Goal: Task Accomplishment & Management: Manage account settings

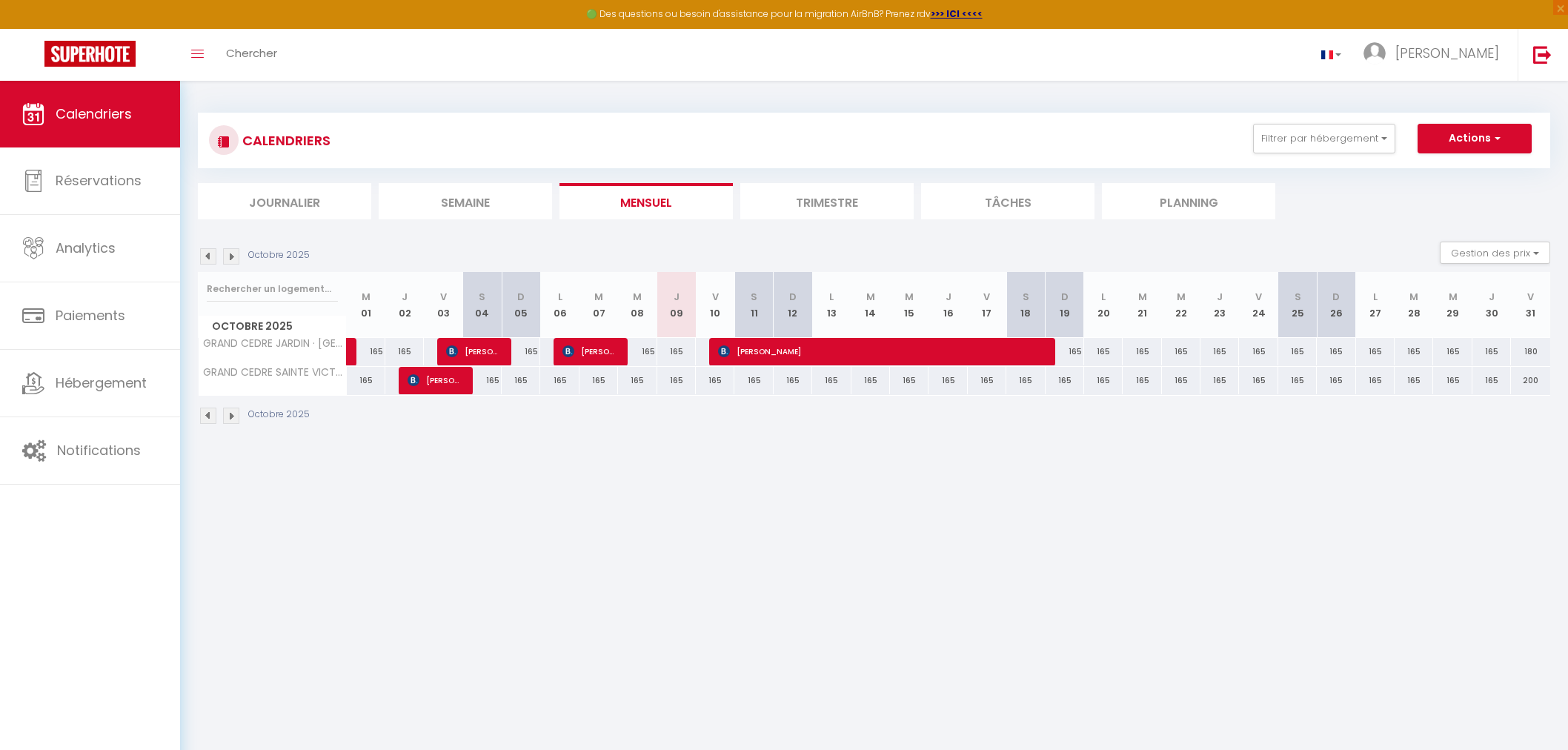
select select
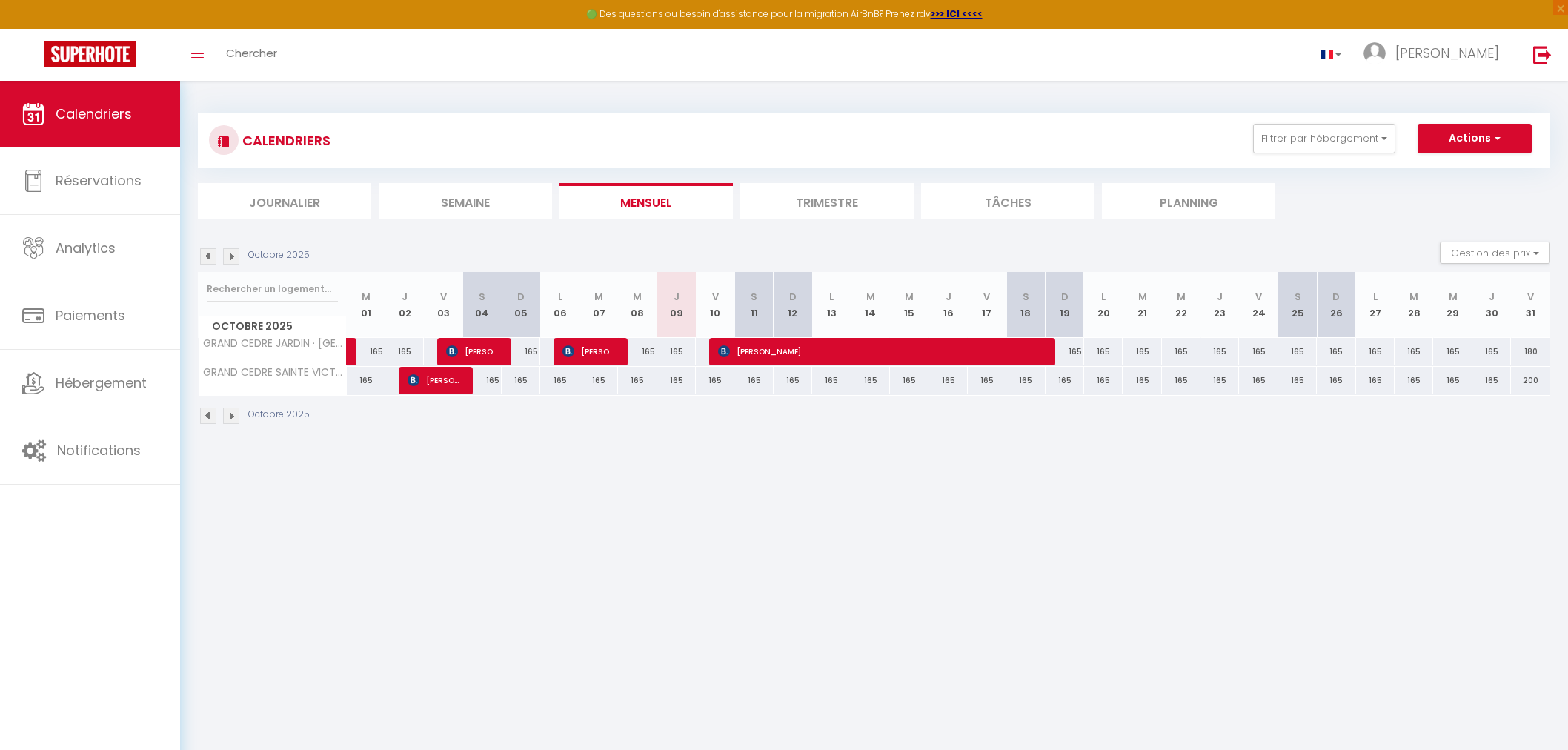
select select
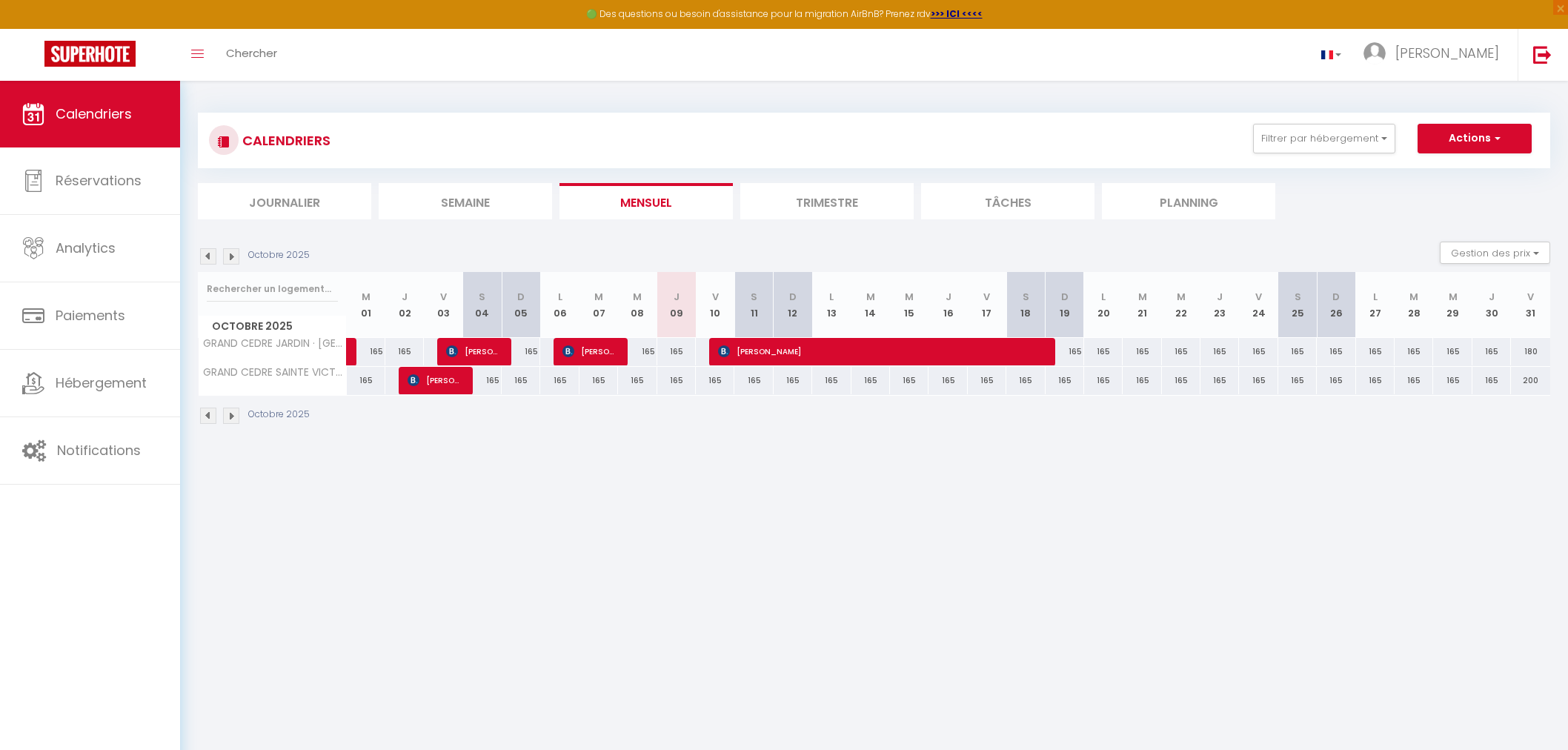
select select
click at [781, 344] on span "[PERSON_NAME]" at bounding box center [878, 351] width 321 height 28
select select "OK"
select select "KO"
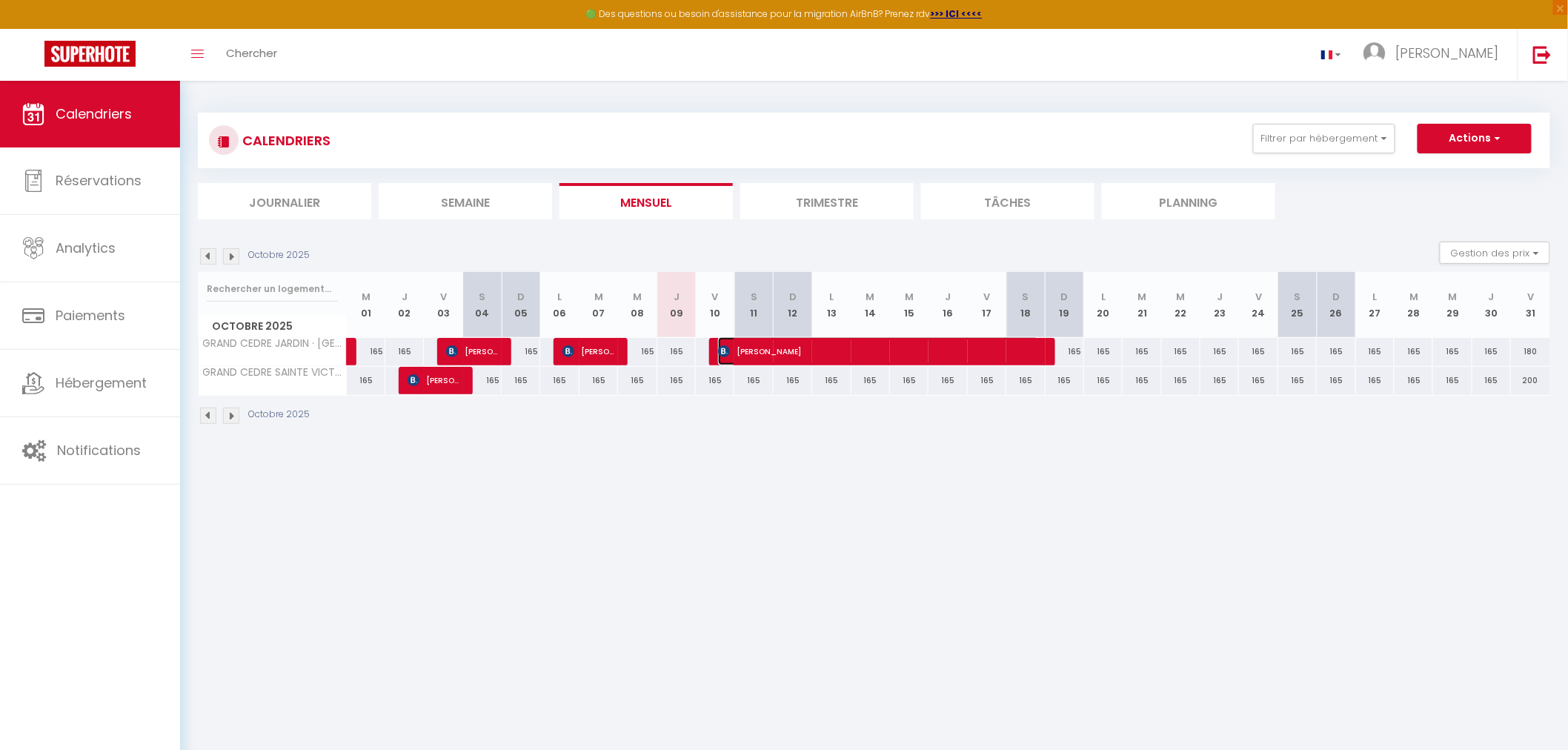
select select "0"
select select "1"
select select
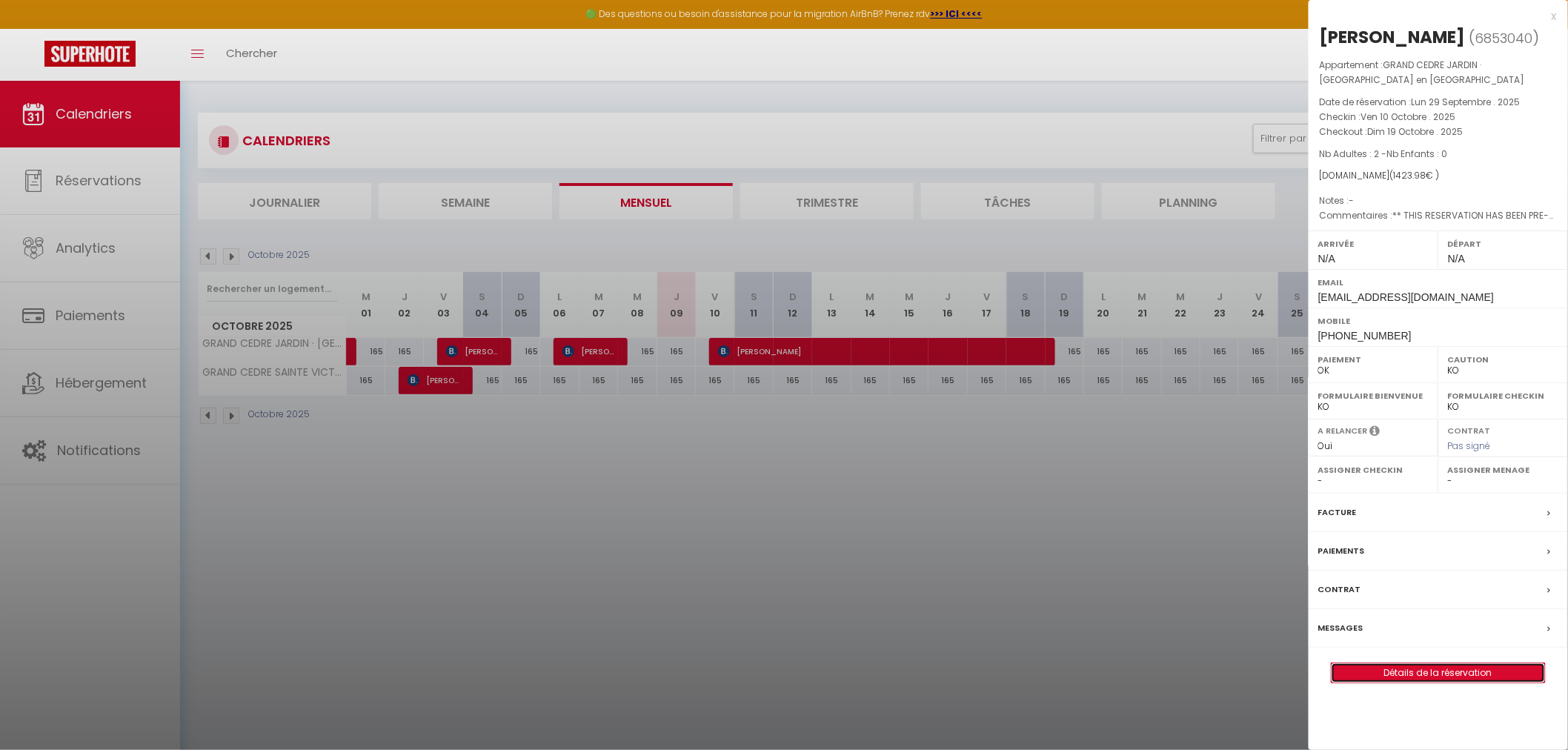
click at [1380, 670] on link "Détails de la réservation" at bounding box center [1439, 673] width 213 height 19
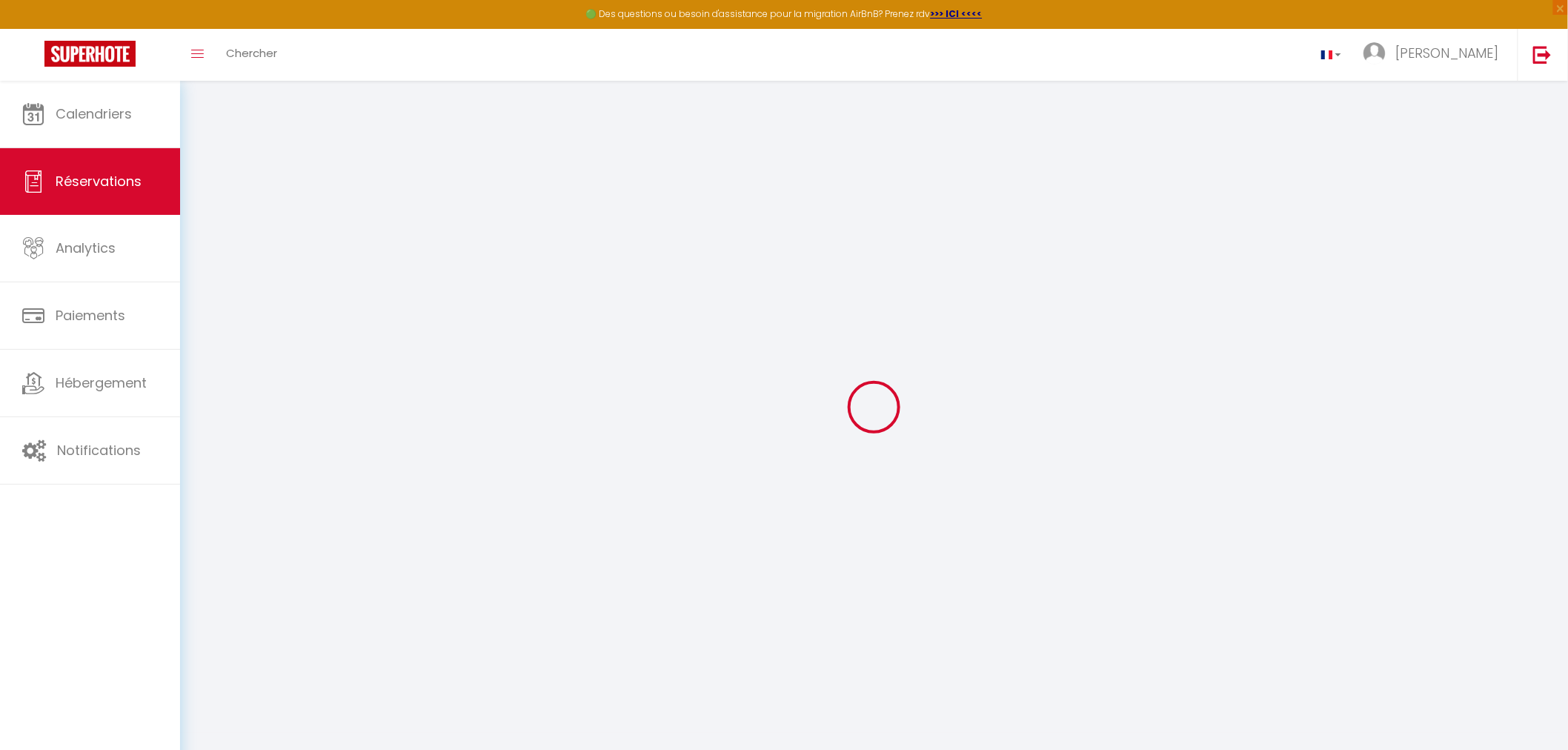
type input "[PERSON_NAME]"
type input "[EMAIL_ADDRESS][DOMAIN_NAME]"
type input "[PHONE_NUMBER]"
select select "GB"
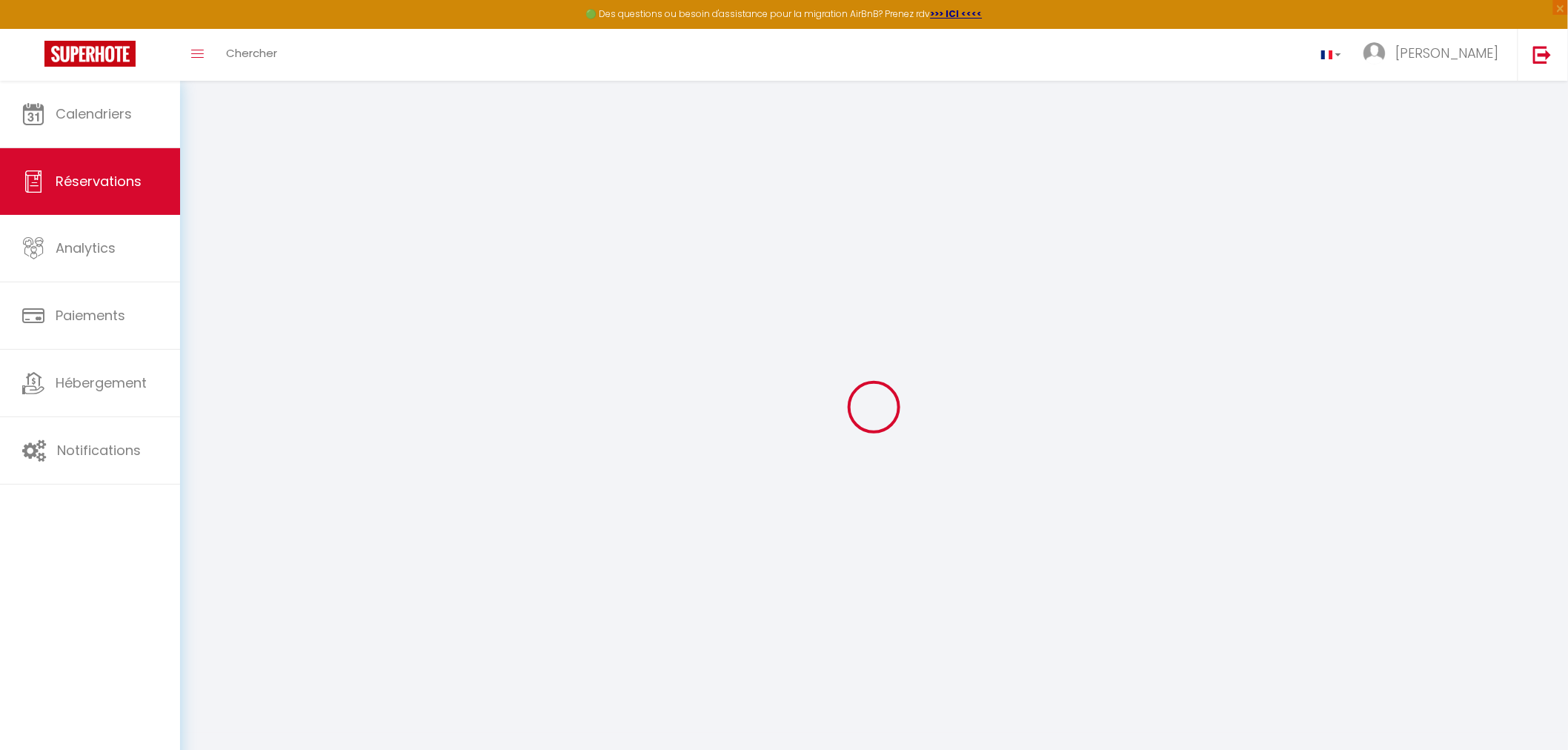
type input "227.21"
type input "19.94"
select select "62765"
select select "1"
select select
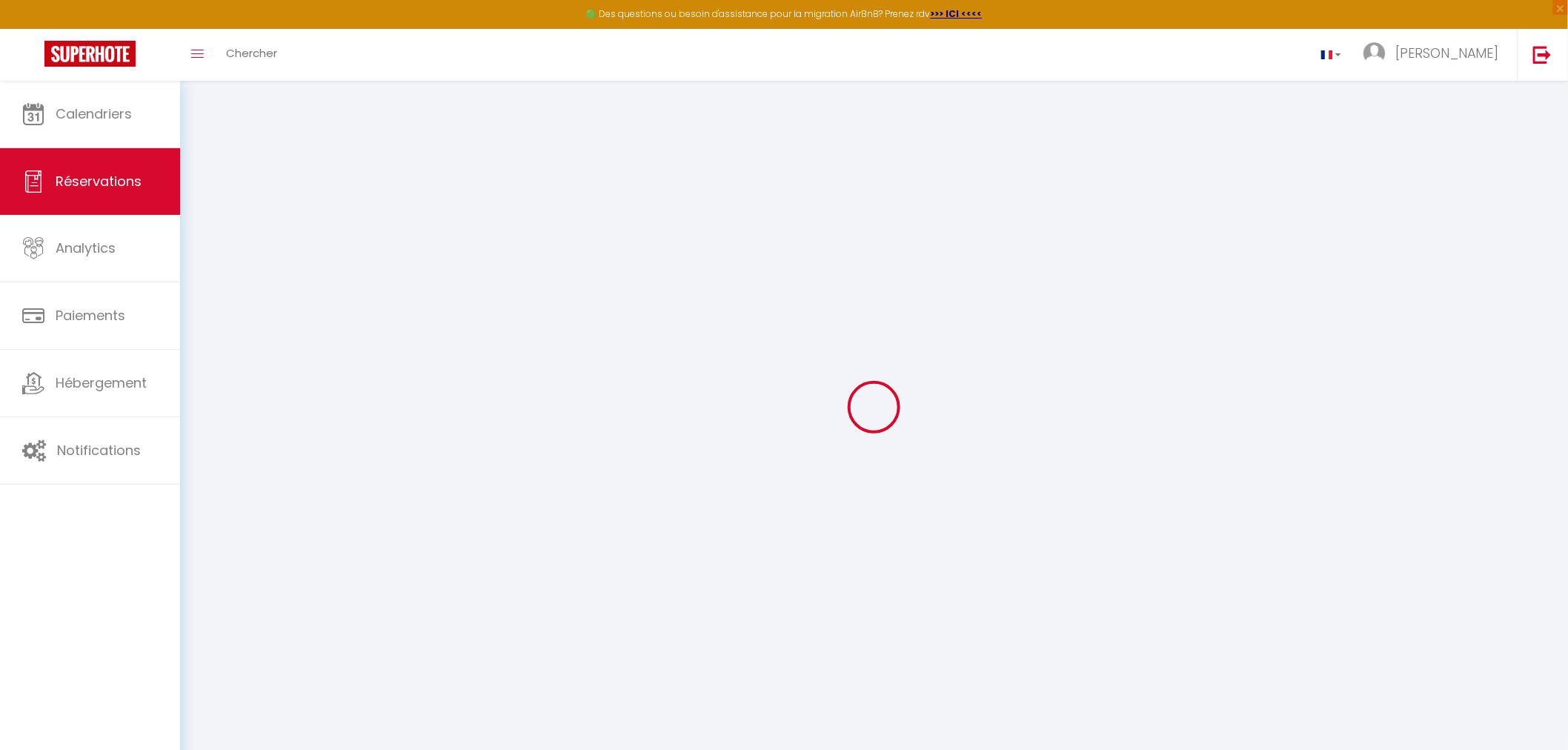
select select
type input "2"
select select "12"
select select
type input "1336.5"
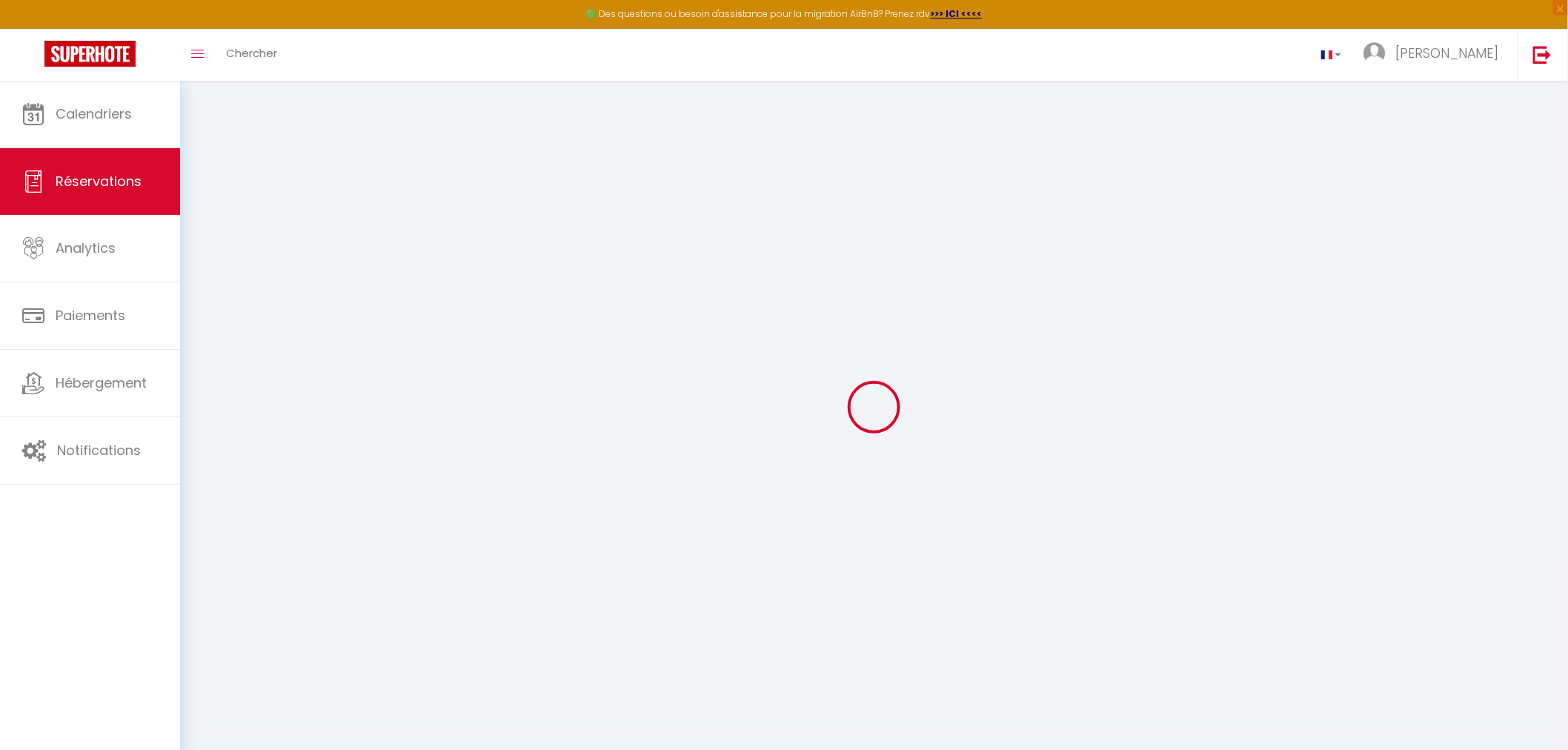
checkbox input "false"
select select "2"
type input "0"
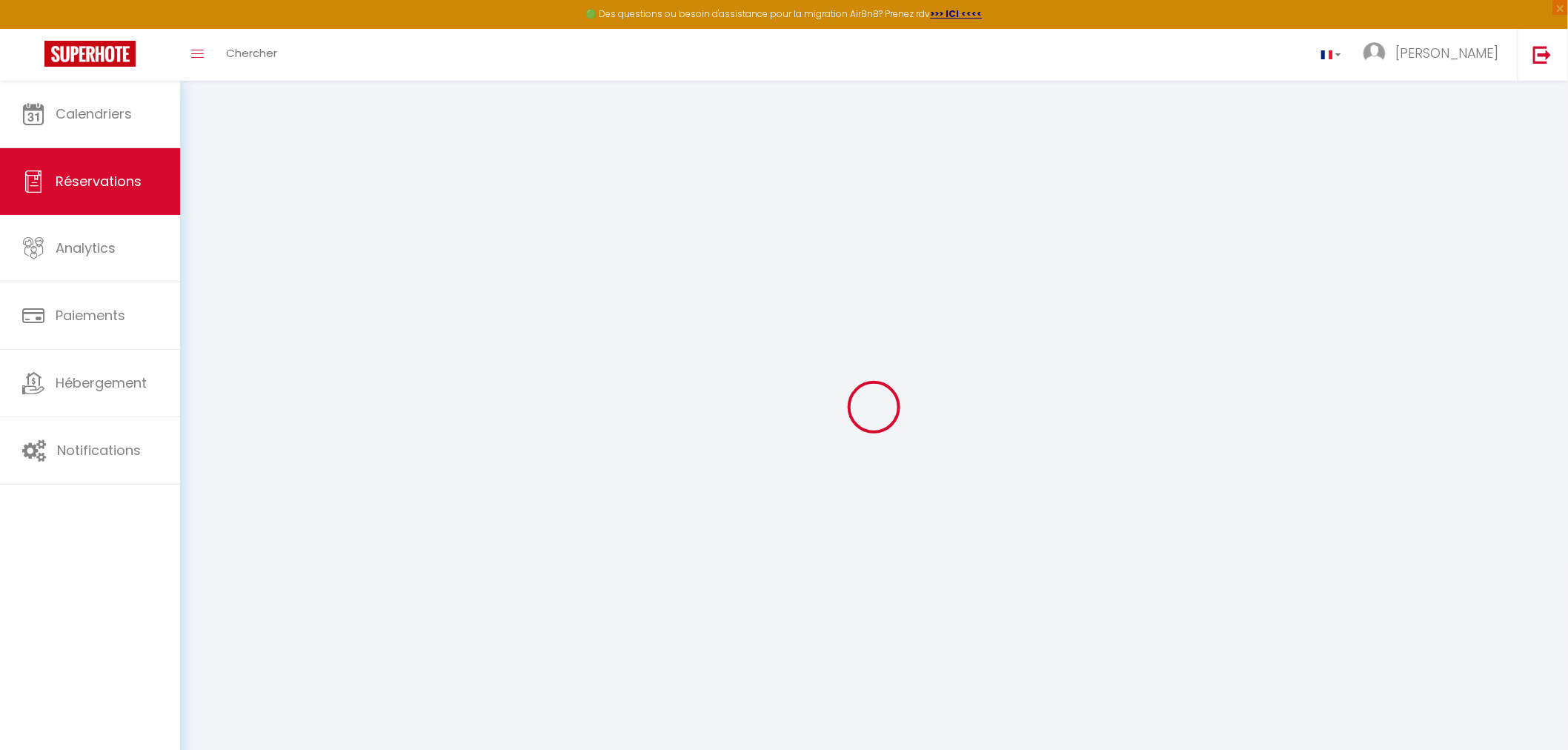
select select
select select "14"
checkbox input "false"
select select
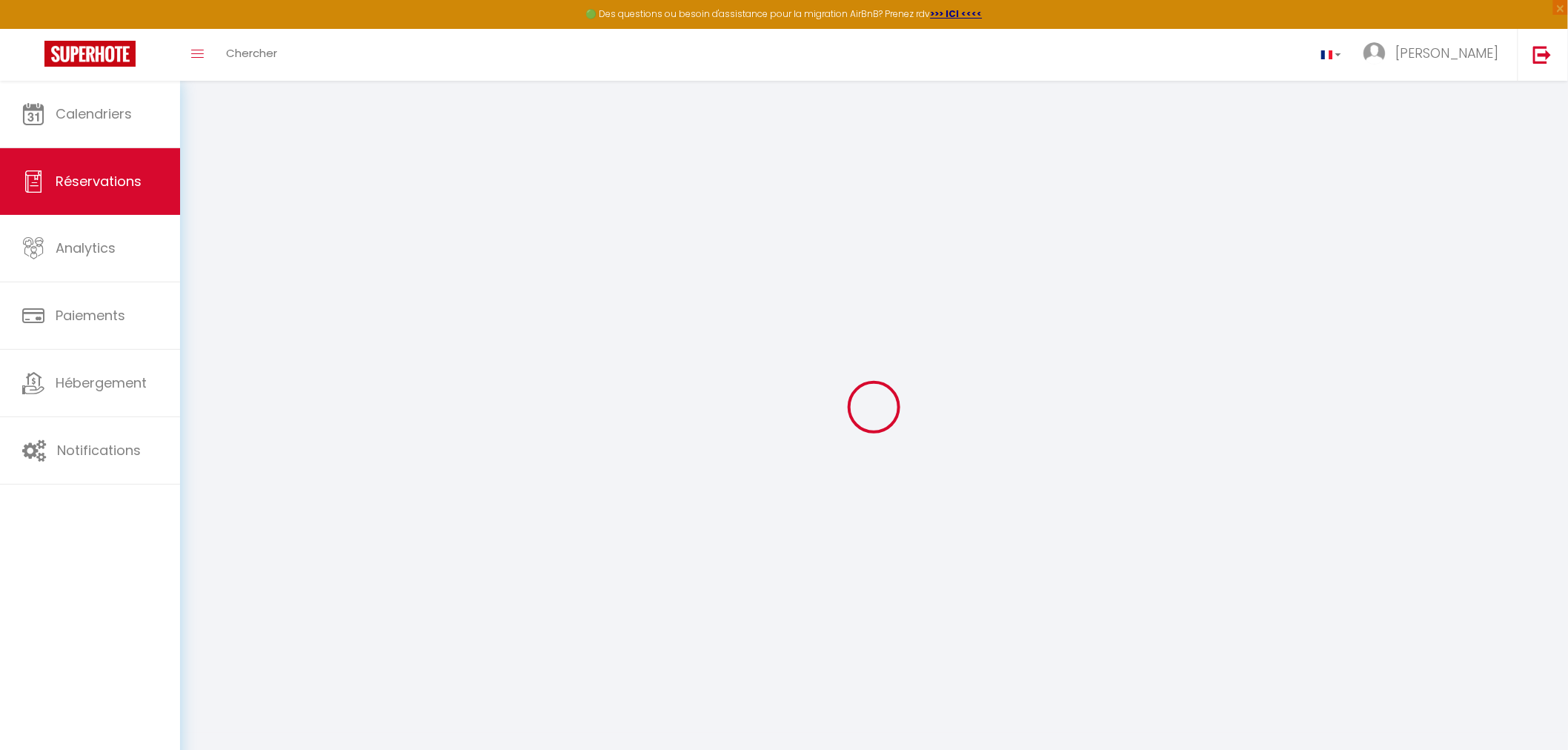
select select
checkbox input "false"
select select
checkbox input "false"
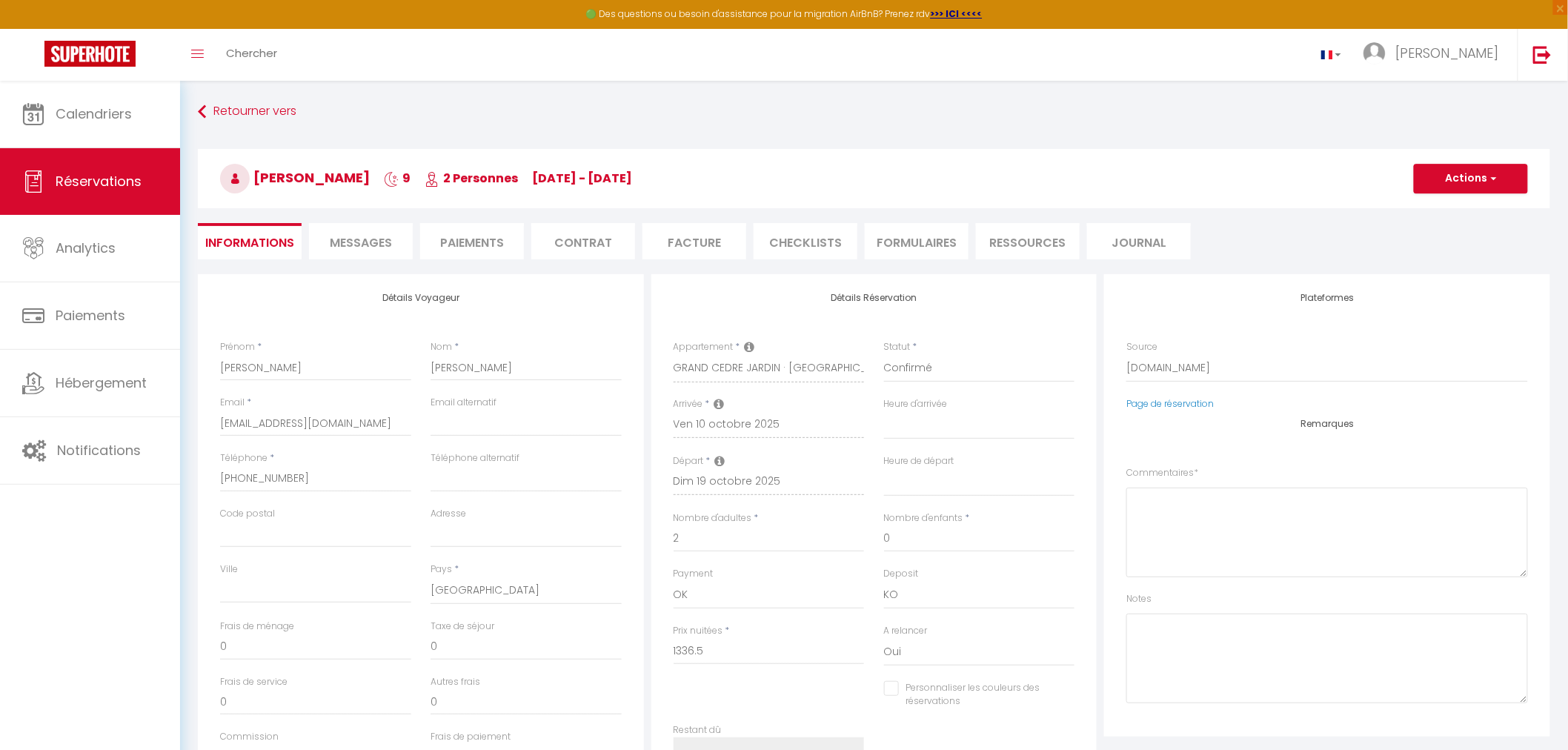
select select
checkbox input "false"
type textarea "** THIS RESERVATION HAS BEEN PRE-PAID ** BOOKING NOTE : Payment charge is EUR 1…"
type input "87.48"
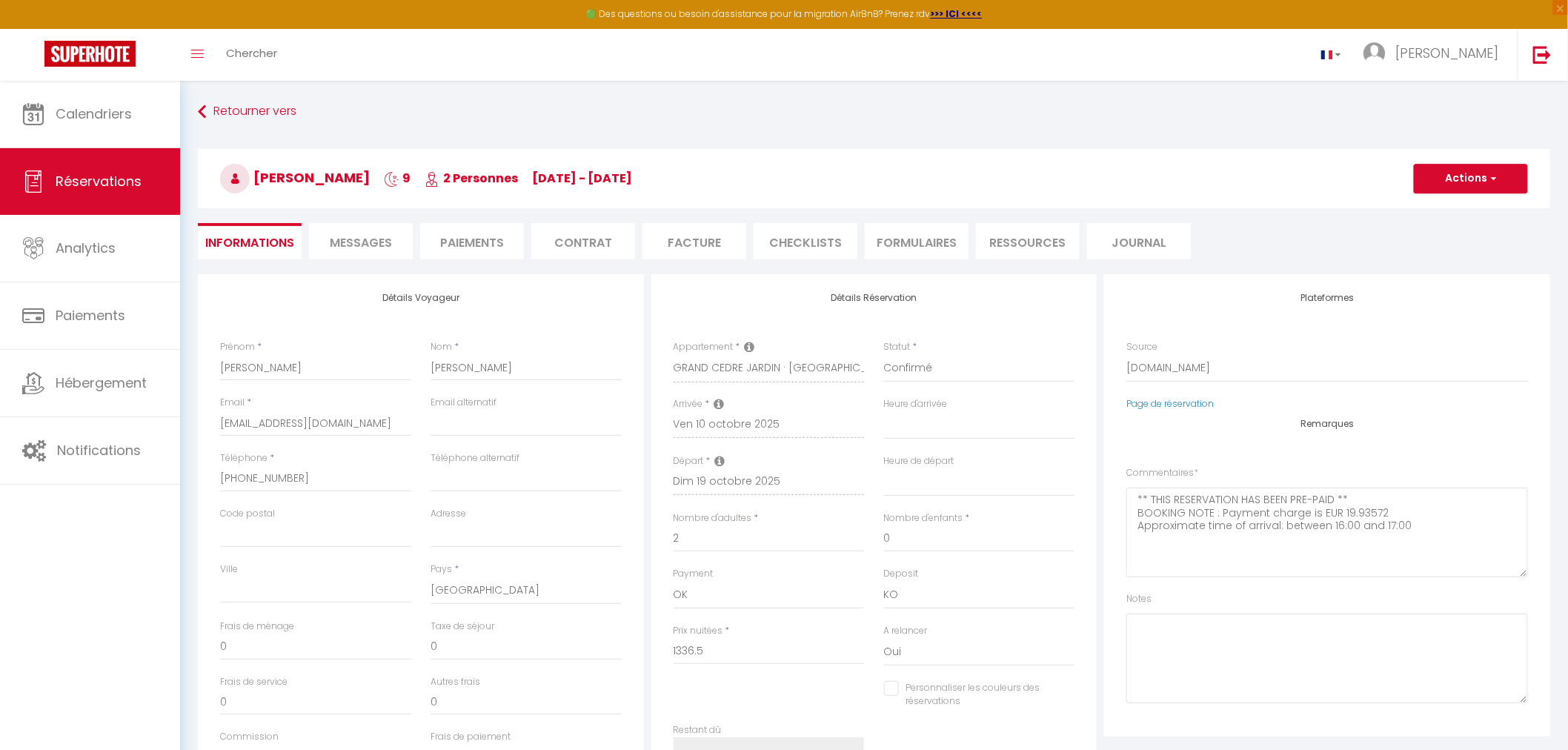
select select
checkbox input "false"
select select
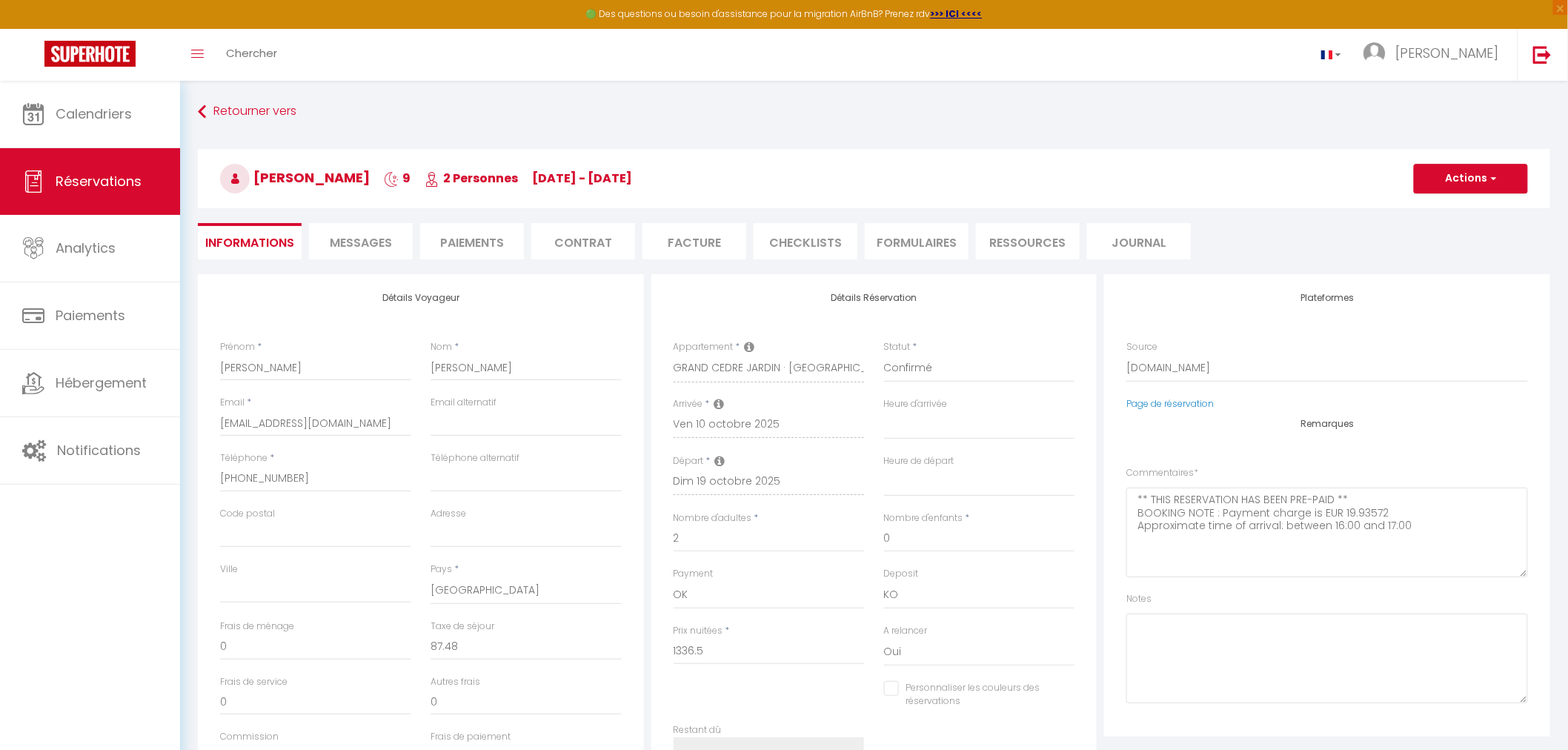
drag, startPoint x: 390, startPoint y: 176, endPoint x: 257, endPoint y: 164, distance: 133.5
click at [257, 164] on h3 "[PERSON_NAME] 9 2 Personnes [DATE] - [DATE]" at bounding box center [874, 178] width 1353 height 59
copy span "[PERSON_NAME]"
click at [475, 250] on li "Paiements" at bounding box center [472, 241] width 104 height 37
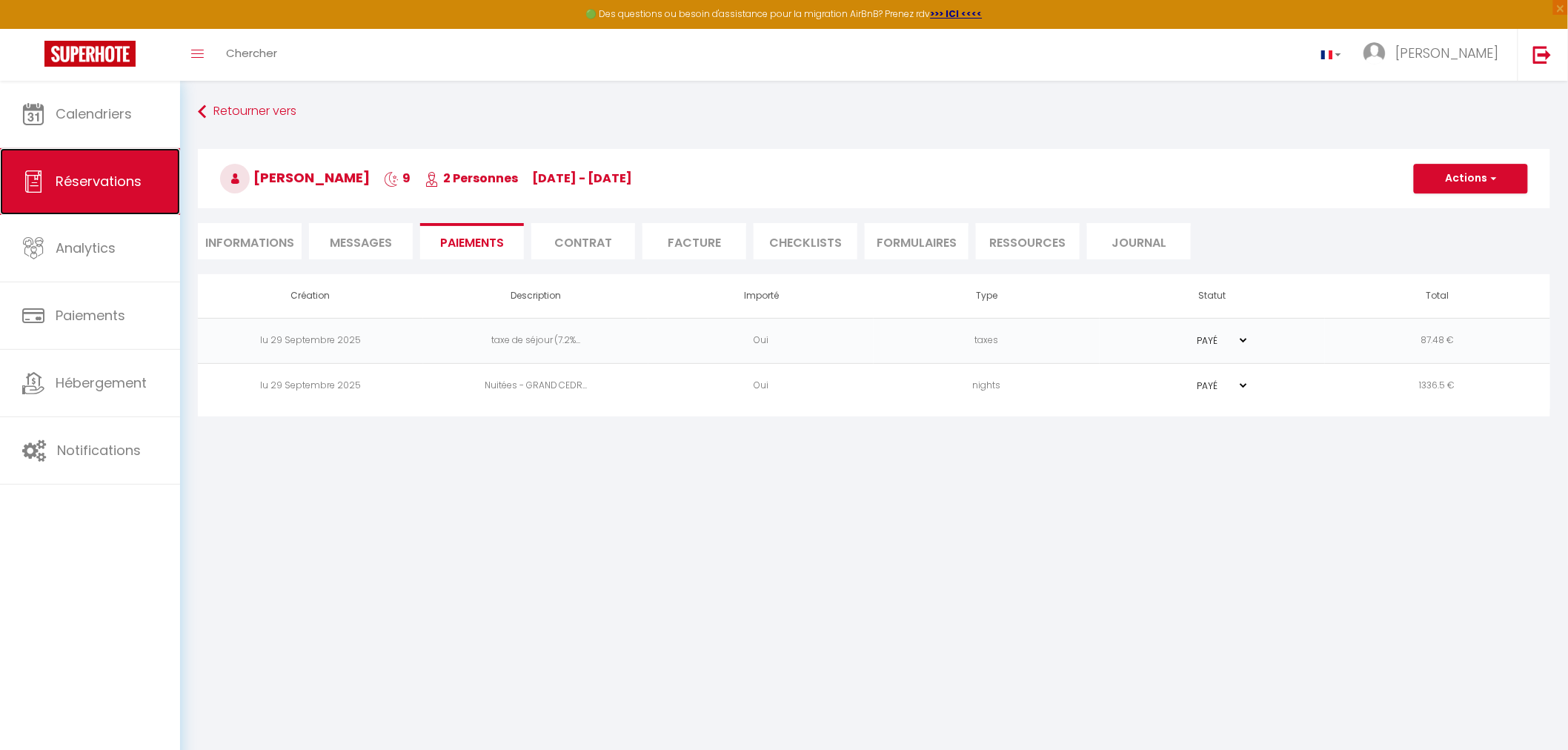
click at [78, 183] on span "Réservations" at bounding box center [99, 181] width 86 height 18
select select "not_cancelled"
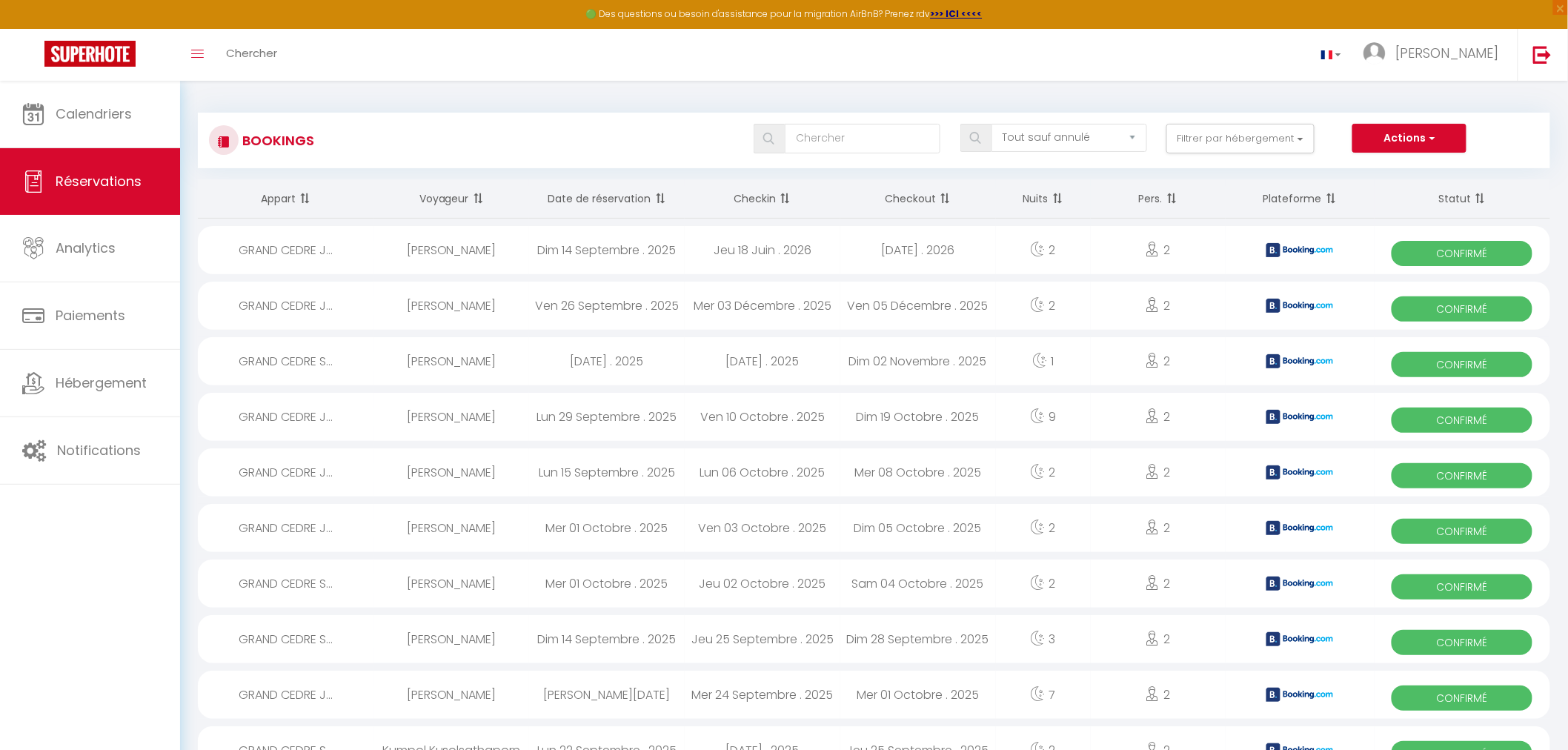
click at [1439, 411] on span "Confirmé" at bounding box center [1462, 420] width 141 height 25
select select "OK"
select select "KO"
select select "0"
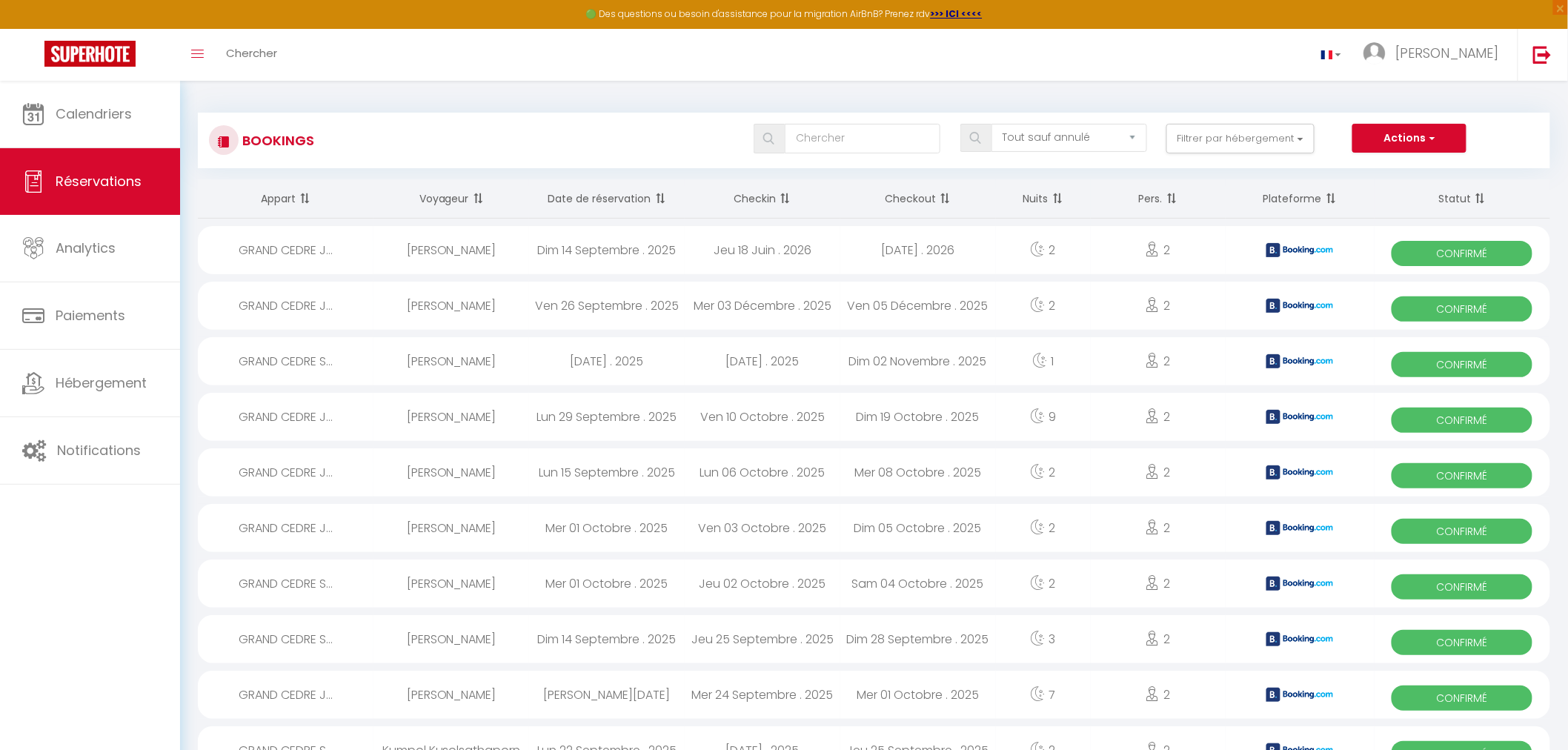
select select "1"
select select
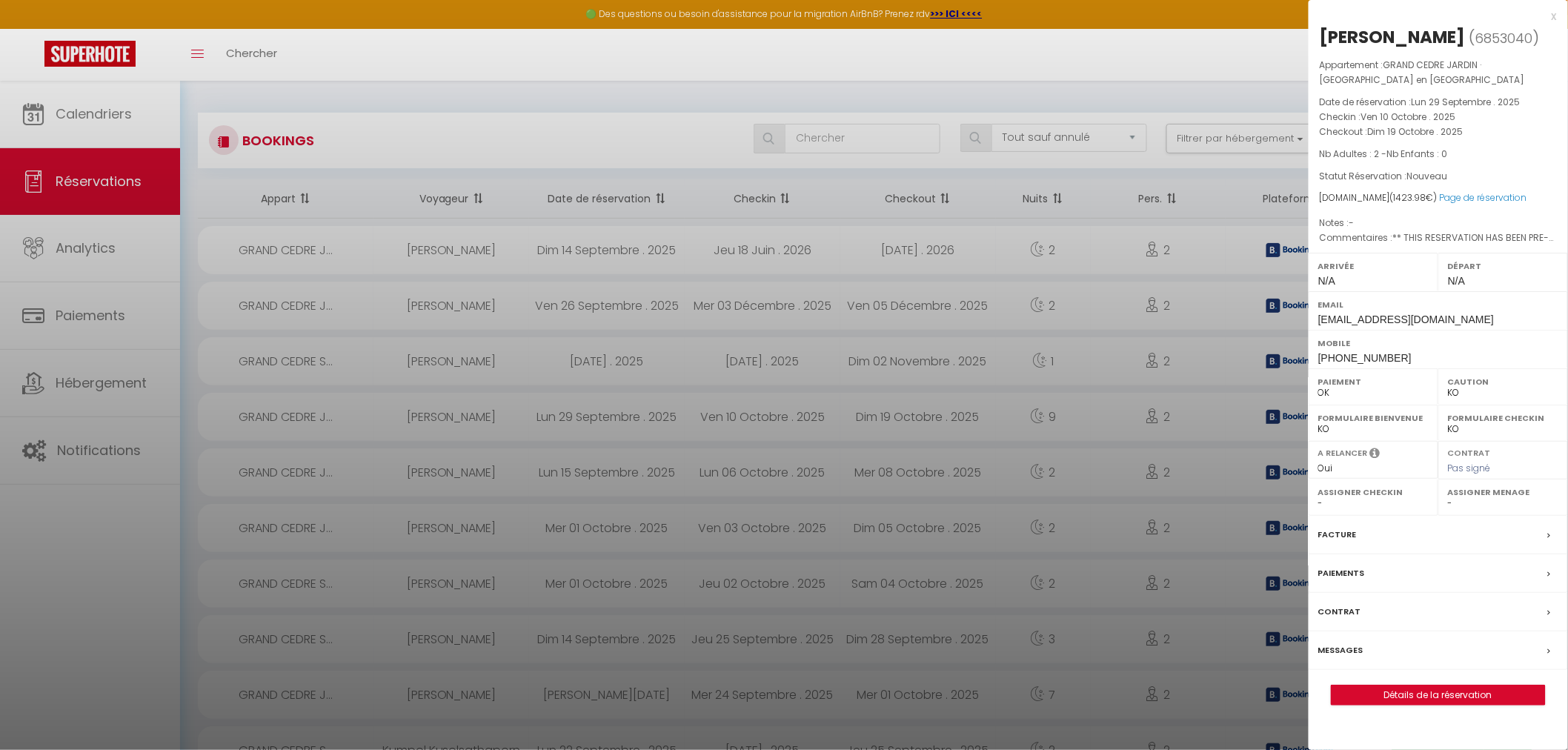
click at [462, 96] on div at bounding box center [784, 375] width 1568 height 750
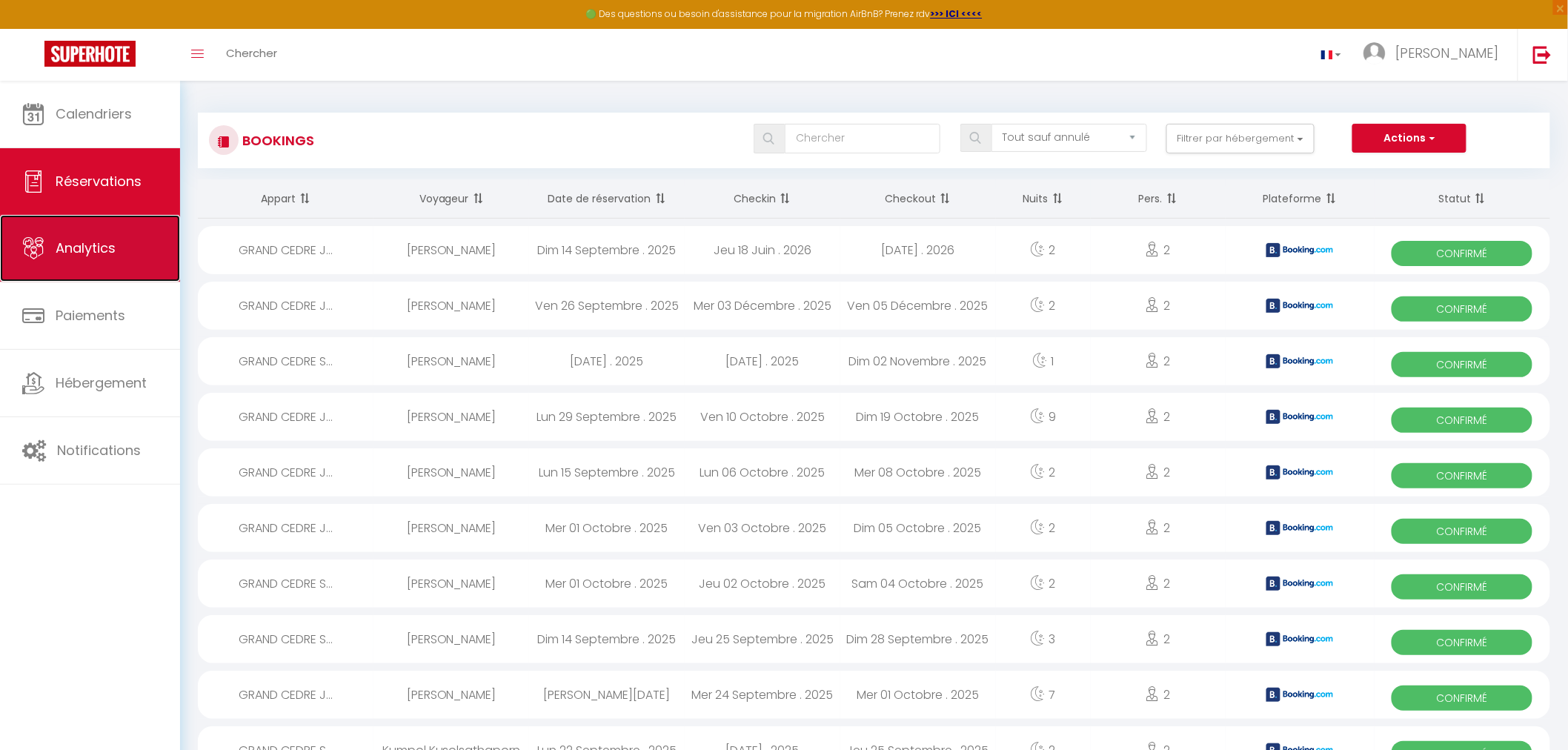
click at [85, 254] on span "Analytics" at bounding box center [86, 247] width 60 height 18
select select "2025"
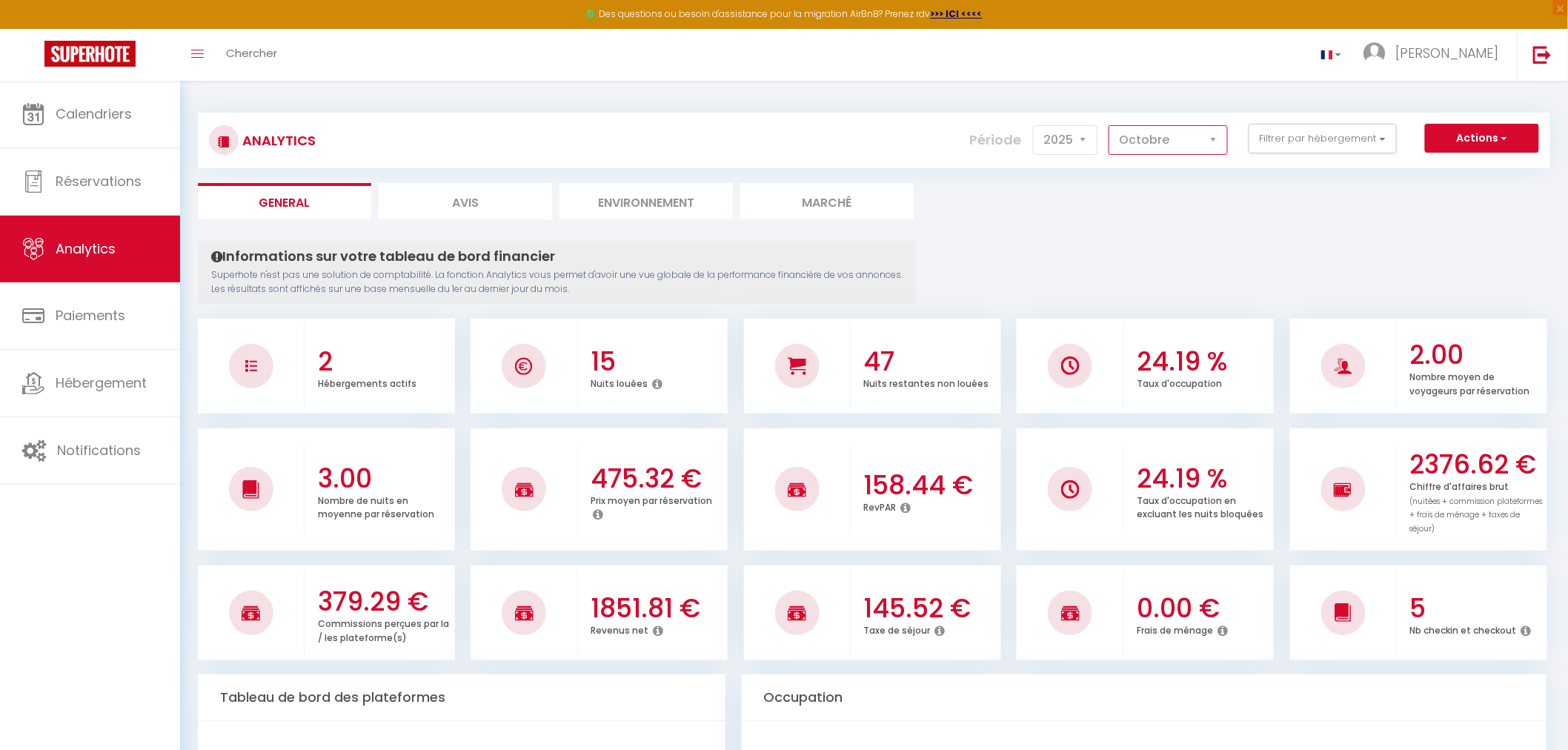
click at [1181, 138] on select "[PERSON_NAME] Mars Avril Mai Juin Juillet Août Septembre Octobre Novembre Décem…" at bounding box center [1168, 140] width 119 height 30
click at [1112, 125] on select "[PERSON_NAME] Mars Avril Mai Juin Juillet Août Septembre Octobre Novembre Décem…" at bounding box center [1168, 140] width 119 height 30
click at [1135, 137] on select "[PERSON_NAME] Mars Avril Mai Juin Juillet Août Septembre Octobre Novembre Décem…" at bounding box center [1168, 140] width 119 height 30
click at [1112, 125] on select "[PERSON_NAME] Mars Avril Mai Juin Juillet Août Septembre Octobre Novembre Décem…" at bounding box center [1168, 140] width 119 height 30
click at [1184, 132] on select "[PERSON_NAME] Mars Avril Mai Juin Juillet Août Septembre Octobre Novembre Décem…" at bounding box center [1168, 140] width 119 height 30
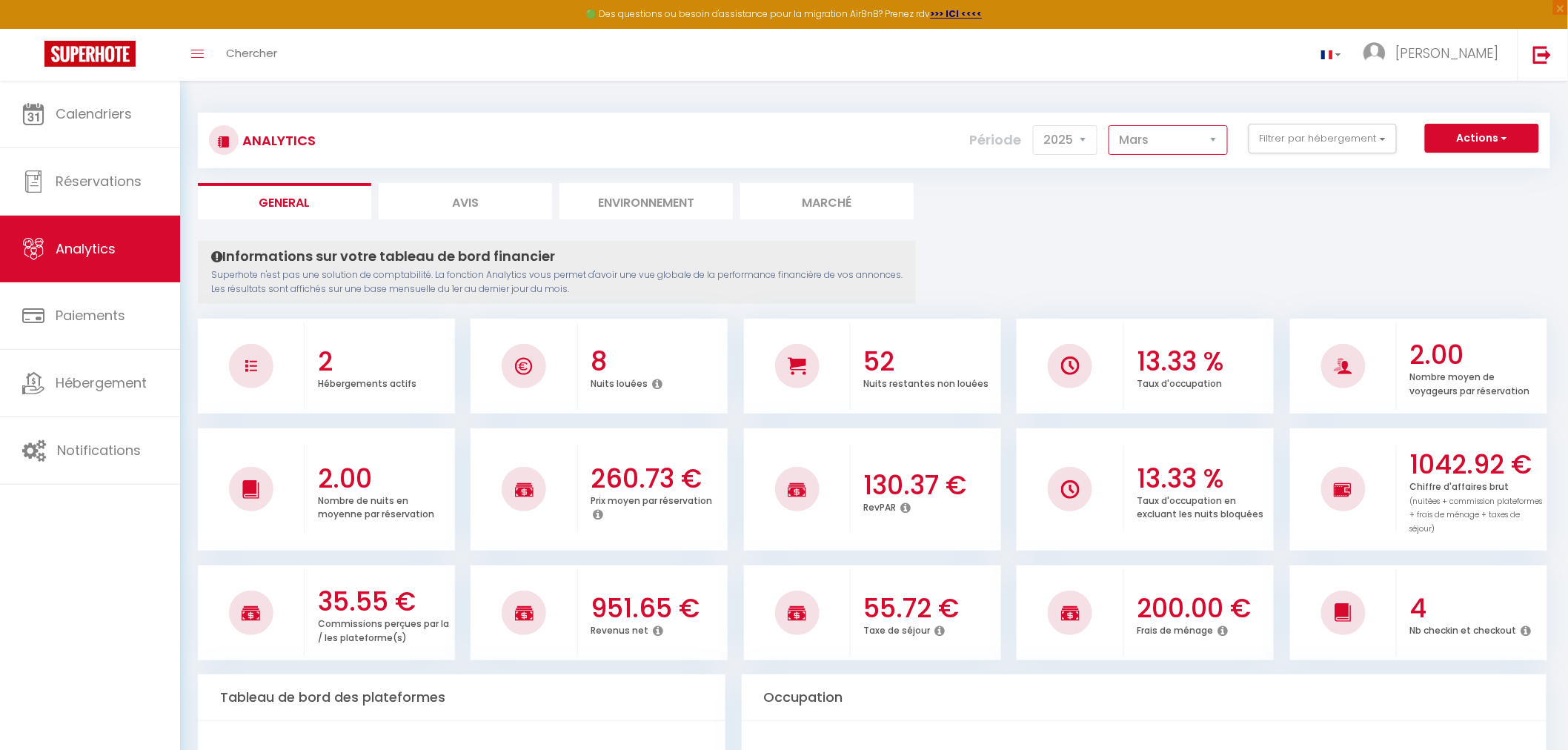
click at [1112, 125] on select "[PERSON_NAME] Mars Avril Mai Juin Juillet Août Septembre Octobre Novembre Décem…" at bounding box center [1168, 140] width 119 height 30
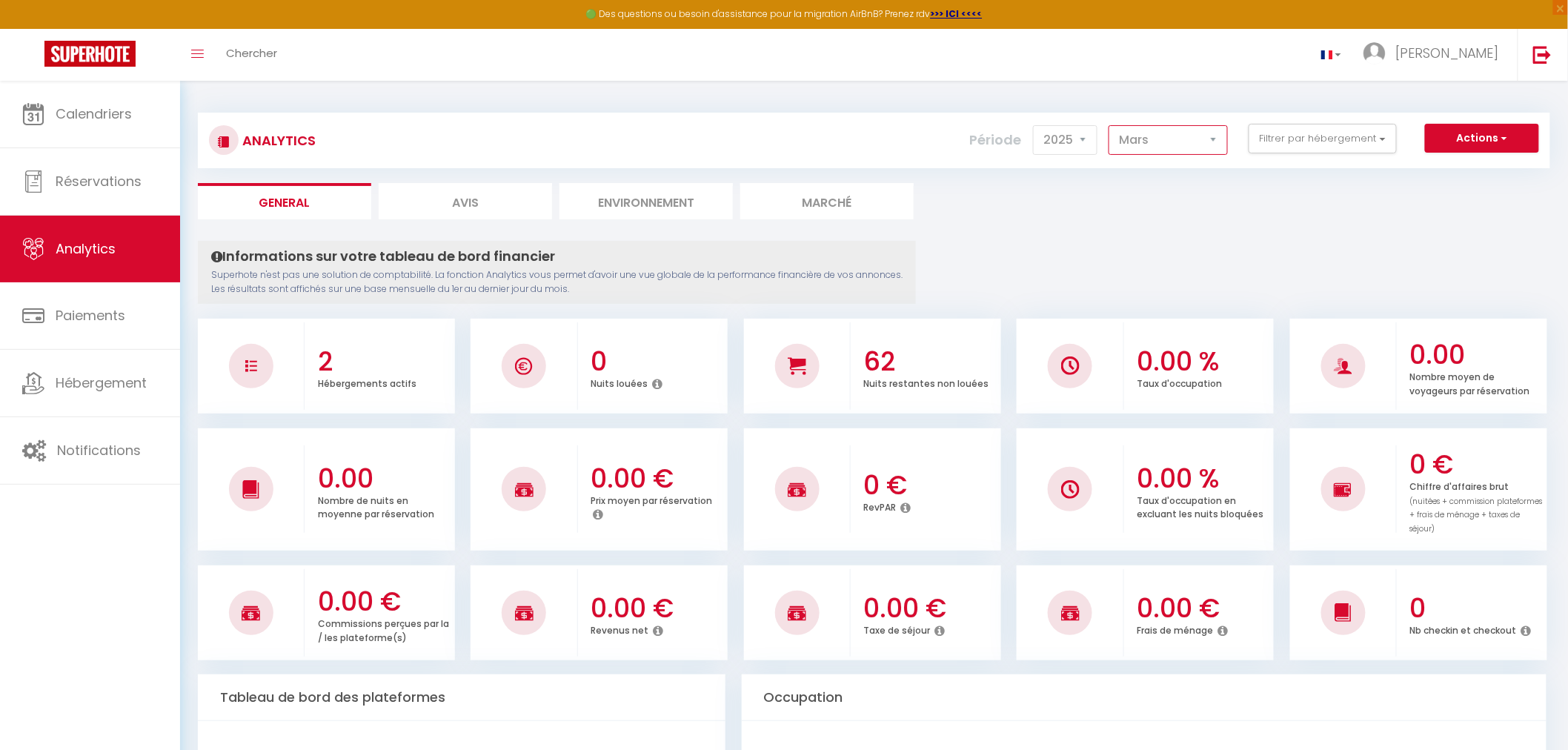
click at [1175, 138] on select "[PERSON_NAME] Mars Avril Mai Juin Juillet Août Septembre Octobre Novembre Décem…" at bounding box center [1168, 140] width 119 height 30
select select "4"
click at [1112, 125] on select "[PERSON_NAME] Mars Avril Mai Juin Juillet Août Septembre Octobre Novembre Décem…" at bounding box center [1168, 140] width 119 height 30
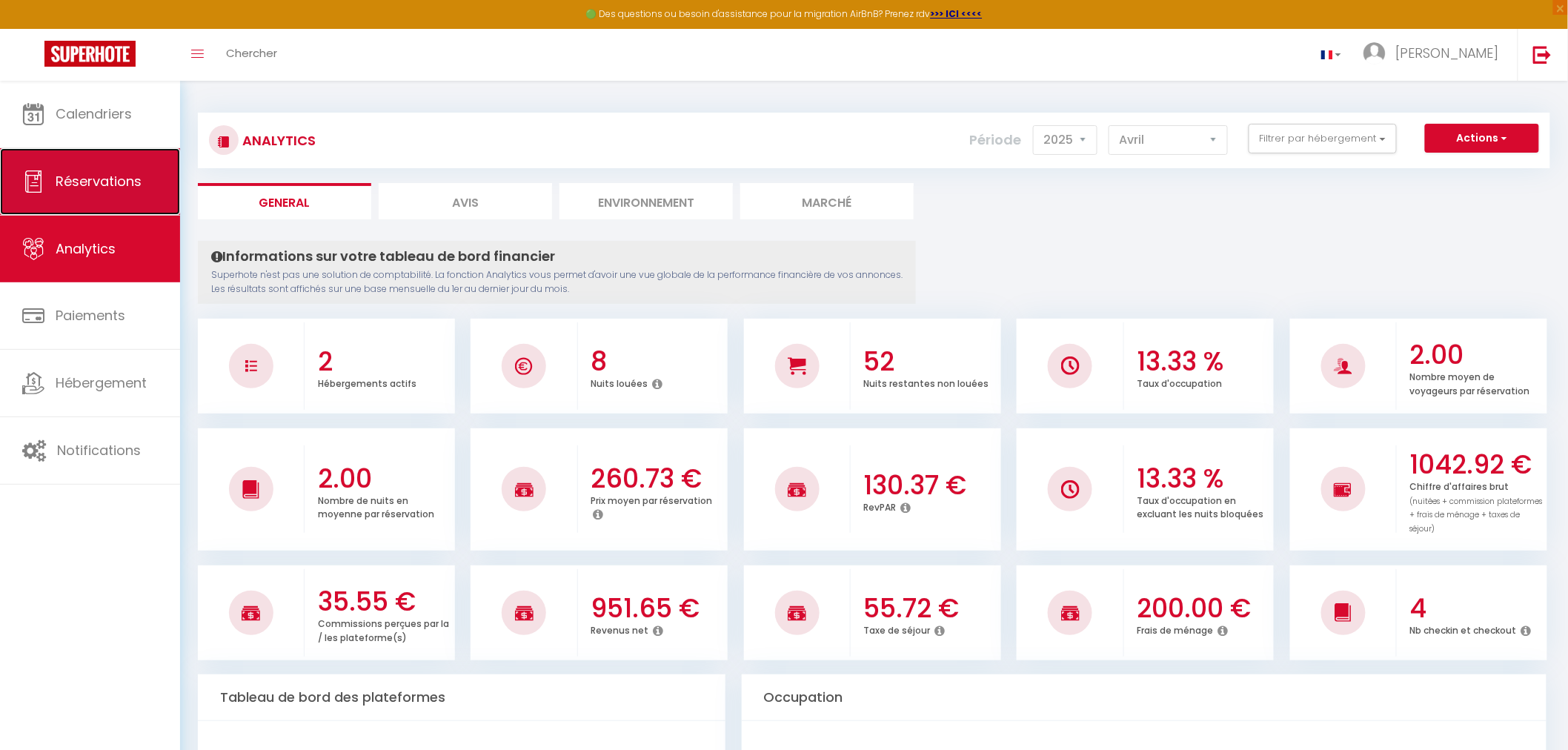
click at [86, 198] on link "Réservations" at bounding box center [90, 182] width 180 height 66
select select "not_cancelled"
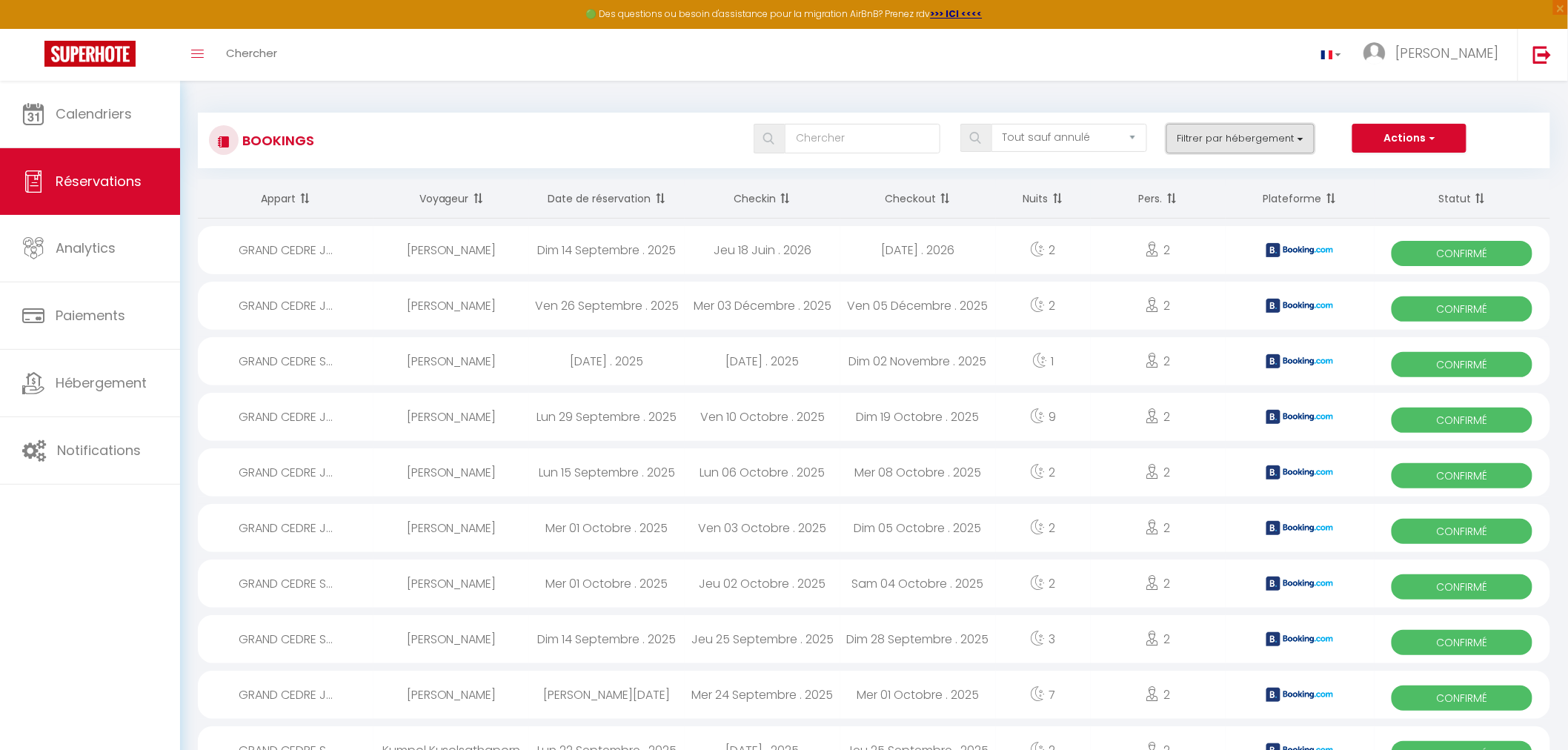
click at [1213, 135] on button "Filtrer par hébergement" at bounding box center [1241, 139] width 149 height 30
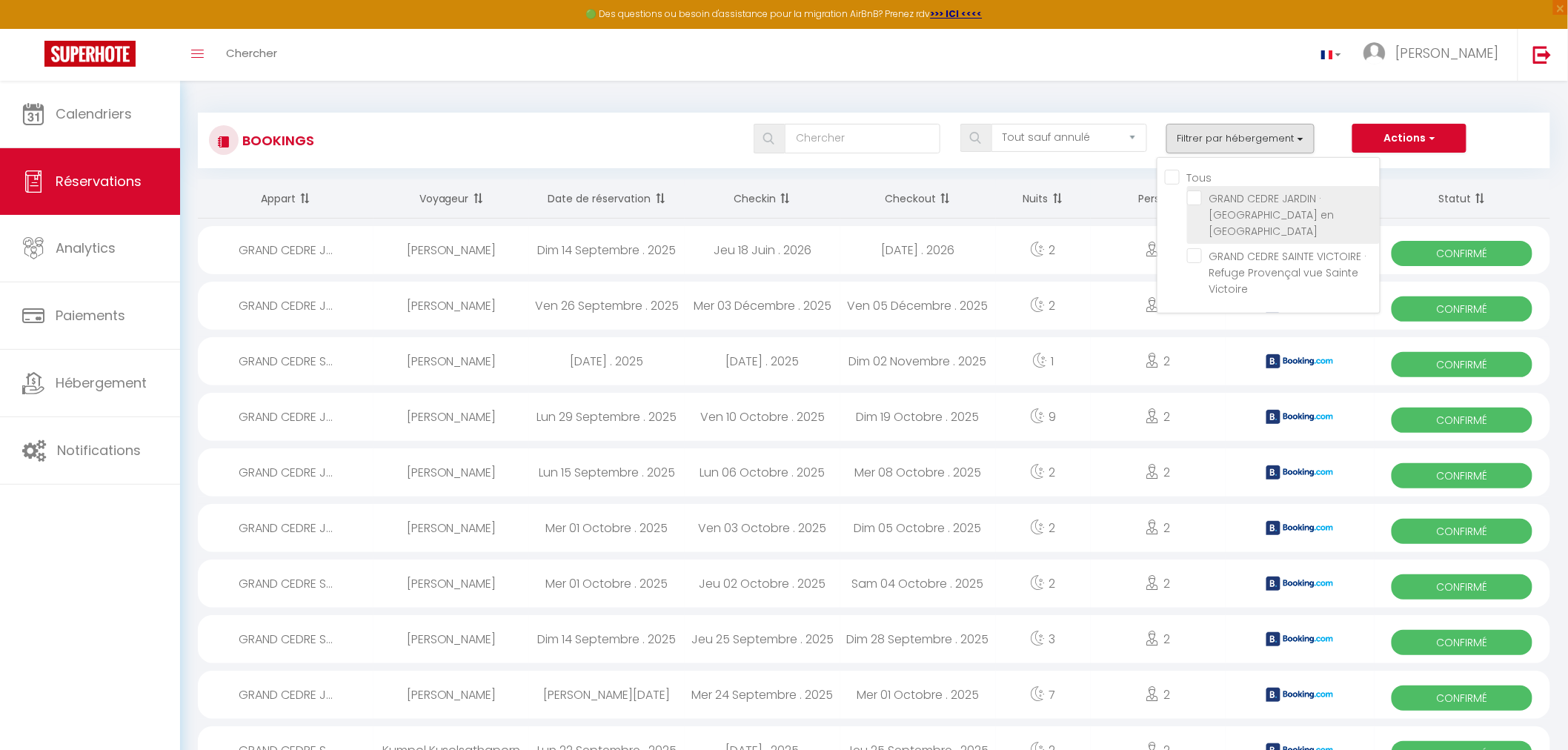
click at [1202, 198] on input "GRAND CEDRE JARDIN · [GEOGRAPHIC_DATA] en [GEOGRAPHIC_DATA]" at bounding box center [1284, 198] width 192 height 15
checkbox input "true"
checkbox input "false"
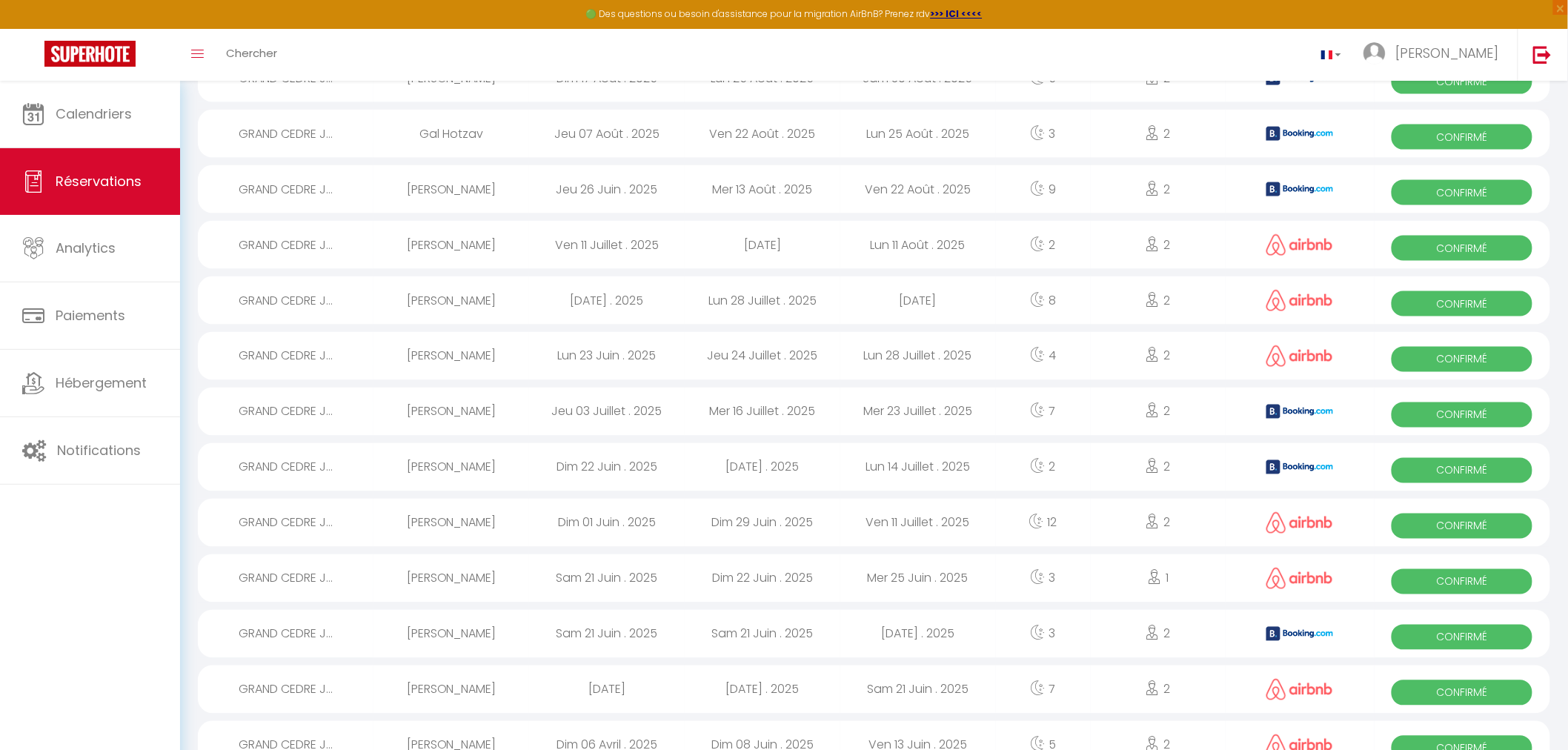
scroll to position [1052, 0]
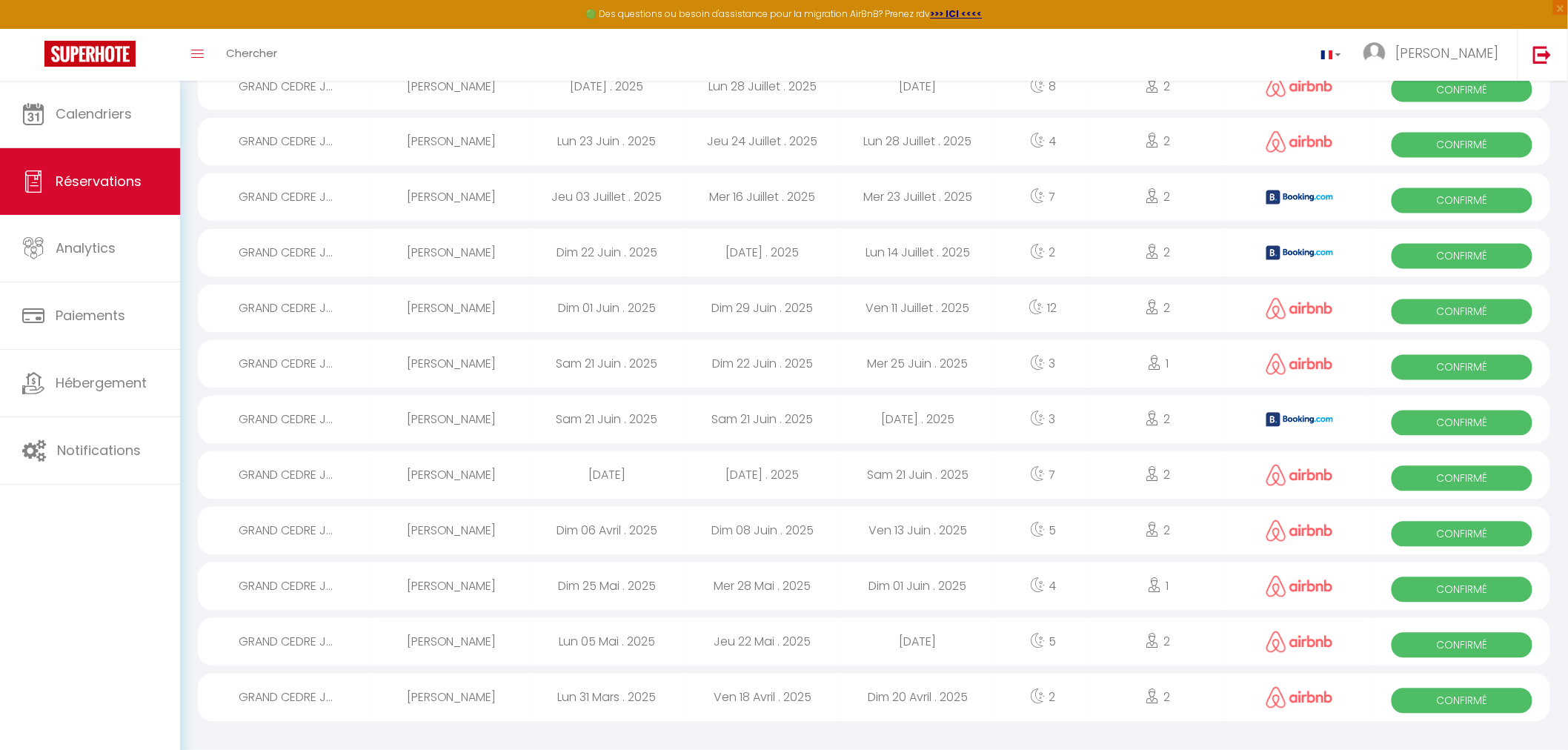
click at [1456, 693] on span "Confirmé" at bounding box center [1462, 700] width 141 height 25
select select "OK"
select select "0"
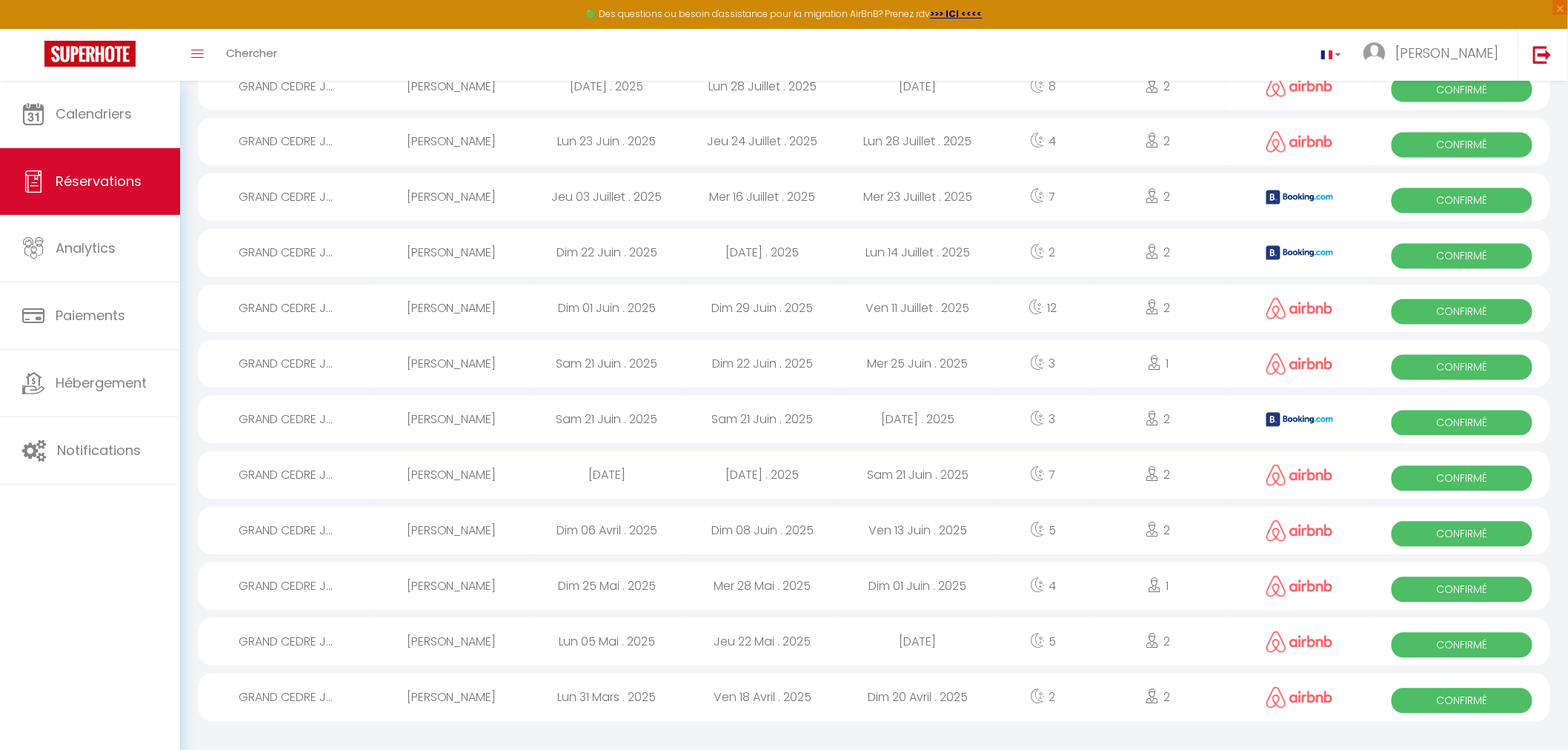
select select "1"
select select
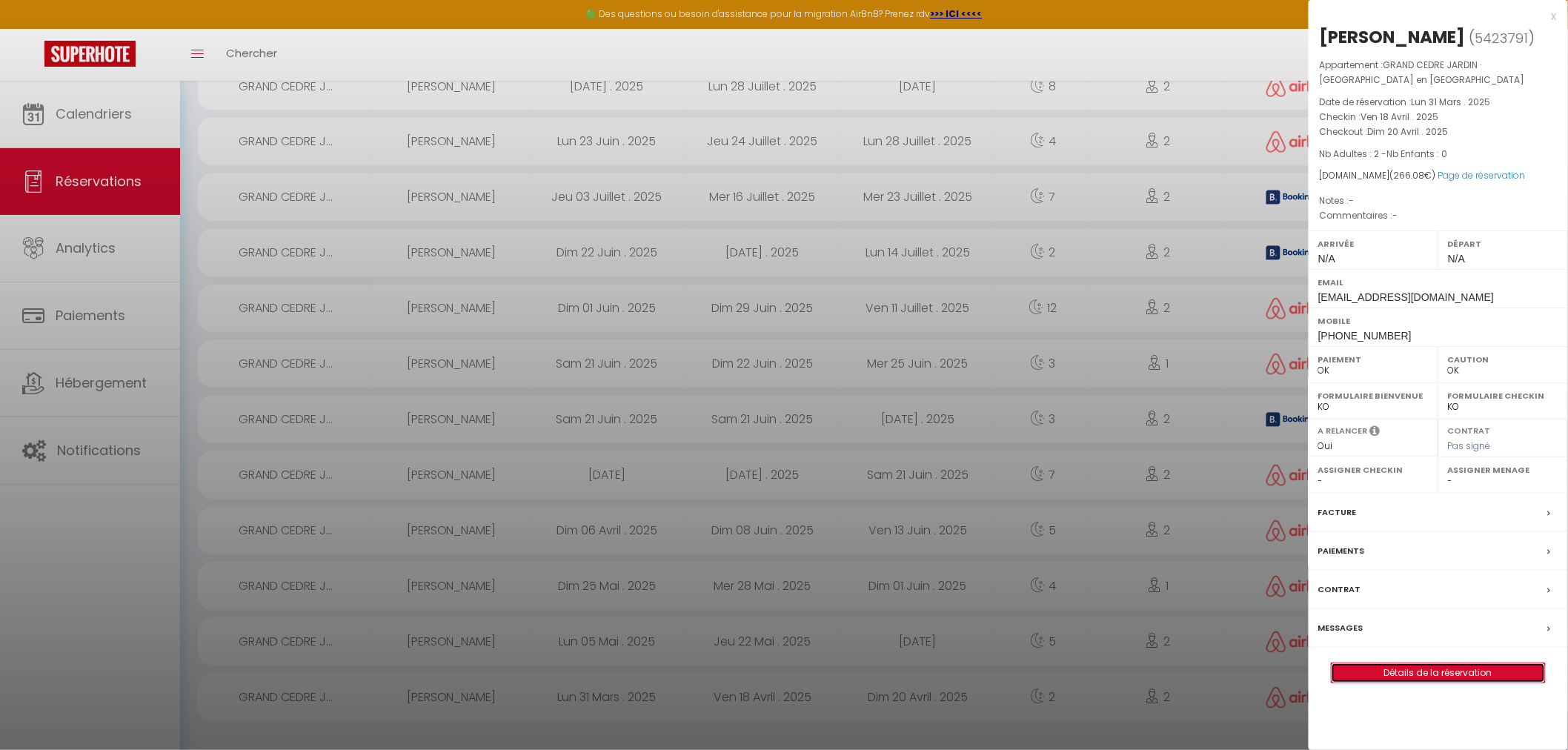
click at [1391, 667] on link "Détails de la réservation" at bounding box center [1439, 673] width 213 height 19
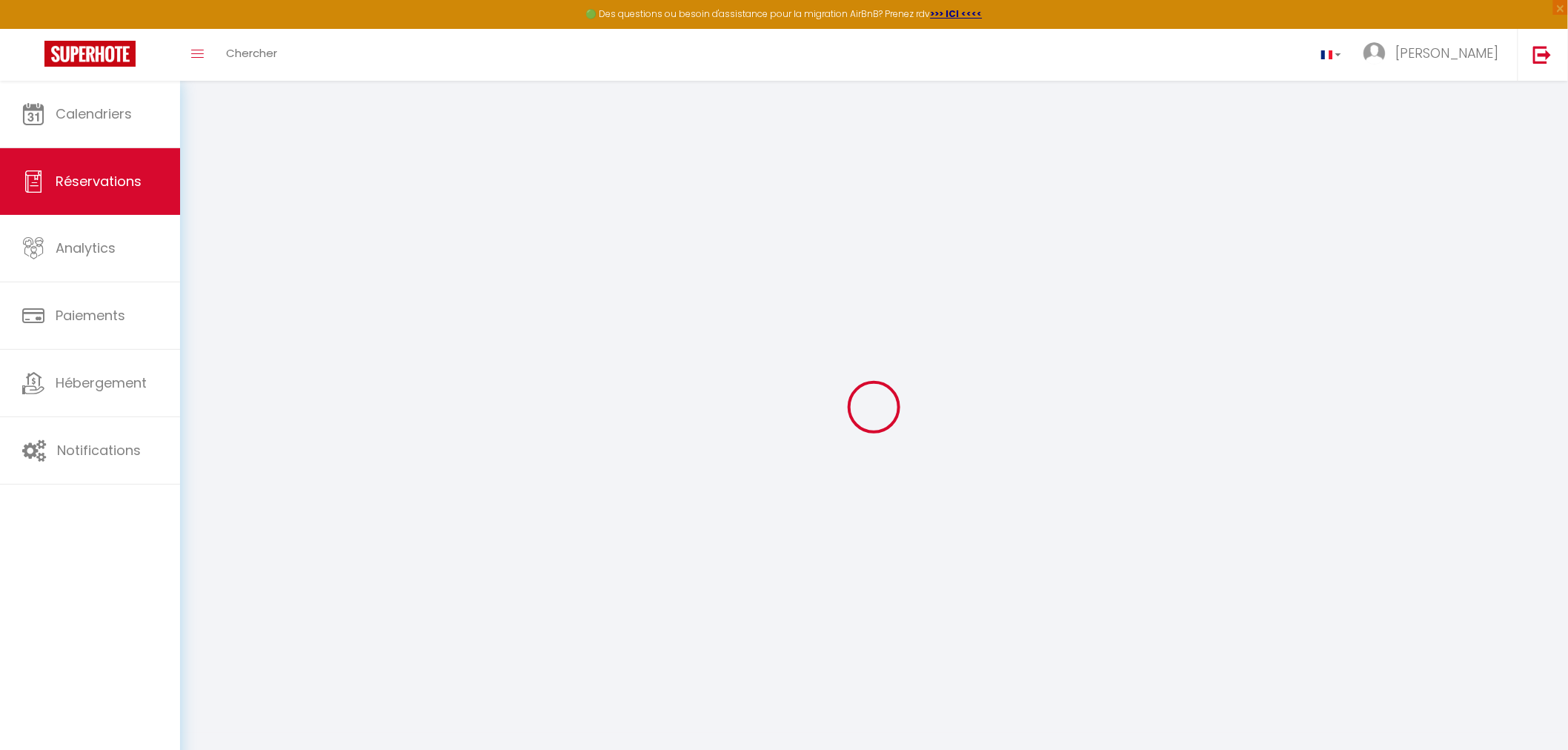
type input "[PERSON_NAME]"
type input "[EMAIL_ADDRESS][DOMAIN_NAME]"
type input "[PHONE_NUMBER]"
select select "CH"
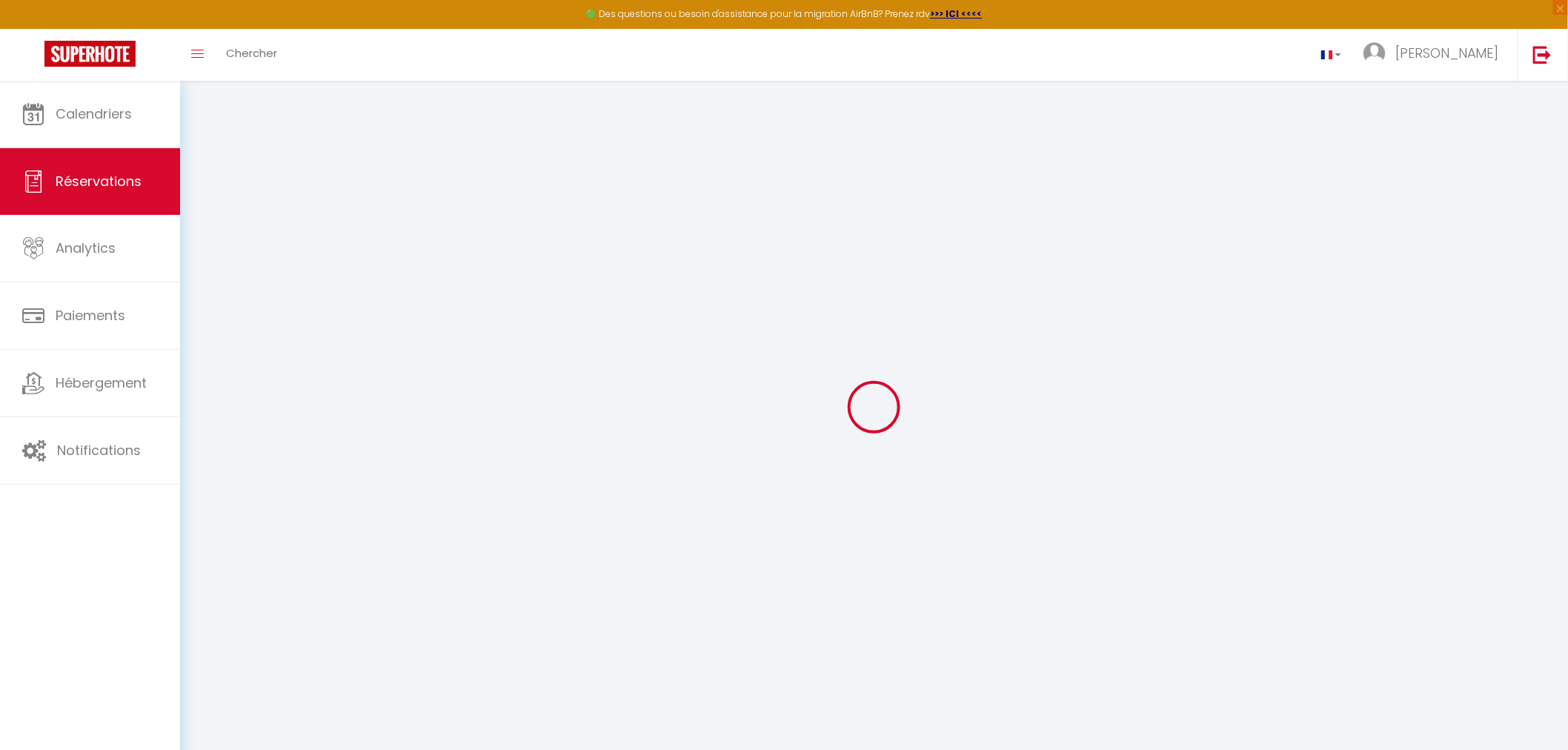
type input "9.07"
select select "62765"
select select "1"
select select
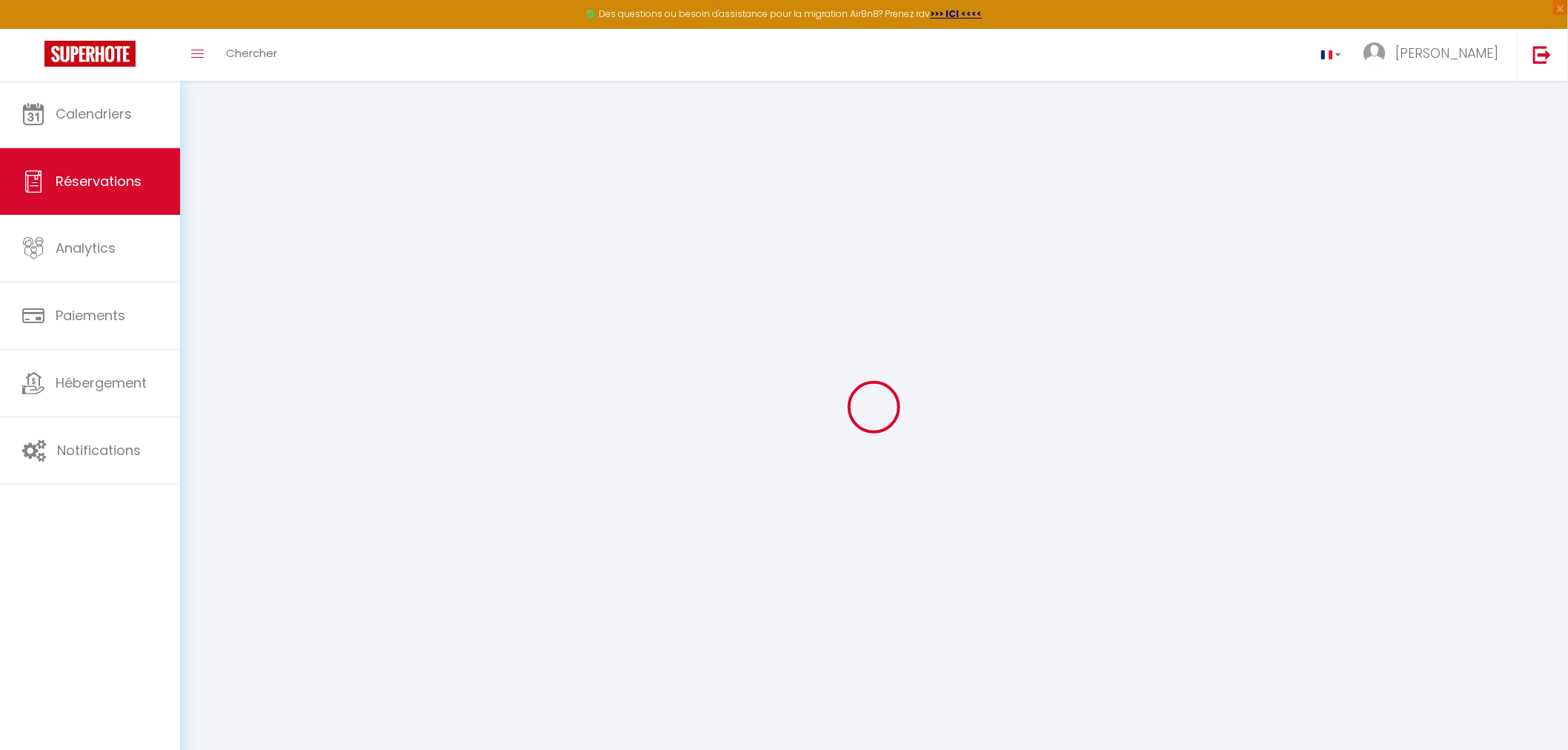
type input "2"
select select "12"
select select
type input "201.6"
checkbox input "false"
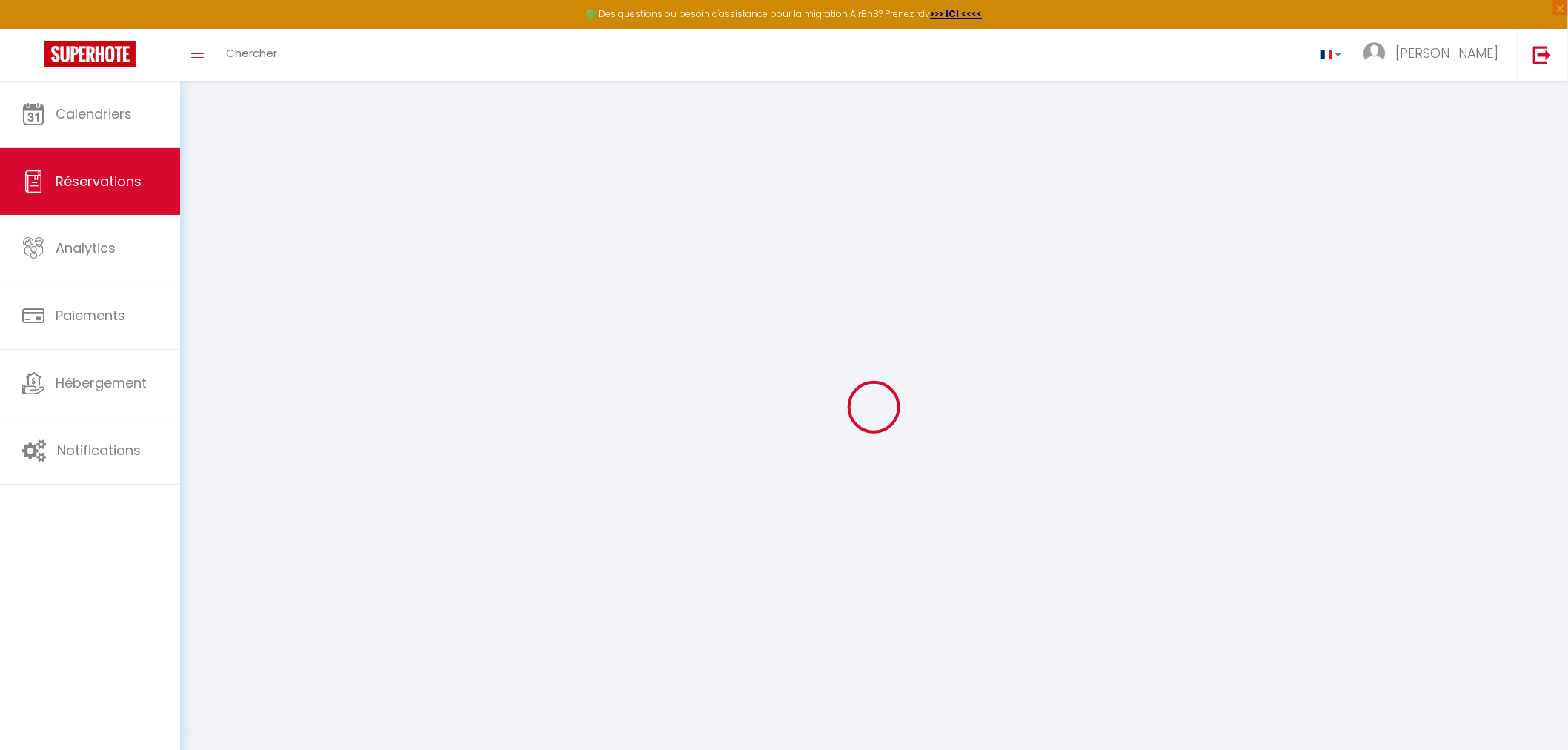
select select "1"
type input "0"
select select
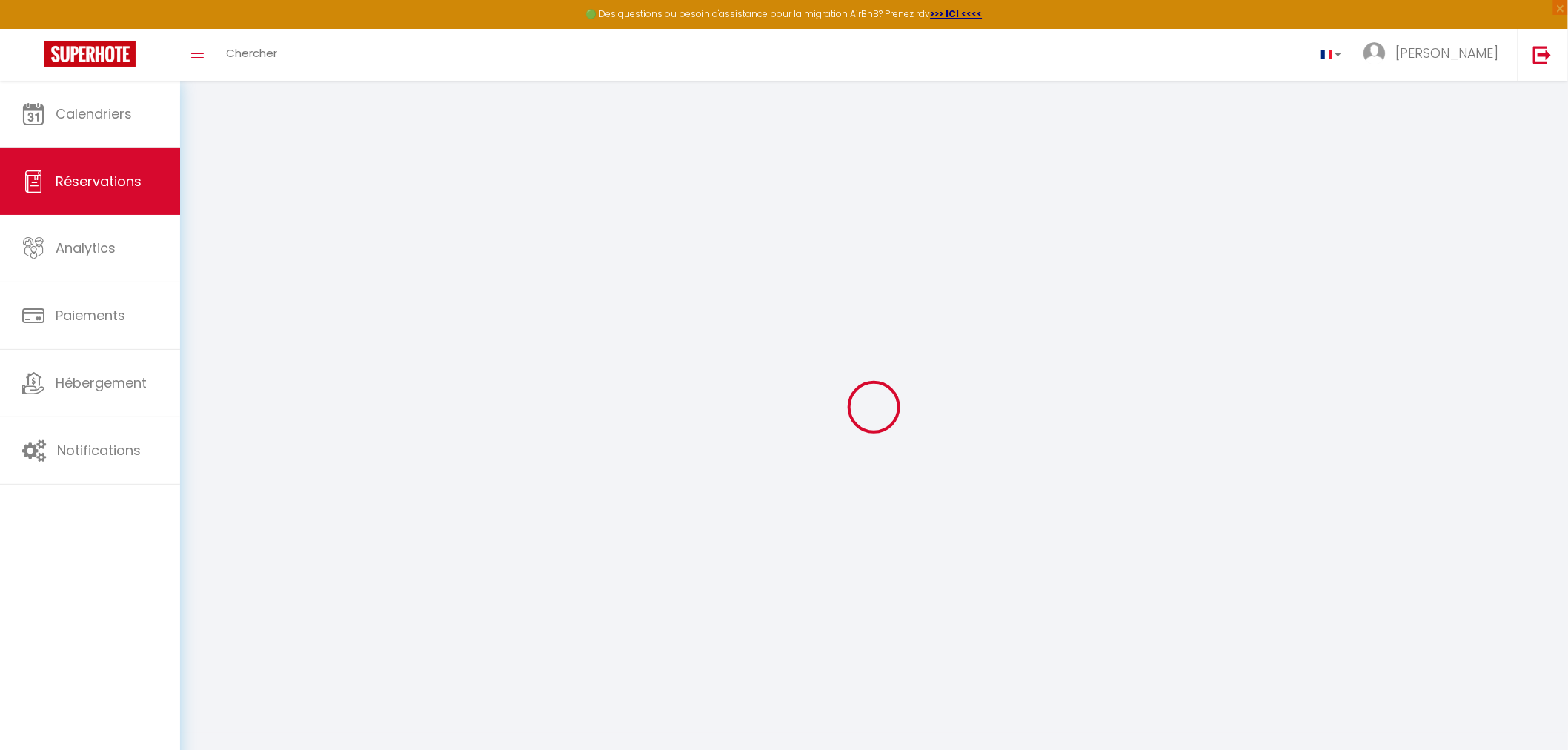
select select
select select "15"
checkbox input "false"
select select
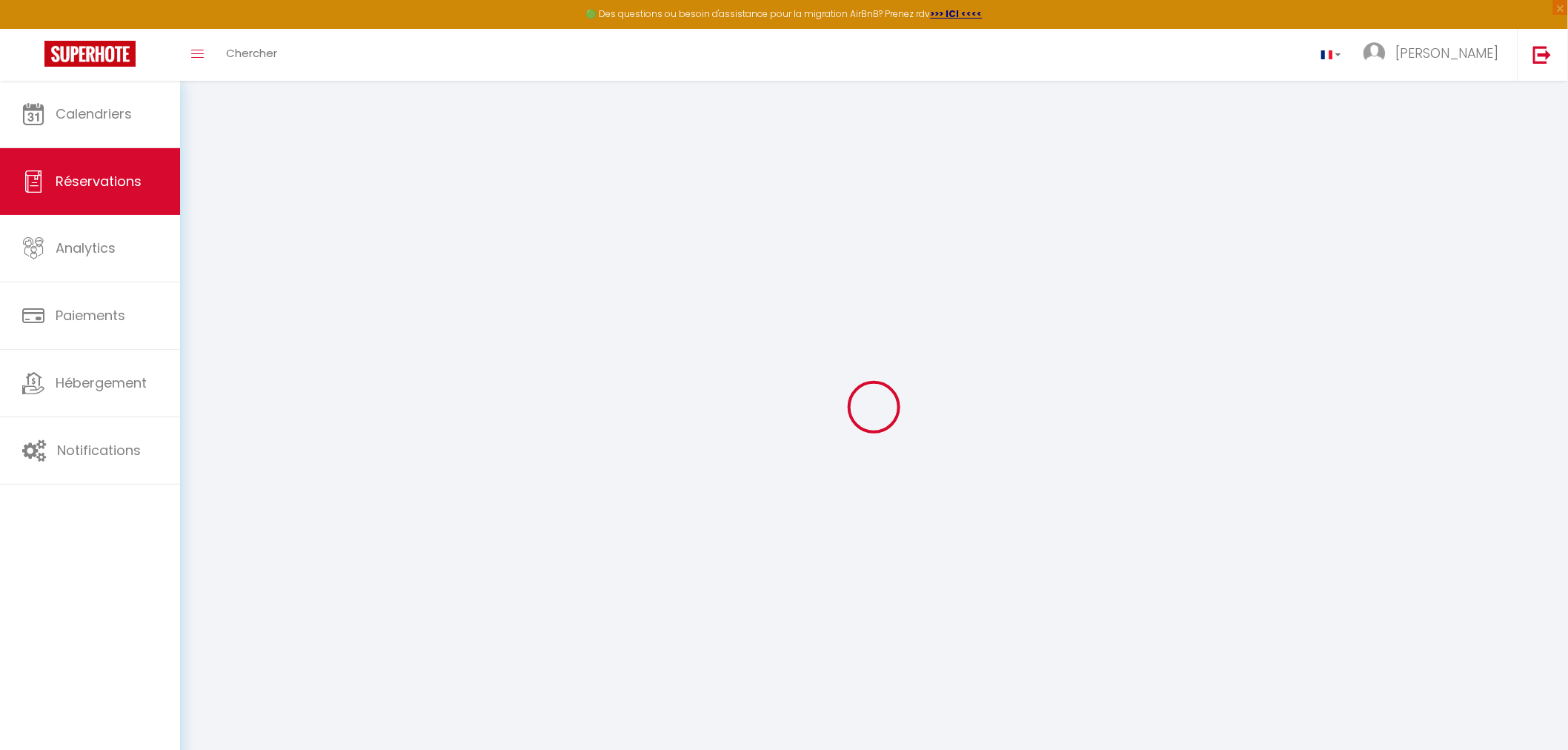
checkbox input "false"
select select
checkbox input "false"
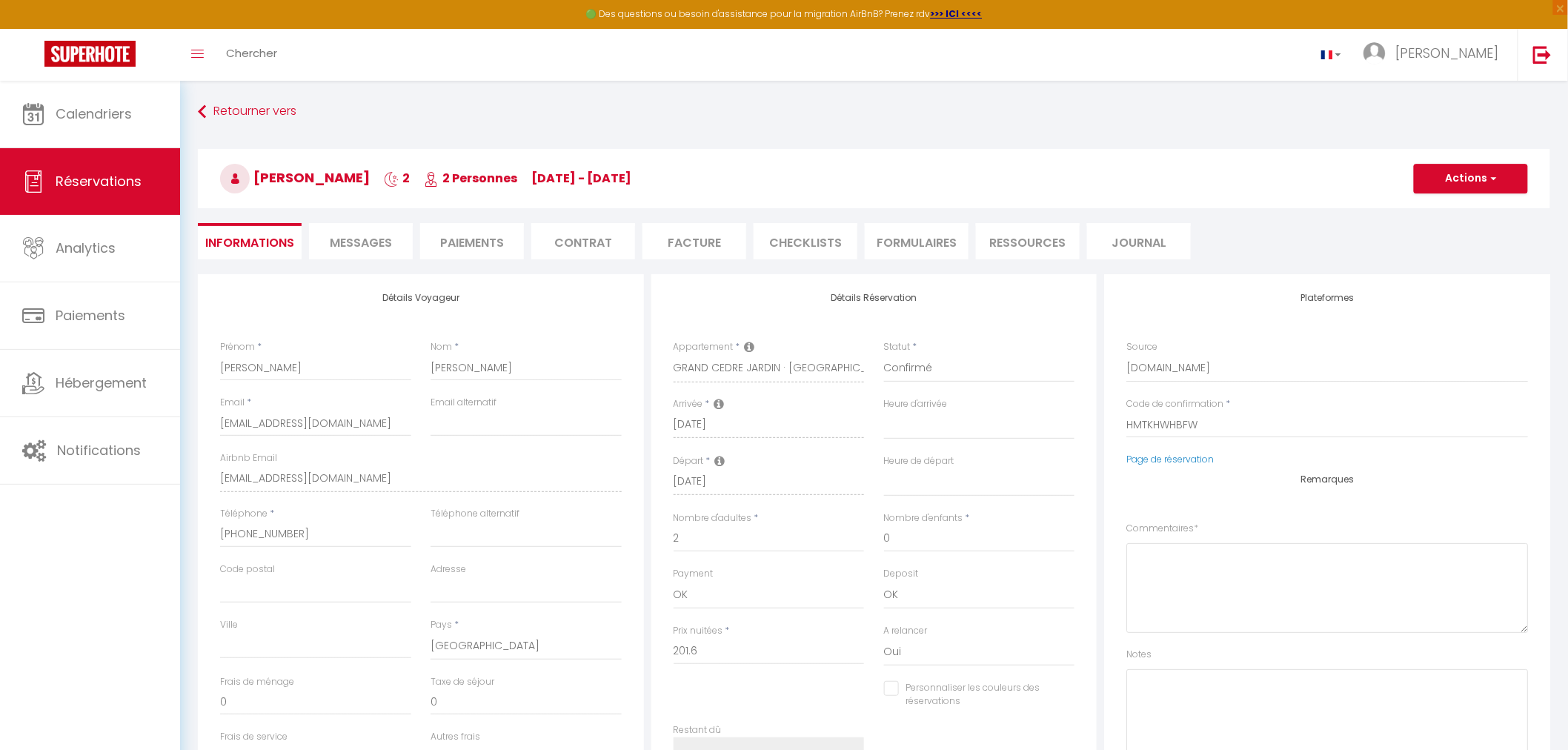
select select
checkbox input "false"
type input "50"
type input "14.48"
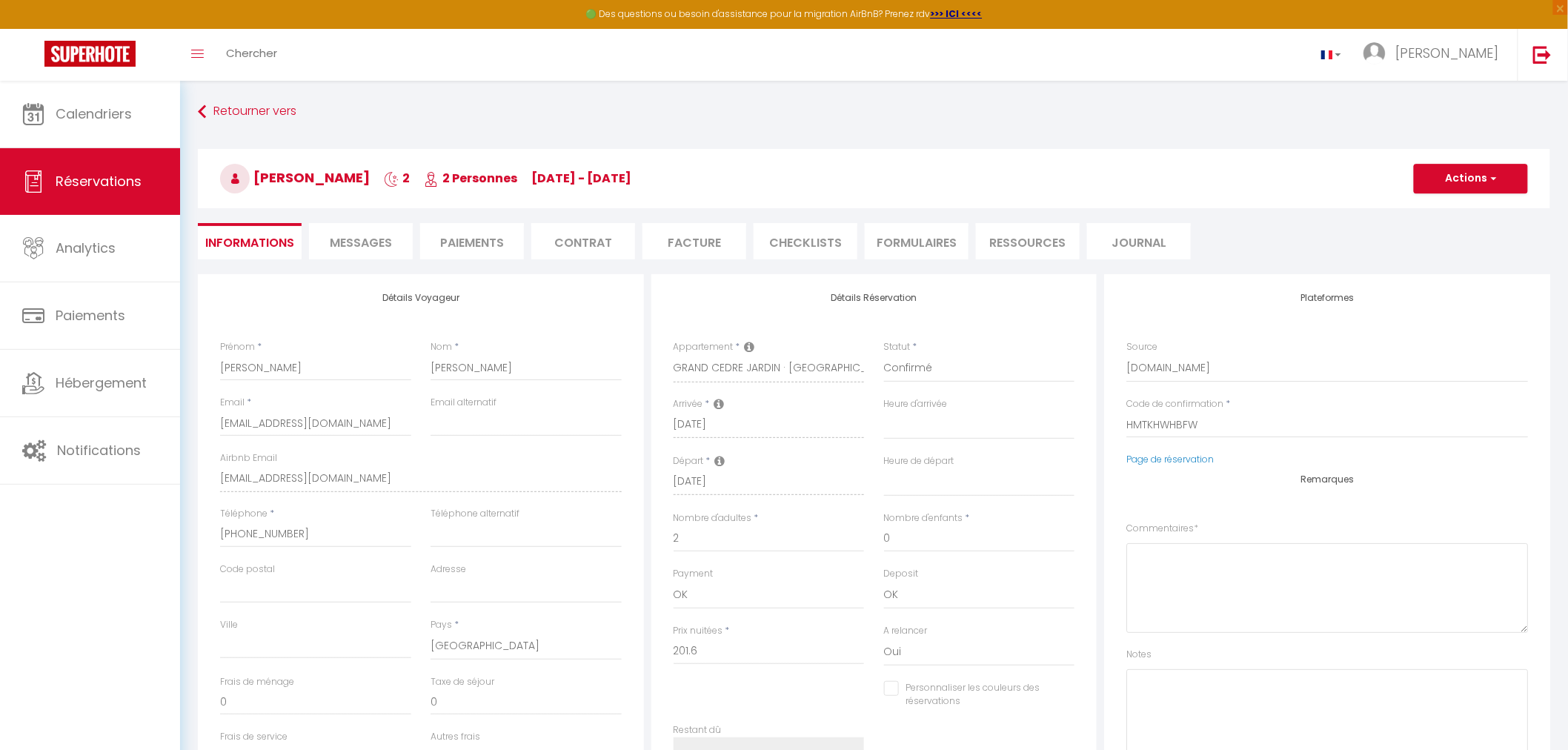
select select
checkbox input "false"
select select
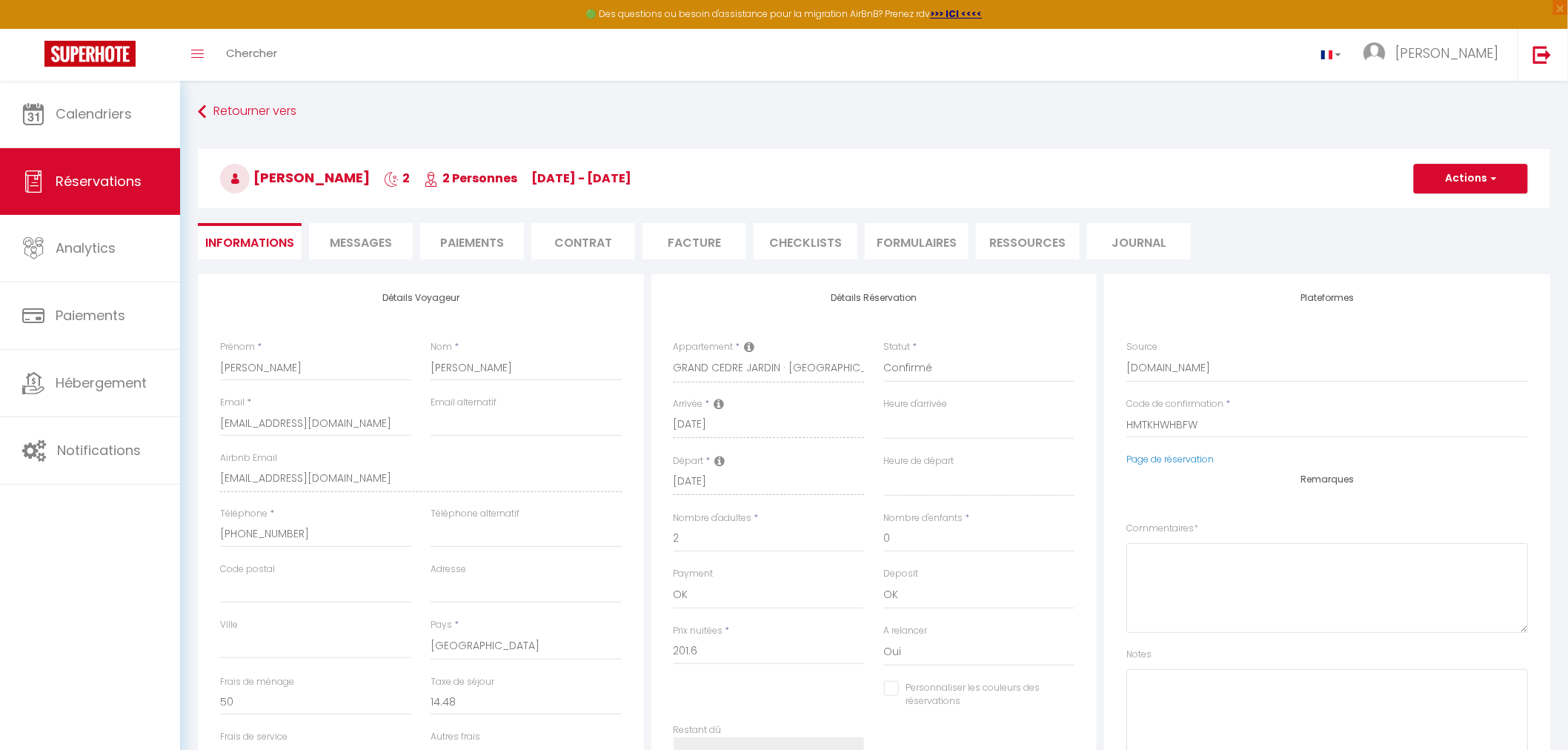
click at [463, 250] on li "Paiements" at bounding box center [472, 241] width 104 height 37
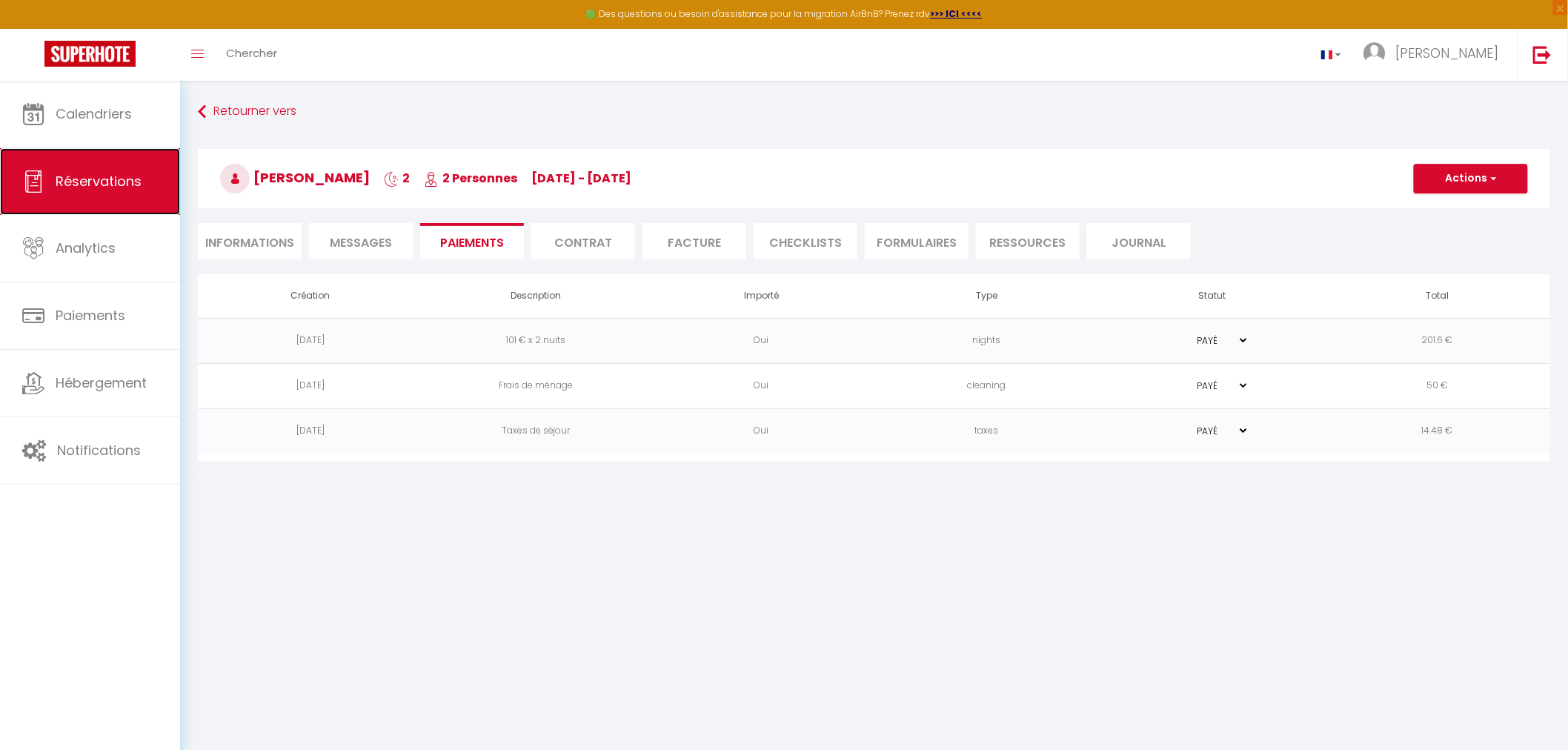
click at [78, 183] on span "Réservations" at bounding box center [99, 181] width 86 height 18
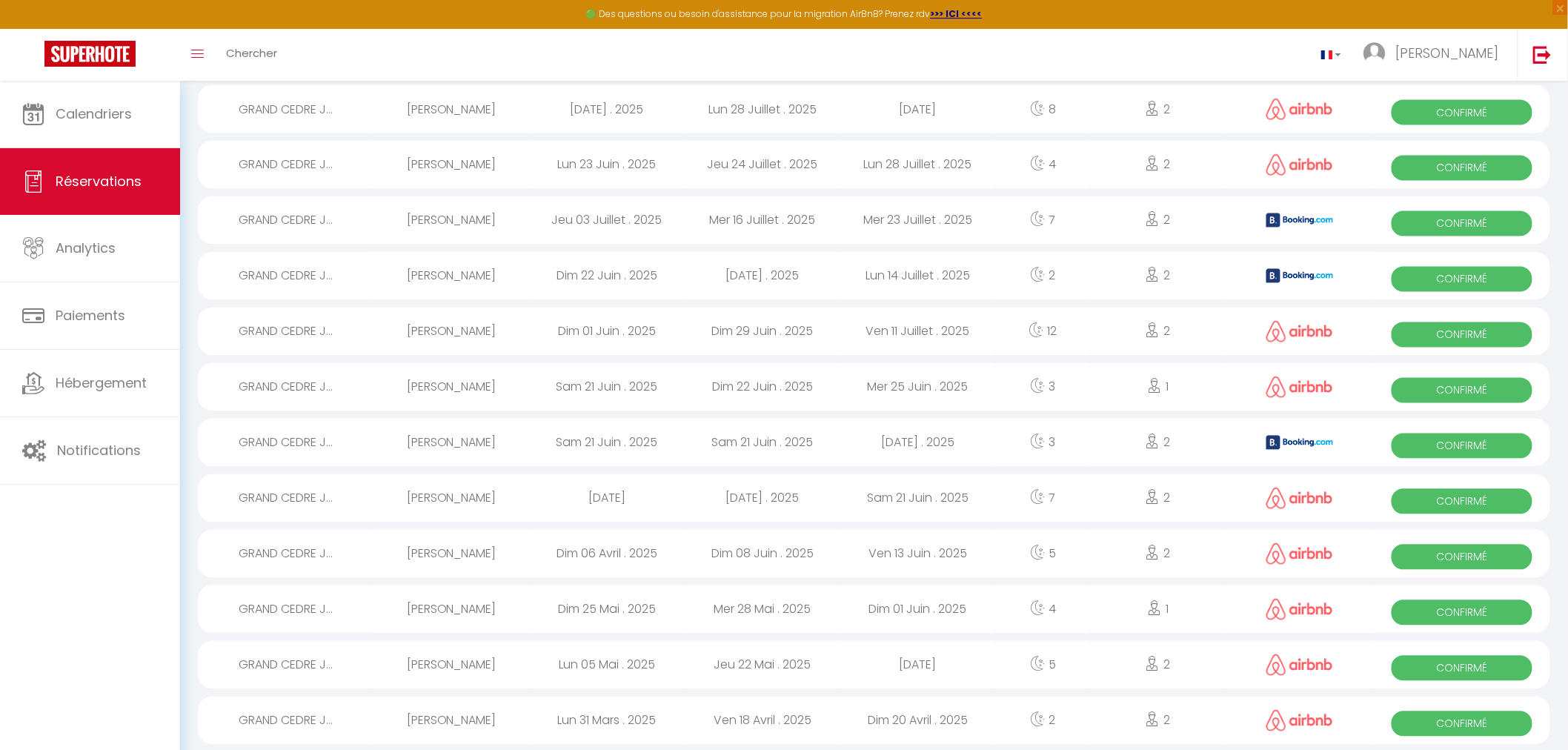
scroll to position [1052, 0]
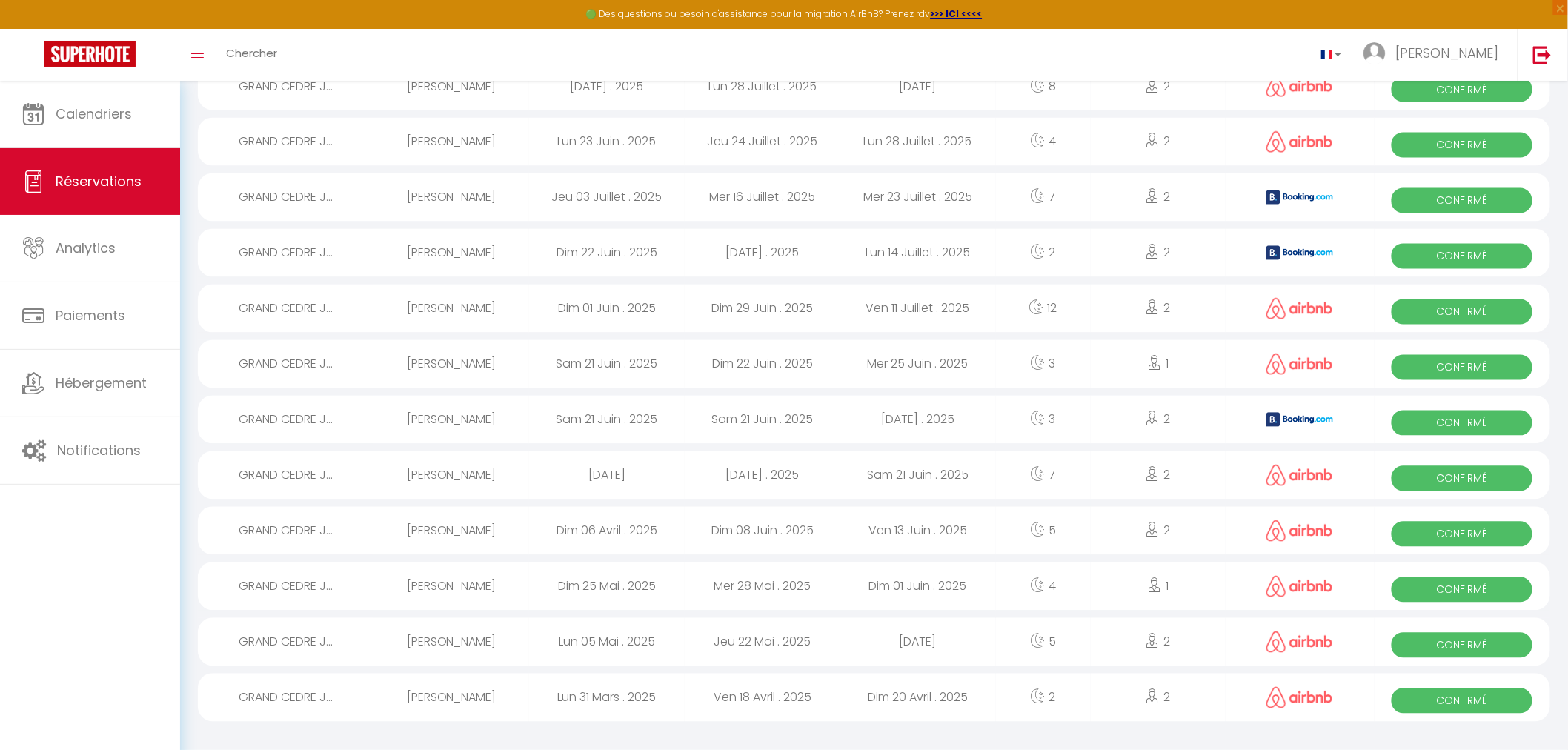
click at [1476, 697] on span "Confirmé" at bounding box center [1462, 700] width 141 height 25
select select "OK"
select select "0"
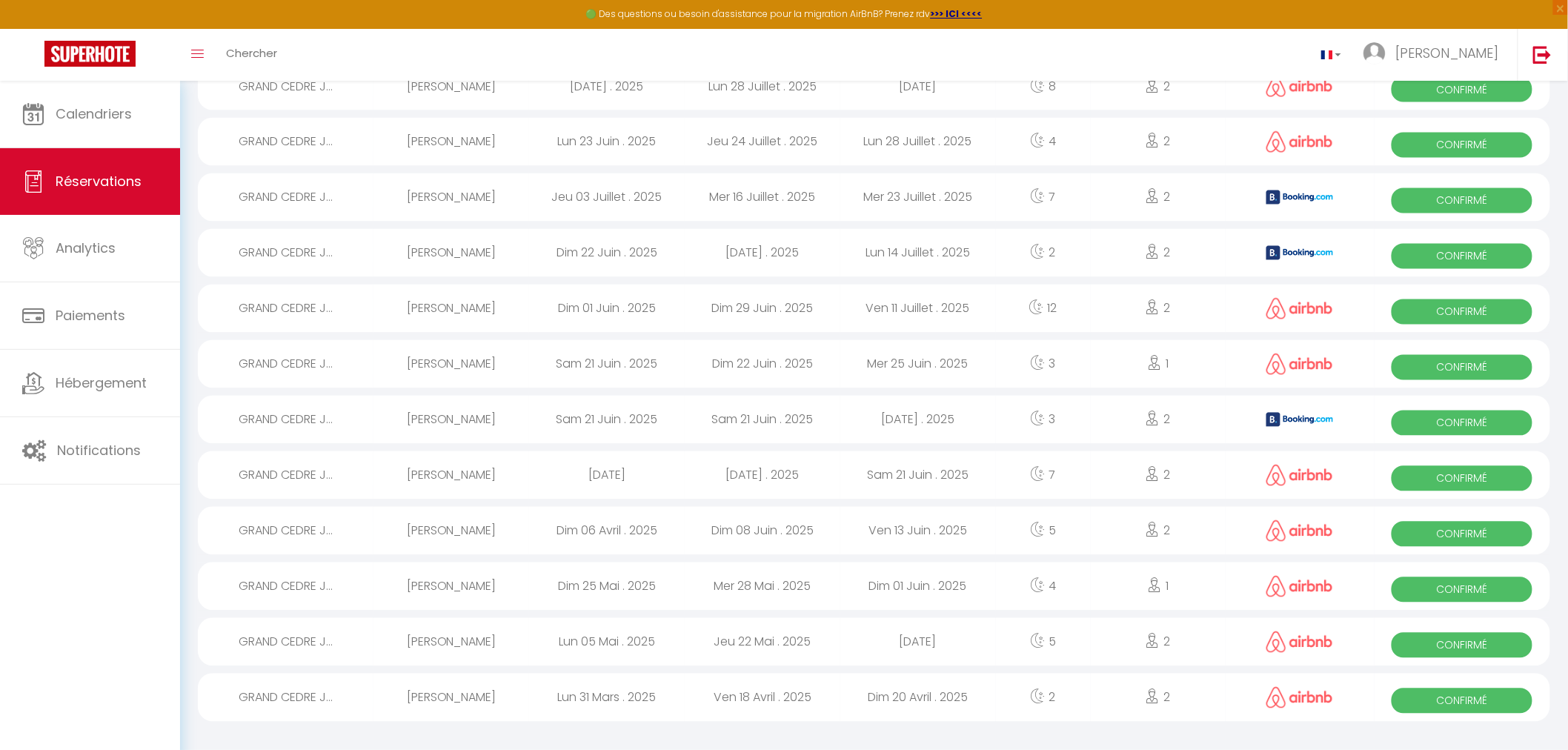
select select "1"
select select
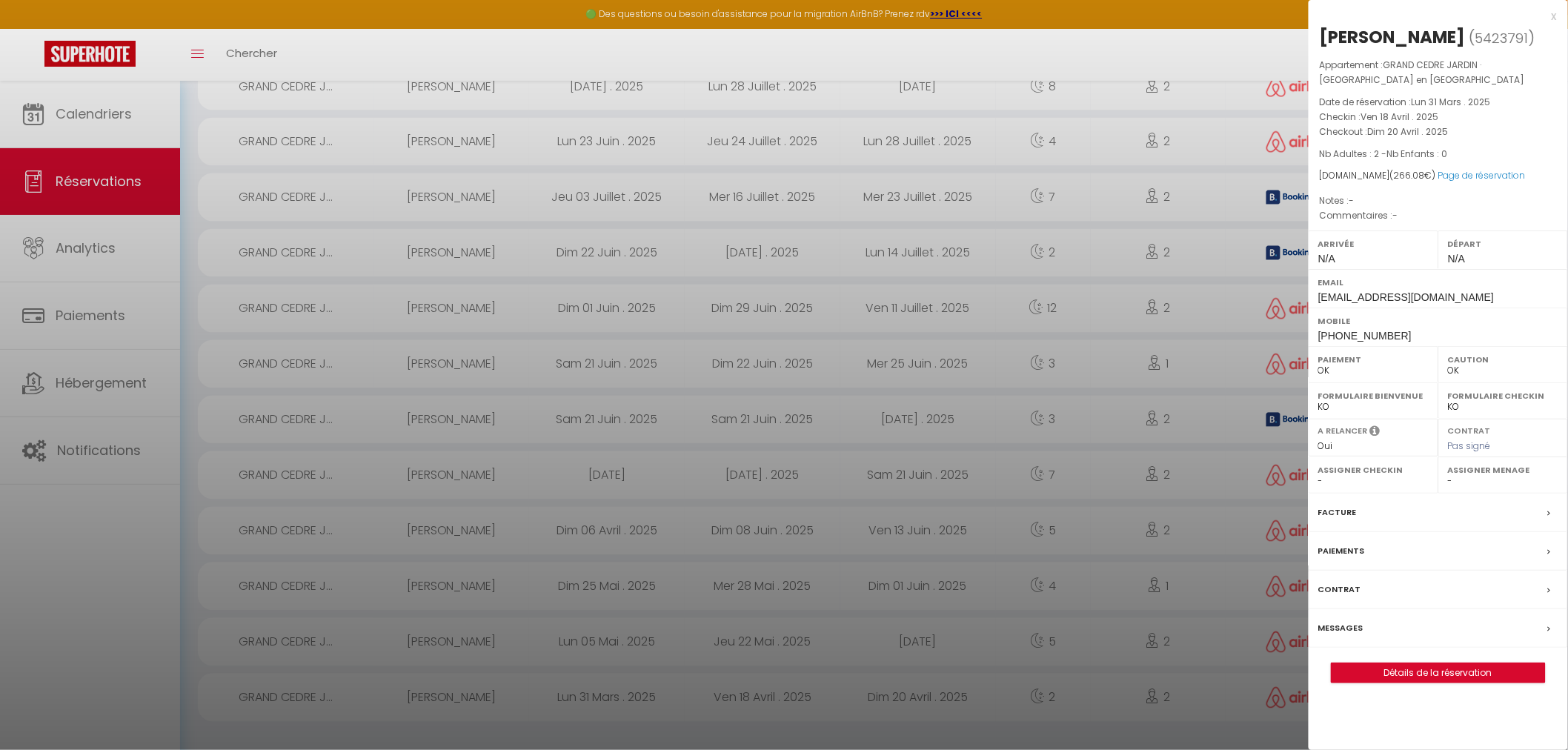
click at [908, 641] on div at bounding box center [784, 375] width 1568 height 750
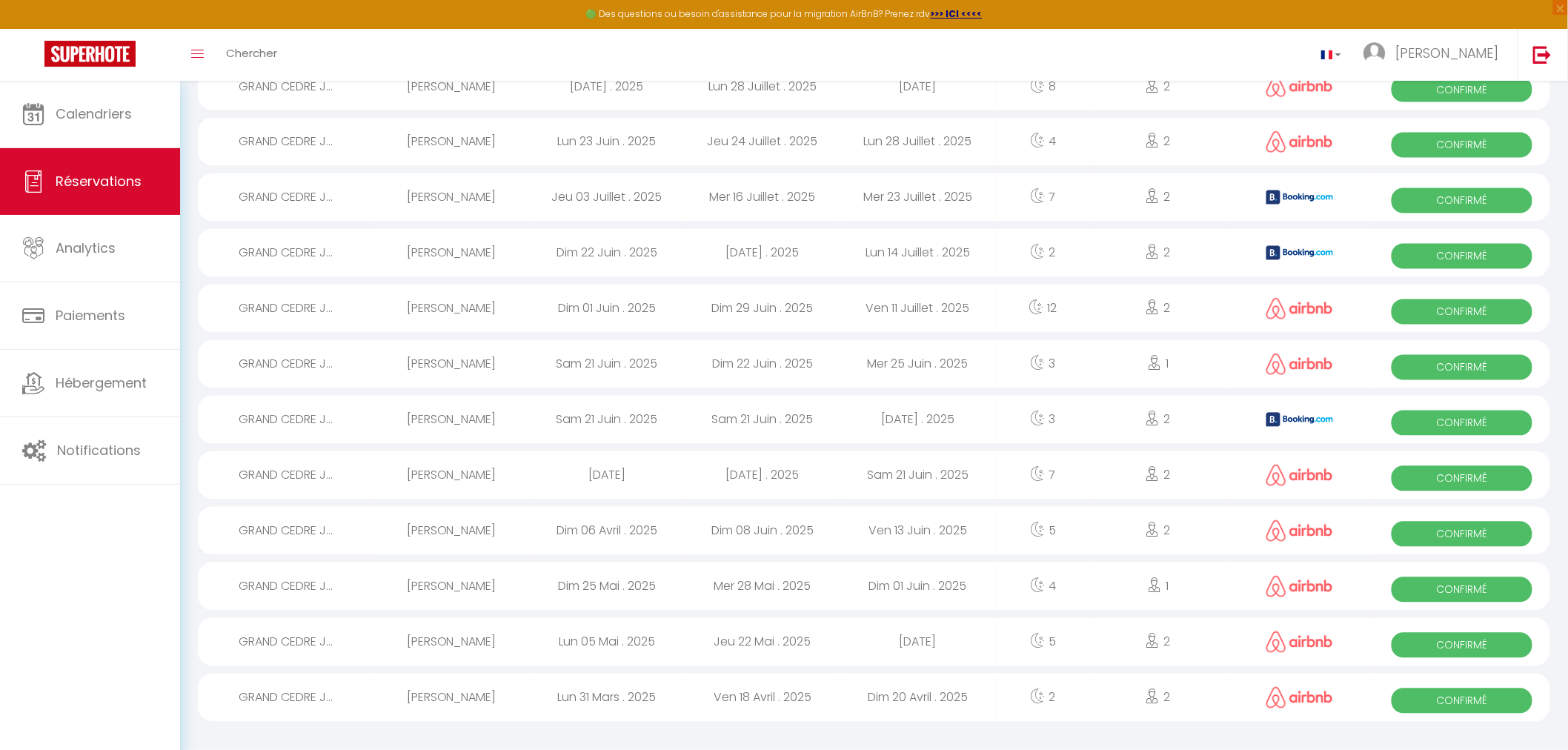
click at [1426, 634] on span "Confirmé" at bounding box center [1462, 645] width 141 height 25
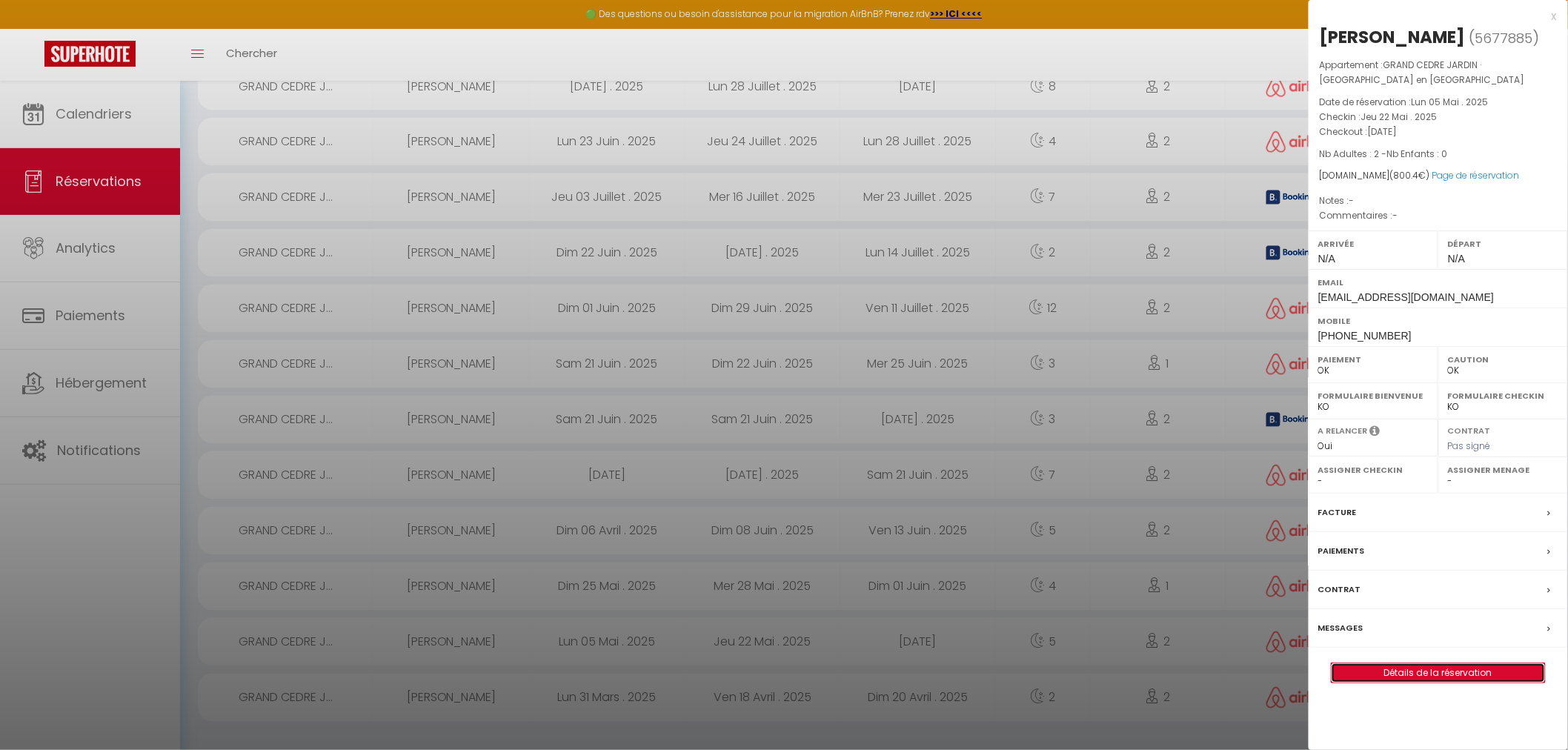
click at [1408, 676] on link "Détails de la réservation" at bounding box center [1439, 673] width 213 height 19
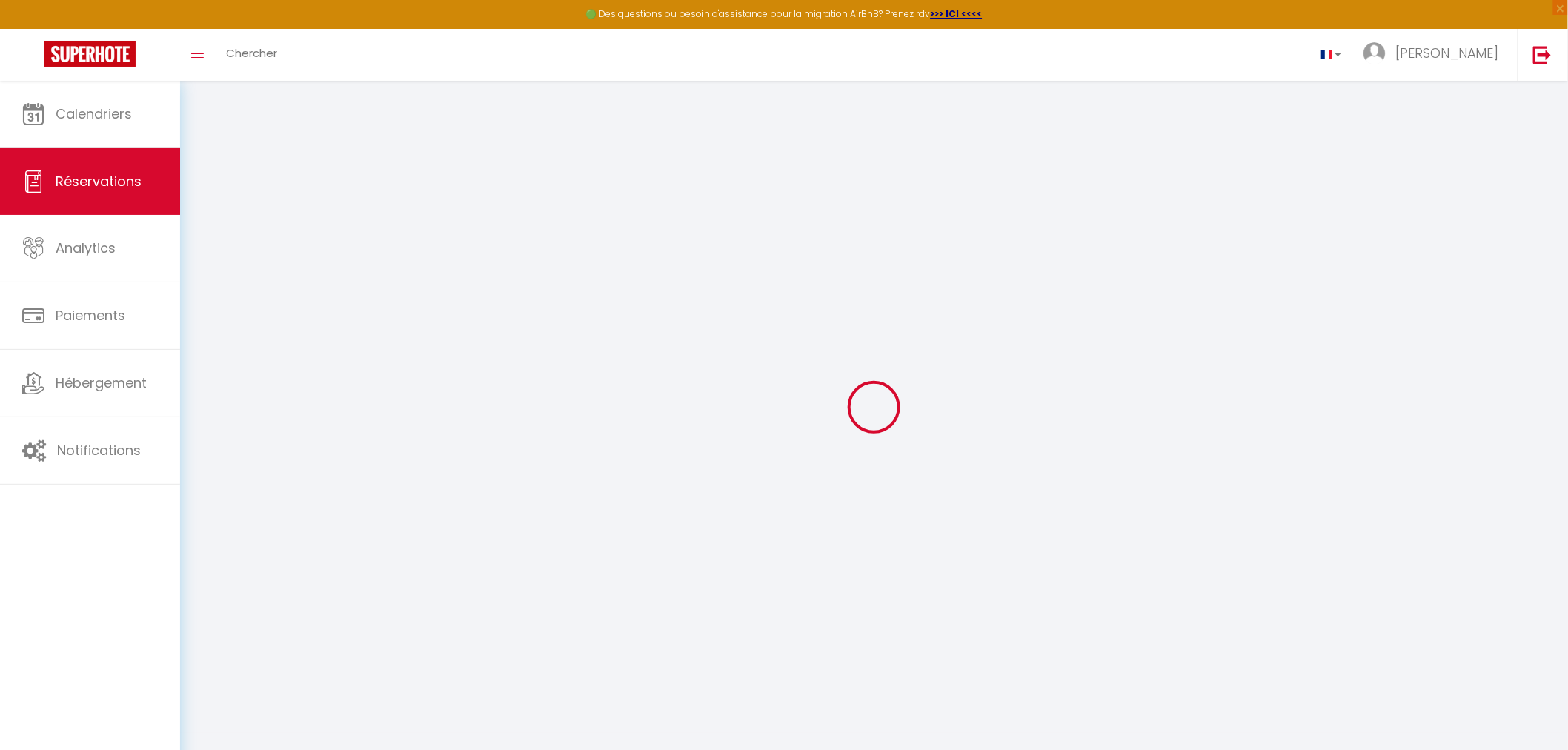
type input "[PERSON_NAME]"
type input "[EMAIL_ADDRESS][DOMAIN_NAME]"
type input "[PHONE_NUMBER]"
select select "AS"
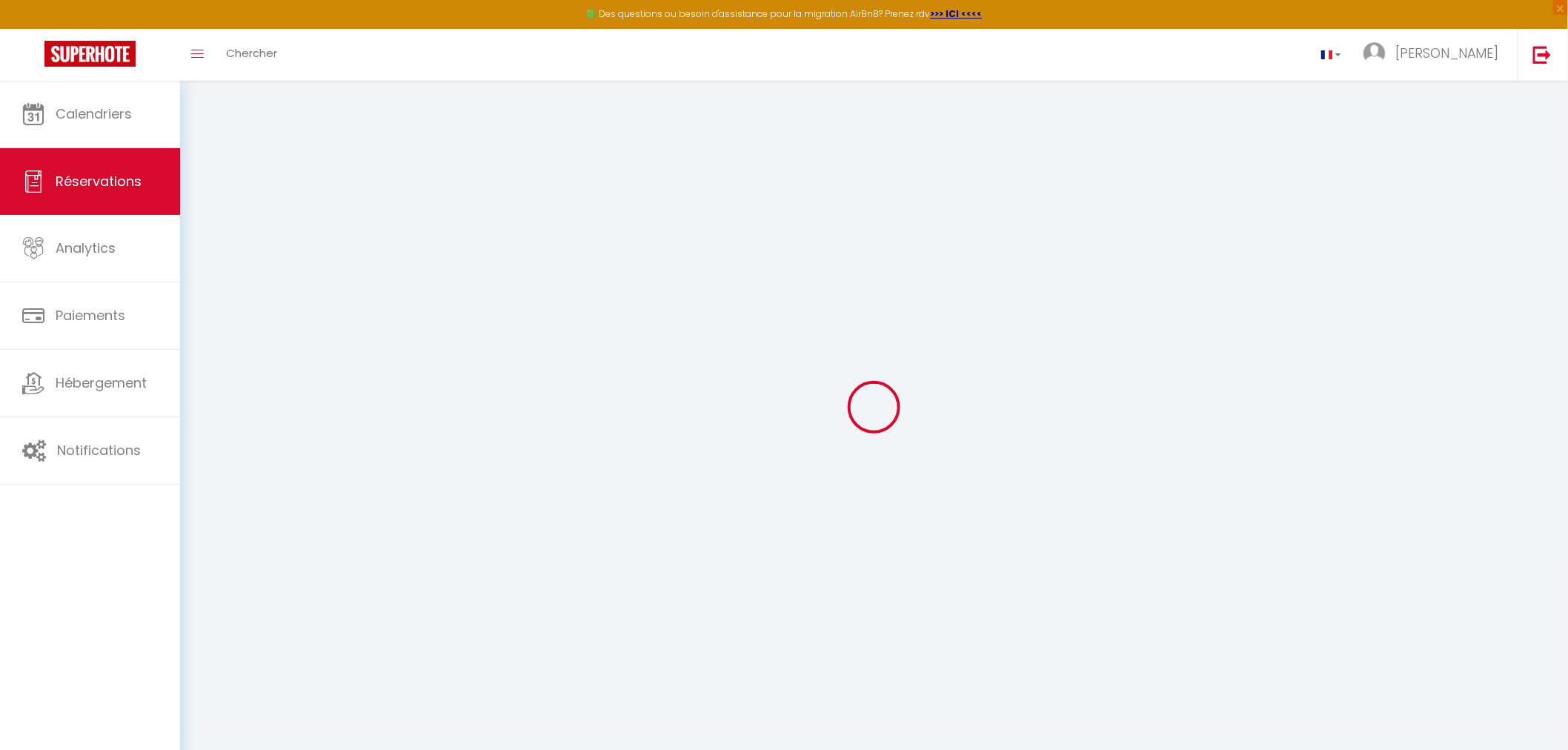
type input "27"
select select "62765"
select select "1"
select select
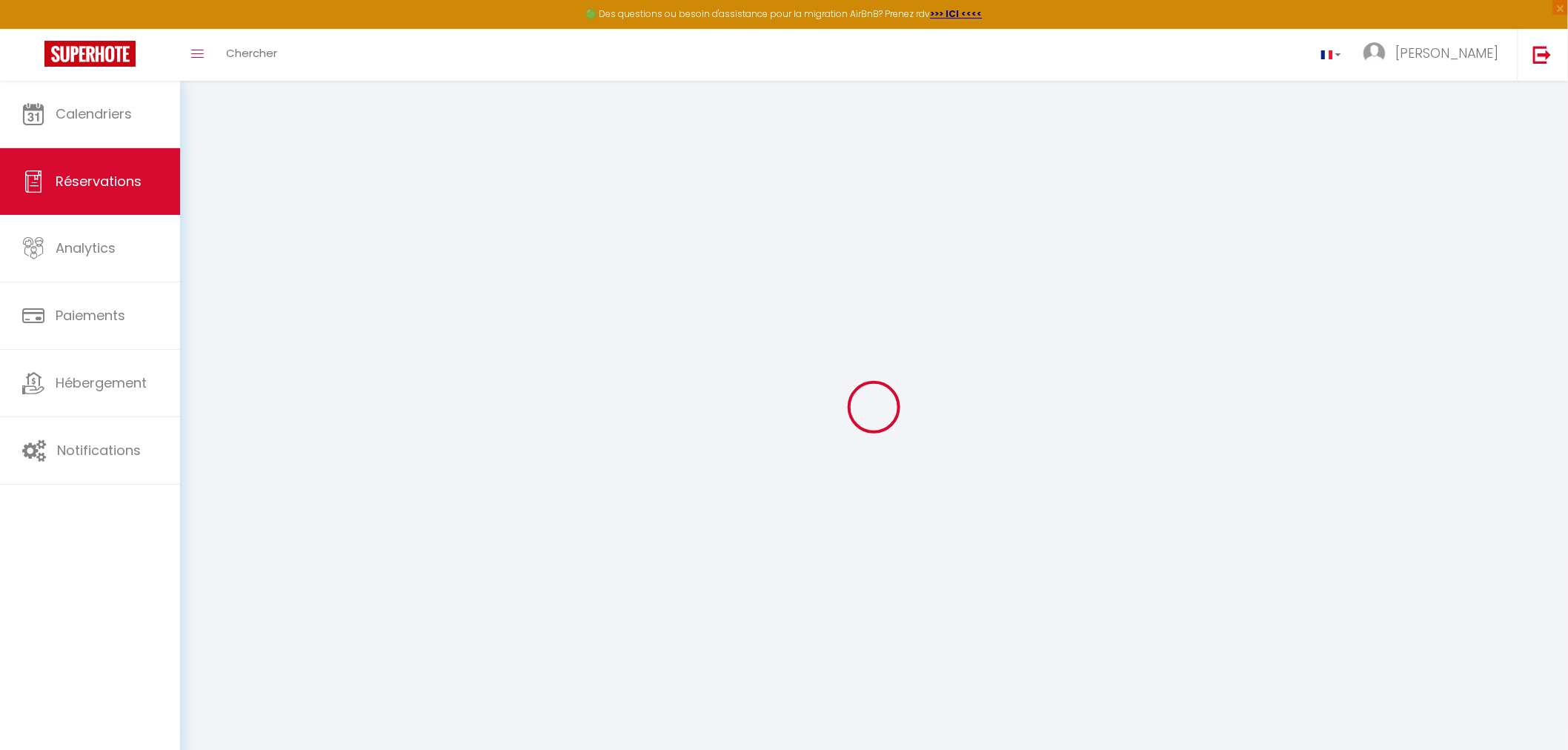
type input "2"
select select "12"
select select
type input "700"
checkbox input "false"
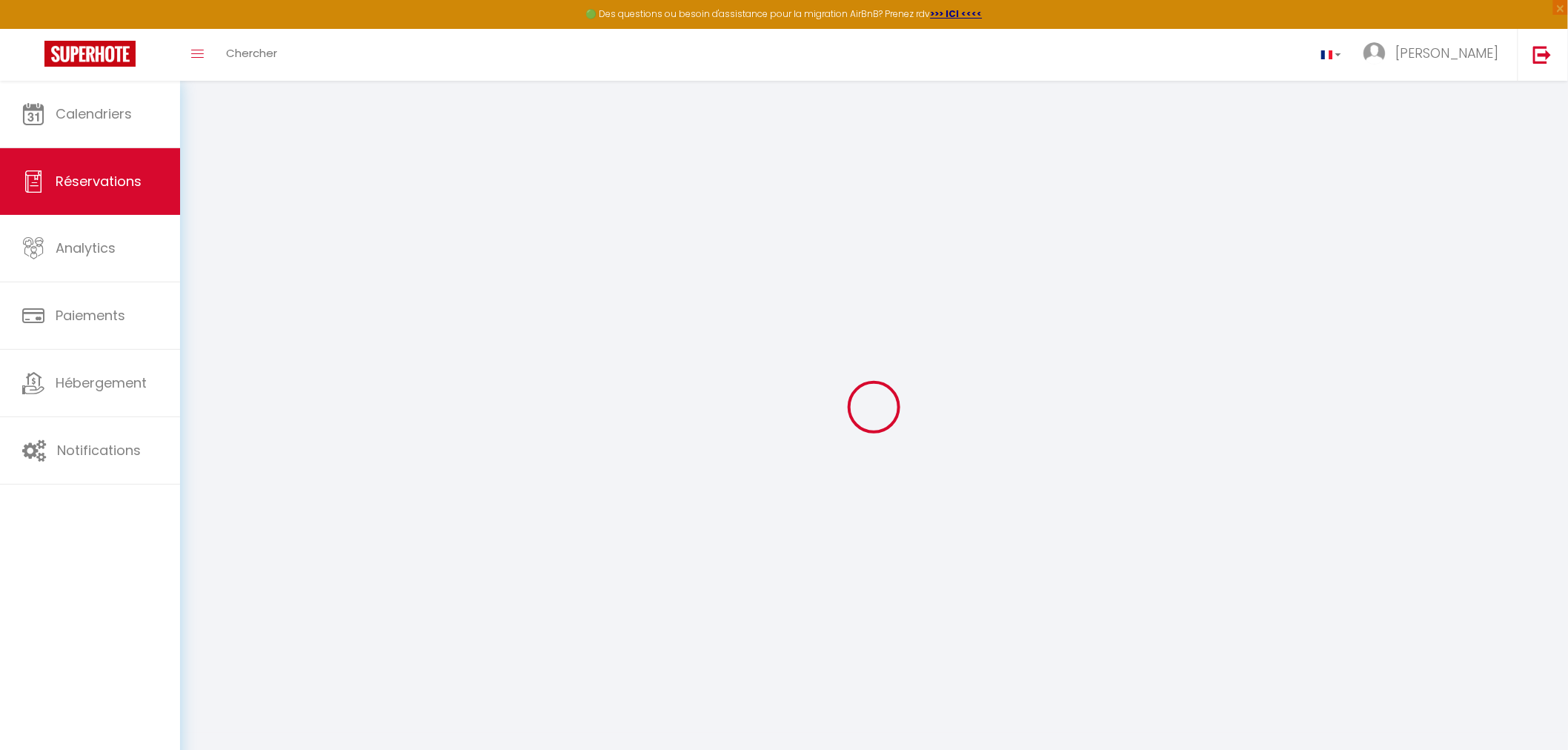
select select "1"
type input "0"
select select
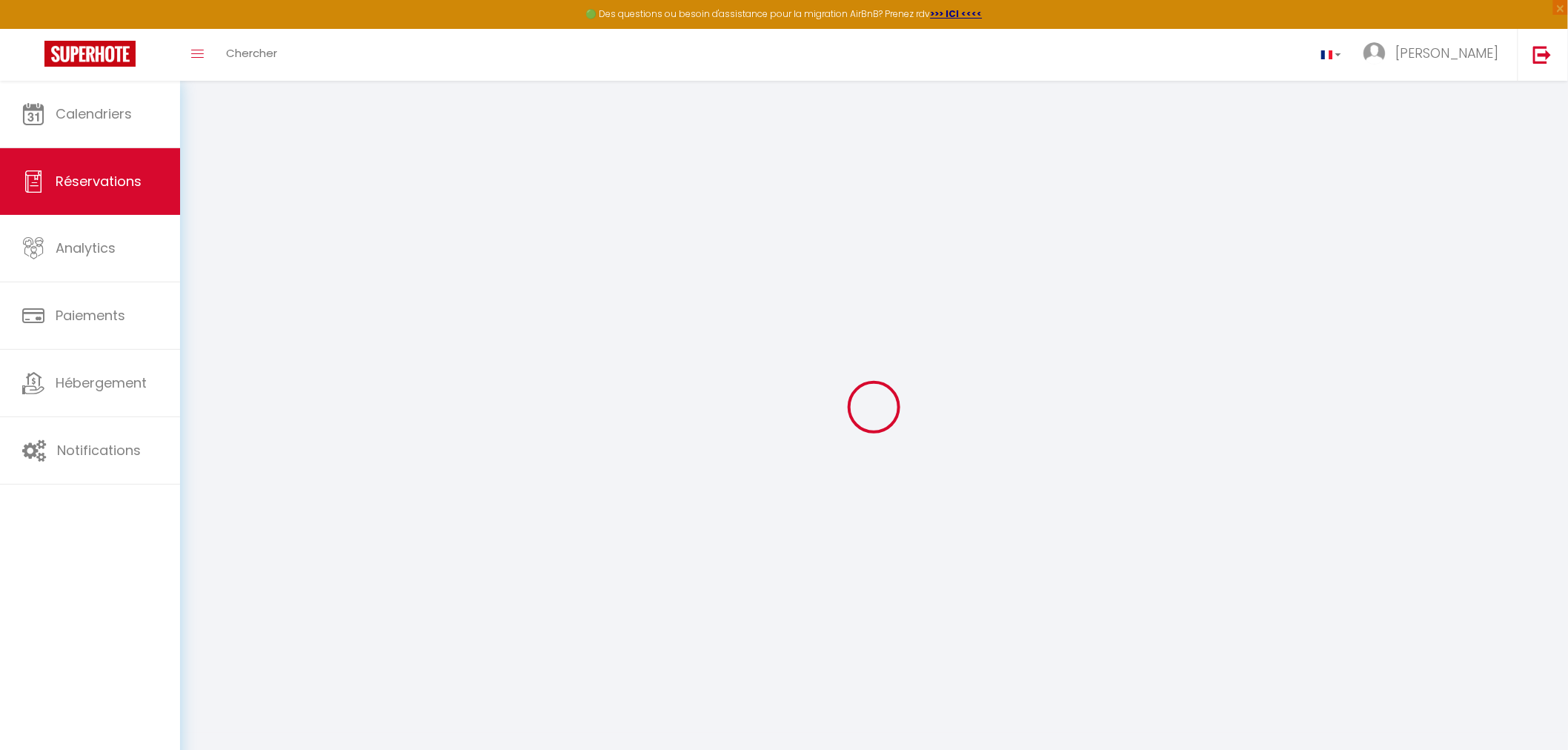
select select
select select "15"
checkbox input "false"
select select
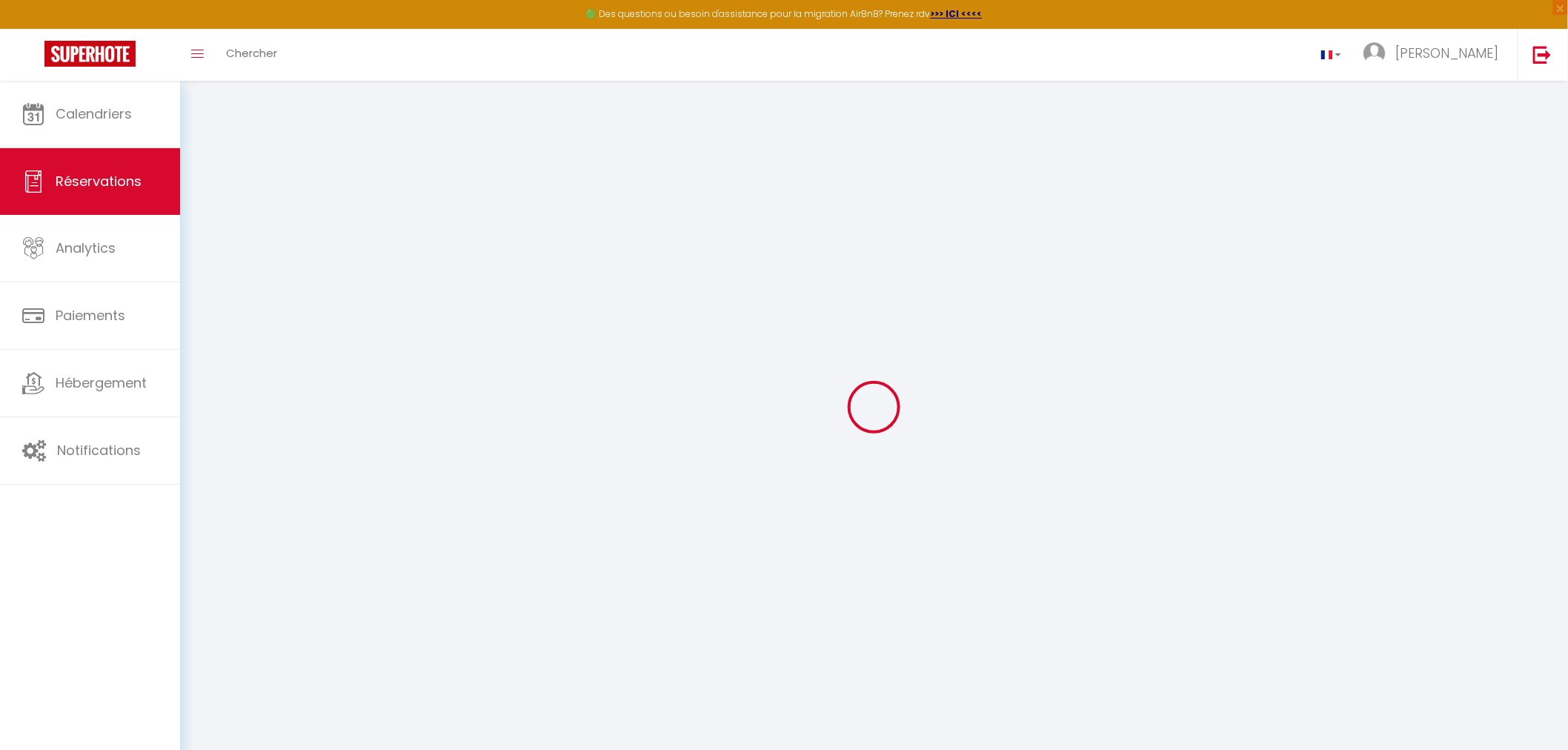
checkbox input "false"
select select
checkbox input "false"
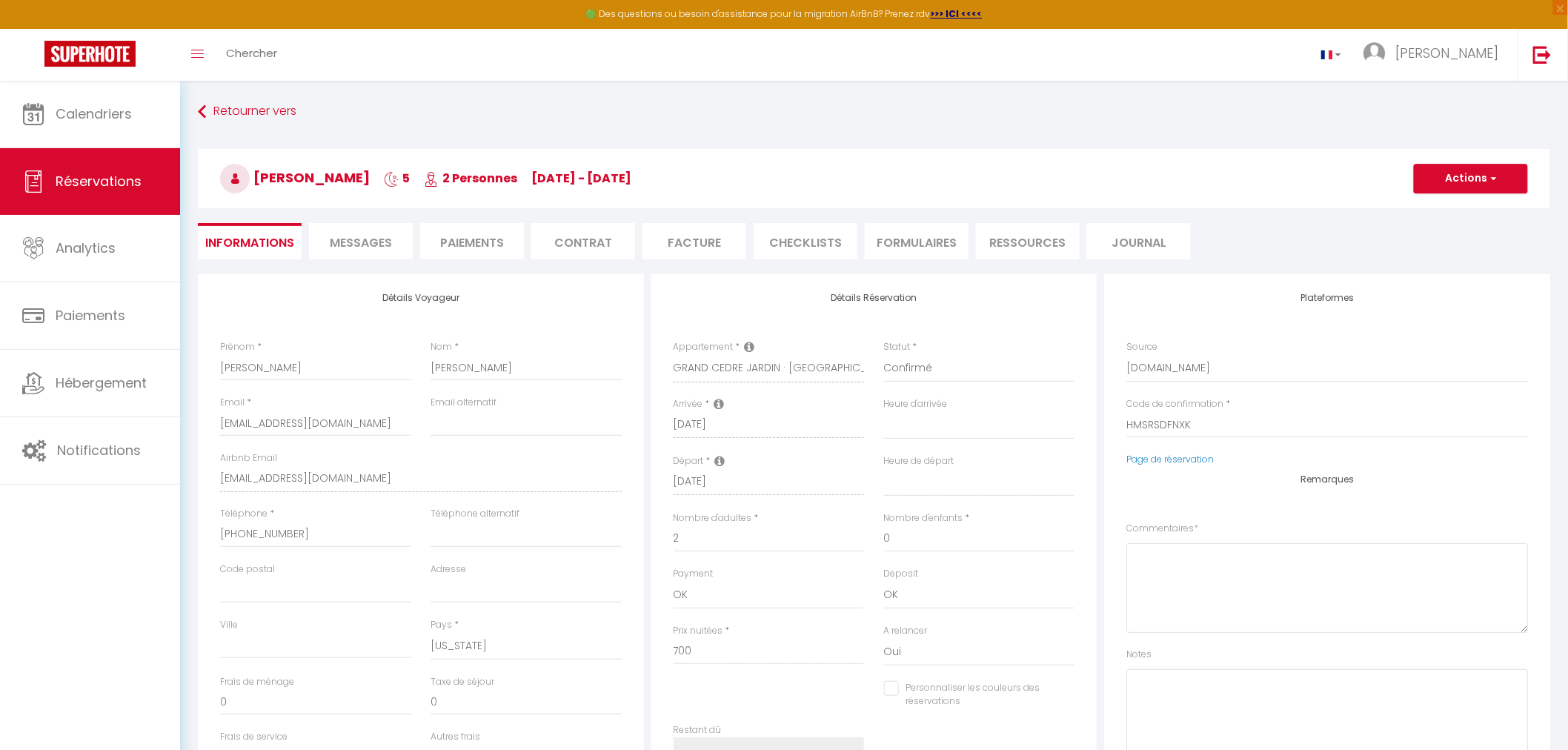
select select
checkbox input "false"
type input "50"
type input "50.4"
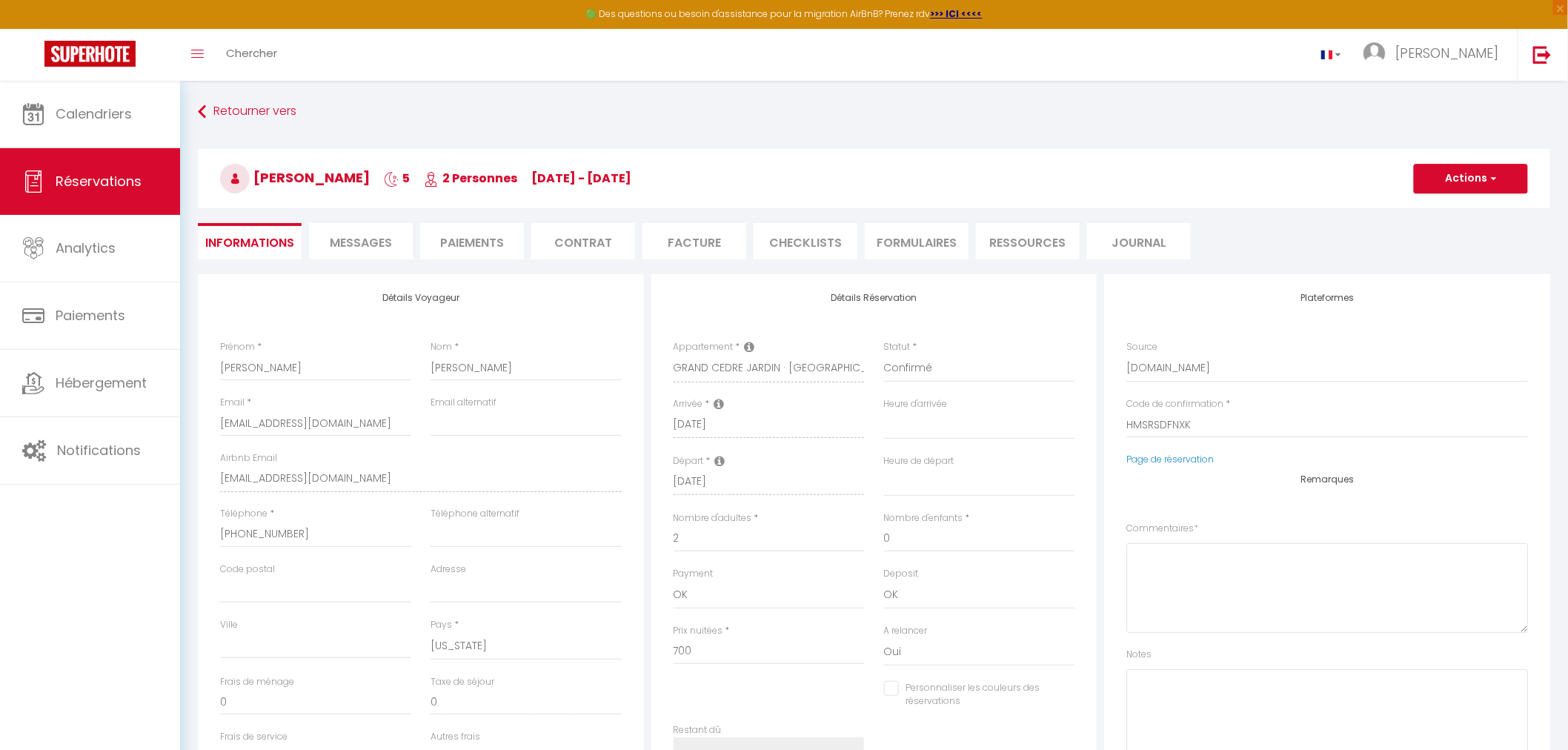
select select
checkbox input "false"
select select
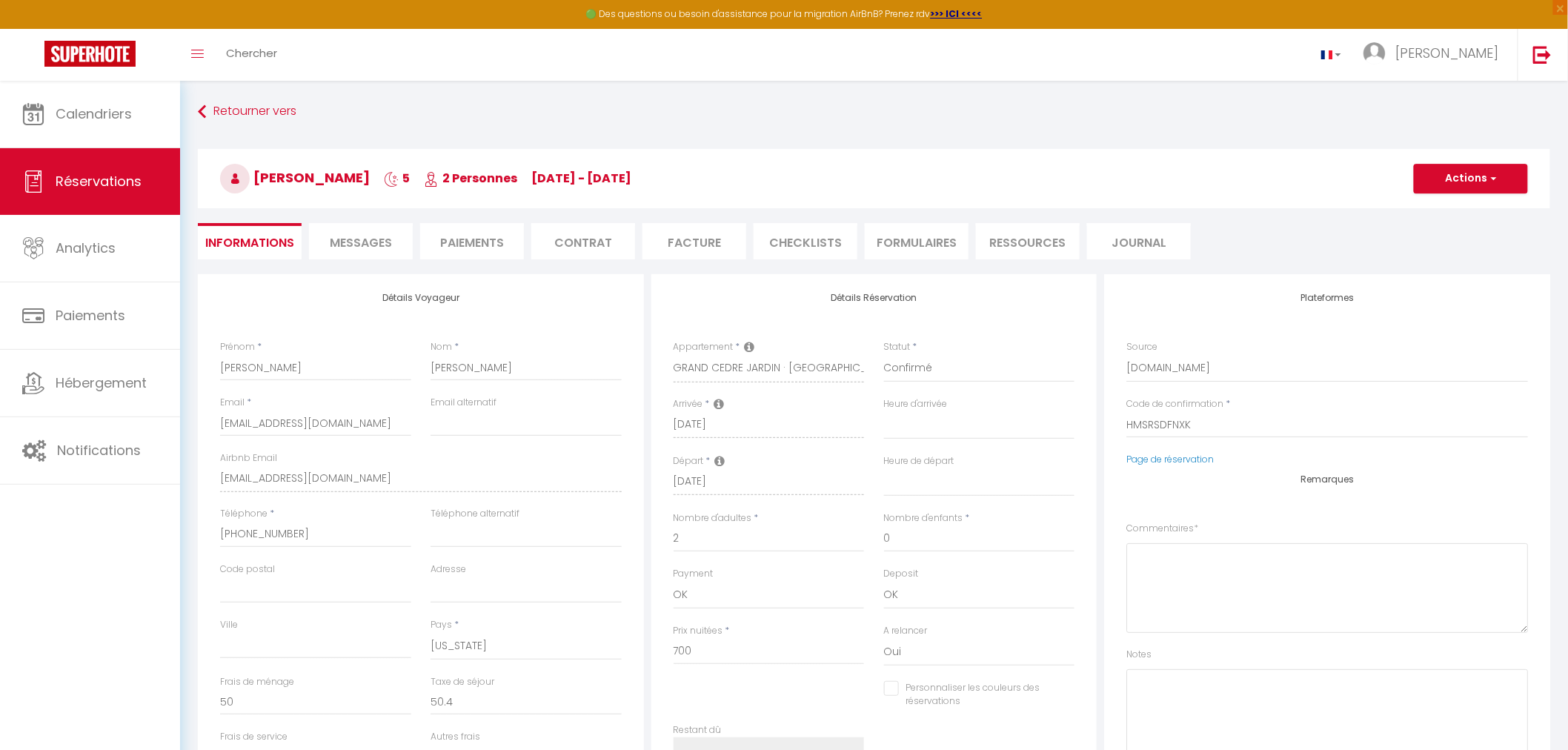
click at [457, 242] on li "Paiements" at bounding box center [472, 241] width 104 height 37
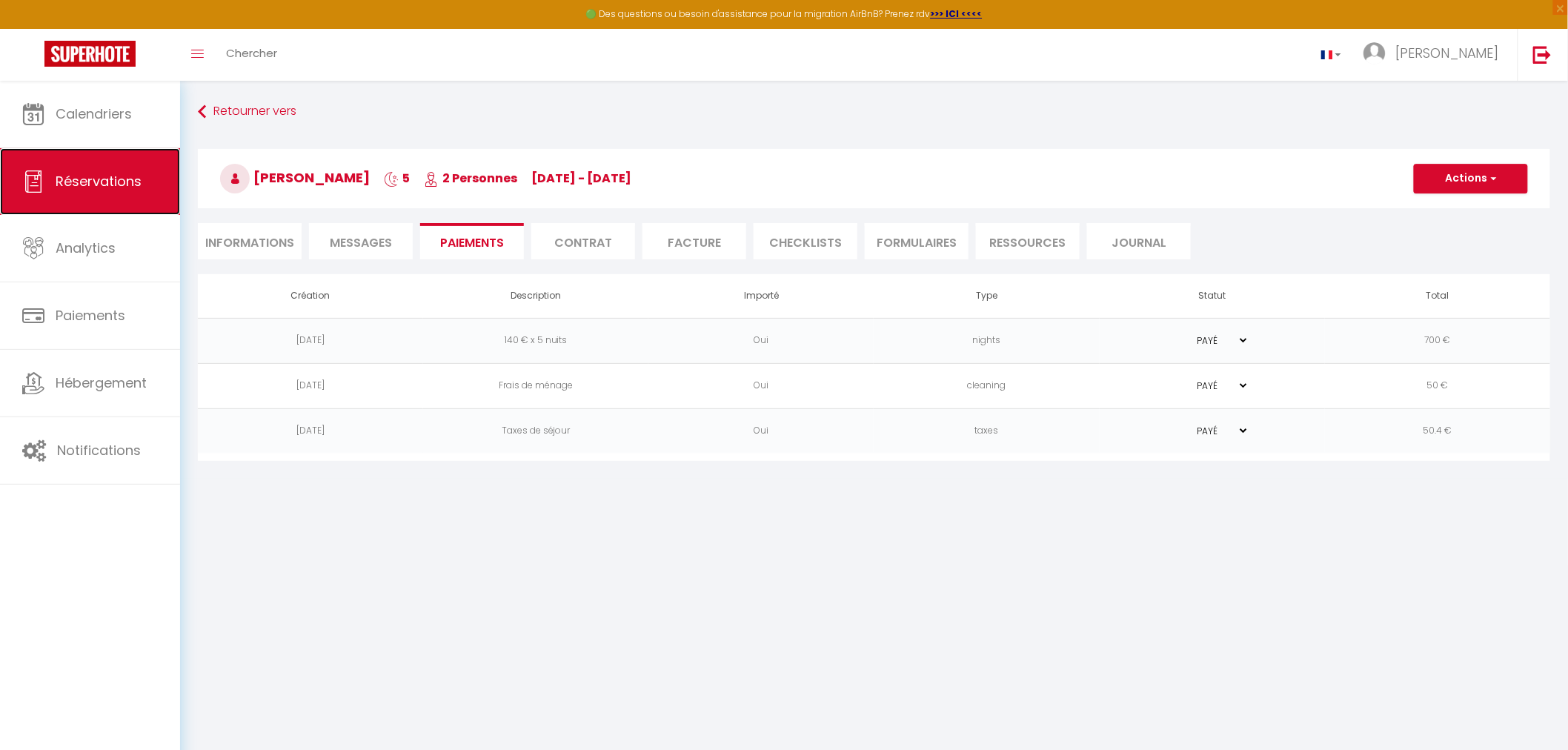
click at [127, 180] on span "Réservations" at bounding box center [99, 181] width 86 height 18
select select "not_cancelled"
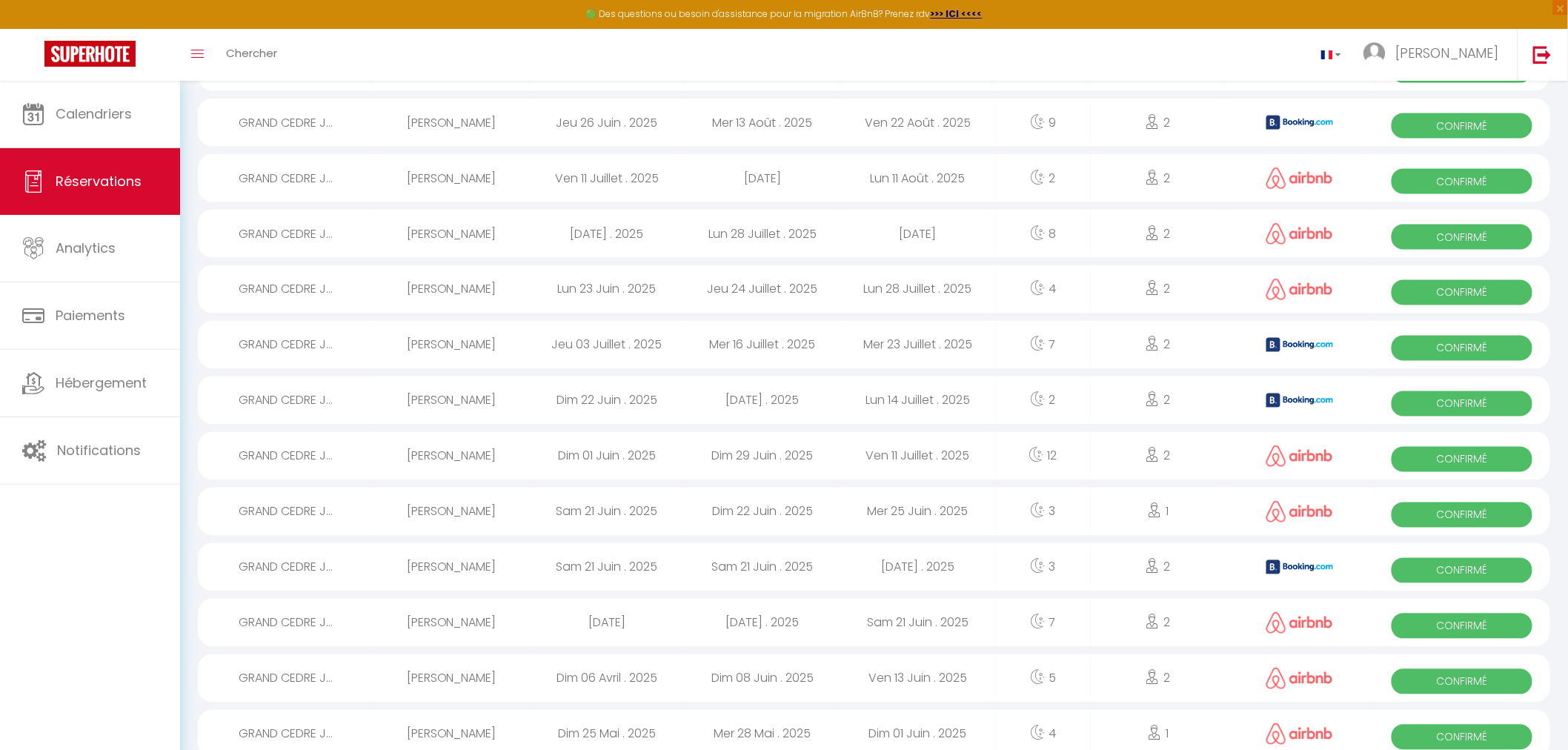
scroll to position [1052, 0]
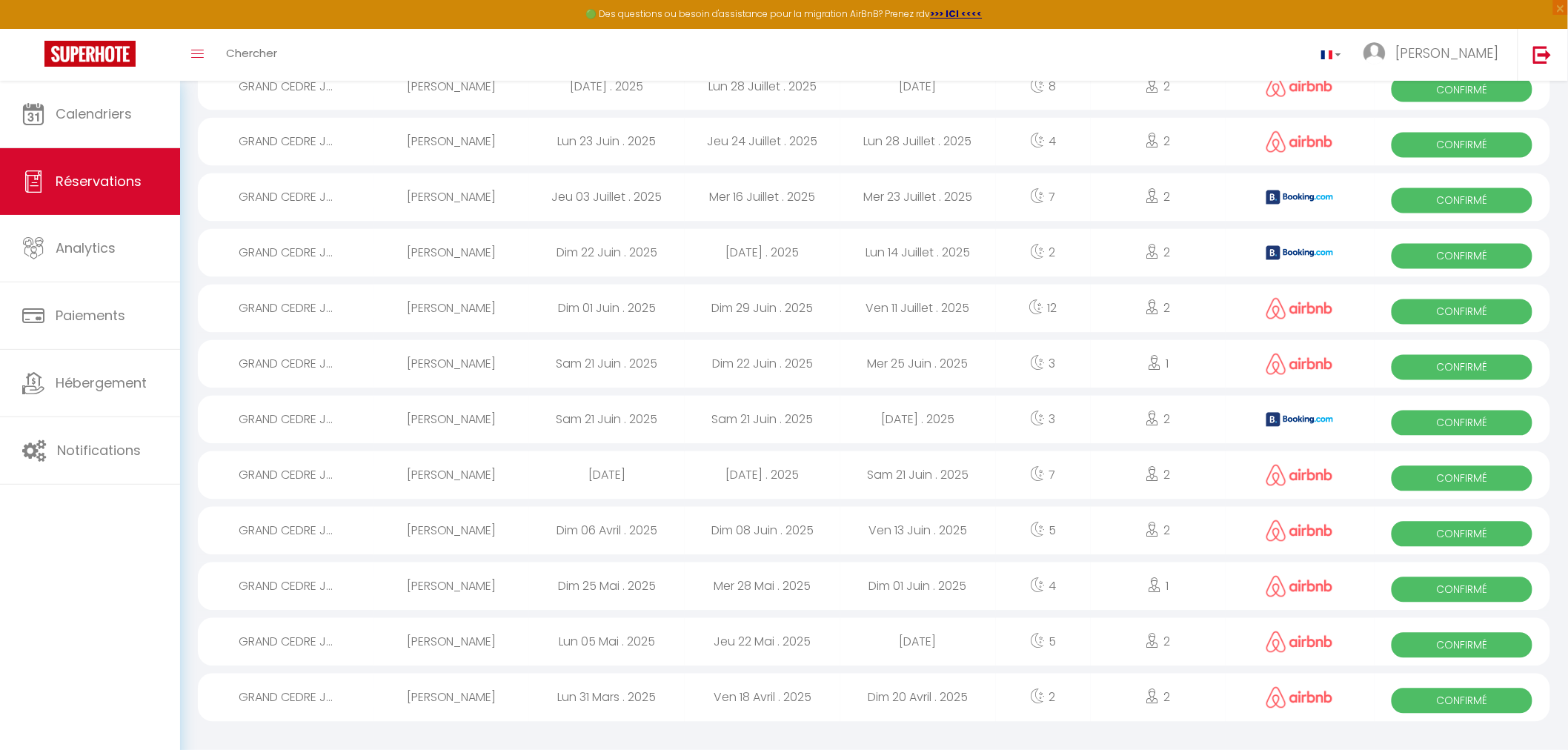
click at [1476, 596] on span "Confirmé" at bounding box center [1462, 589] width 141 height 25
select select "OK"
select select "0"
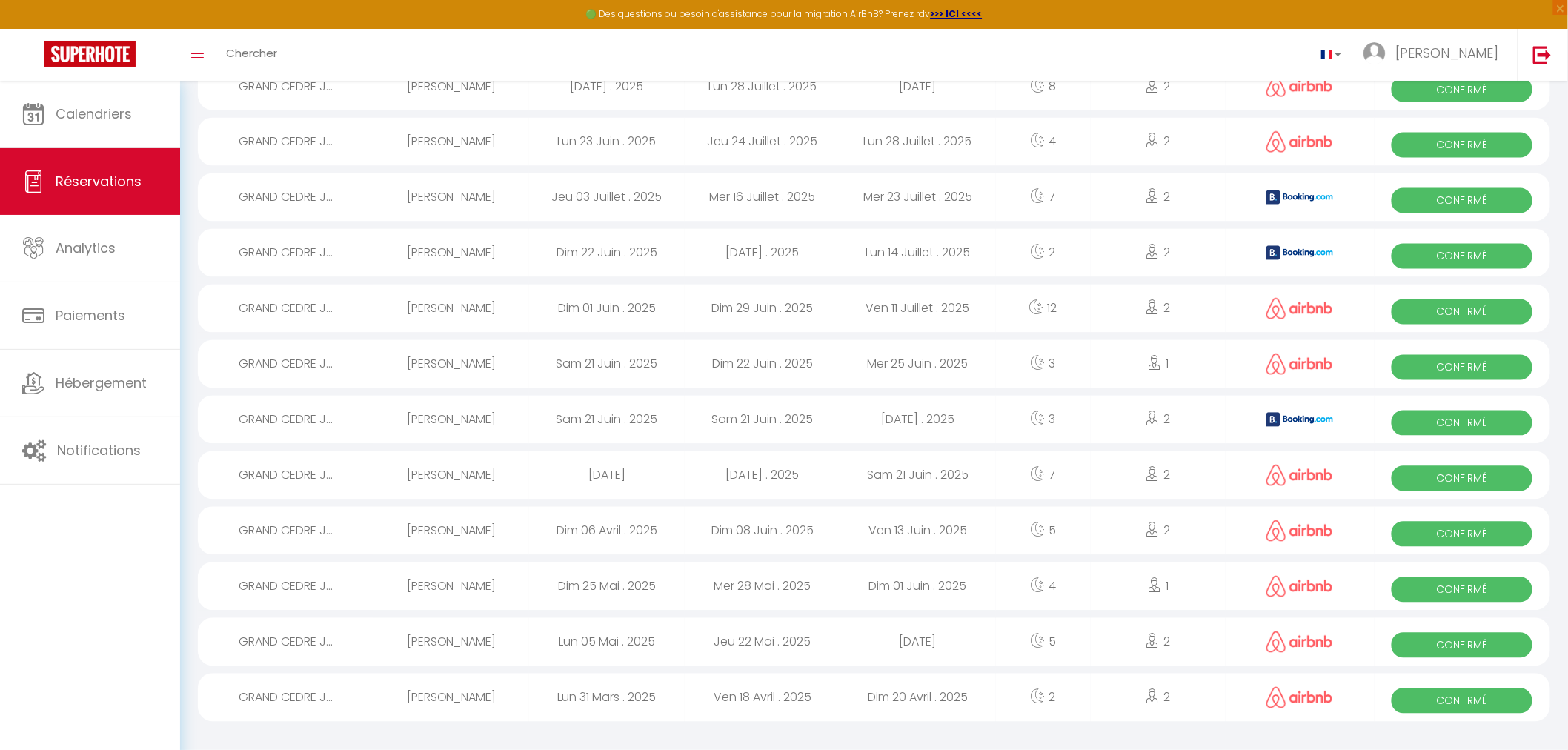
select select "1"
select select
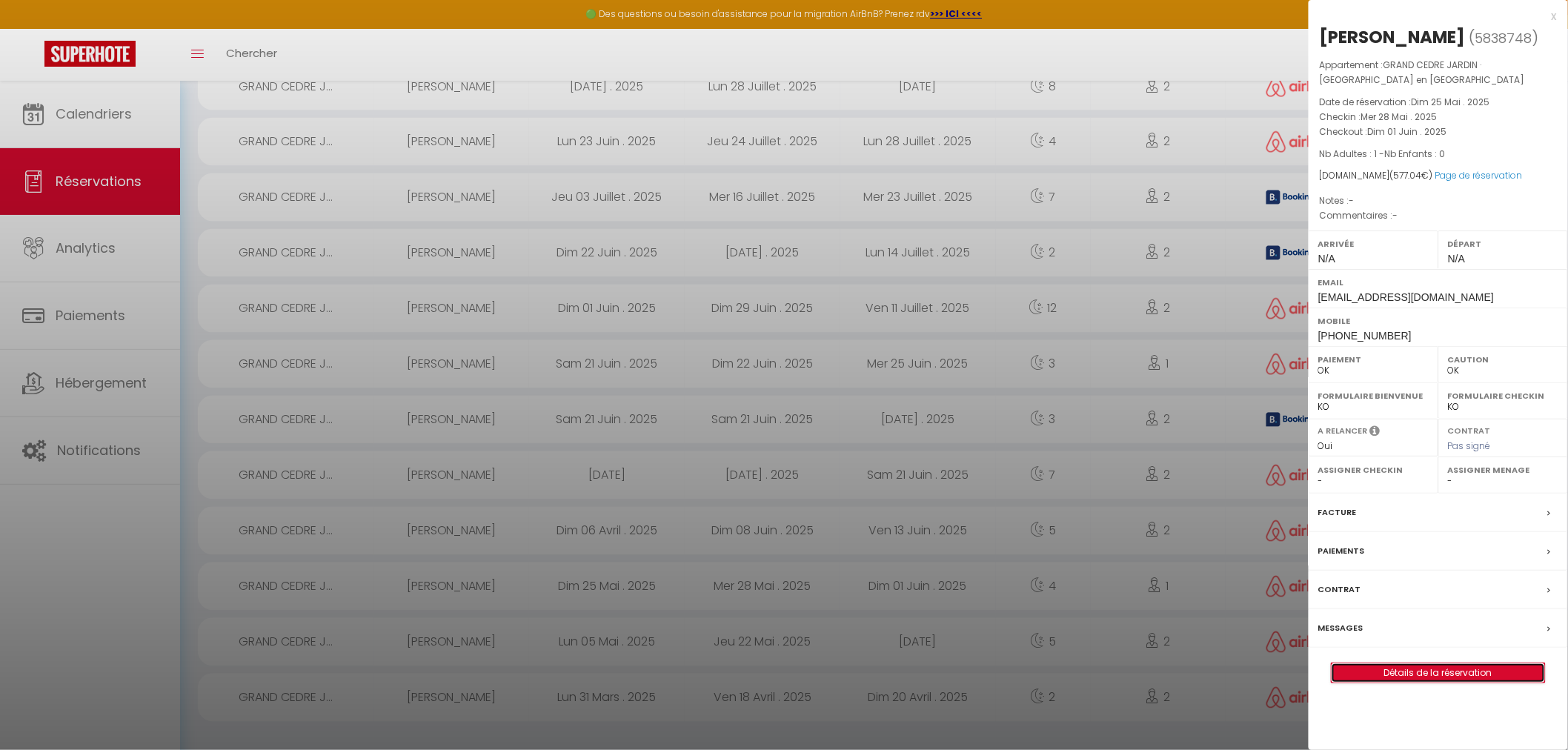
click at [1450, 678] on link "Détails de la réservation" at bounding box center [1439, 673] width 213 height 19
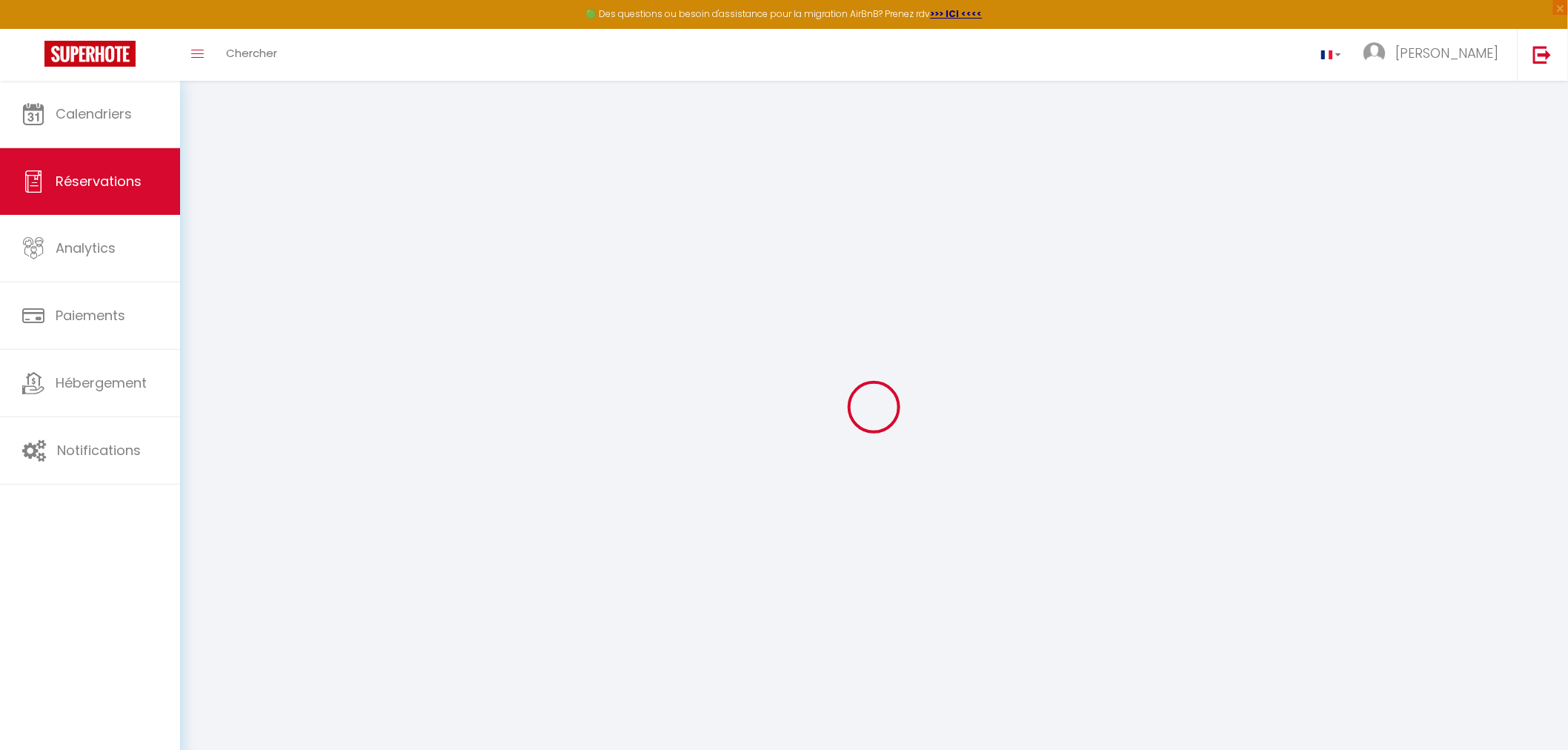
type input "[PERSON_NAME]"
type input "Ouanouche"
type input "[EMAIL_ADDRESS][DOMAIN_NAME]"
type input "[PHONE_NUMBER]"
select select "FR"
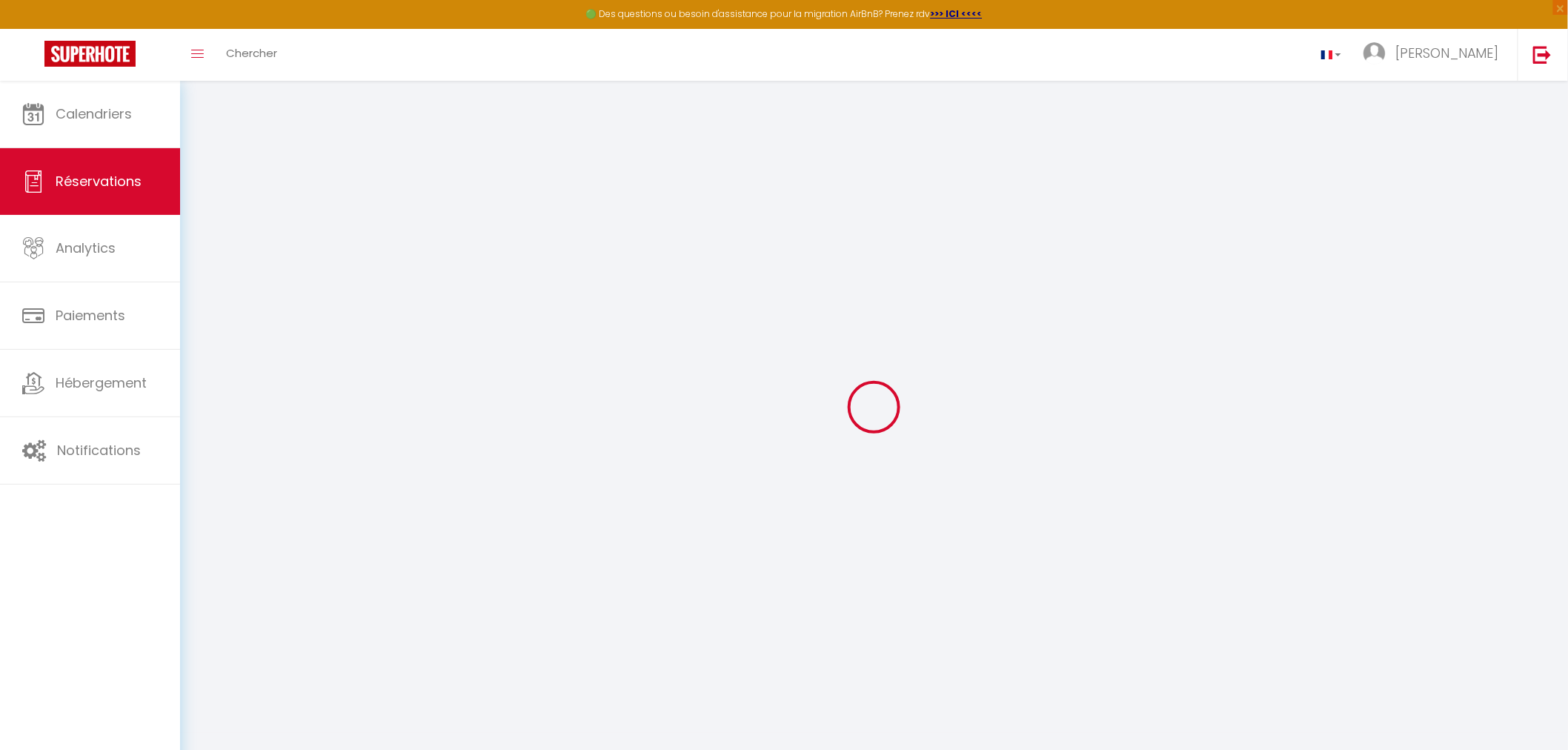
type input "19.94"
select select "62765"
select select "1"
select select
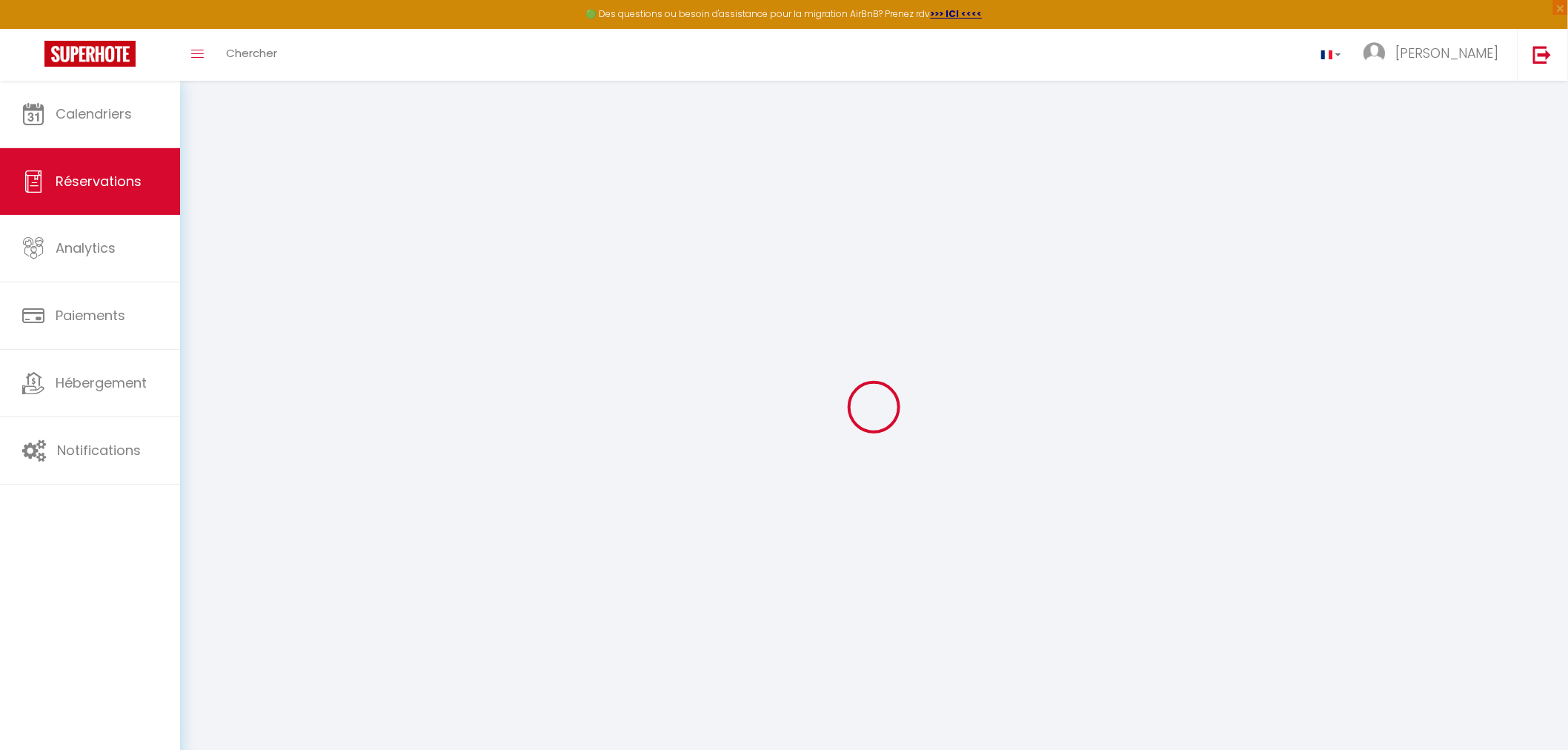
type input "1"
select select "12"
select select
type input "504"
checkbox input "false"
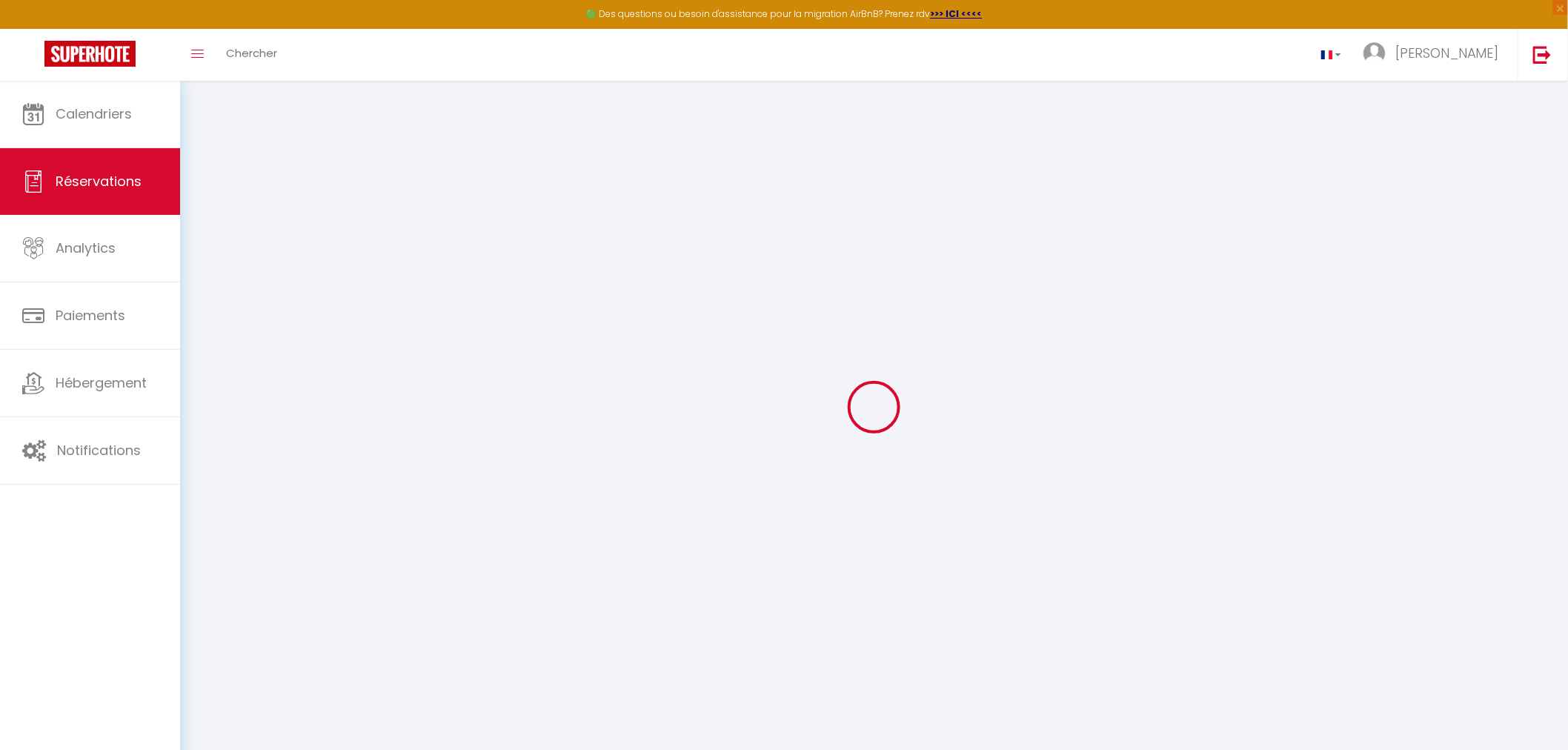
select select "1"
type input "0"
select select
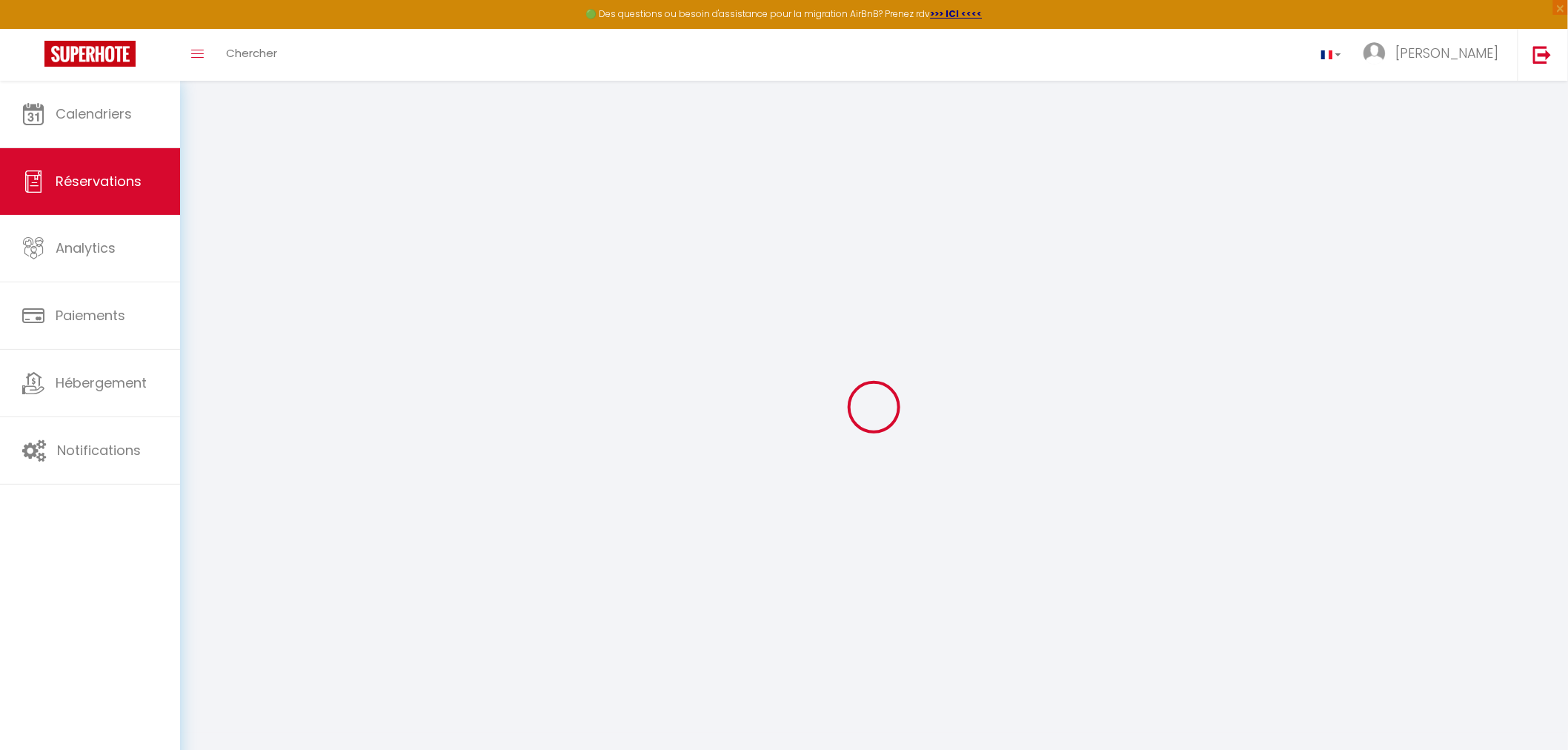
select select
select select "15"
checkbox input "false"
select select
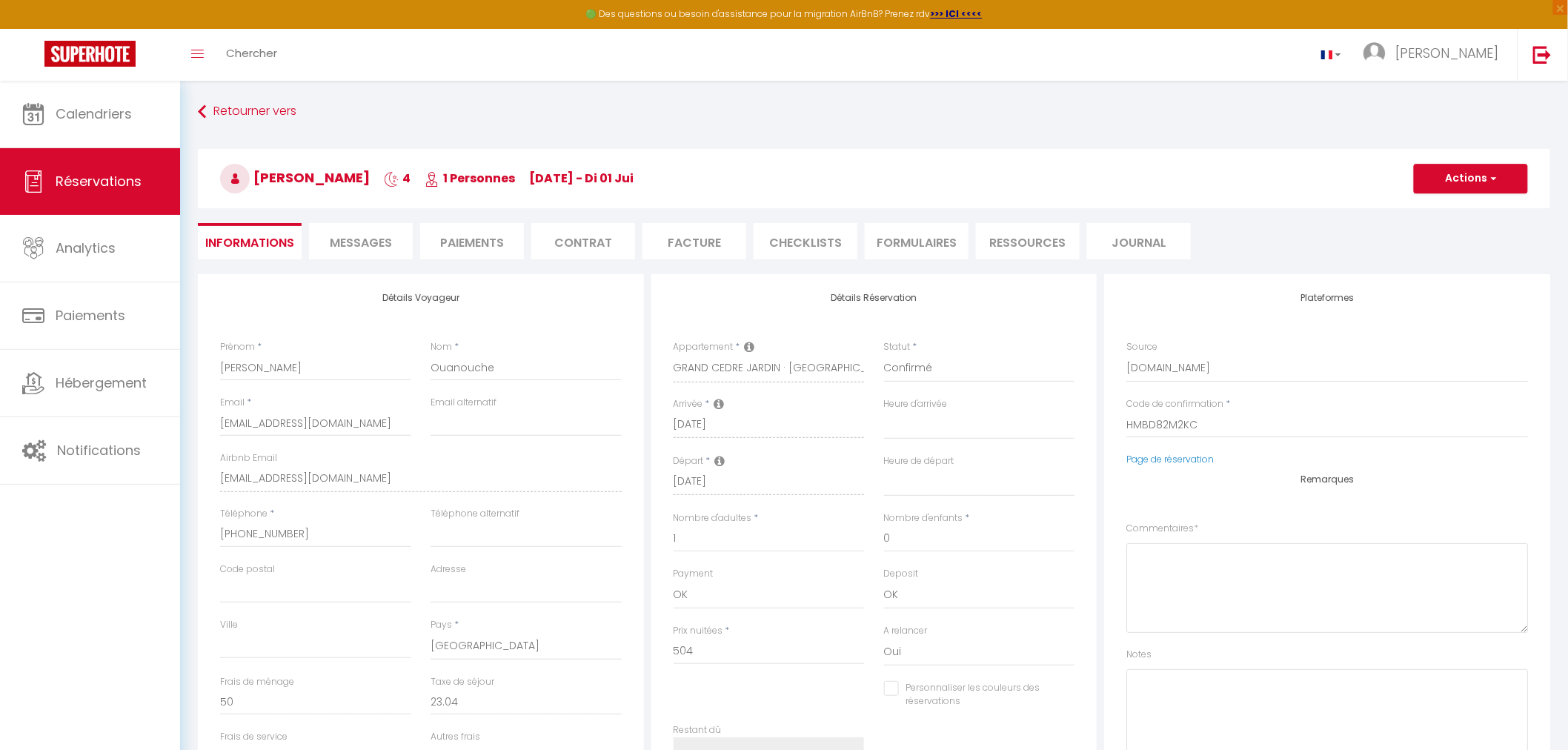
click at [456, 236] on li "Paiements" at bounding box center [472, 241] width 104 height 37
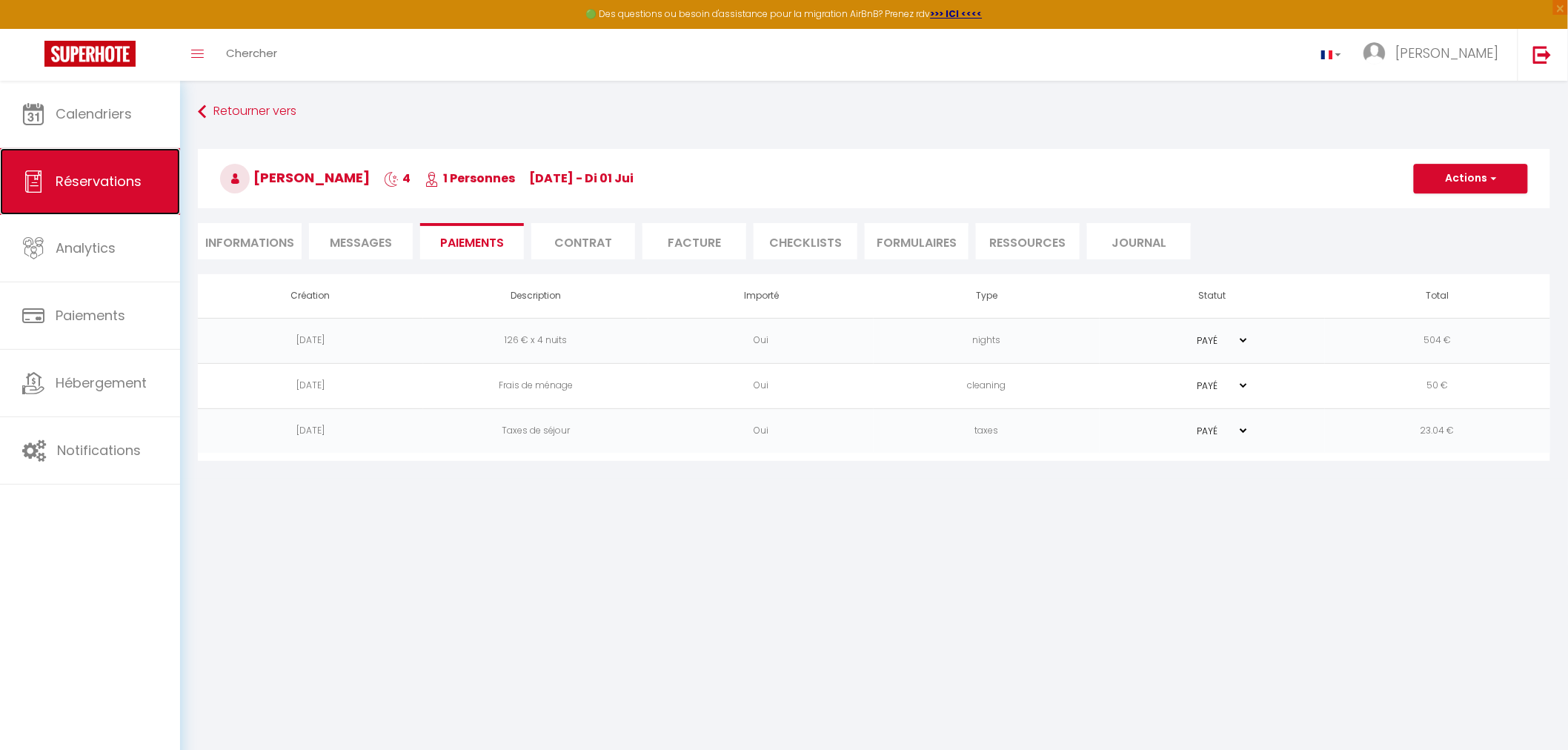
click at [86, 176] on span "Réservations" at bounding box center [99, 181] width 86 height 18
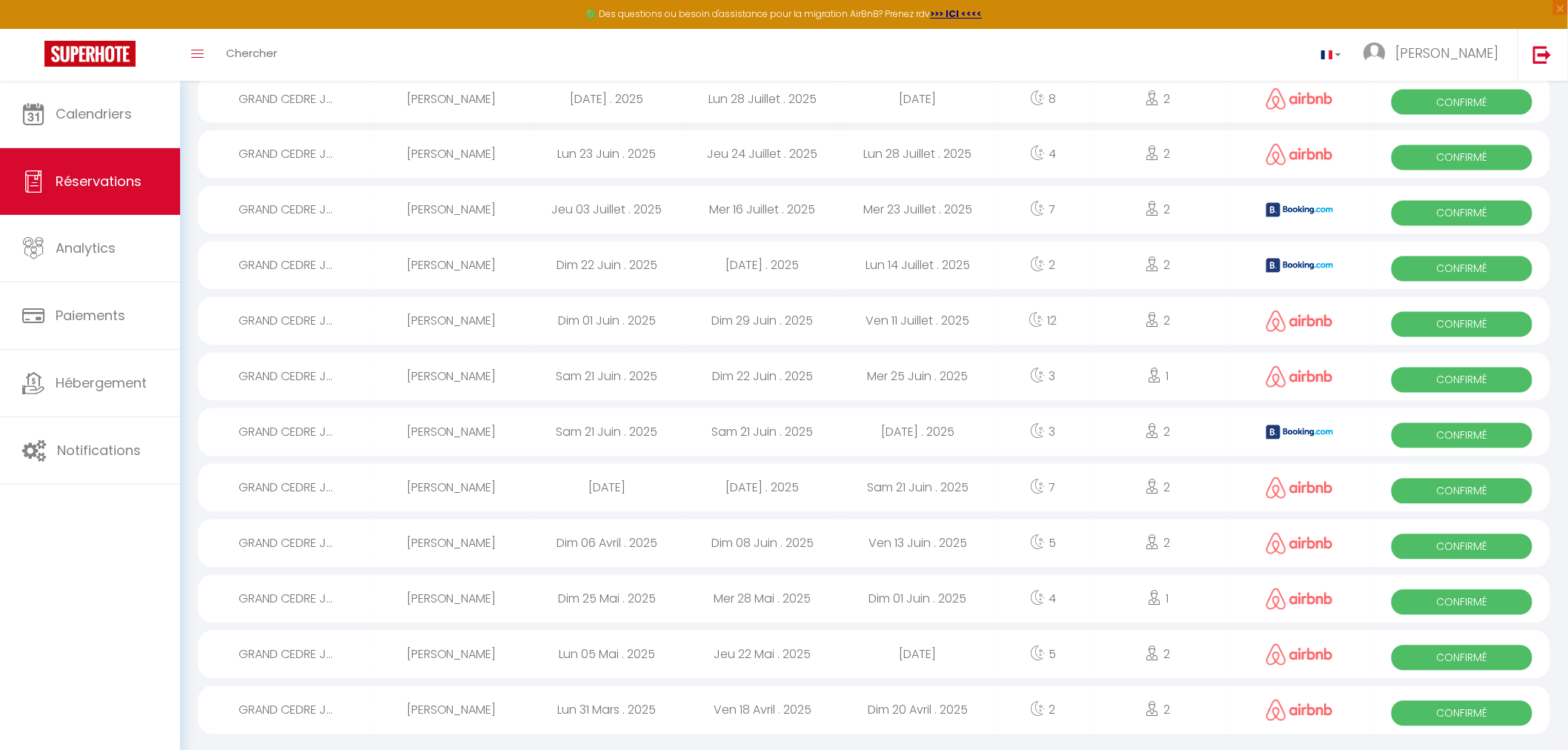
scroll to position [1052, 0]
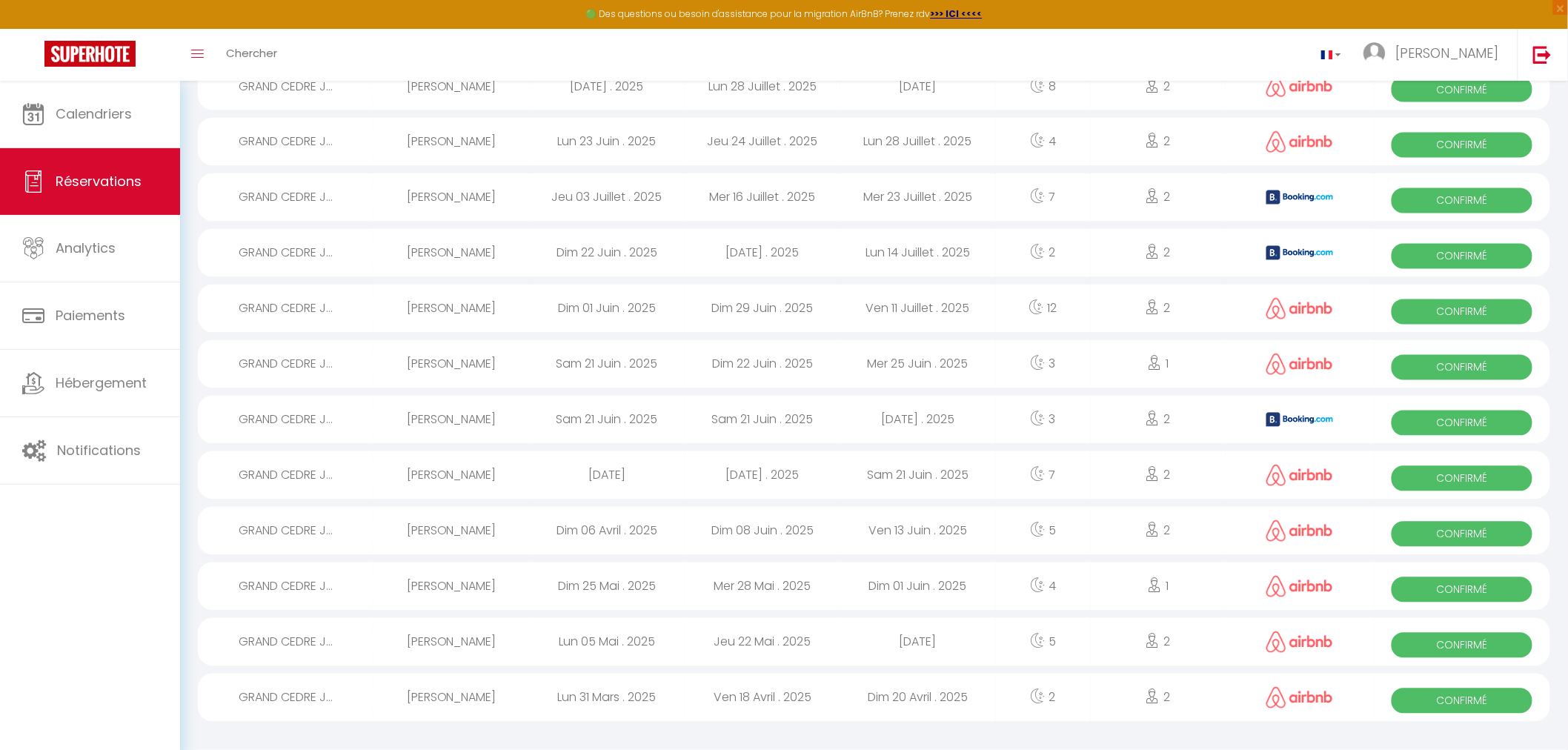
click at [1463, 588] on span "Confirmé" at bounding box center [1462, 589] width 141 height 25
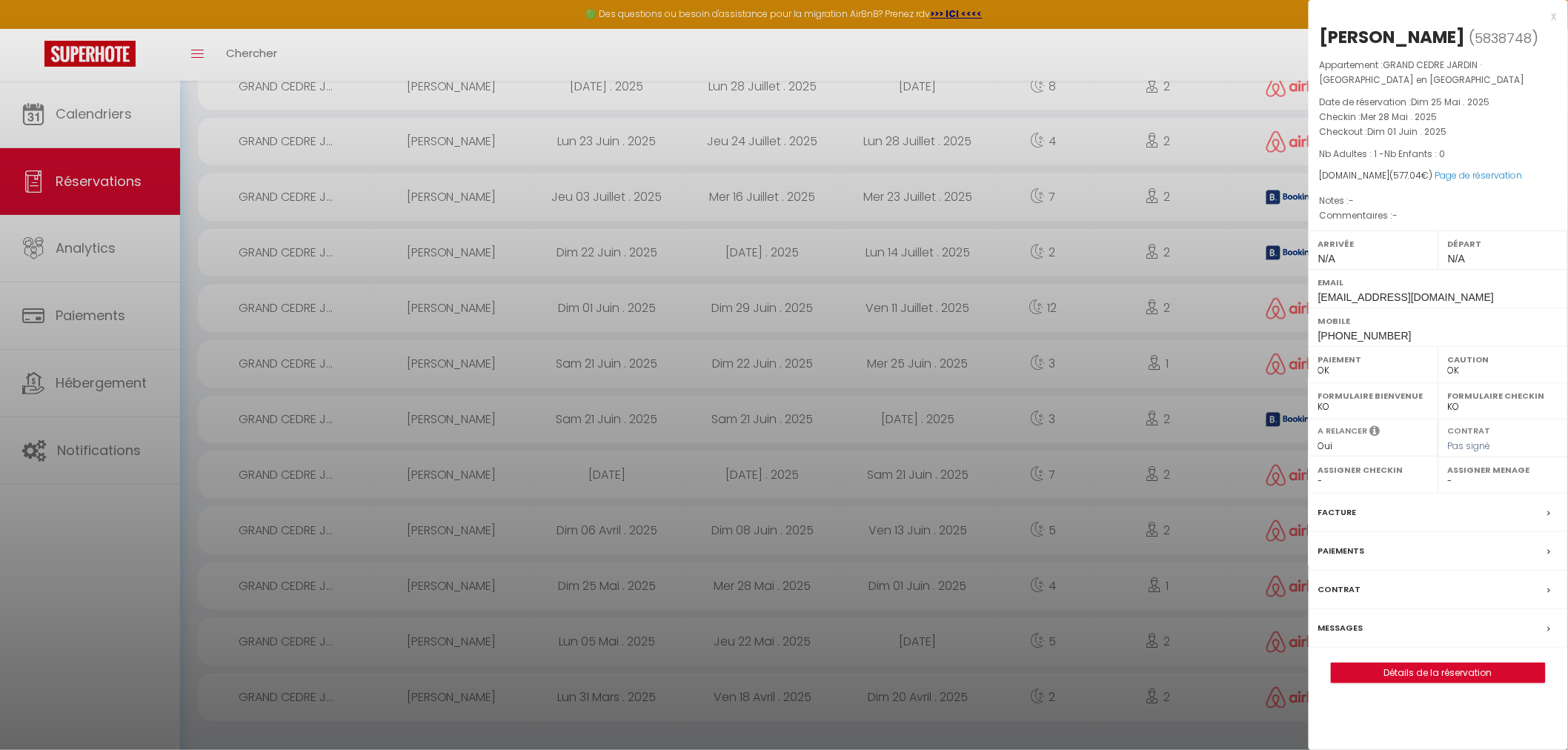
click at [1090, 533] on div at bounding box center [784, 375] width 1568 height 750
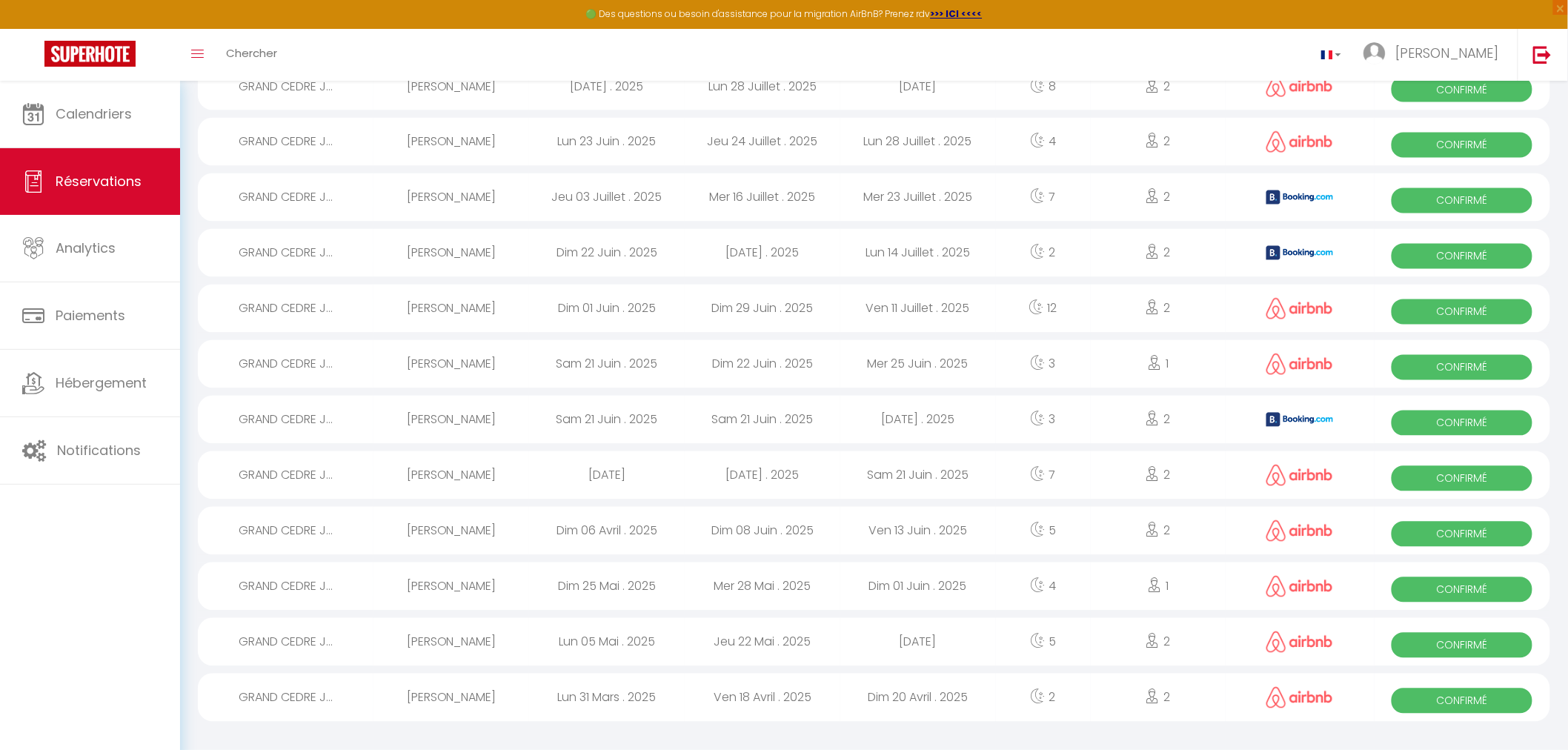
click at [1472, 527] on span "Confirmé" at bounding box center [1462, 534] width 141 height 25
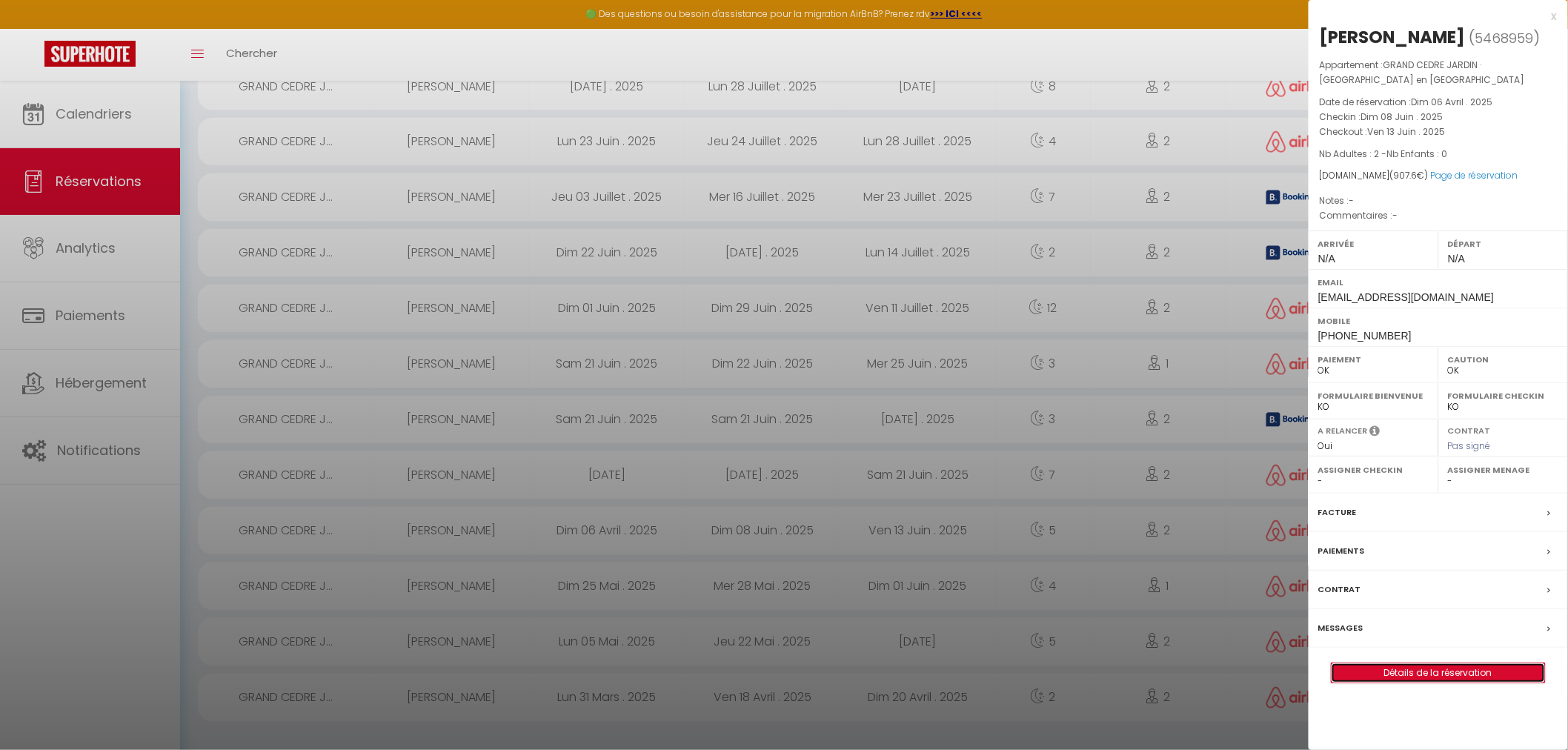
click at [1491, 673] on link "Détails de la réservation" at bounding box center [1439, 673] width 213 height 19
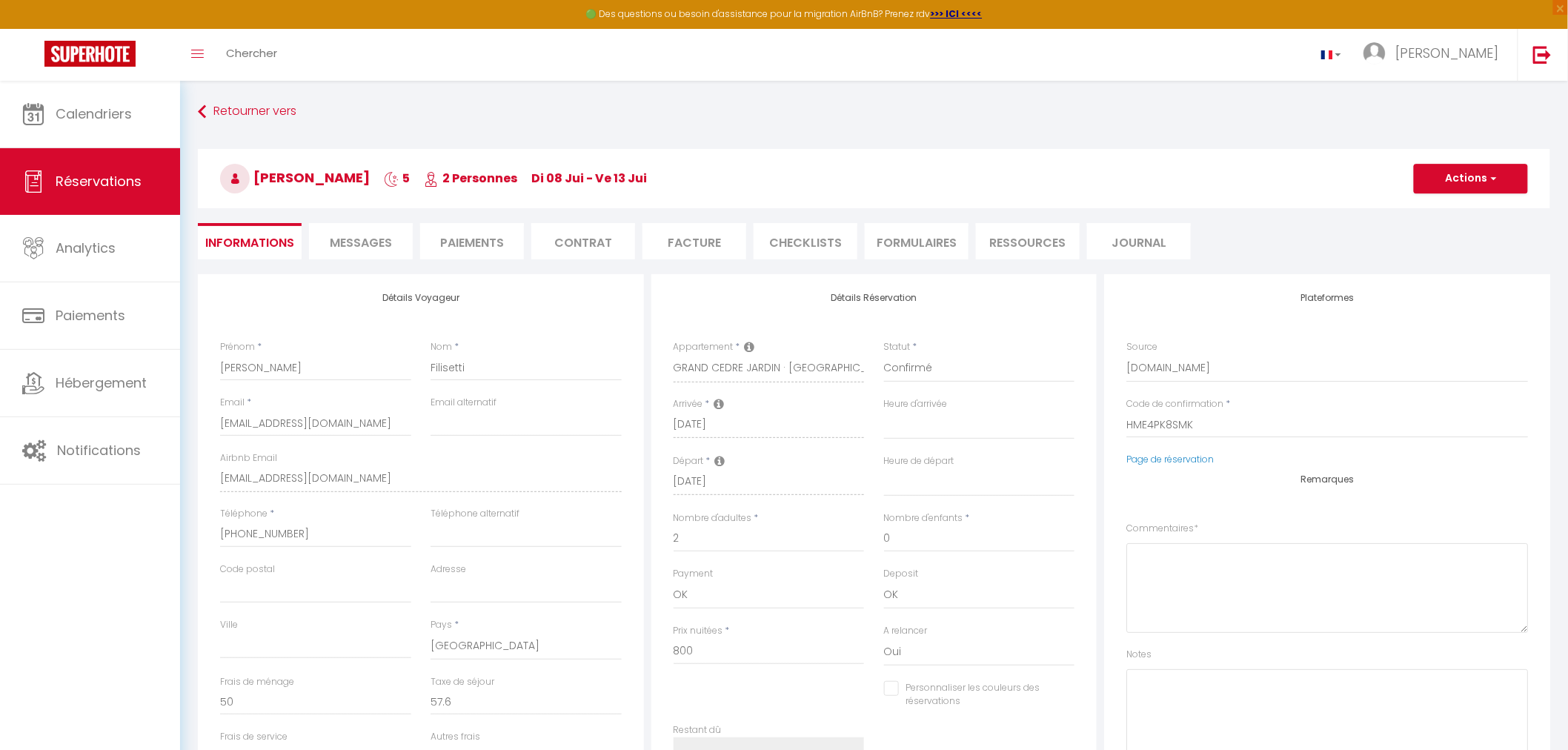
click at [488, 246] on li "Paiements" at bounding box center [472, 241] width 104 height 37
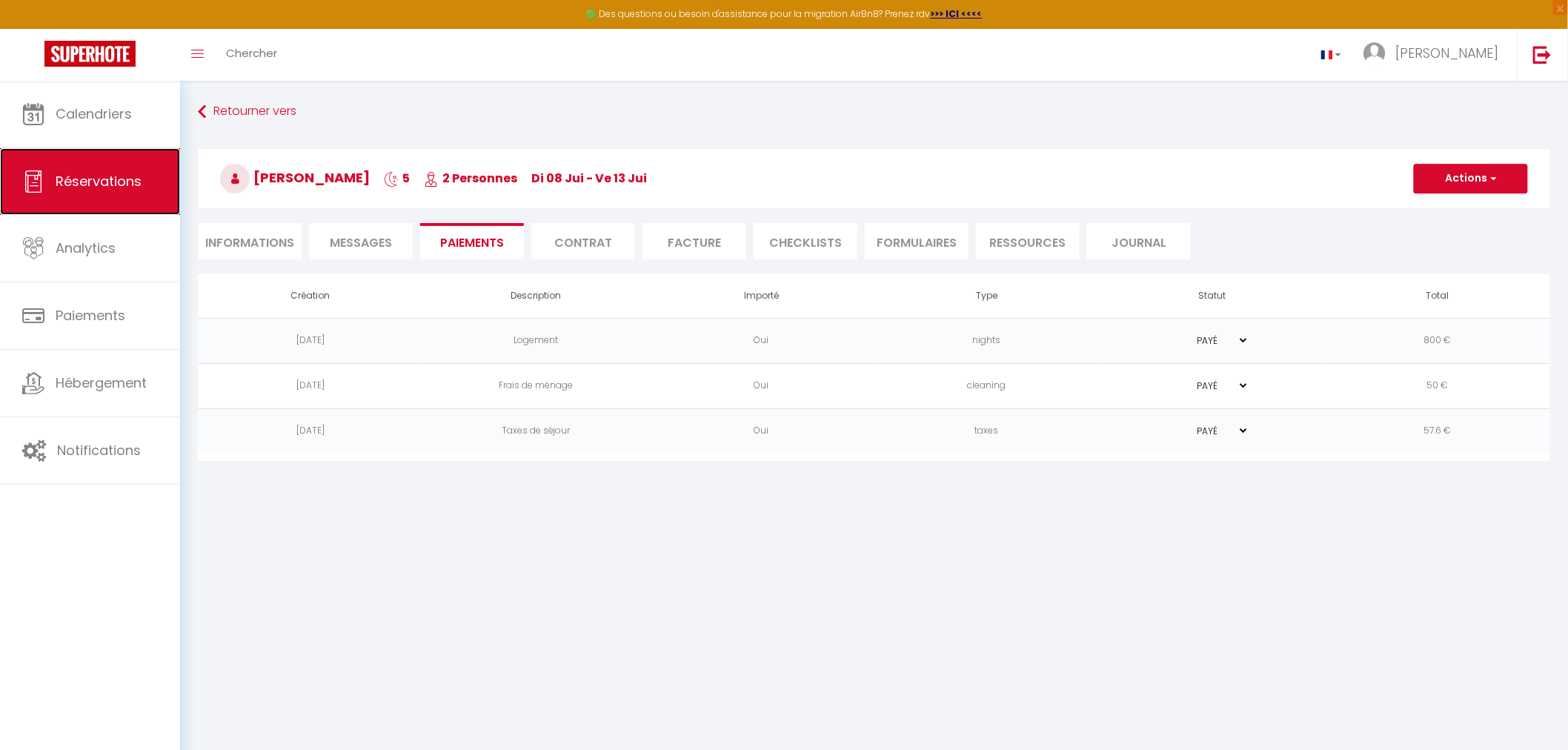
click at [115, 191] on link "Réservations" at bounding box center [90, 182] width 180 height 66
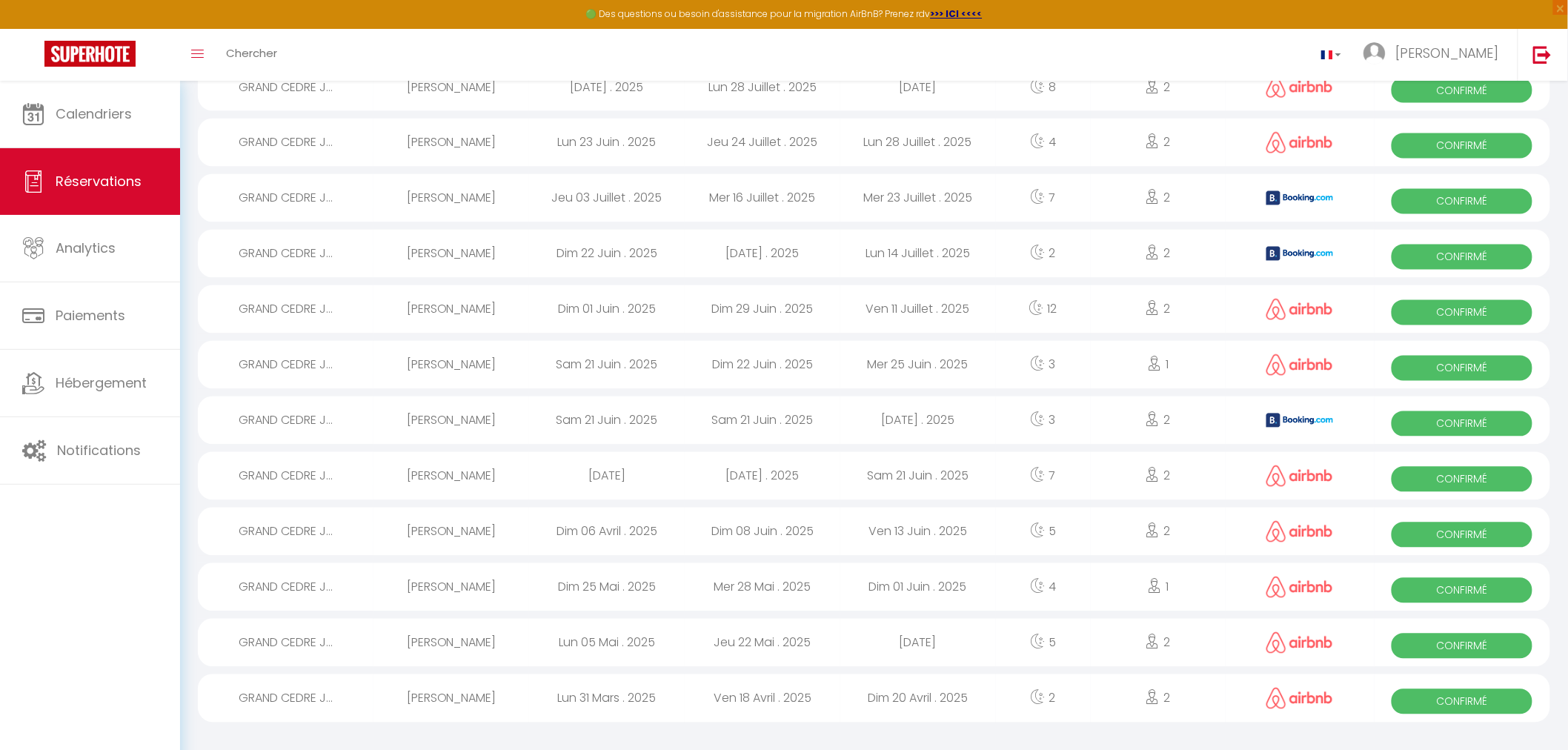
scroll to position [1052, 0]
click at [1456, 482] on span "Confirmé" at bounding box center [1462, 478] width 141 height 25
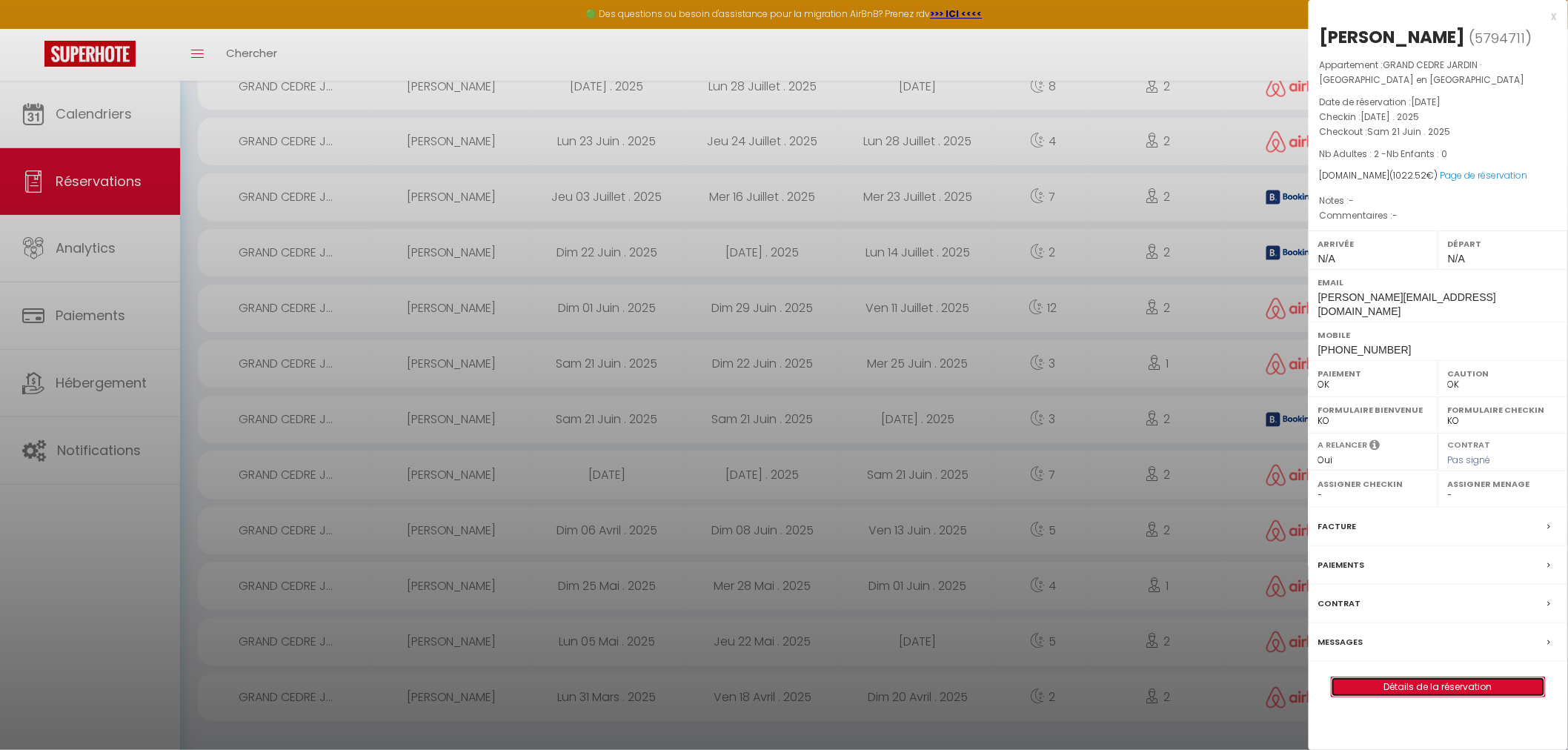
click at [1433, 677] on link "Détails de la réservation" at bounding box center [1439, 687] width 213 height 19
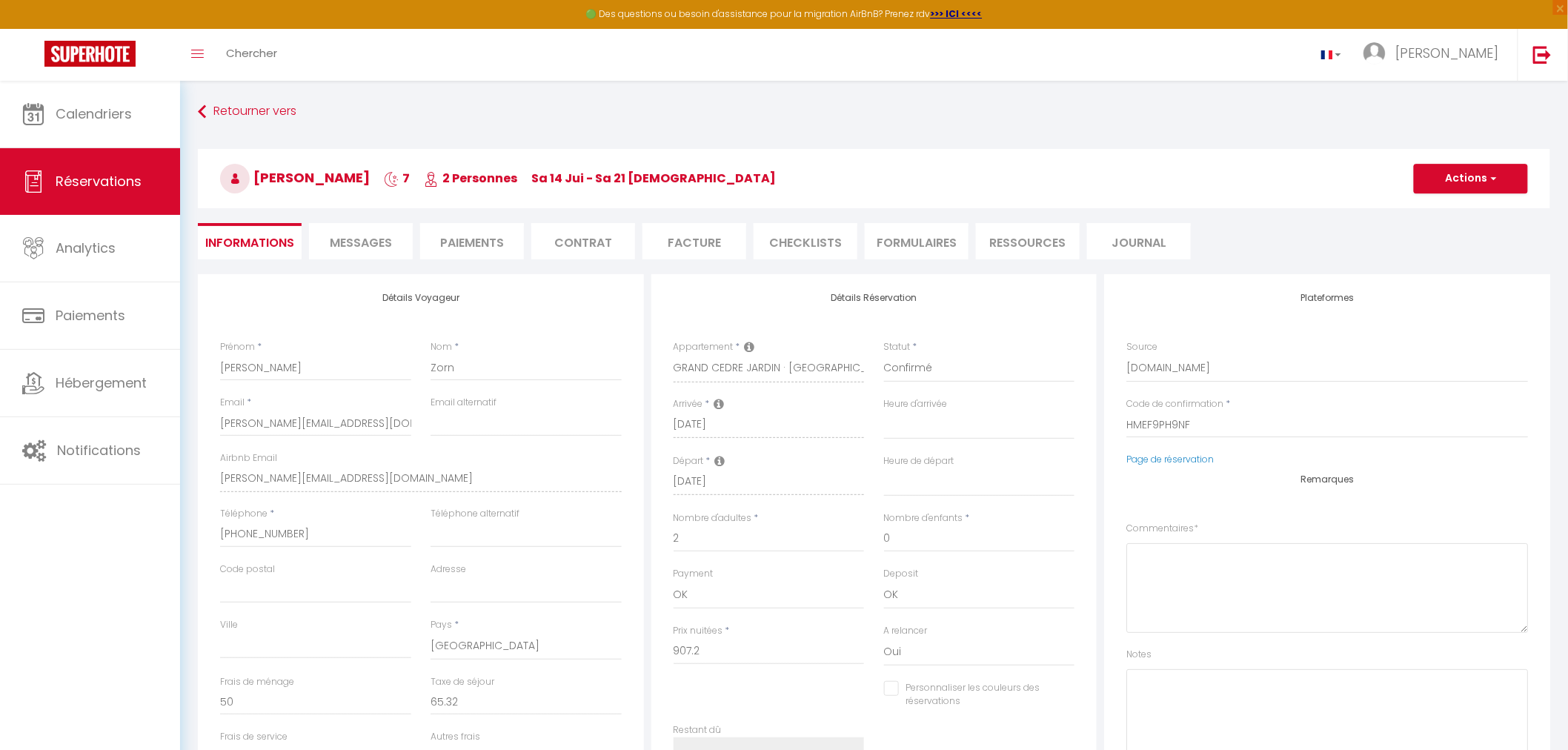
click at [484, 239] on li "Paiements" at bounding box center [472, 241] width 104 height 37
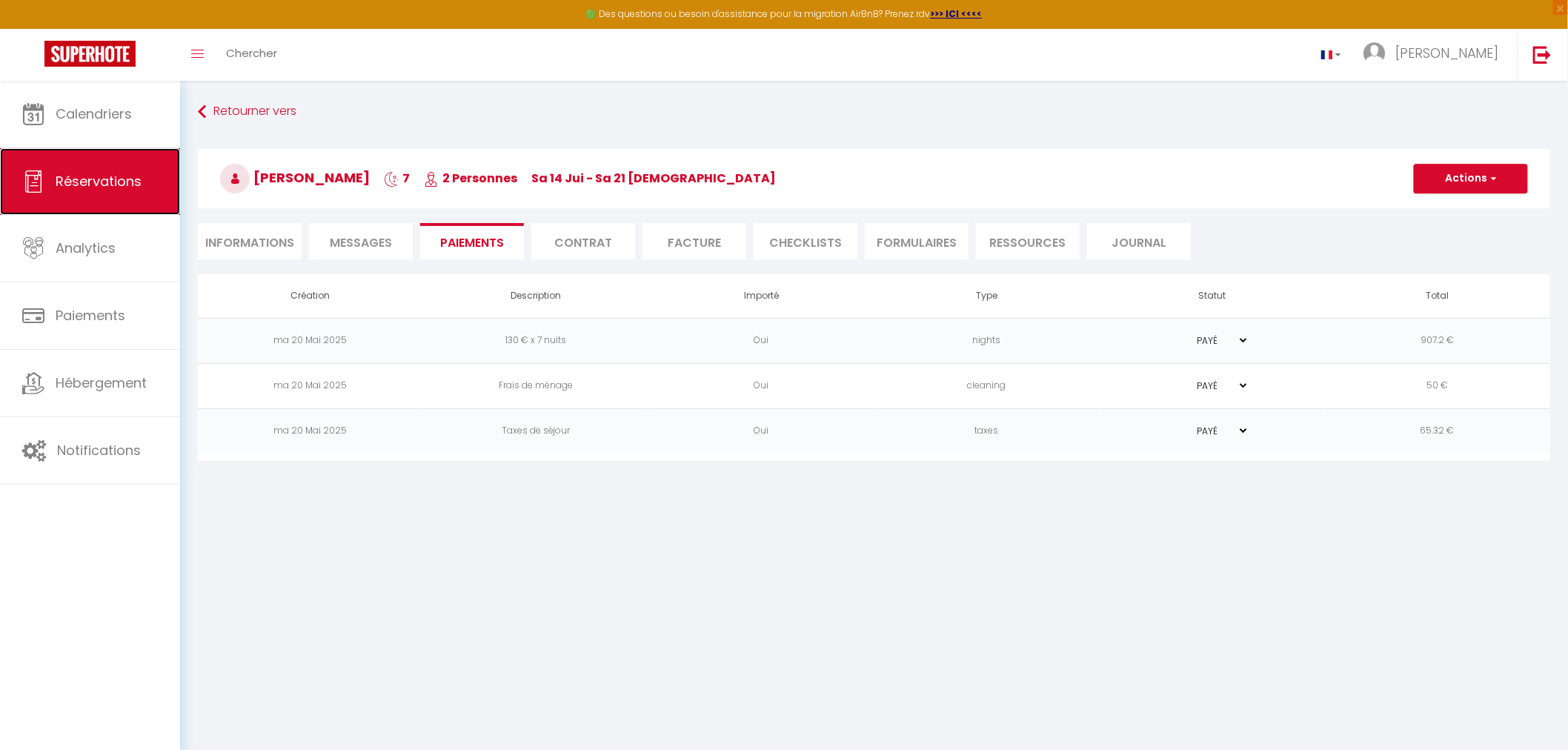
click at [97, 180] on span "Réservations" at bounding box center [99, 181] width 86 height 18
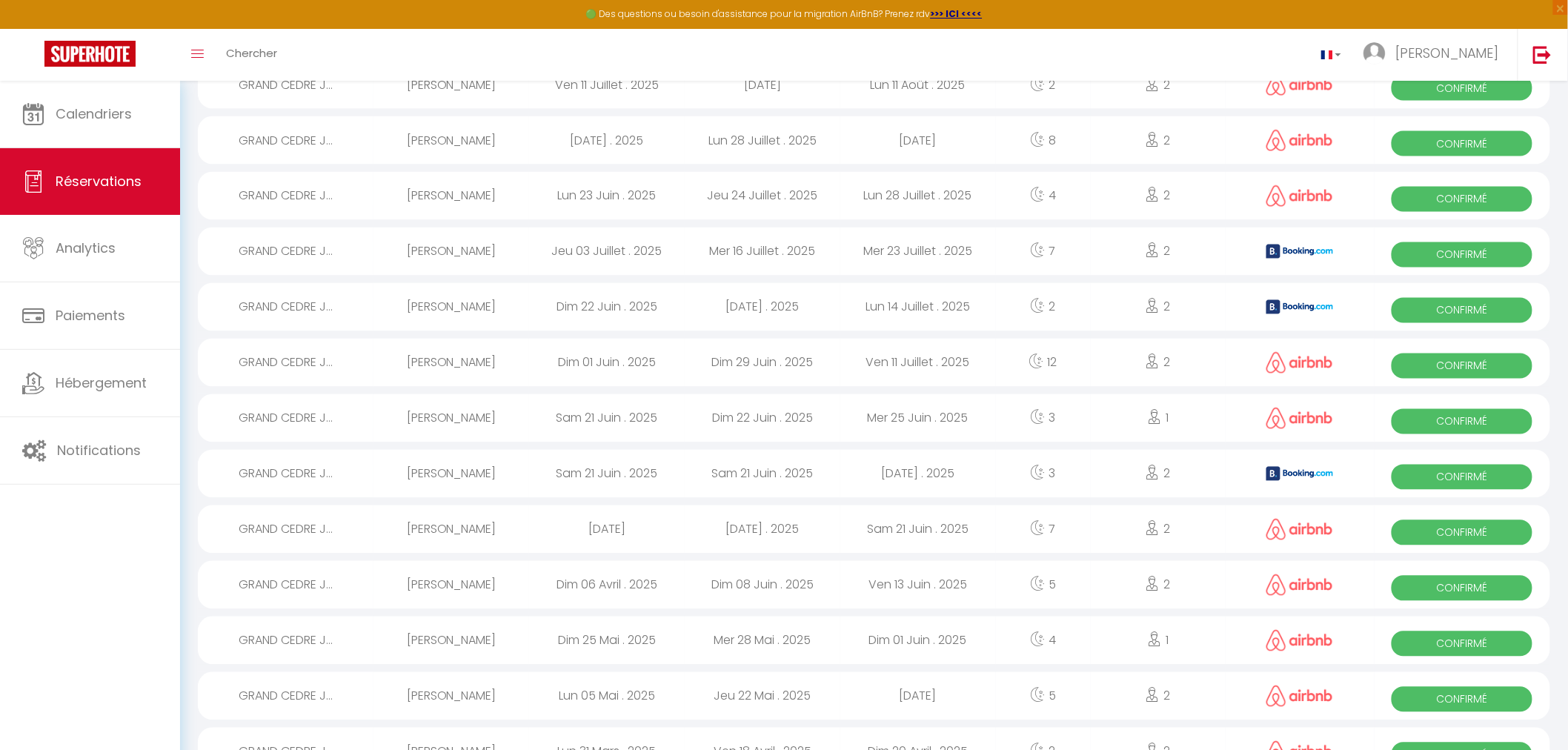
scroll to position [970, 0]
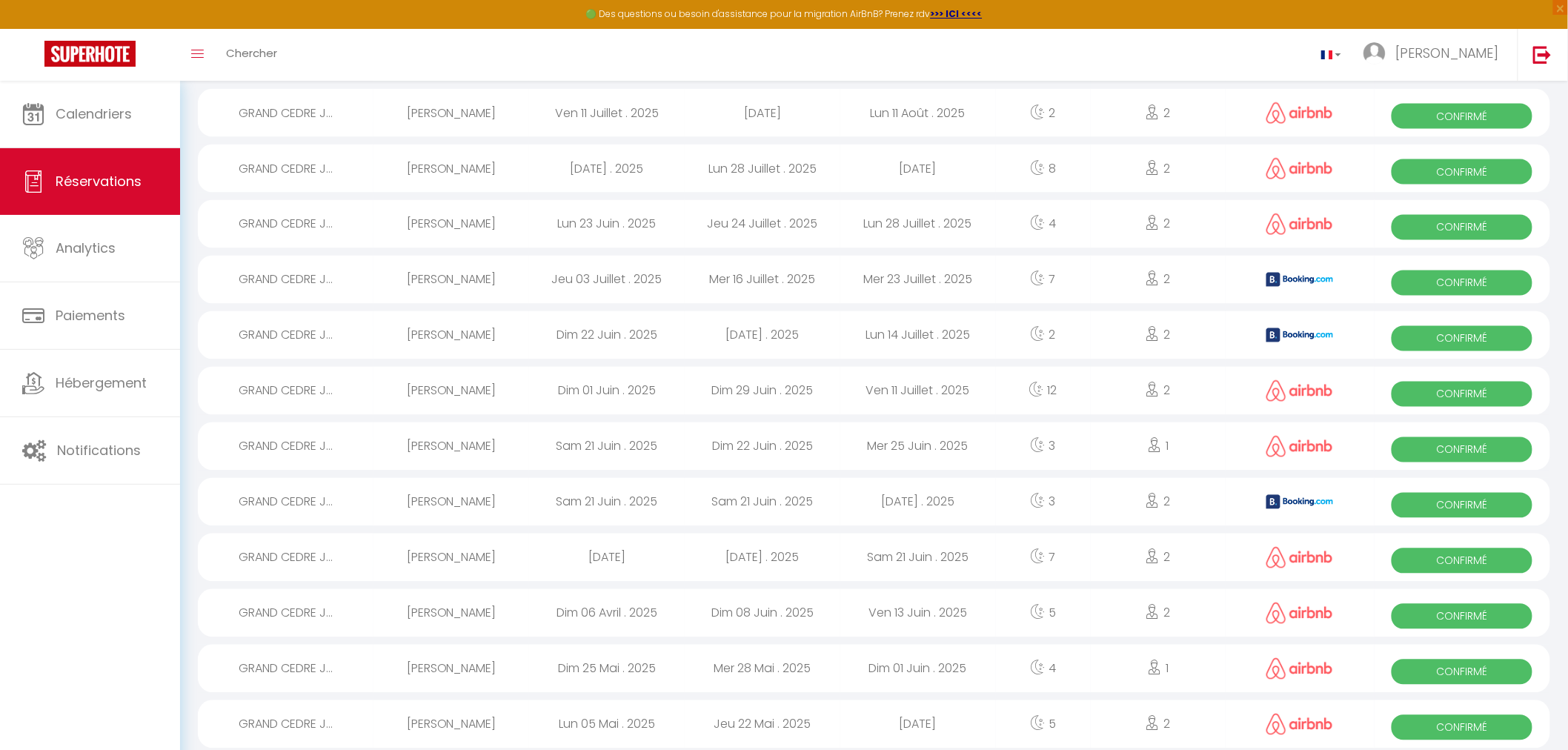
click at [1449, 504] on span "Confirmé" at bounding box center [1462, 505] width 141 height 25
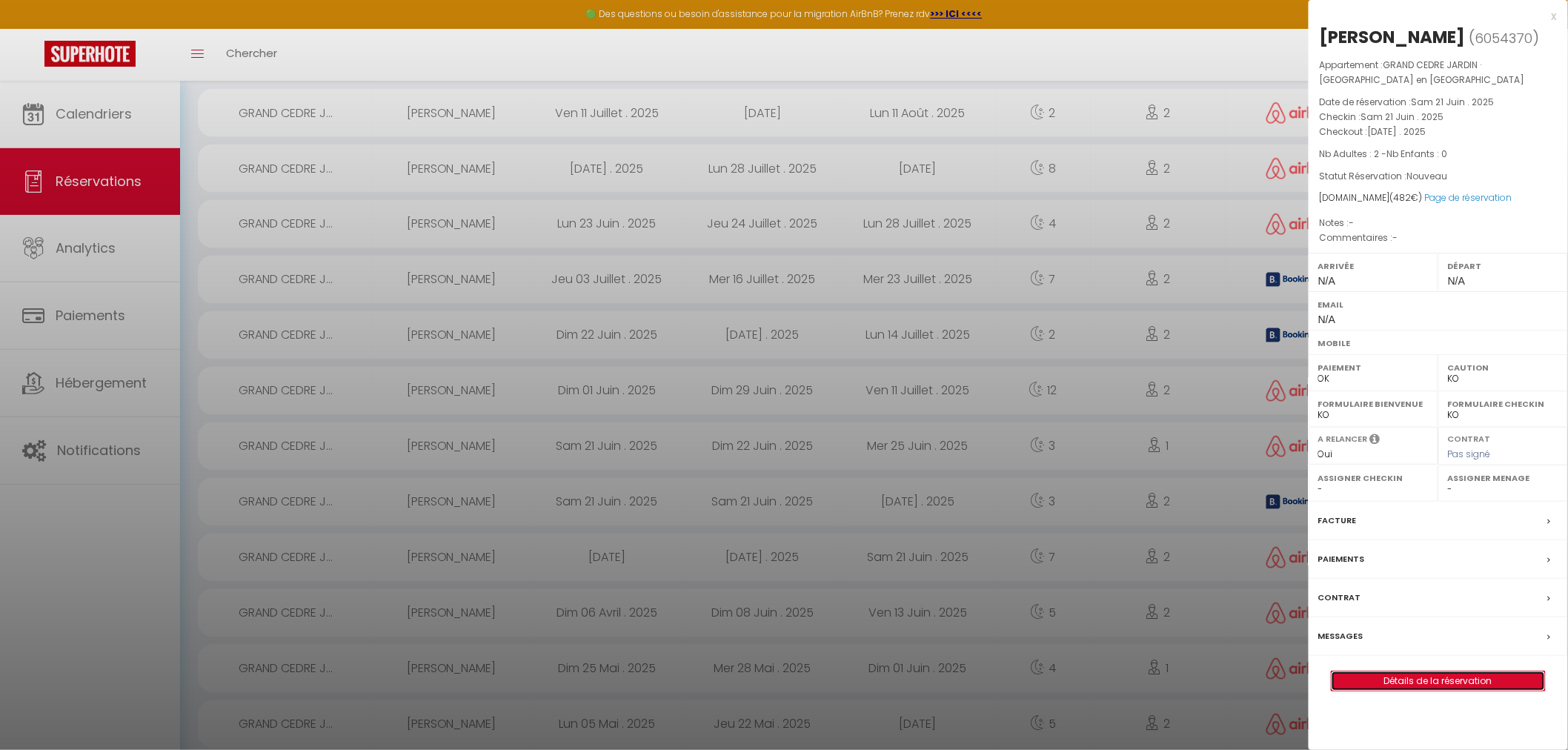
click at [1439, 676] on link "Détails de la réservation" at bounding box center [1439, 681] width 213 height 19
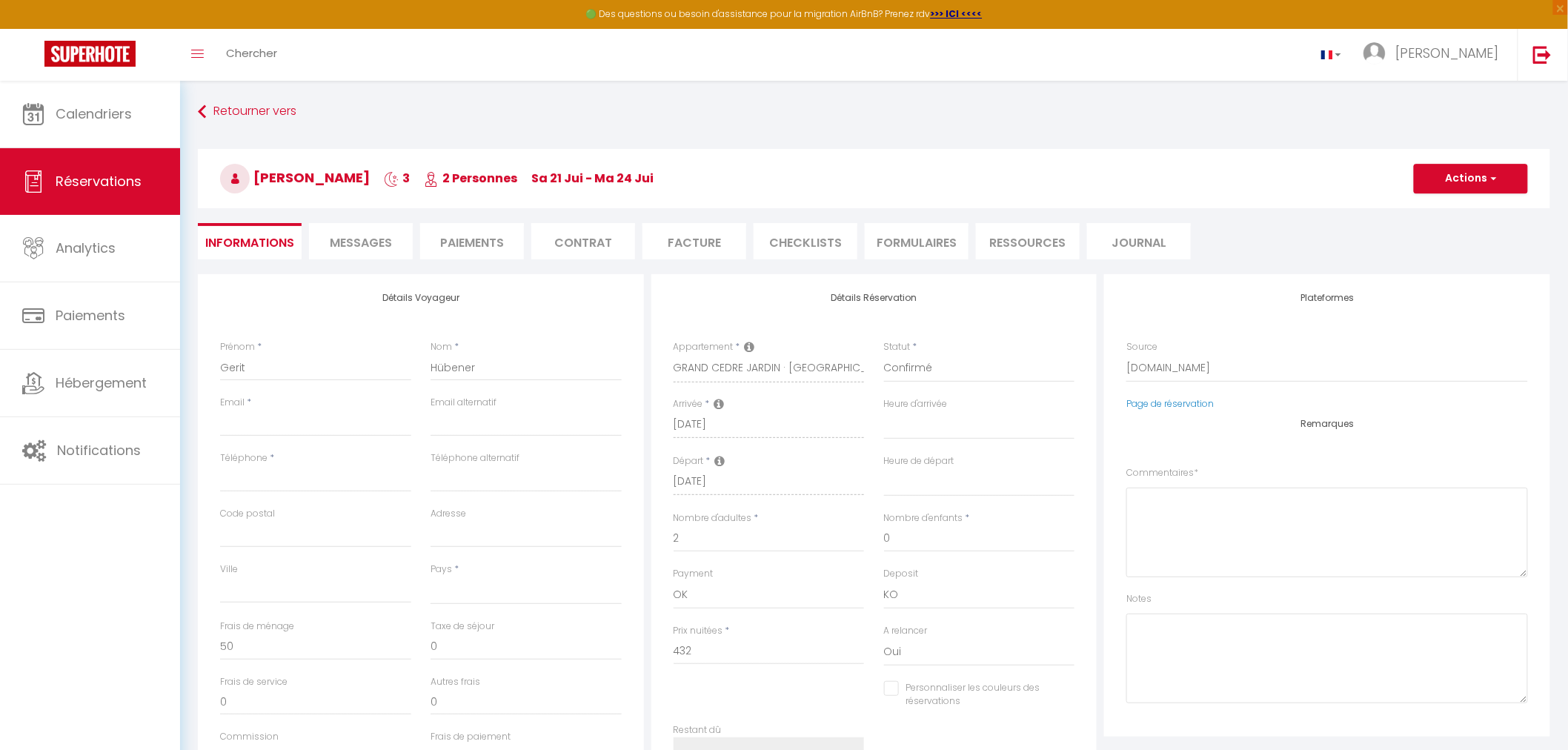
scroll to position [82, 0]
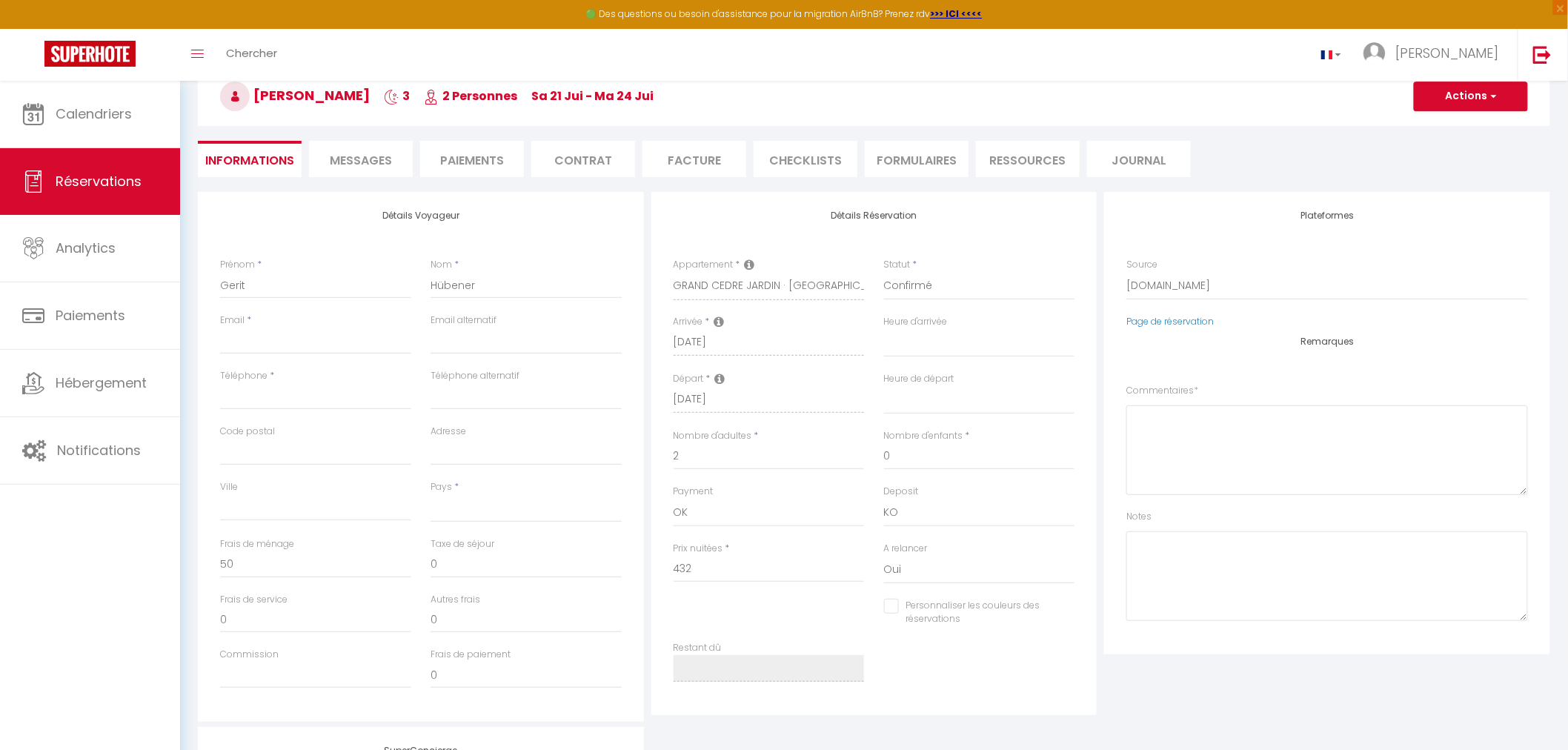
click at [479, 164] on li "Paiements" at bounding box center [472, 159] width 104 height 37
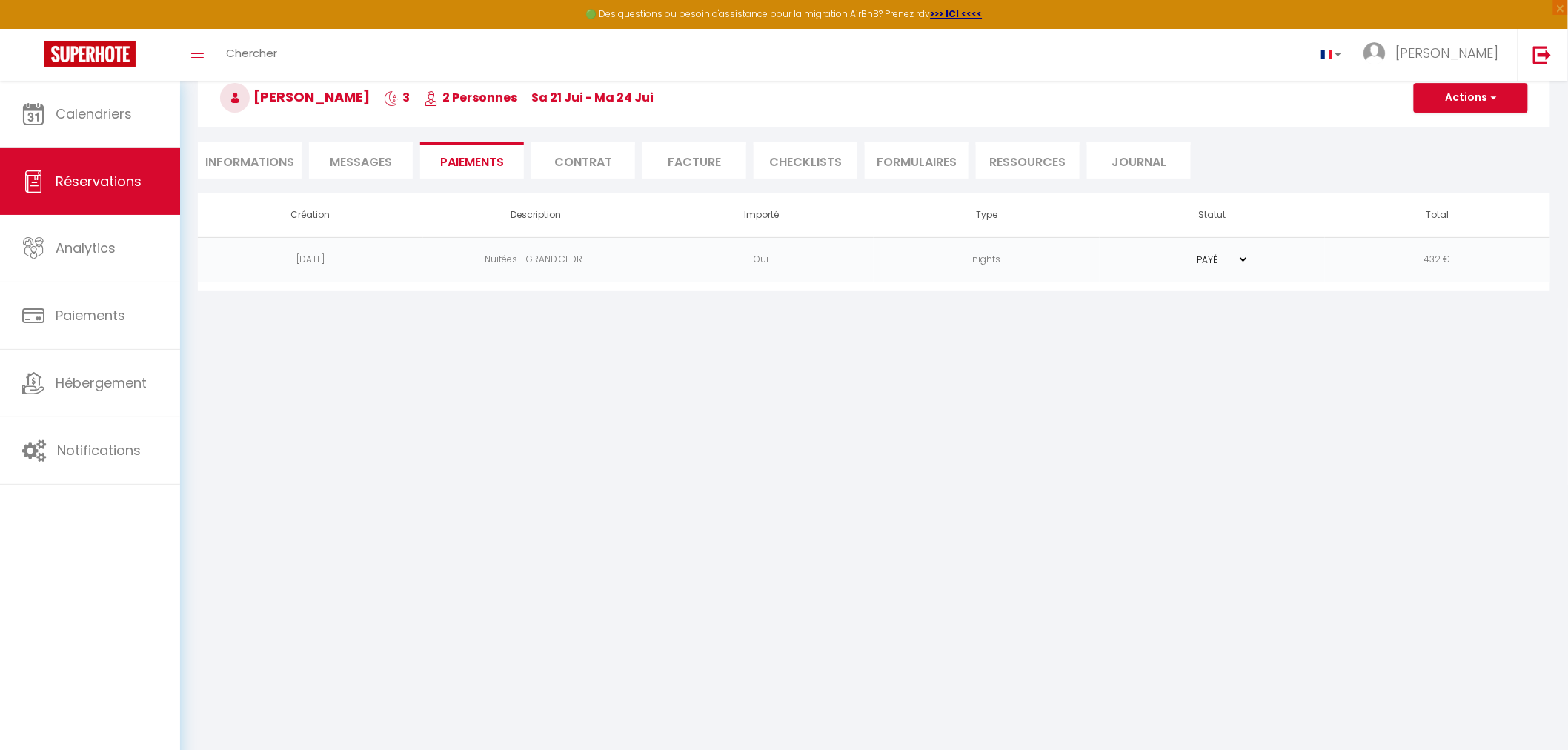
scroll to position [80, 0]
click at [268, 164] on li "Informations" at bounding box center [249, 162] width 104 height 37
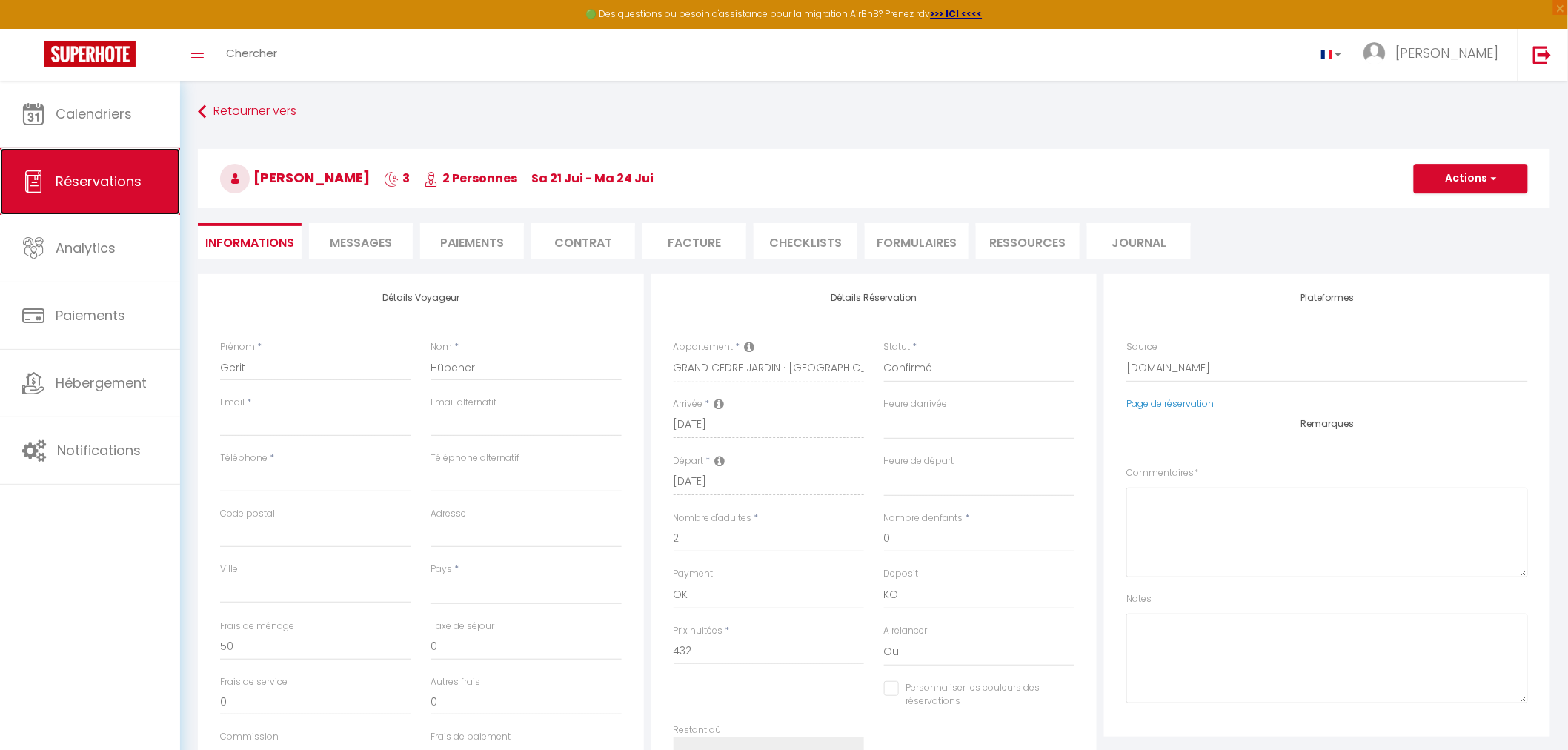
click at [64, 187] on span "Réservations" at bounding box center [99, 181] width 86 height 18
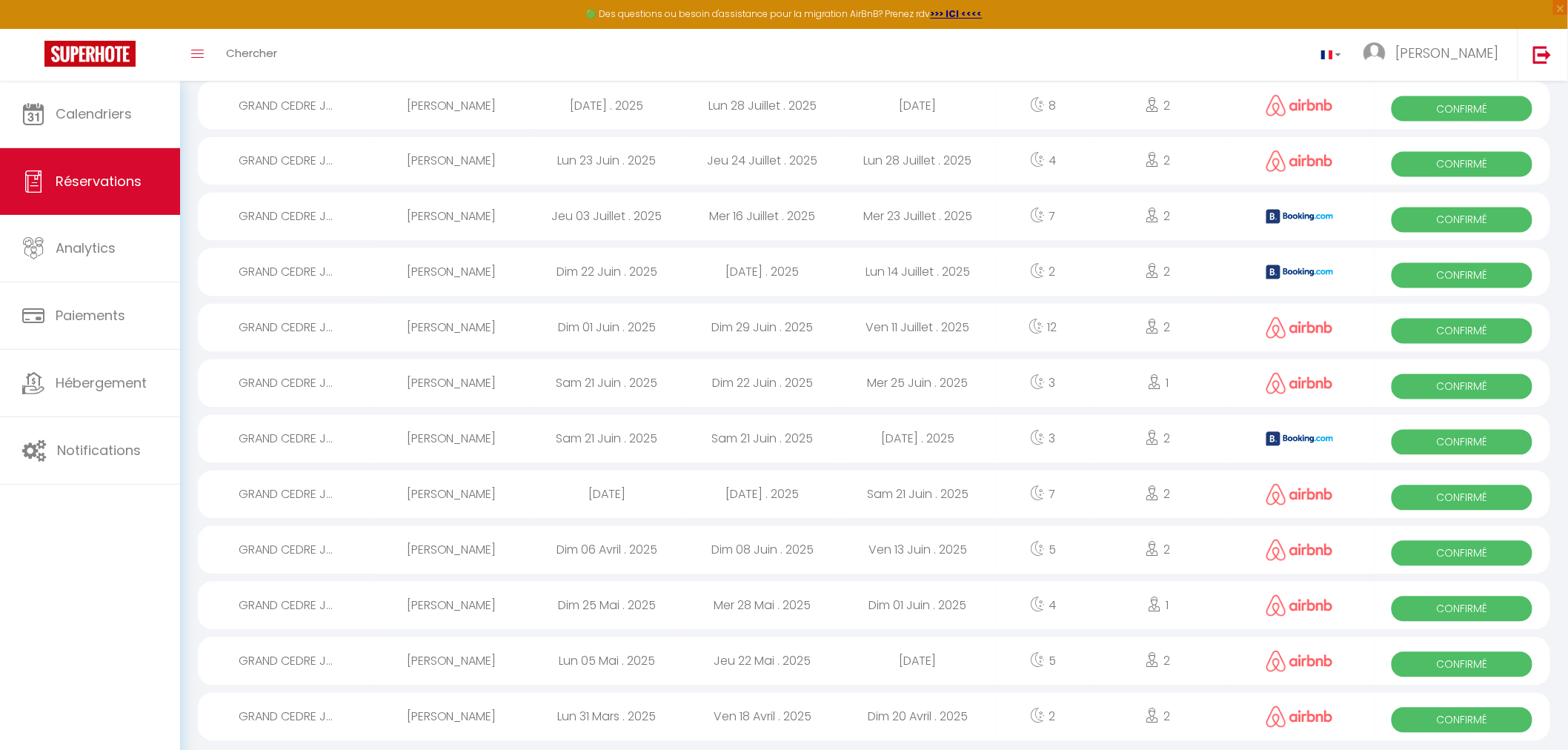
scroll to position [1052, 0]
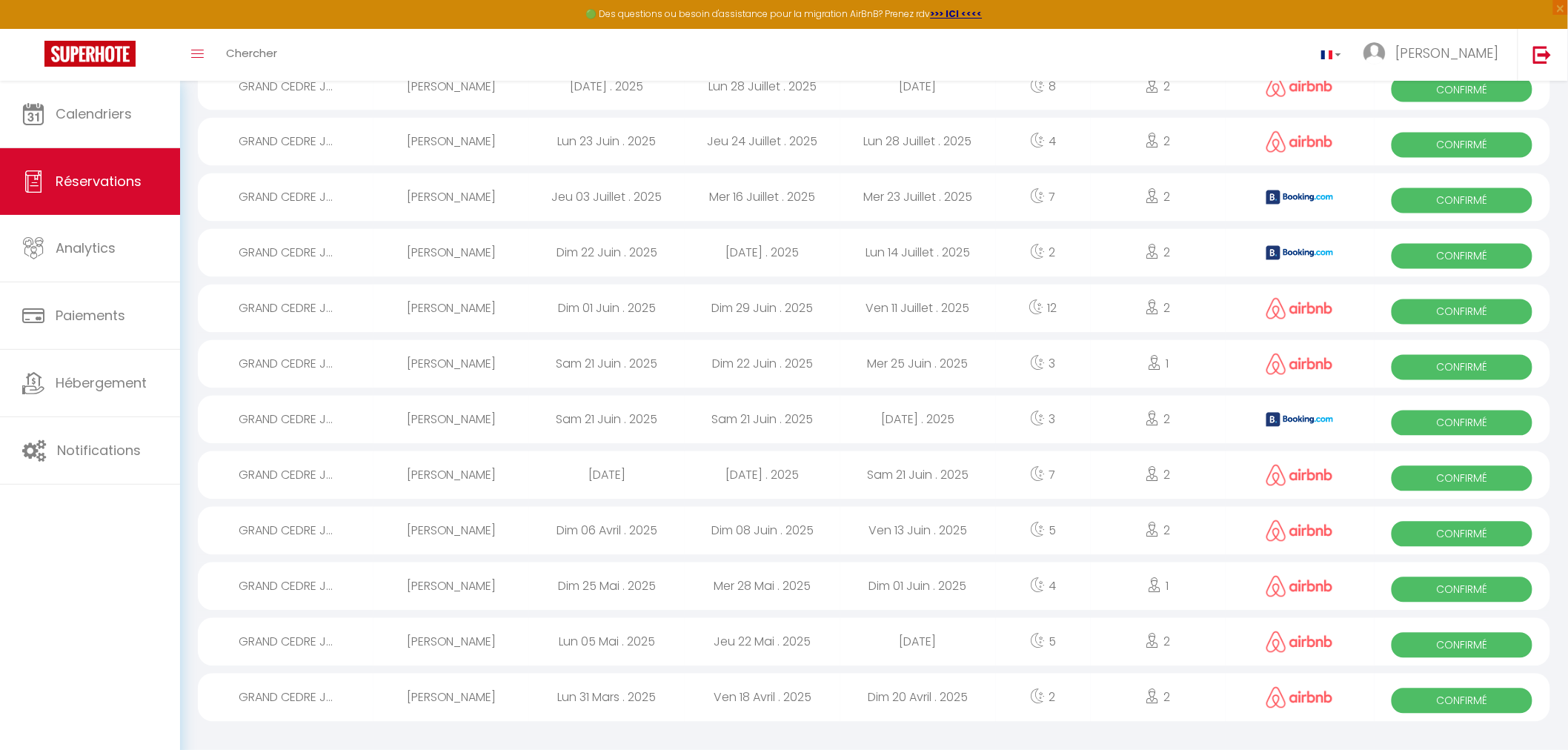
click at [1428, 417] on span "Confirmé" at bounding box center [1462, 423] width 141 height 25
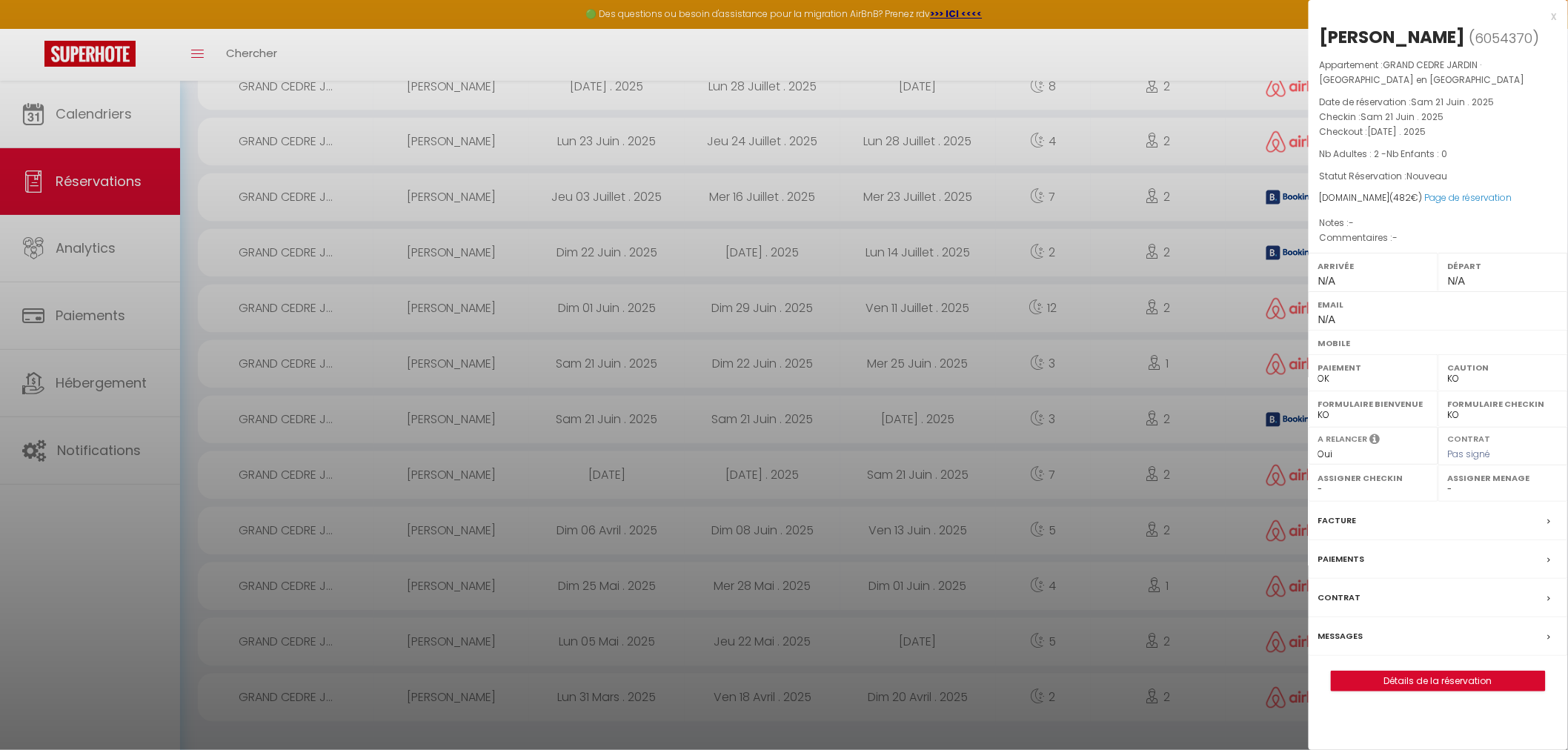
click at [523, 45] on div at bounding box center [784, 375] width 1568 height 750
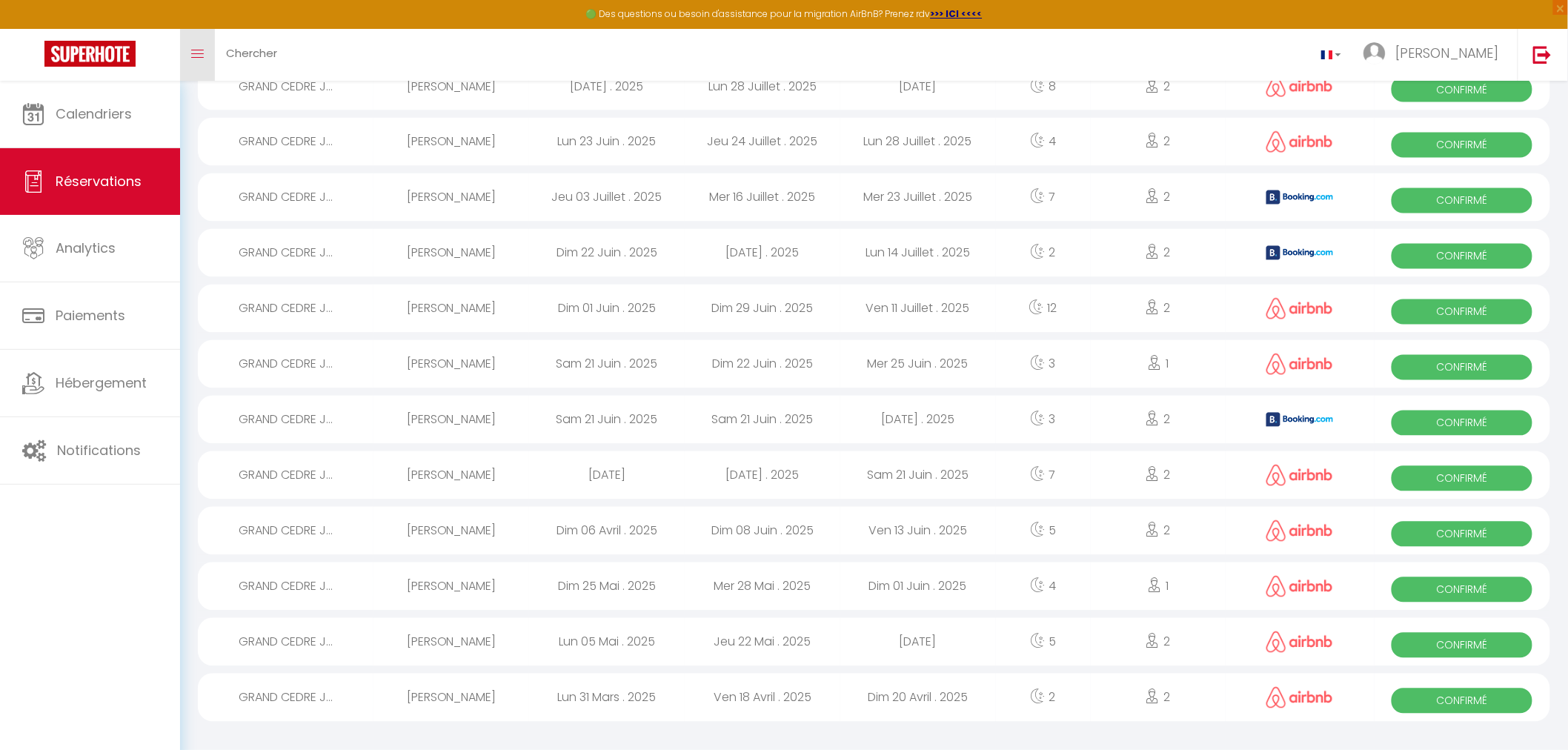
click at [197, 46] on link "Toggle menubar" at bounding box center [198, 54] width 35 height 52
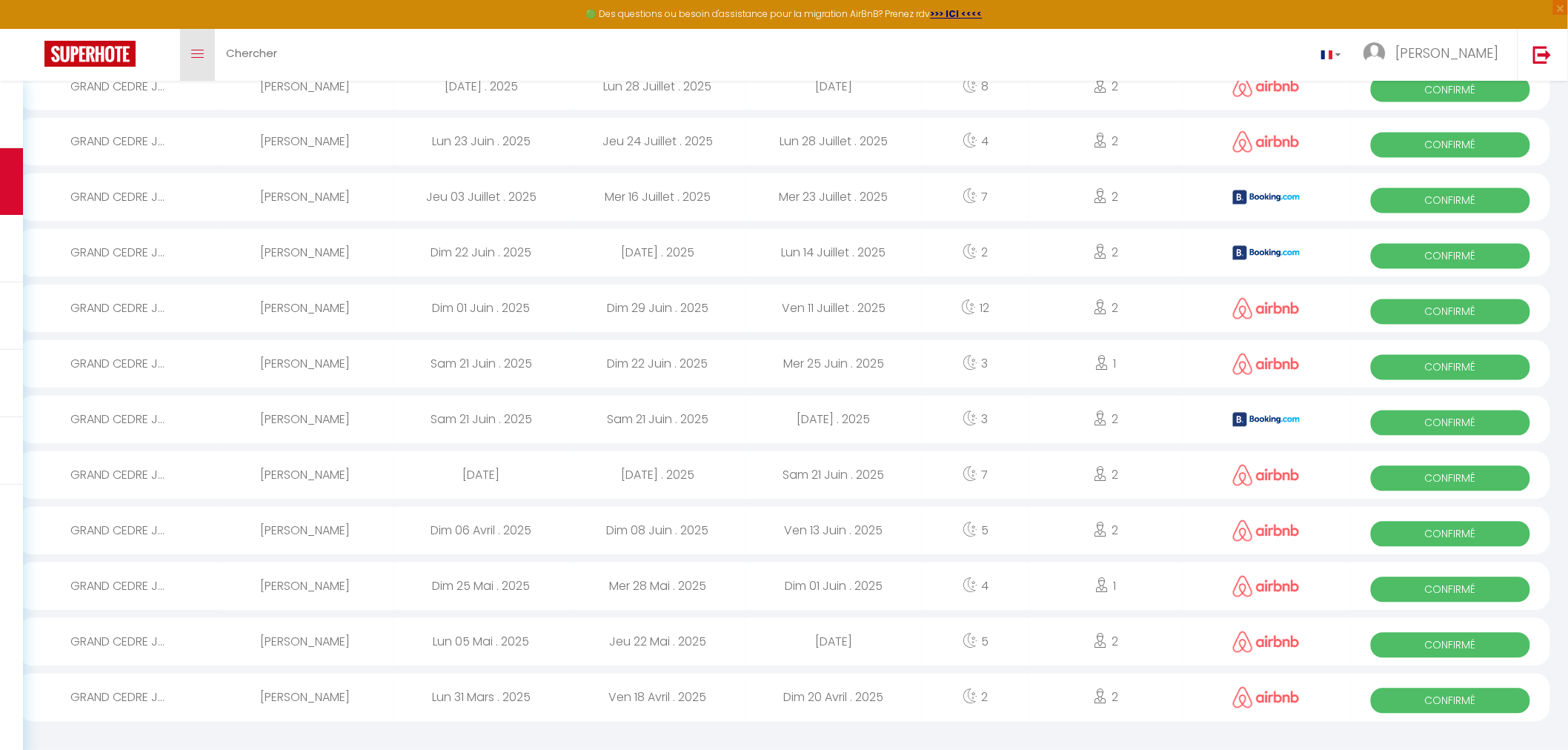
click at [197, 46] on link "Toggle menubar" at bounding box center [198, 54] width 35 height 52
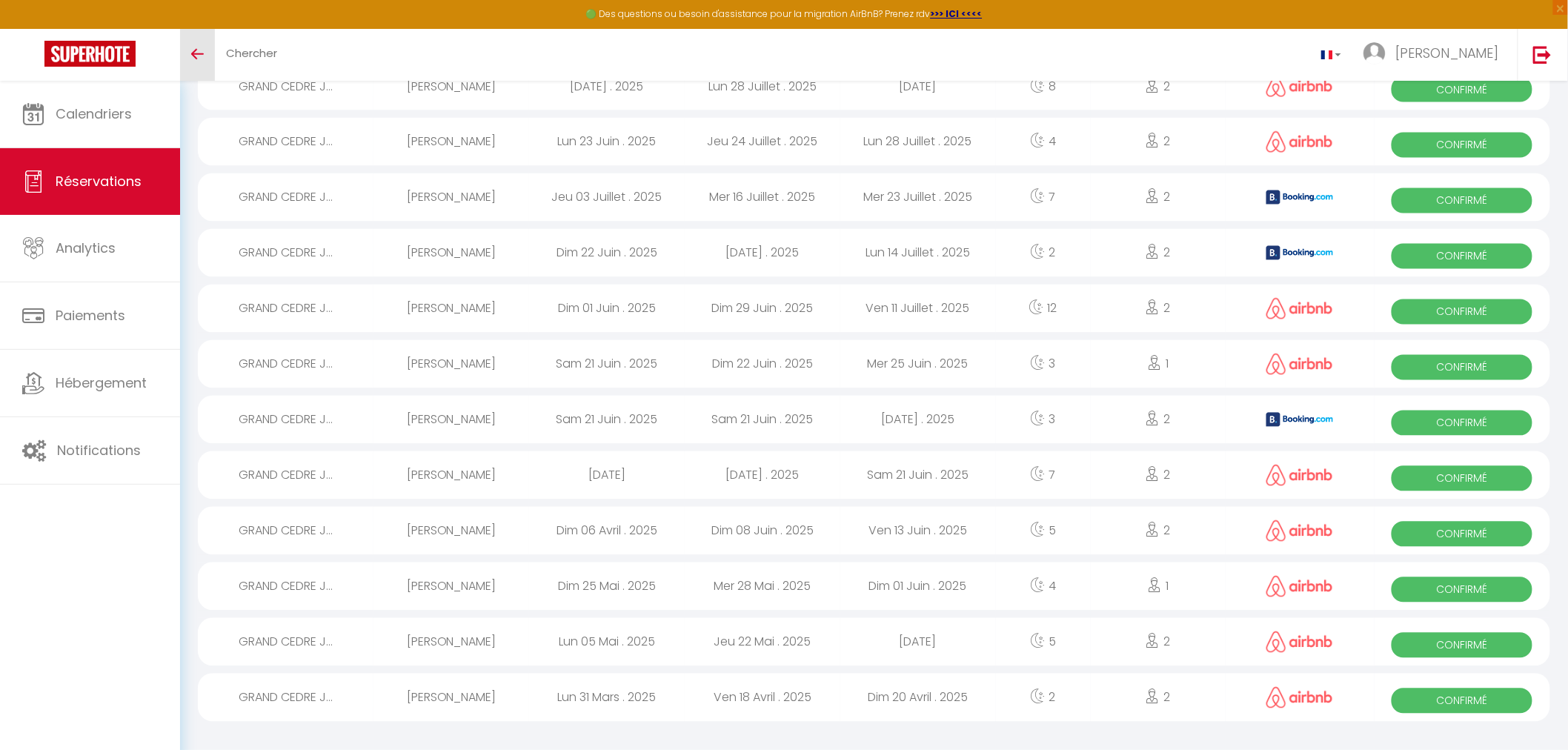
click at [197, 46] on link "Toggle menubar" at bounding box center [198, 54] width 35 height 52
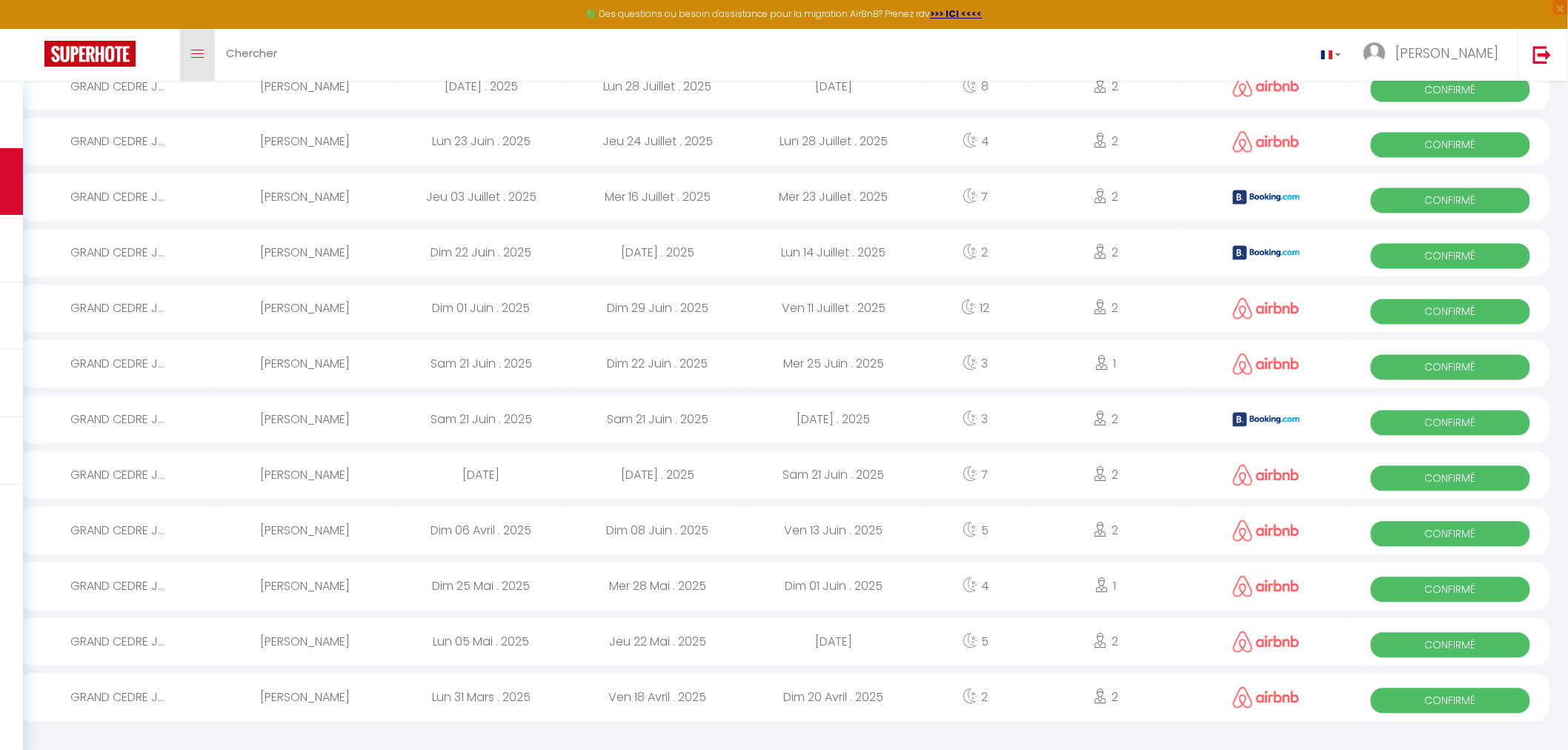
click at [207, 50] on link "Toggle menubar" at bounding box center [198, 54] width 35 height 52
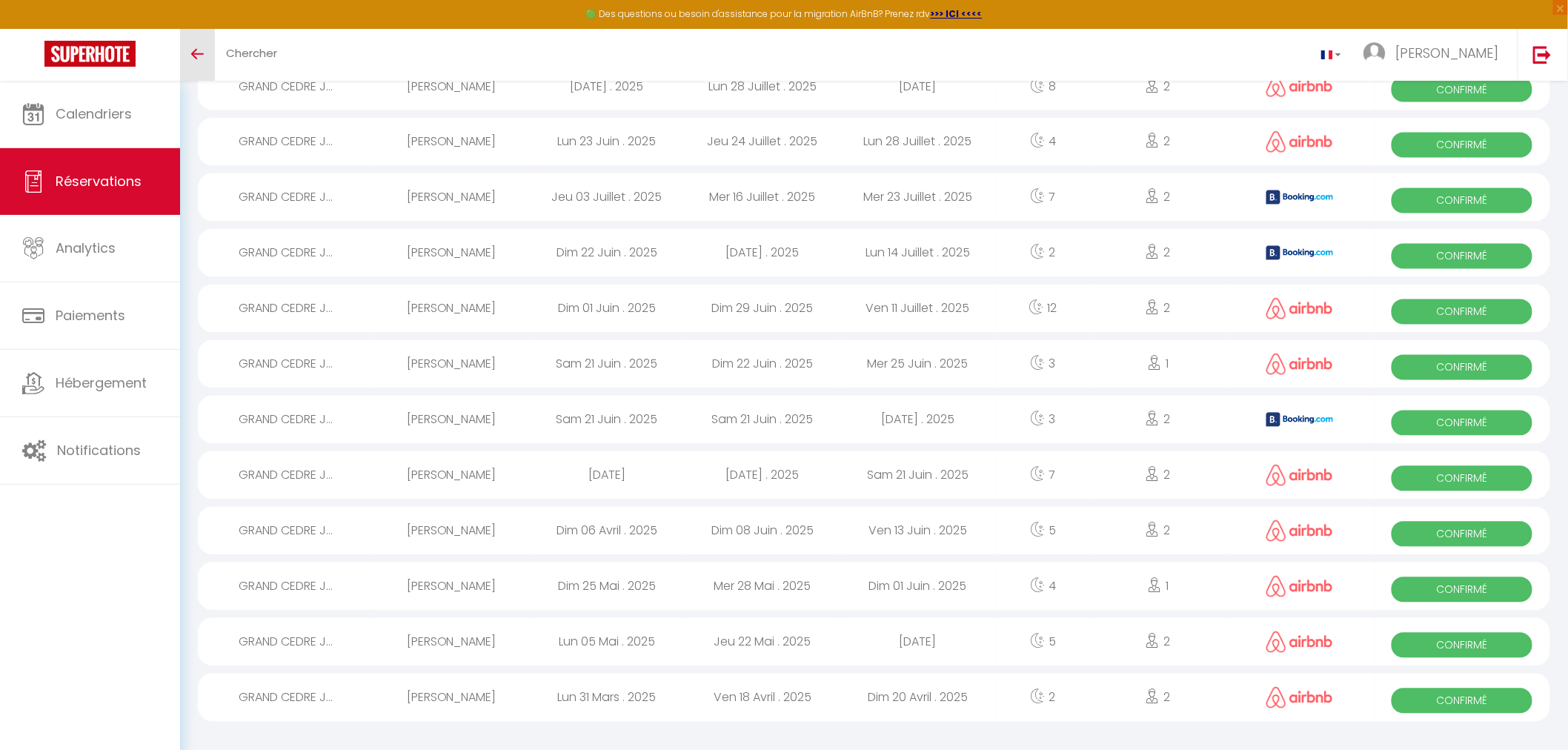
scroll to position [970, 0]
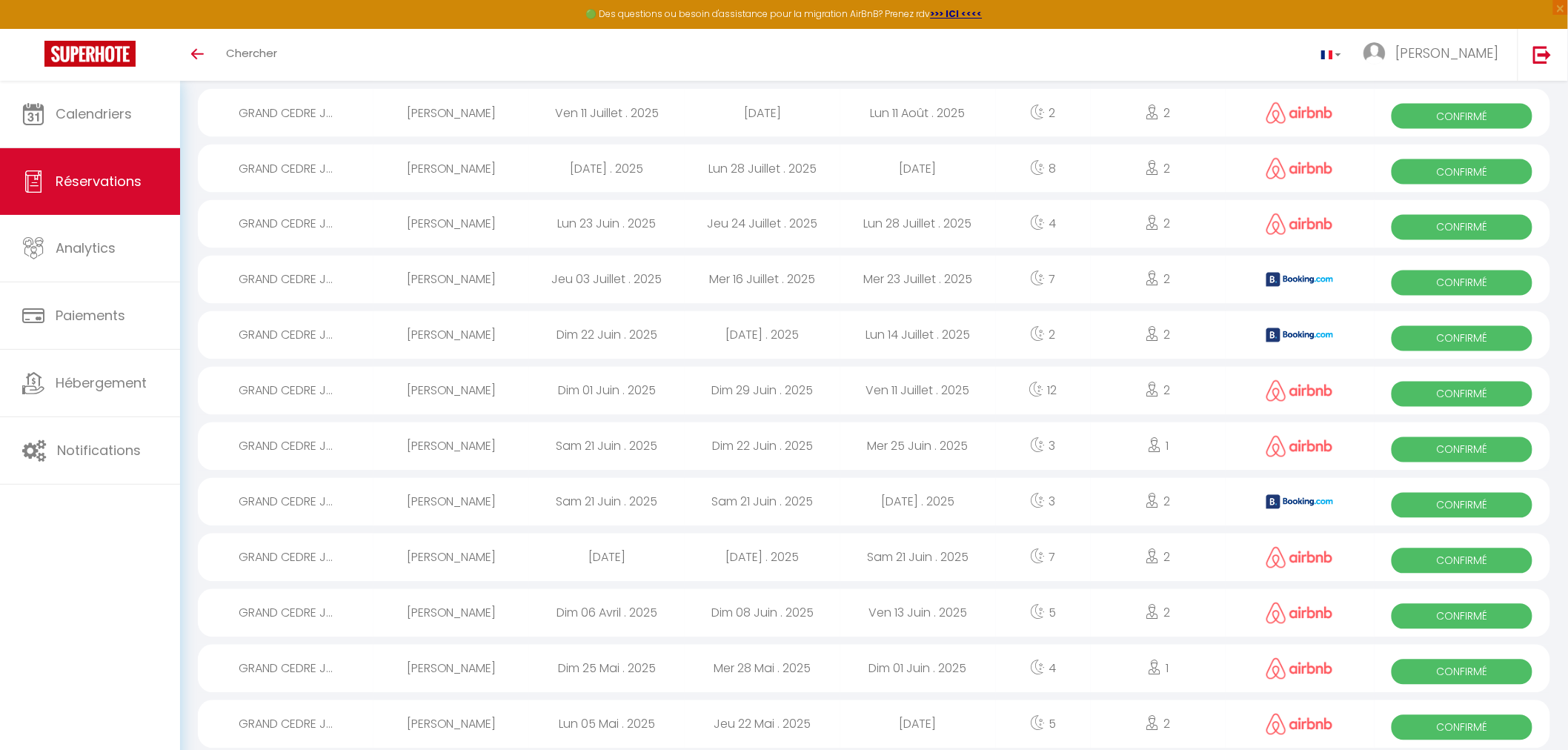
click at [1435, 449] on span "Confirmé" at bounding box center [1462, 449] width 141 height 25
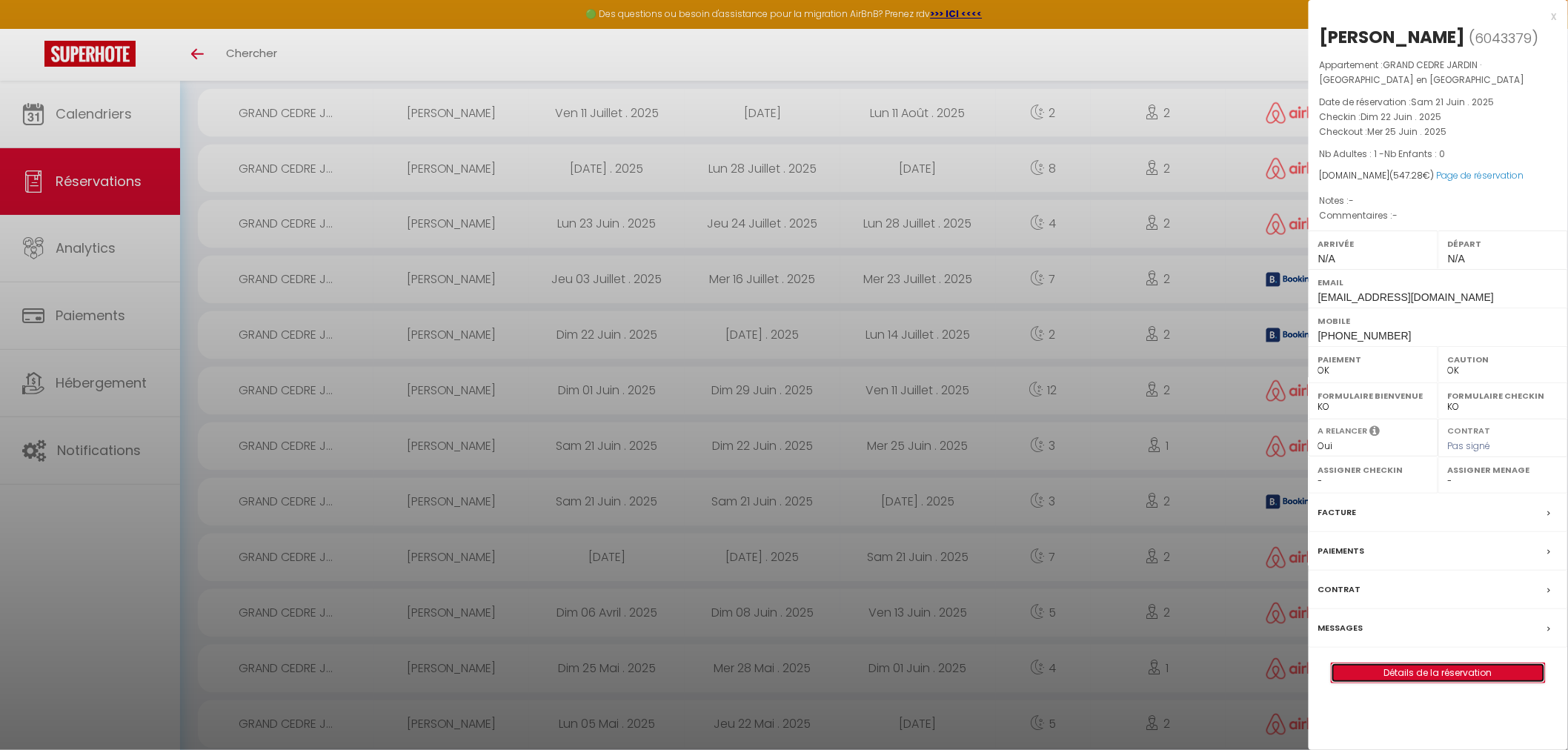
click at [1383, 671] on link "Détails de la réservation" at bounding box center [1439, 673] width 213 height 19
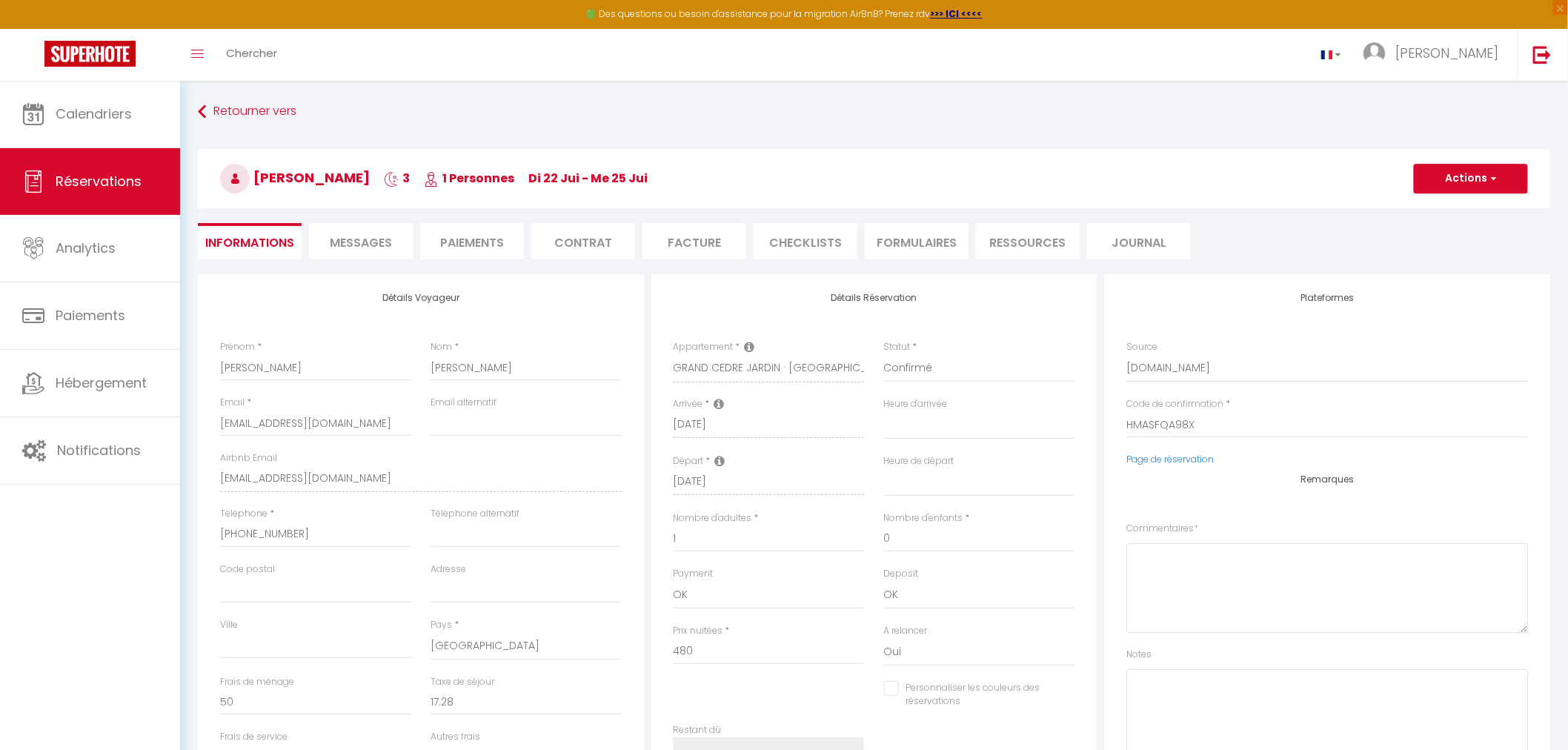
click at [461, 247] on li "Paiements" at bounding box center [472, 241] width 104 height 37
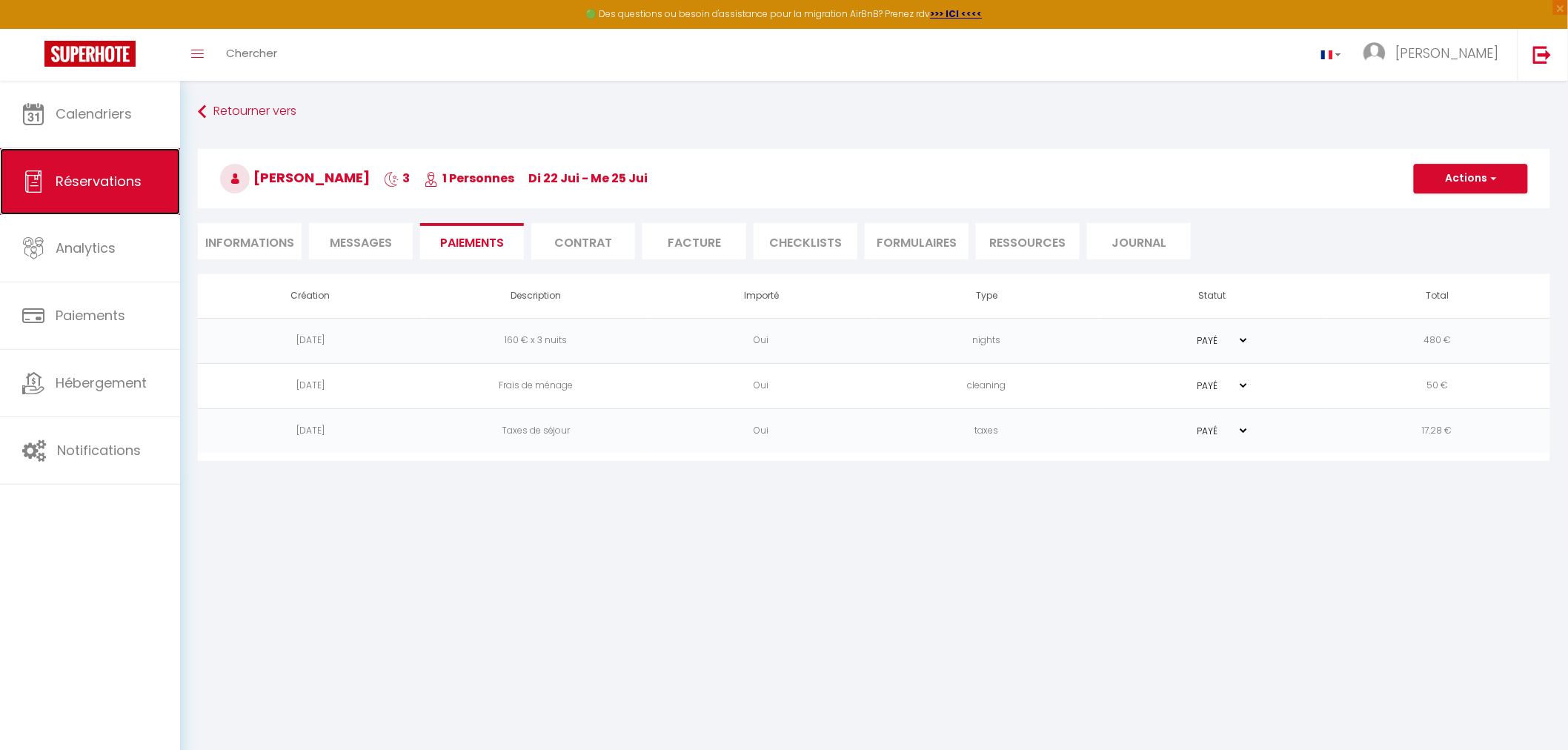
click at [87, 186] on span "Réservations" at bounding box center [99, 181] width 86 height 18
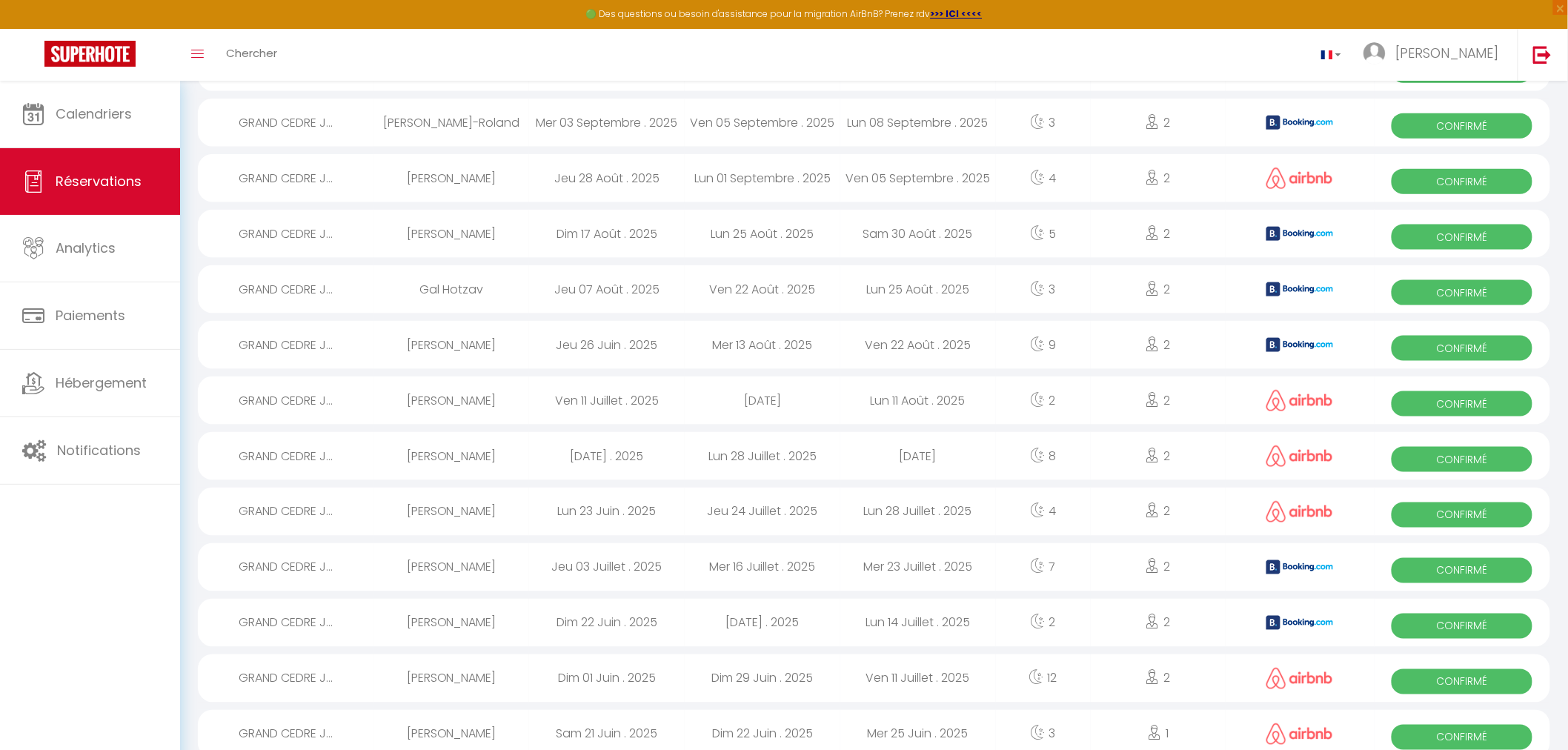
scroll to position [823, 0]
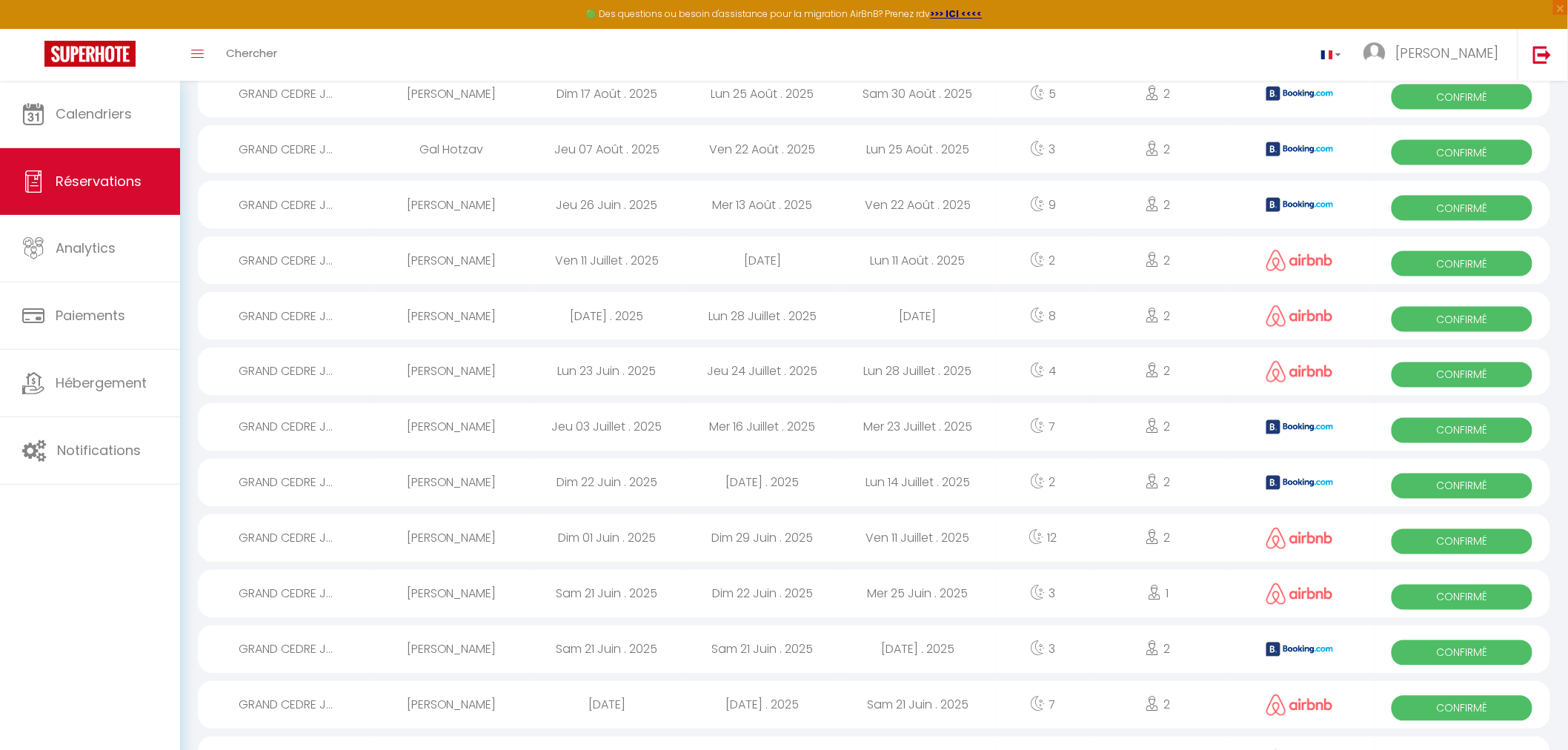
click at [1450, 541] on span "Confirmé" at bounding box center [1462, 541] width 141 height 25
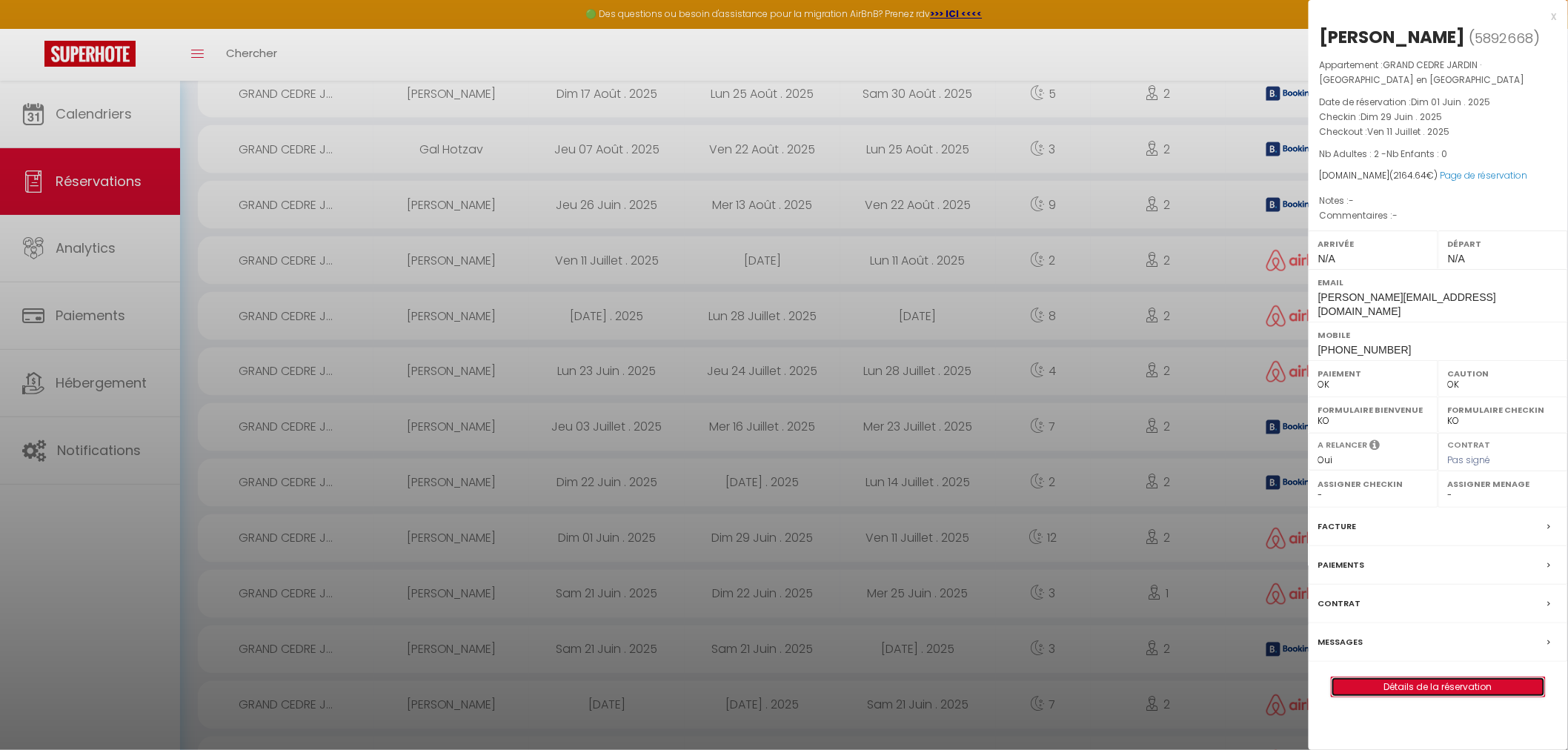
click at [1417, 677] on link "Détails de la réservation" at bounding box center [1439, 687] width 213 height 19
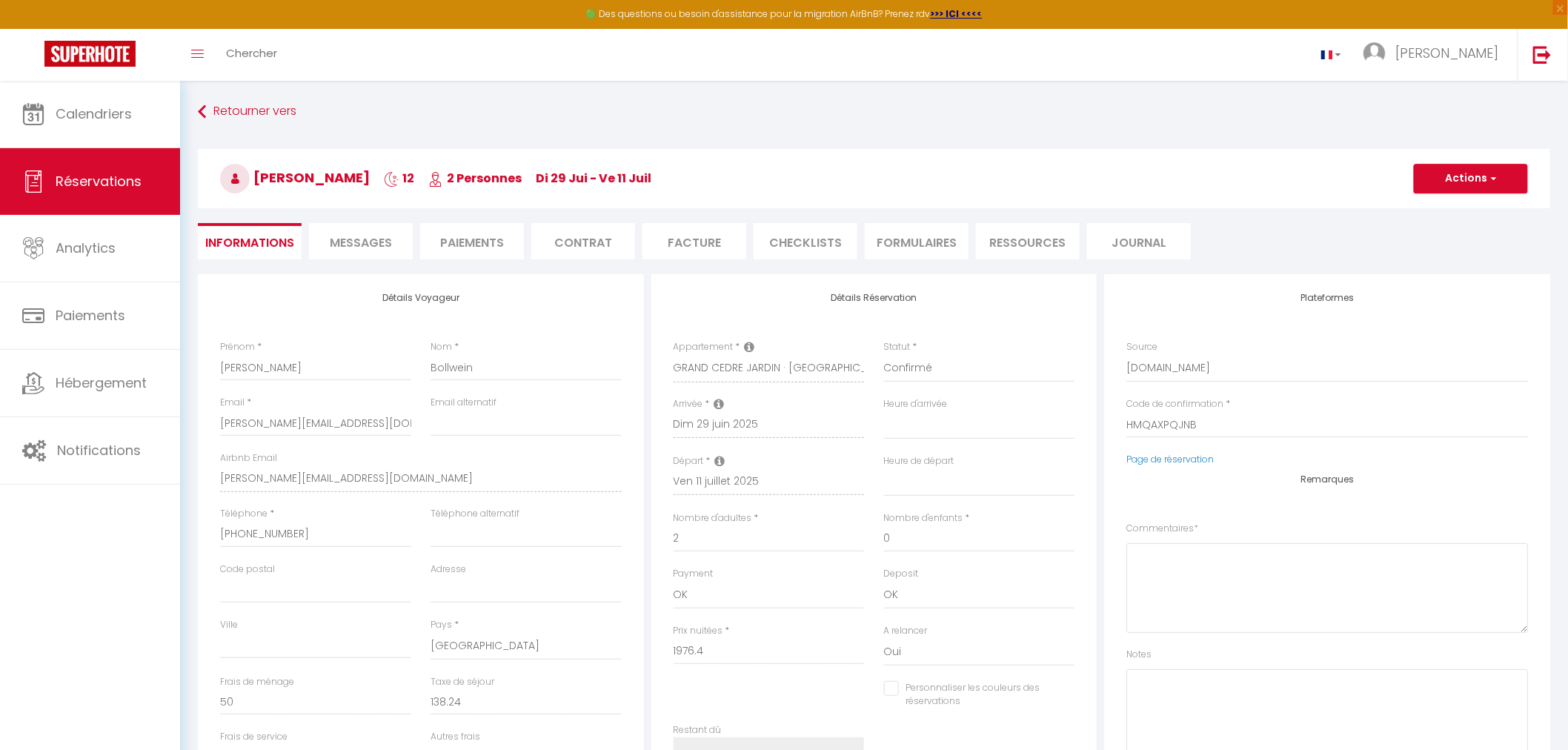
click at [468, 240] on li "Paiements" at bounding box center [472, 241] width 104 height 37
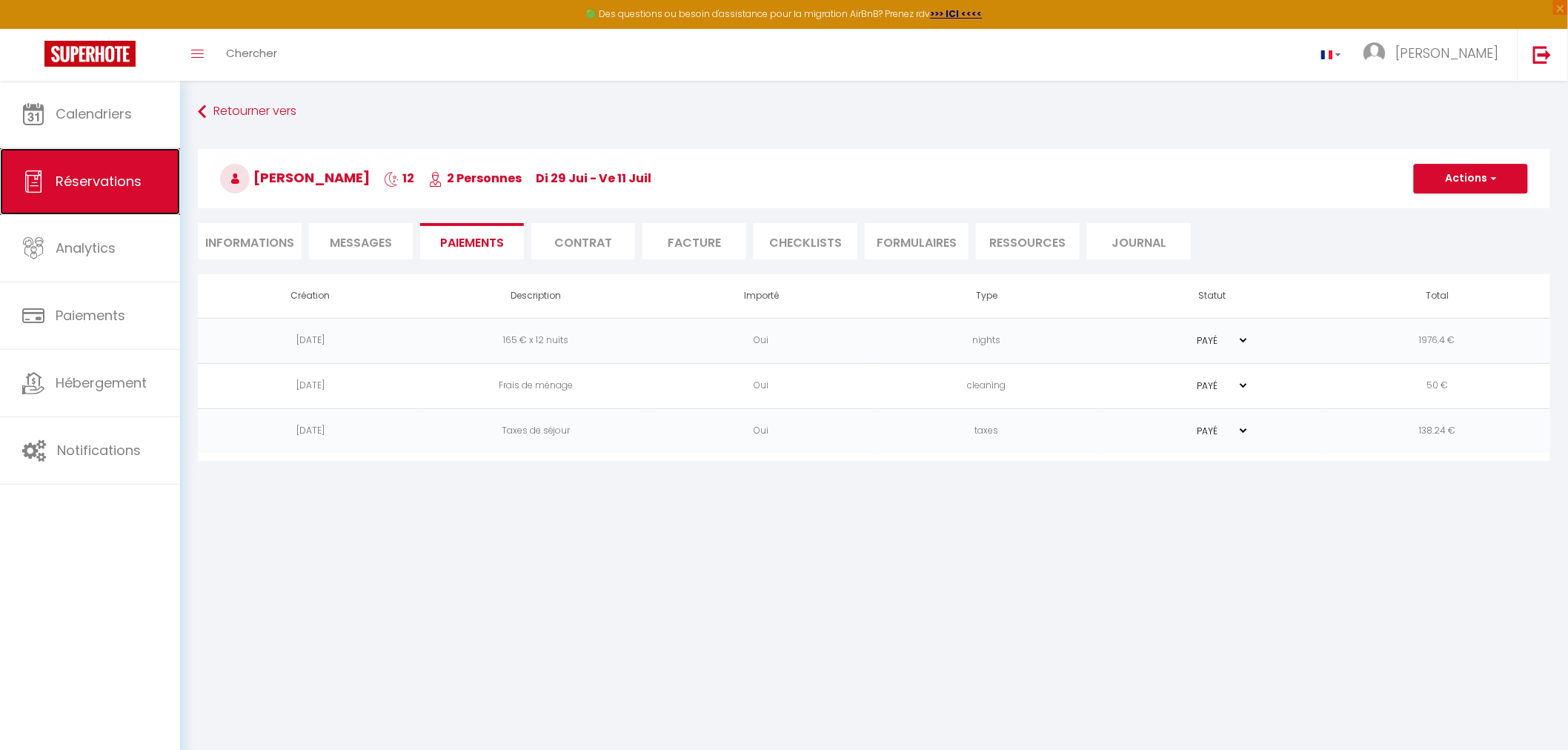
click at [90, 169] on link "Réservations" at bounding box center [90, 182] width 180 height 66
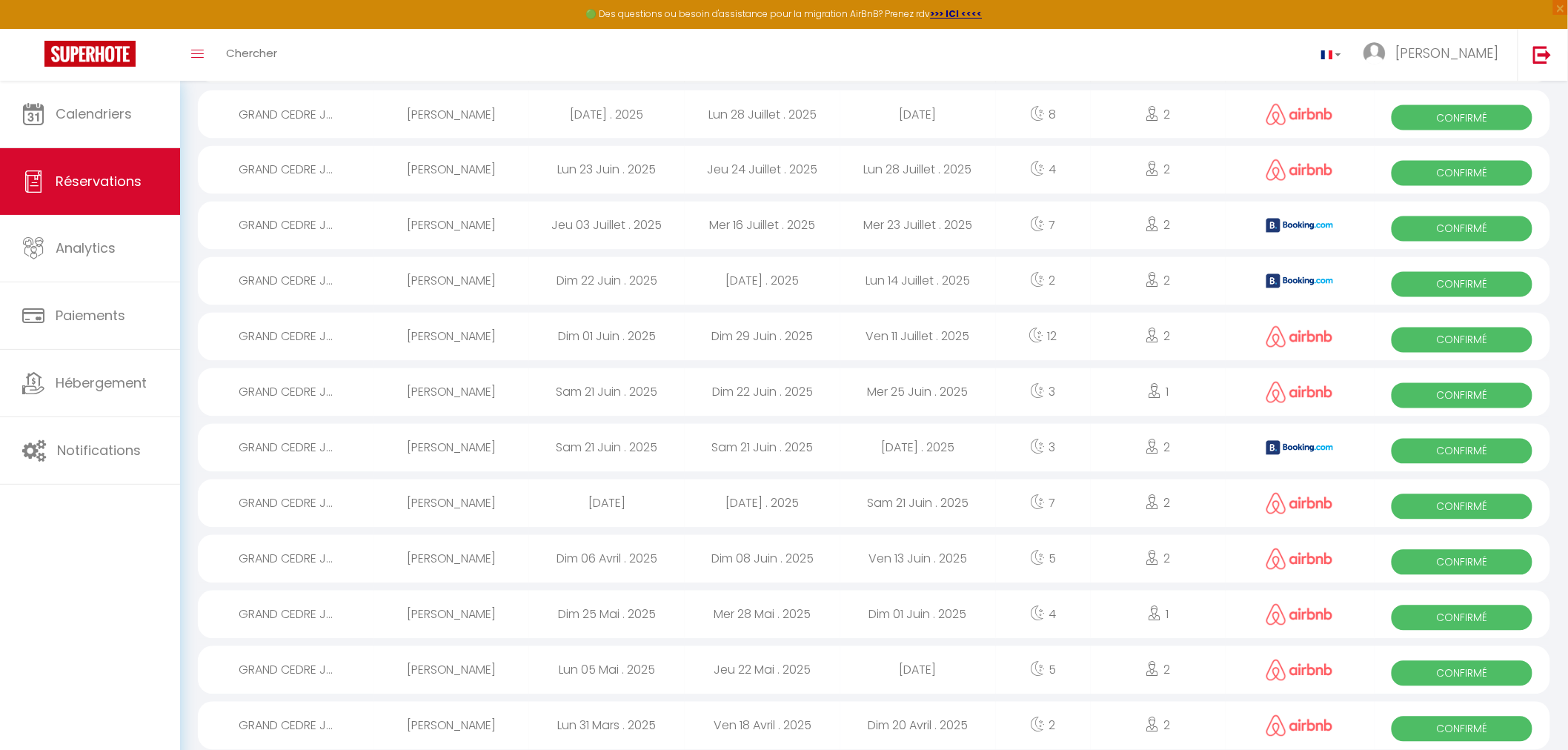
scroll to position [1052, 0]
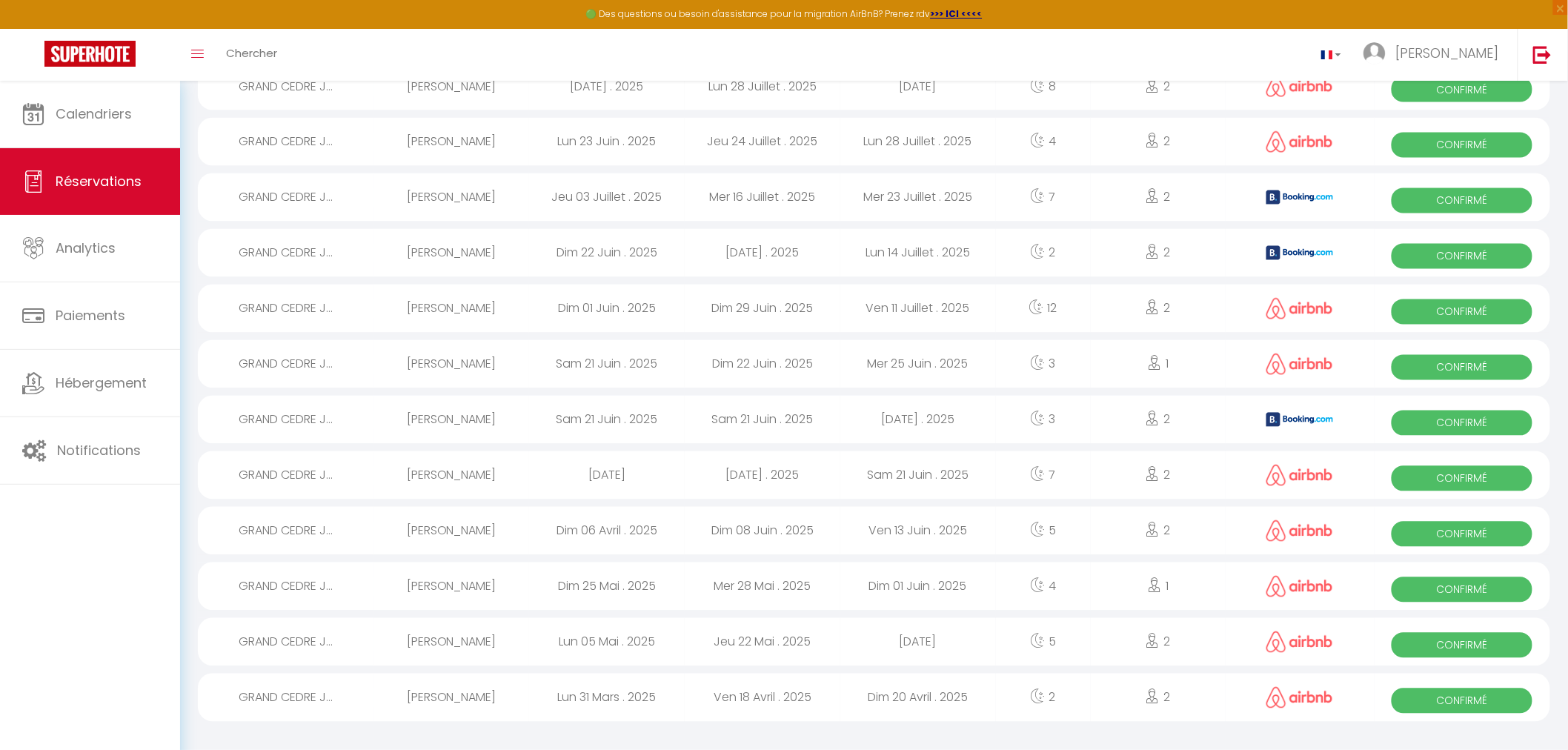
click at [805, 250] on div "[DATE] . 2025" at bounding box center [763, 253] width 156 height 48
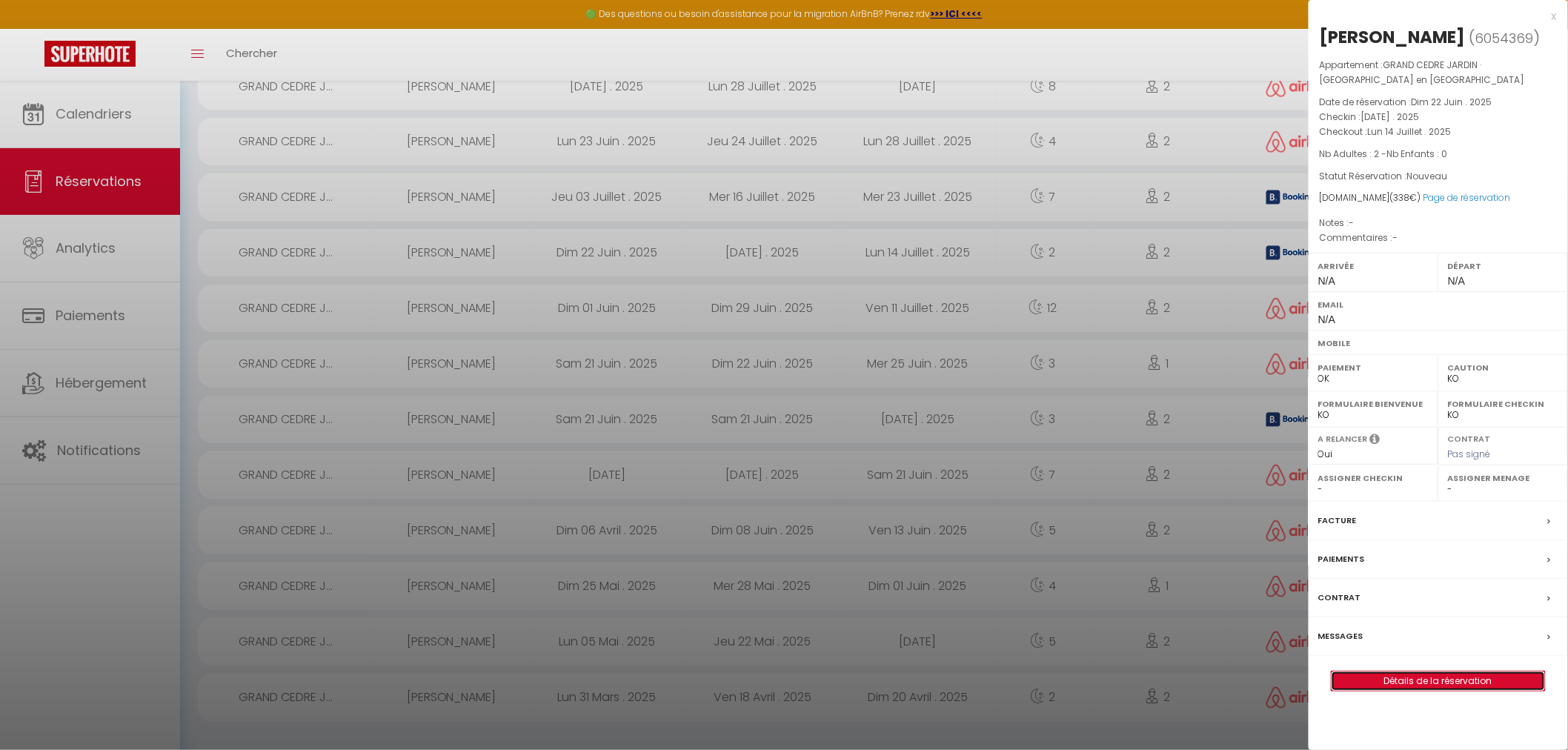
click at [1484, 679] on link "Détails de la réservation" at bounding box center [1439, 681] width 213 height 19
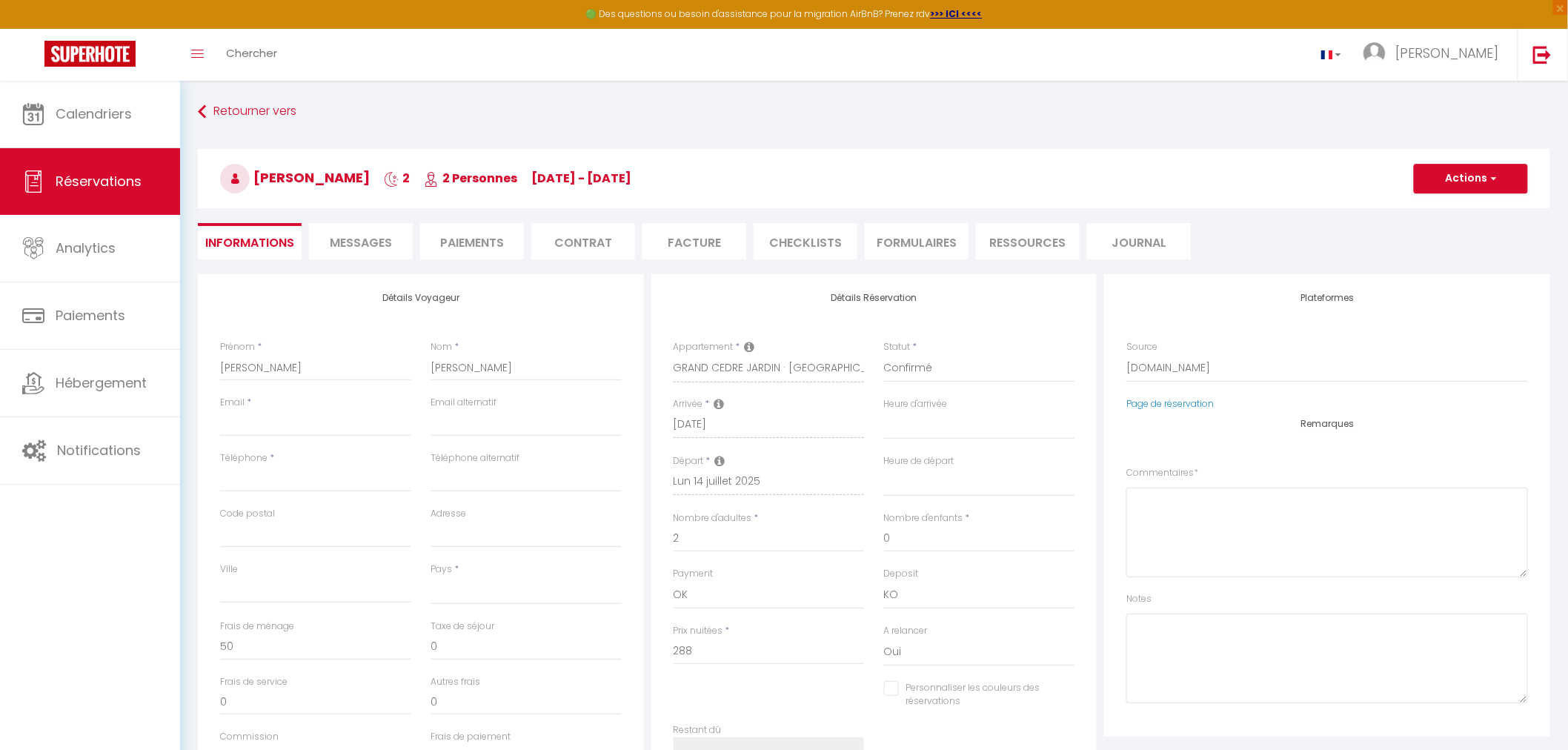
click at [467, 233] on li "Paiements" at bounding box center [472, 241] width 104 height 37
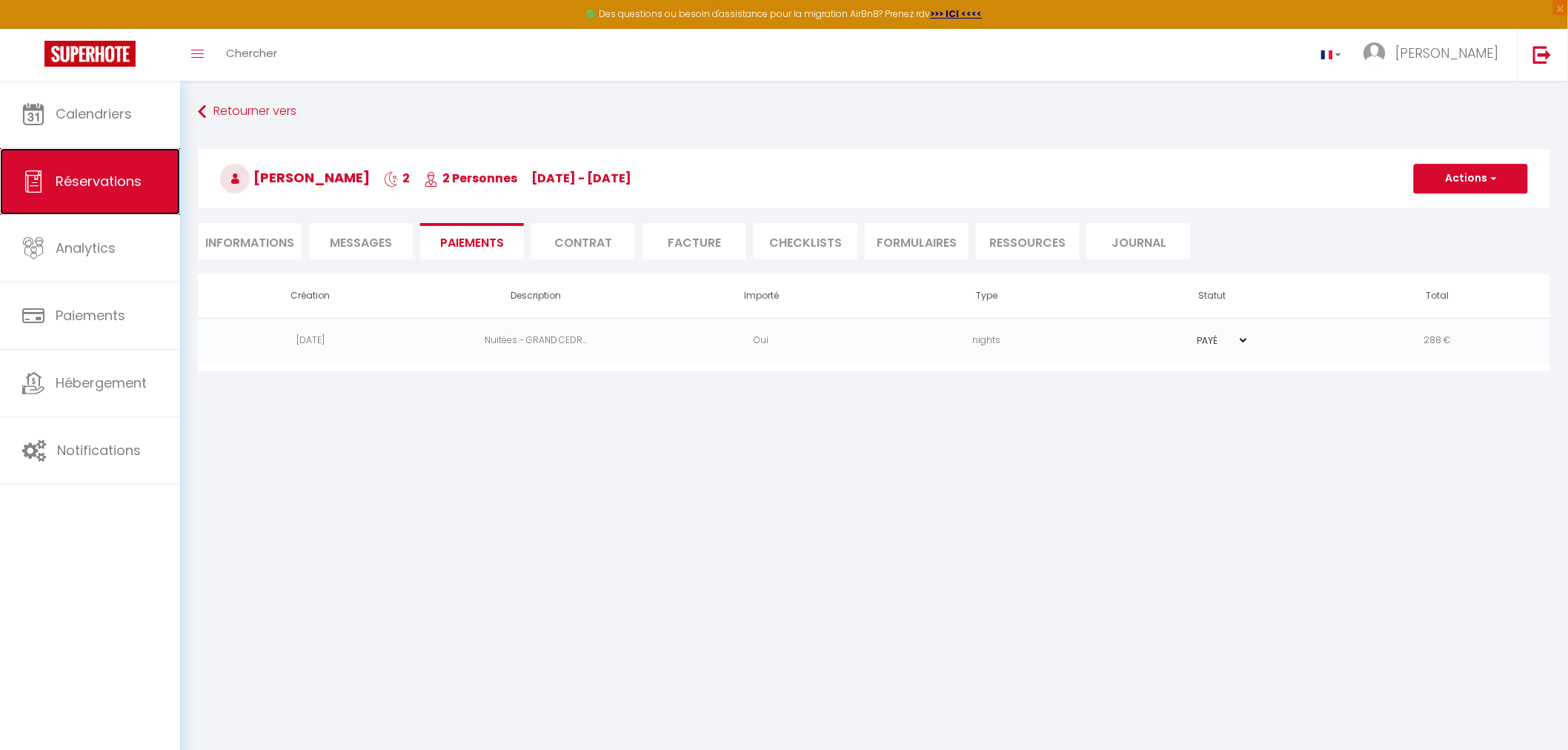
click at [126, 193] on link "Réservations" at bounding box center [90, 182] width 180 height 66
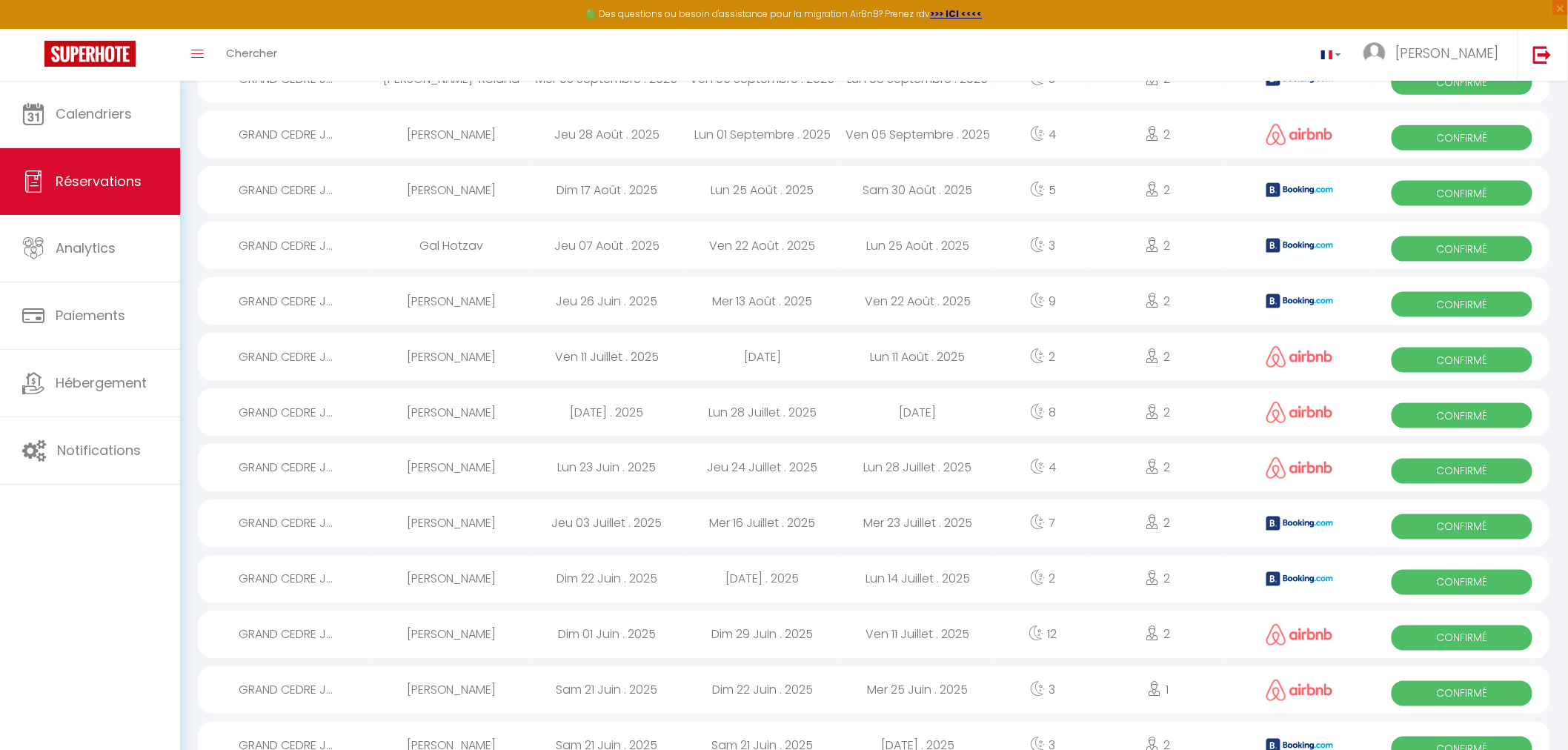
scroll to position [741, 0]
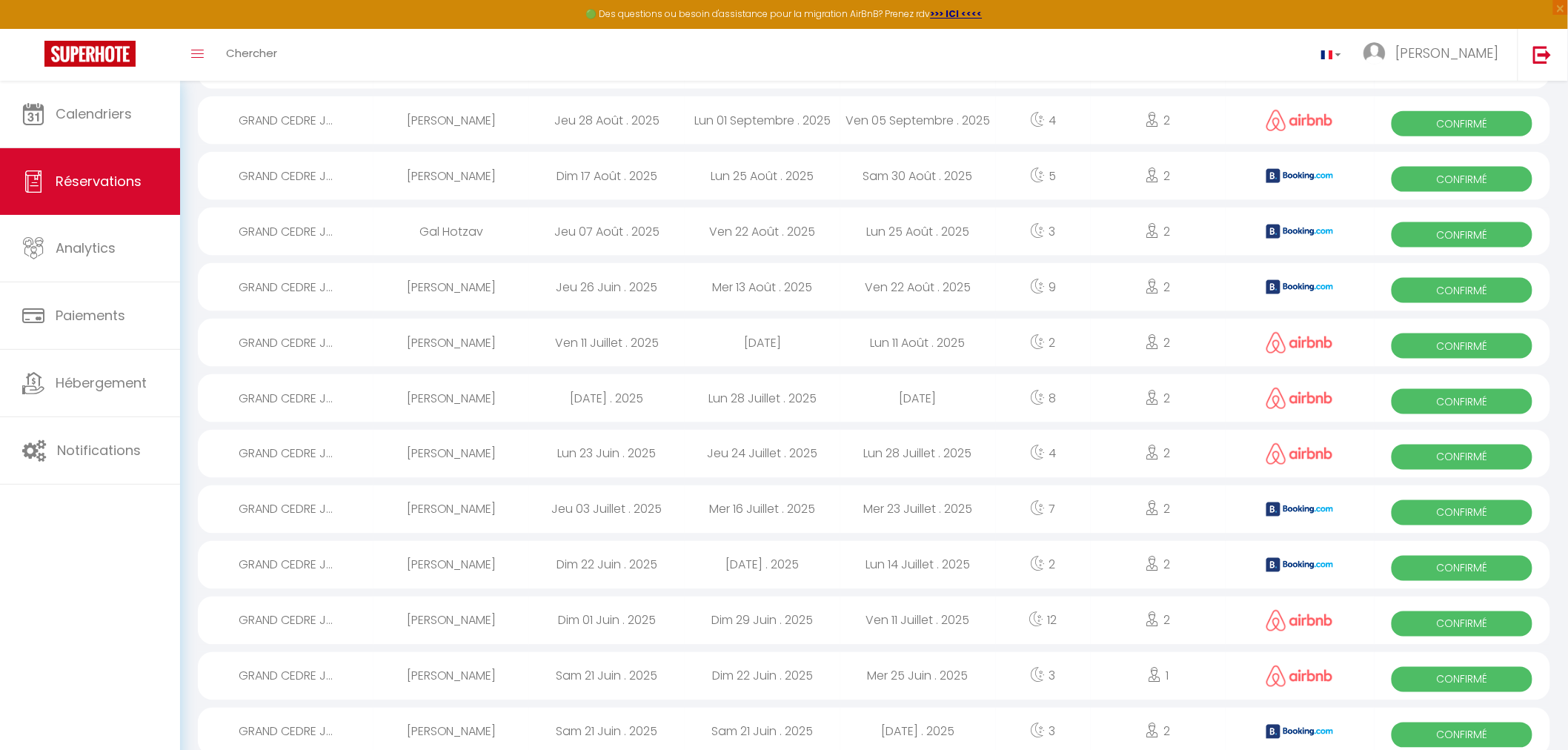
click at [750, 507] on div "Mer 16 Juillet . 2025" at bounding box center [763, 509] width 156 height 48
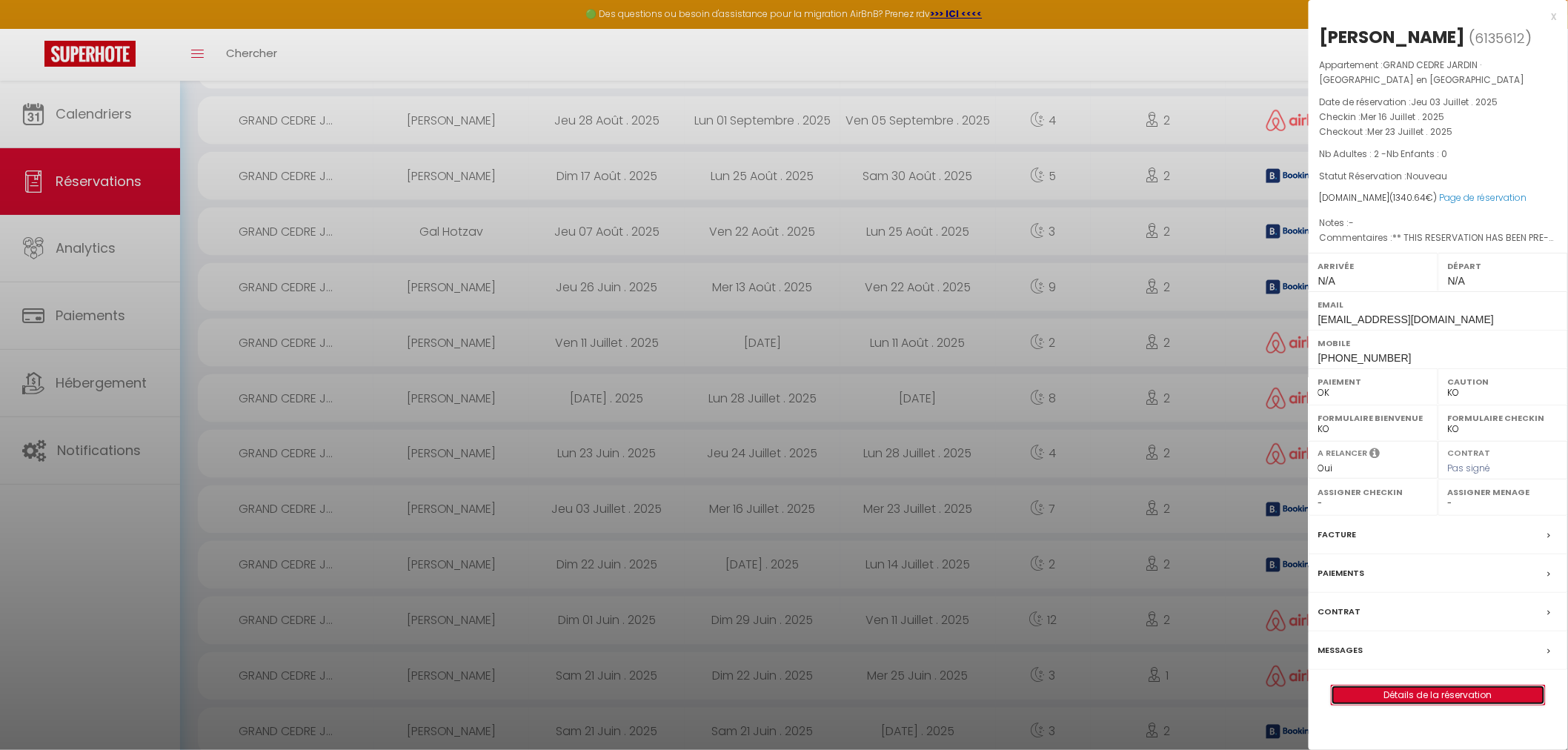
click at [1401, 705] on link "Détails de la réservation" at bounding box center [1439, 695] width 213 height 19
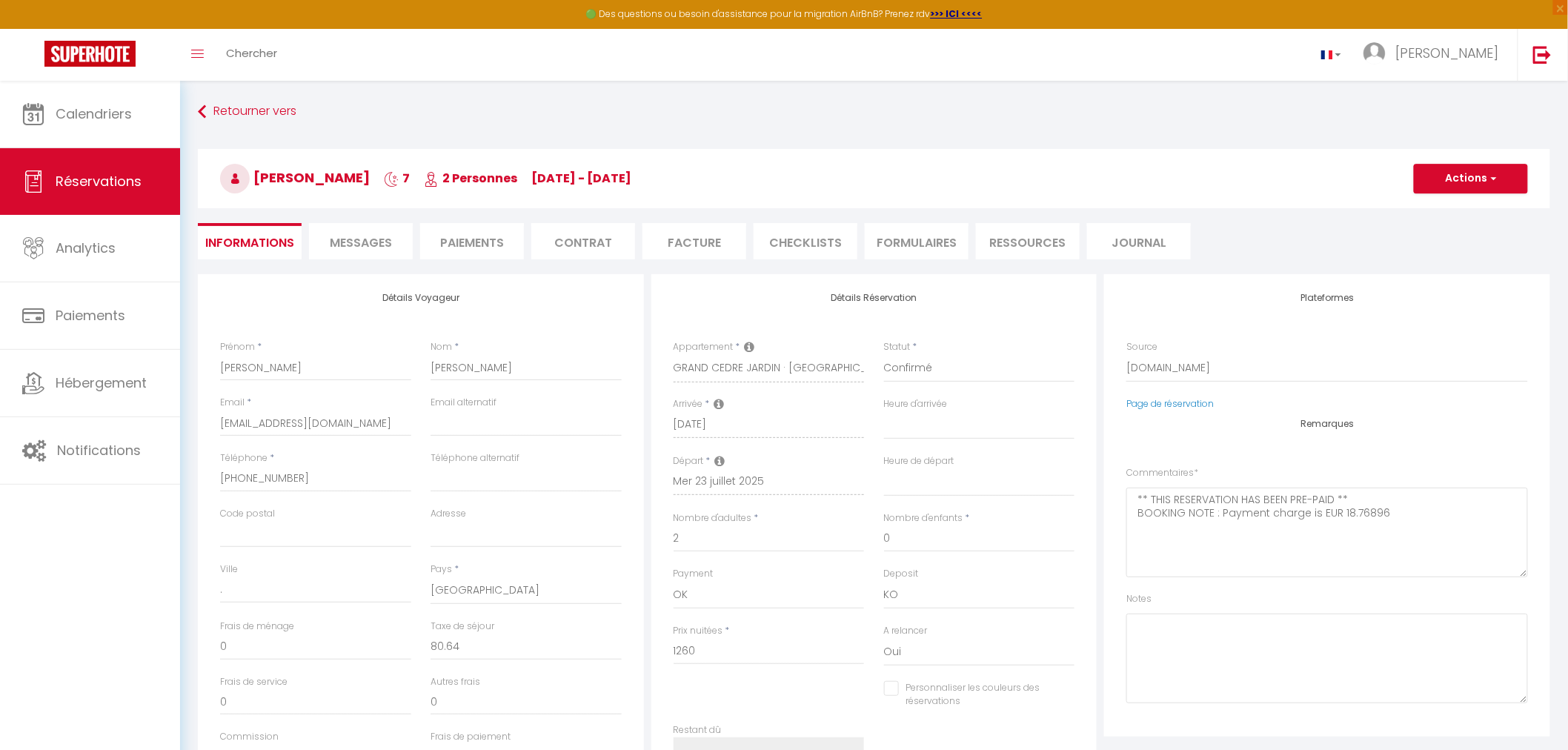
click at [470, 242] on li "Paiements" at bounding box center [472, 241] width 104 height 37
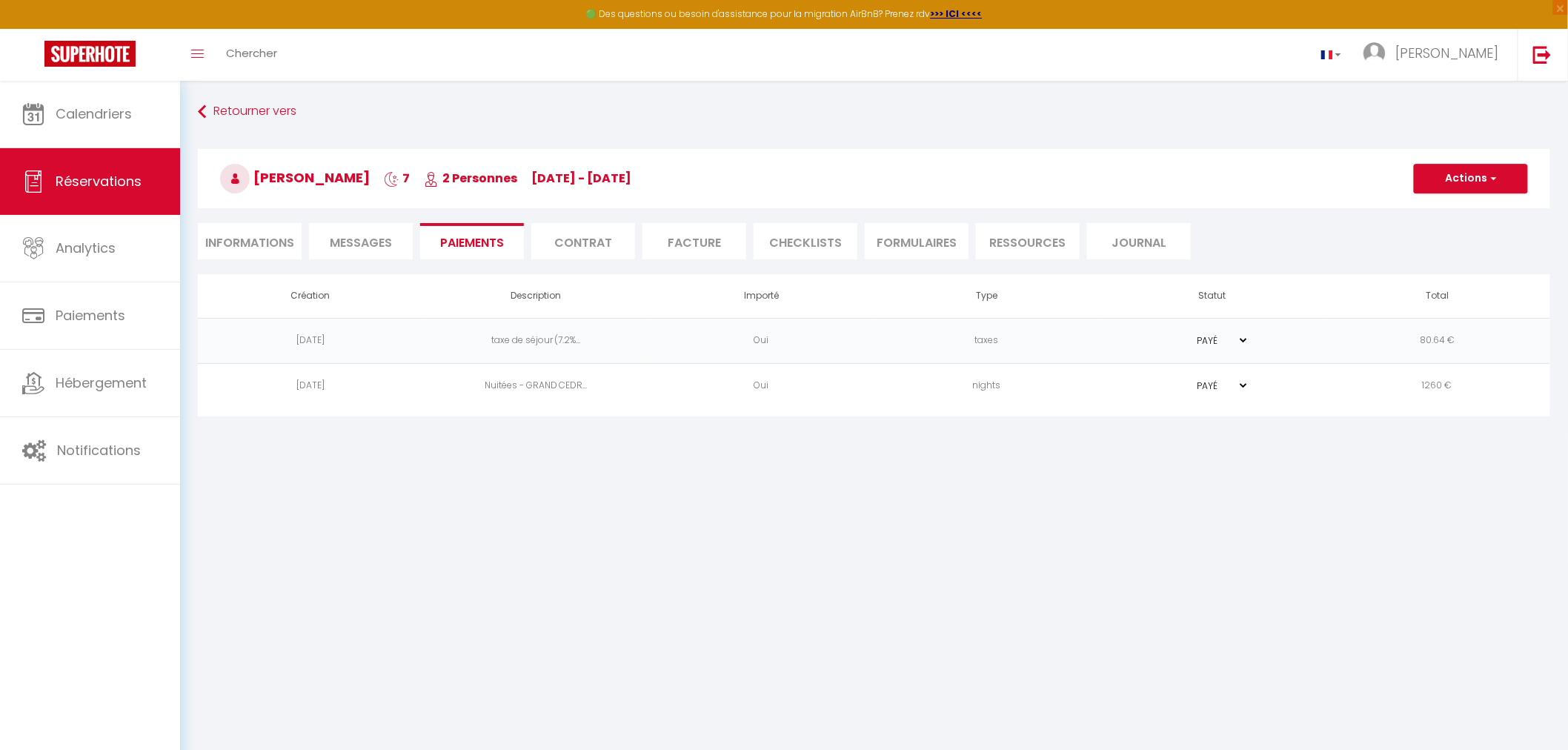
click at [339, 241] on span "Messages" at bounding box center [360, 242] width 62 height 17
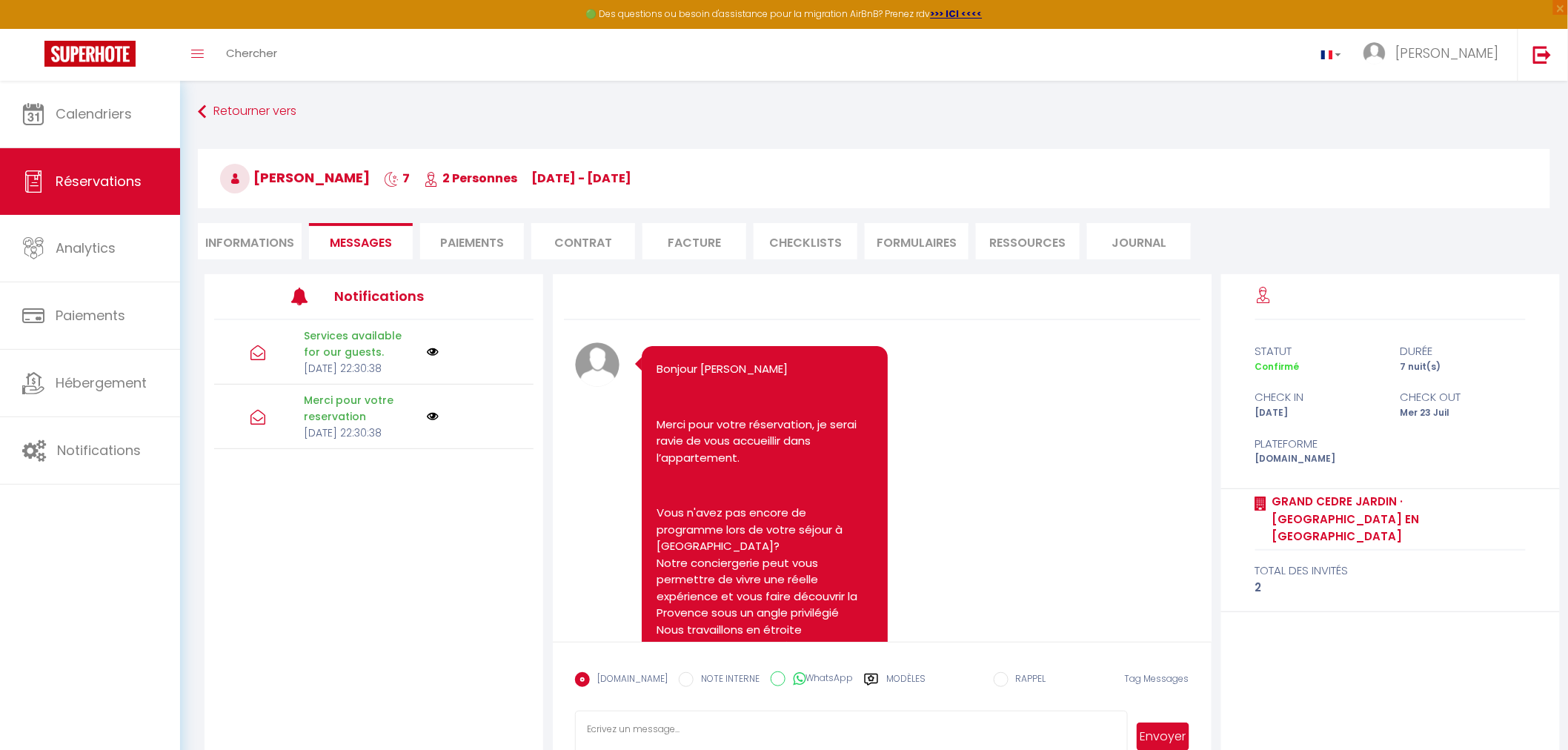
click at [258, 236] on li "Informations" at bounding box center [249, 241] width 104 height 37
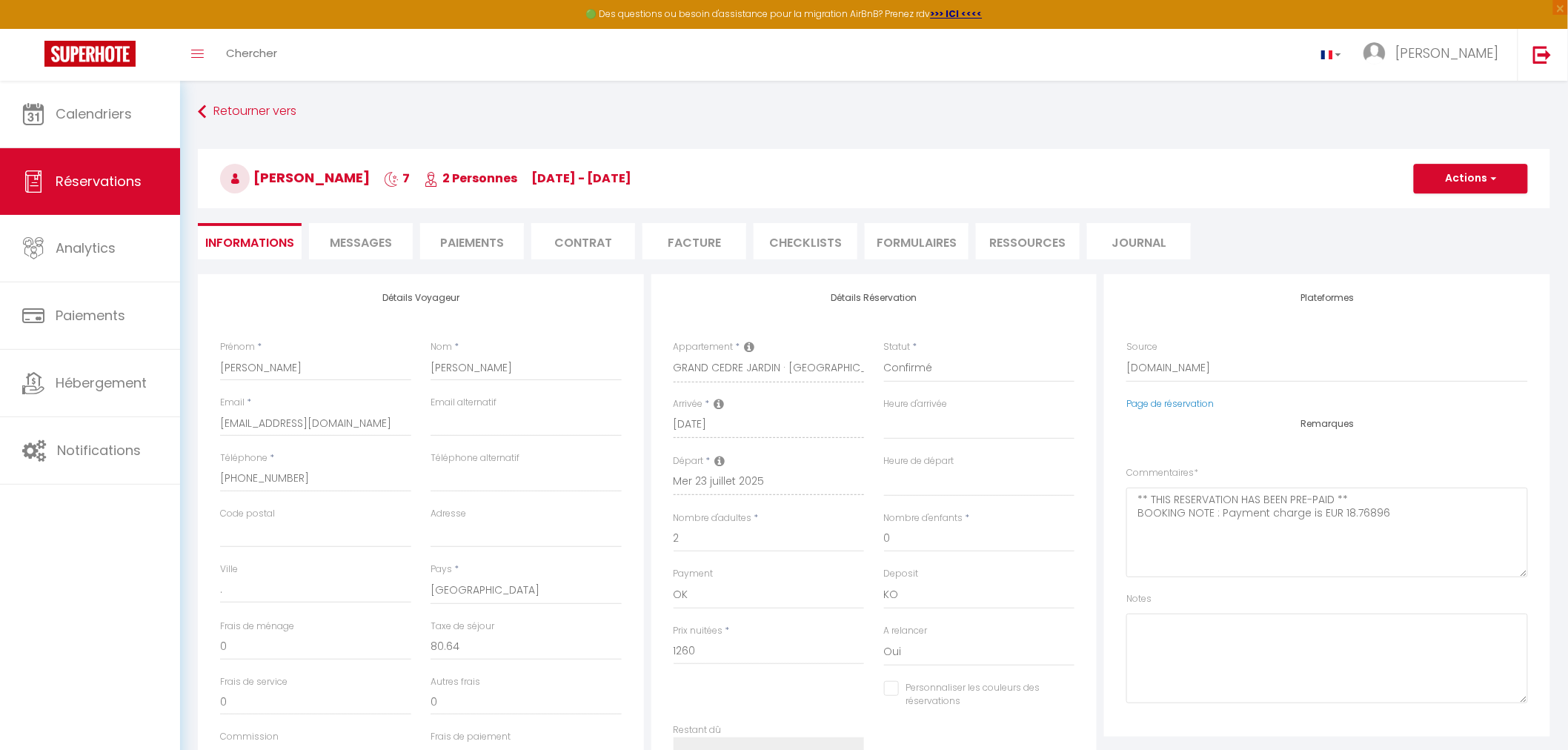
click at [449, 242] on li "Paiements" at bounding box center [472, 241] width 104 height 37
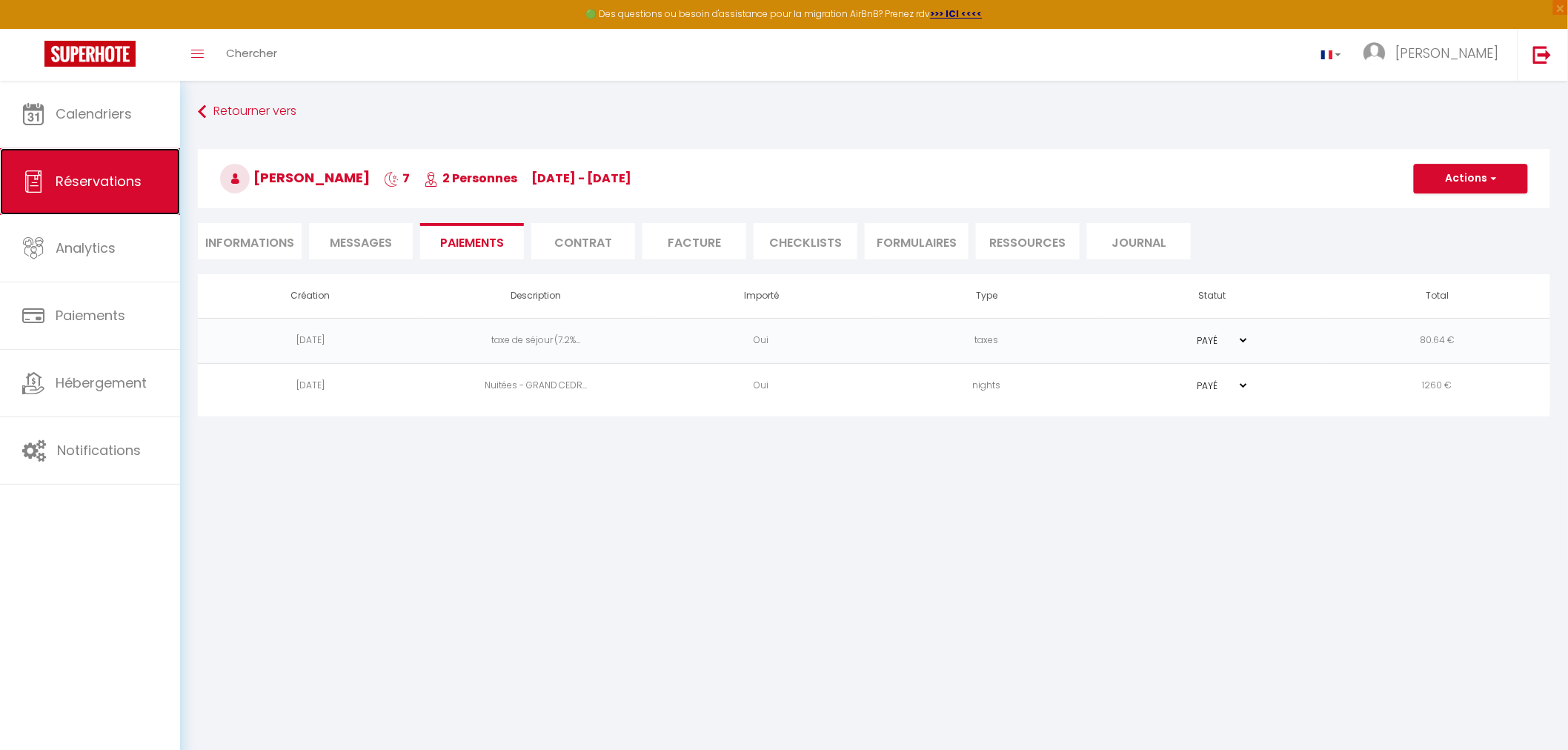
click at [100, 181] on span "Réservations" at bounding box center [99, 181] width 86 height 18
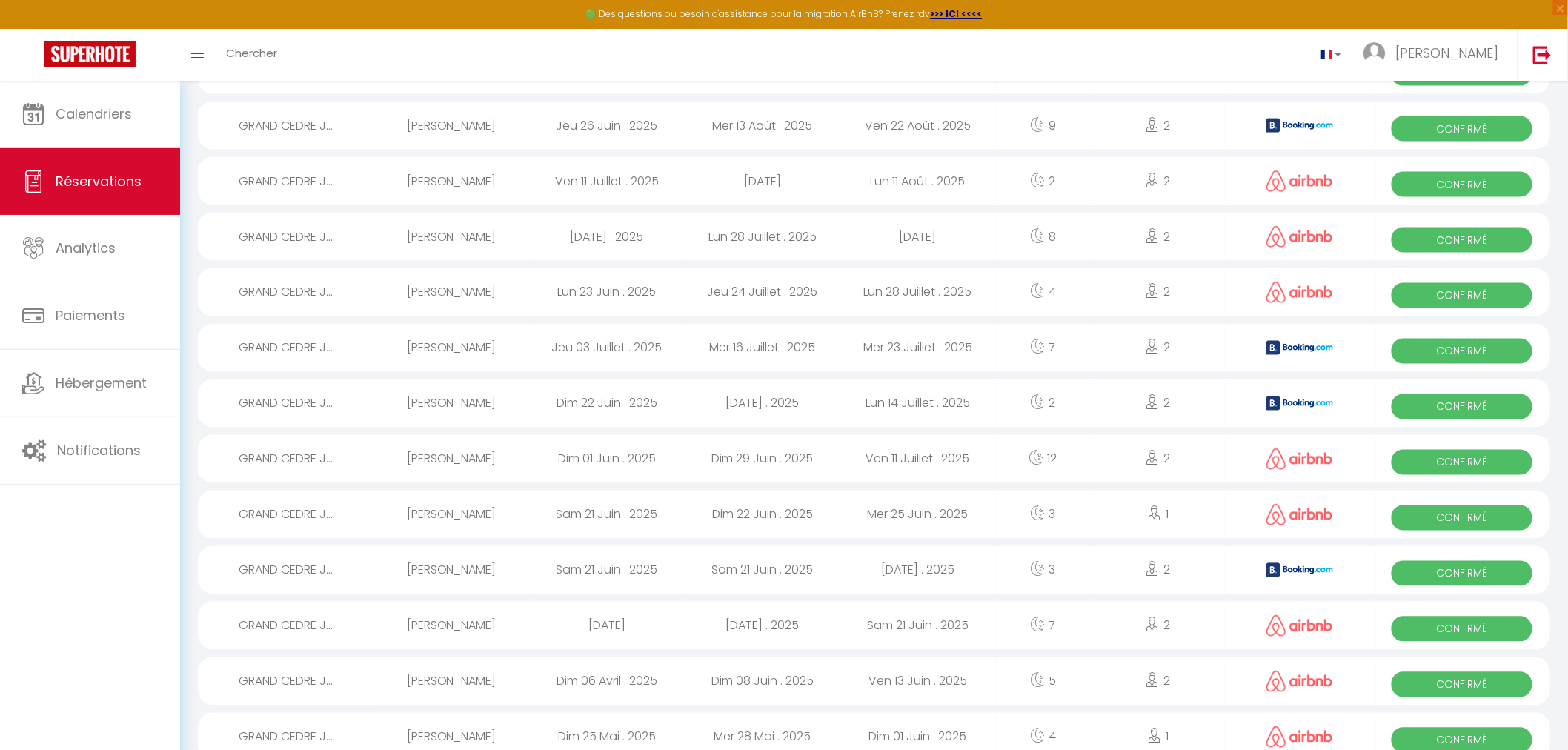
scroll to position [805, 0]
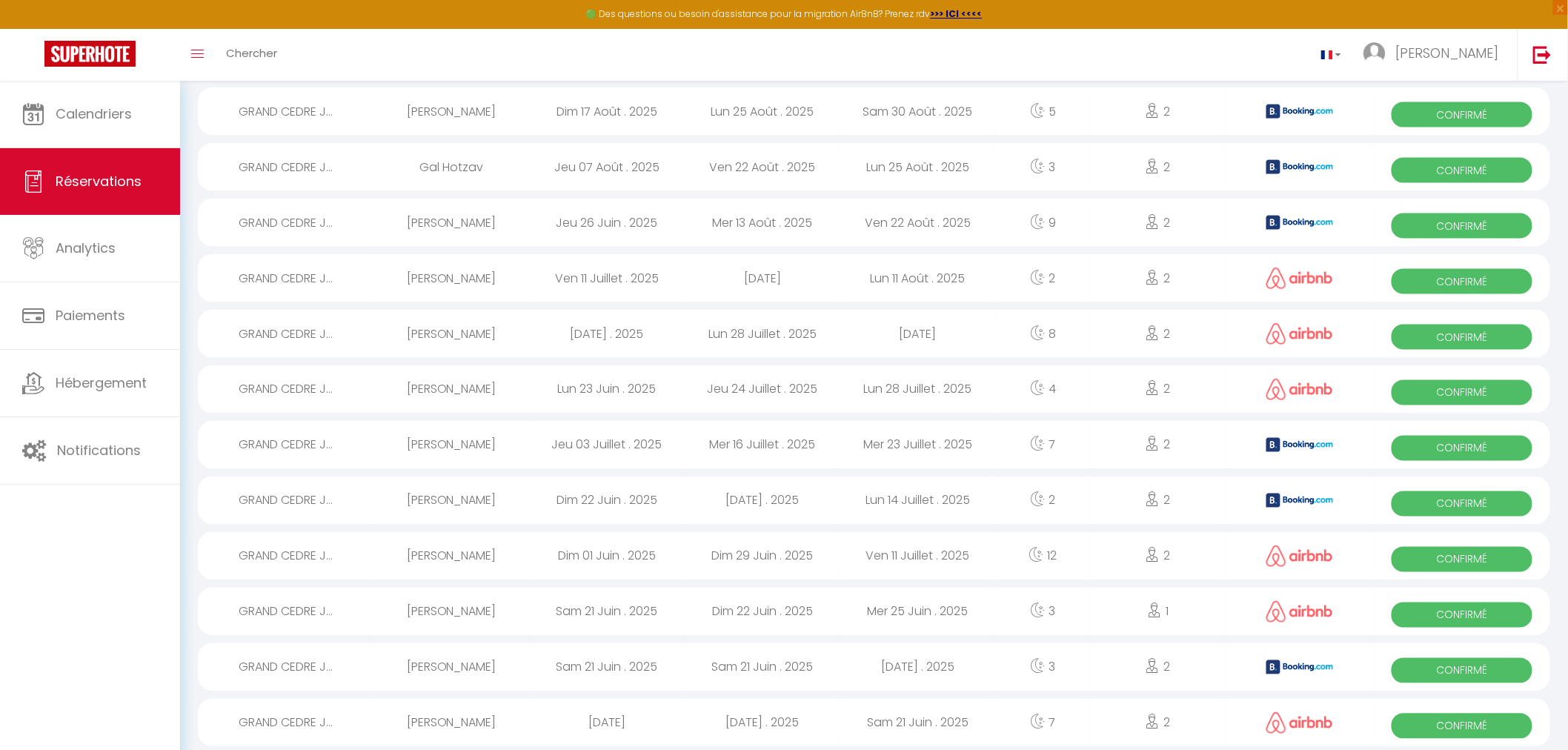
click at [1449, 445] on span "Confirmé" at bounding box center [1462, 448] width 141 height 25
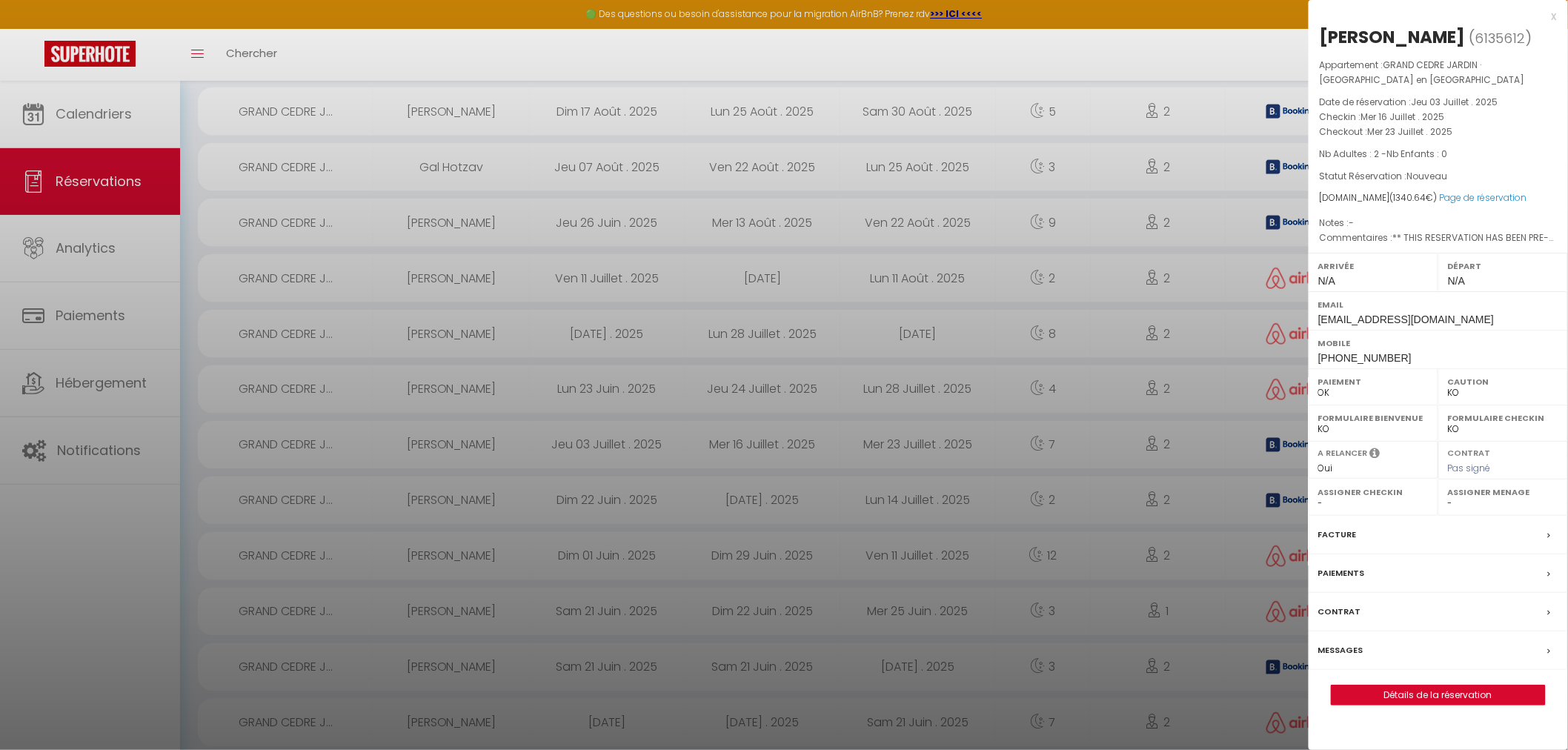
click at [1221, 724] on div at bounding box center [784, 375] width 1568 height 750
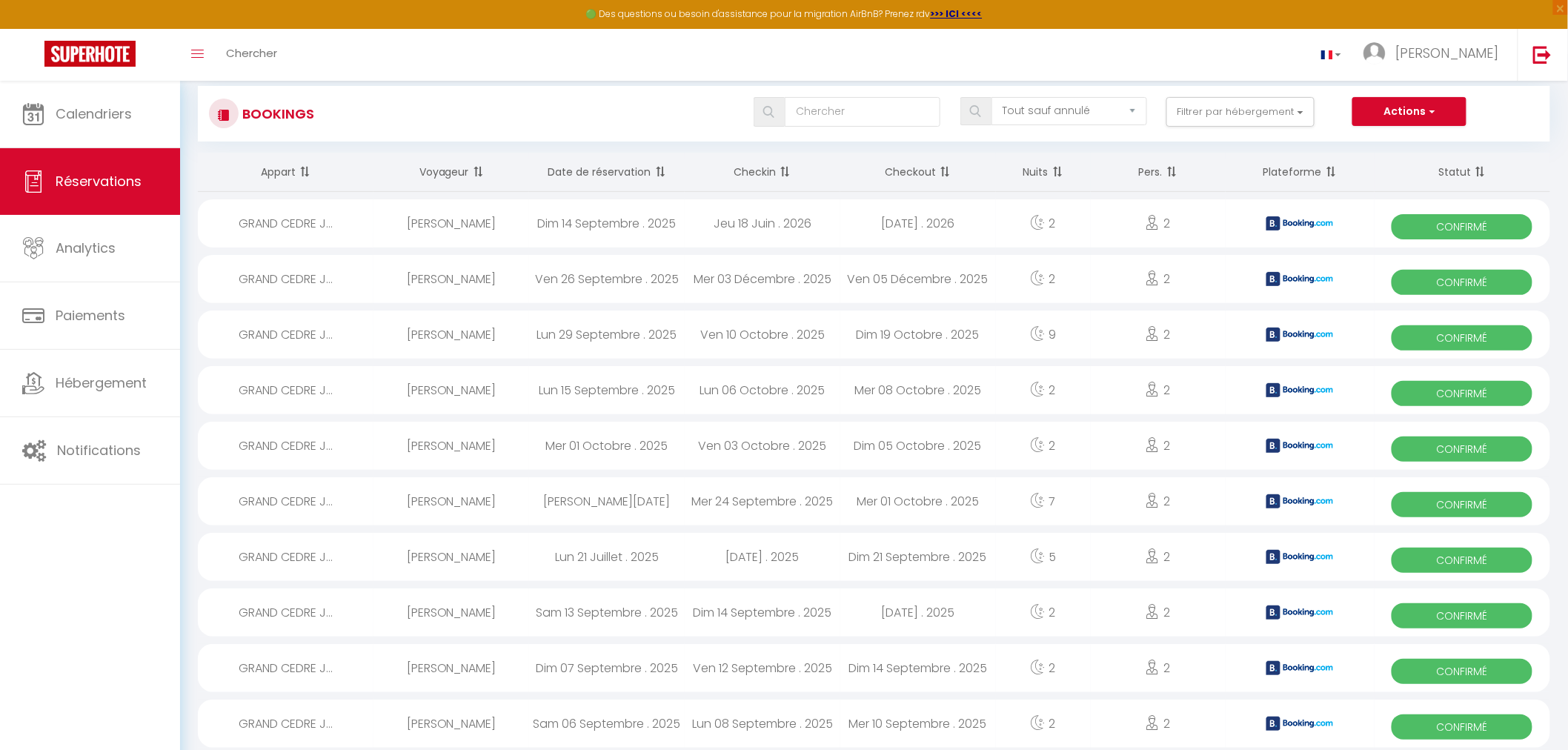
scroll to position [0, 0]
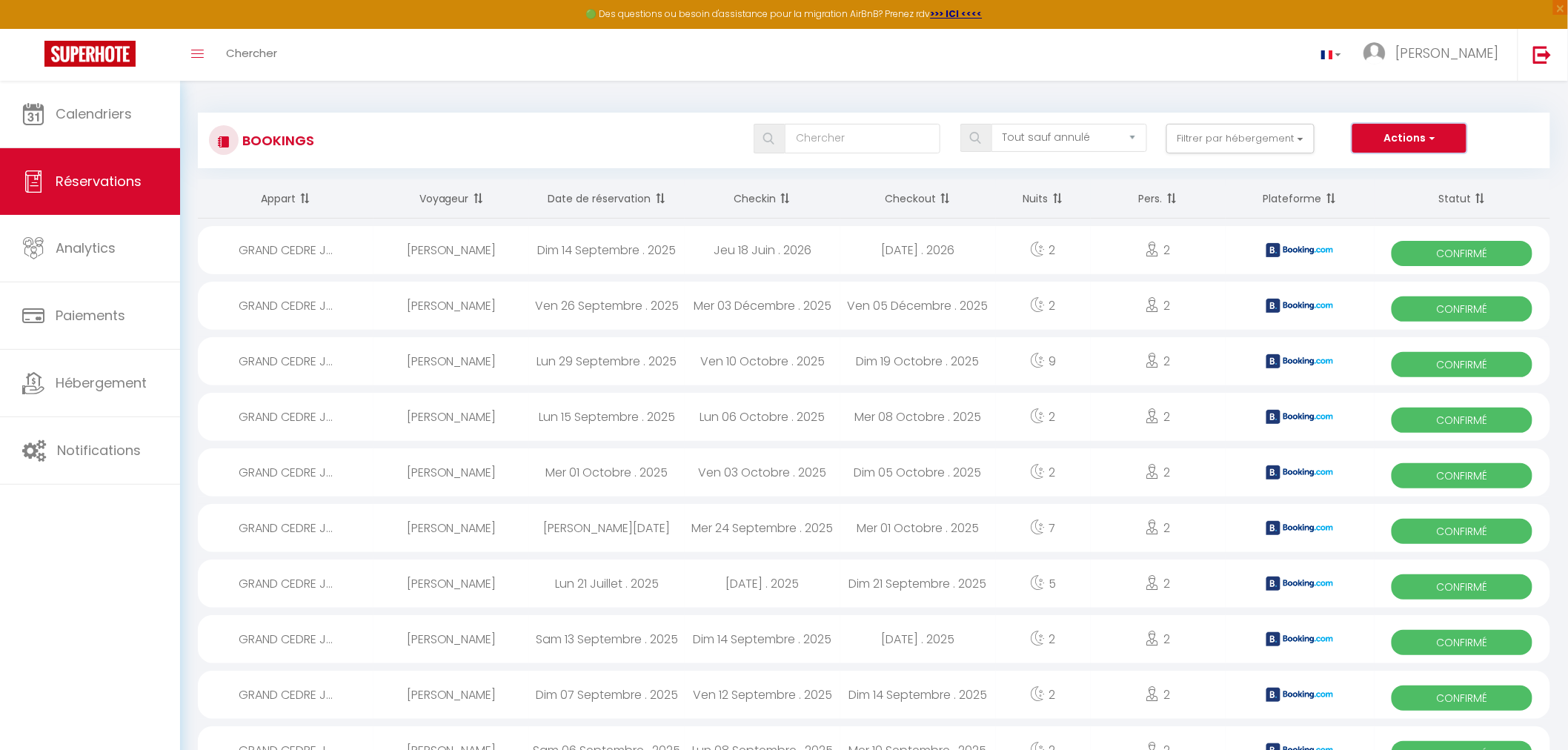
click at [1434, 135] on button "Actions" at bounding box center [1410, 139] width 115 height 30
click at [1135, 136] on select "Tous les statuts Annulé Confirmé Non Confirmé Tout sauf annulé No Show Request" at bounding box center [1070, 138] width 156 height 28
click at [897, 139] on input "text" at bounding box center [863, 139] width 156 height 30
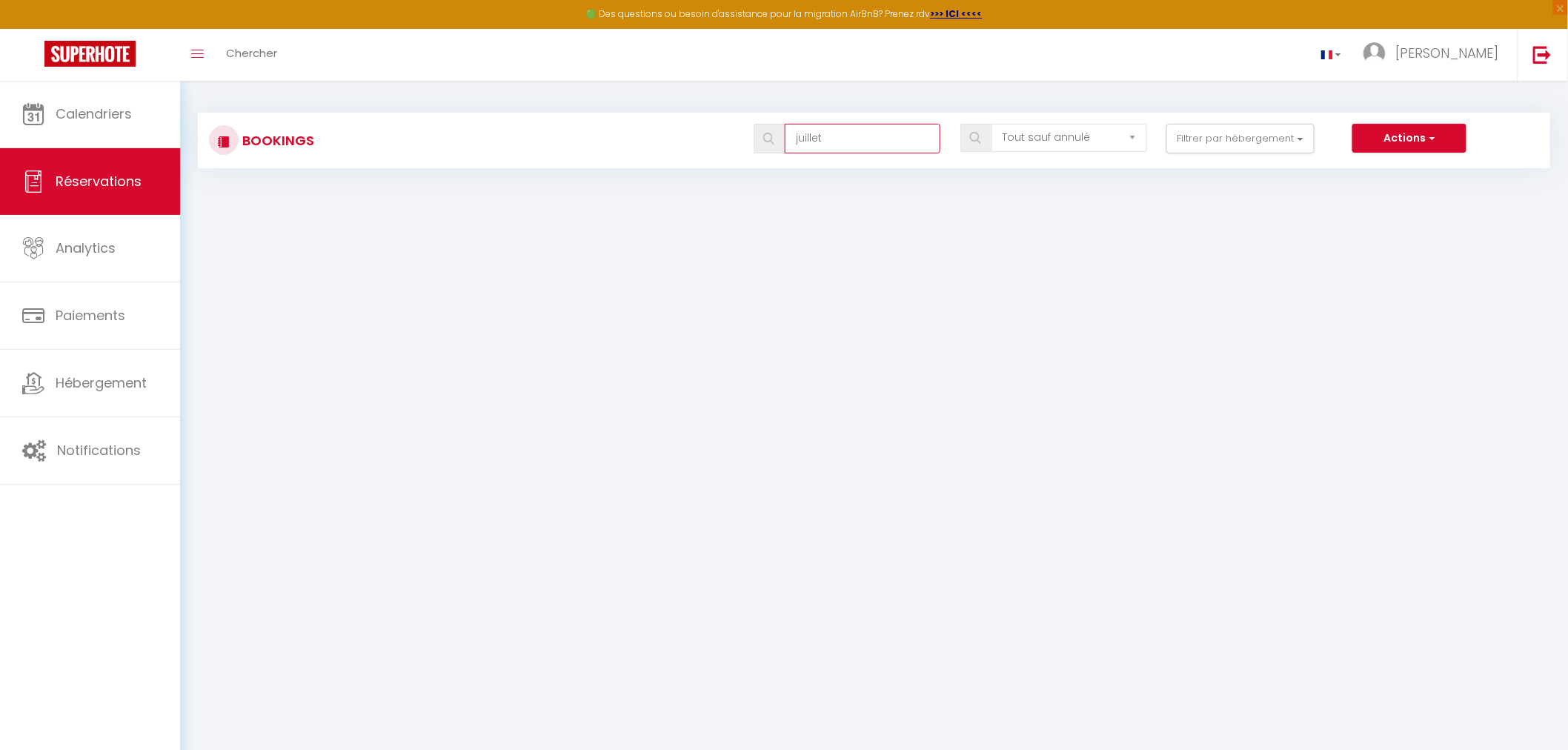
click at [840, 135] on input "juillet" at bounding box center [863, 139] width 156 height 30
drag, startPoint x: 840, startPoint y: 135, endPoint x: 780, endPoint y: 139, distance: 60.1
click at [780, 139] on div "juillet" at bounding box center [847, 139] width 187 height 30
click at [1192, 130] on button "Filtrer par hébergement" at bounding box center [1241, 139] width 149 height 30
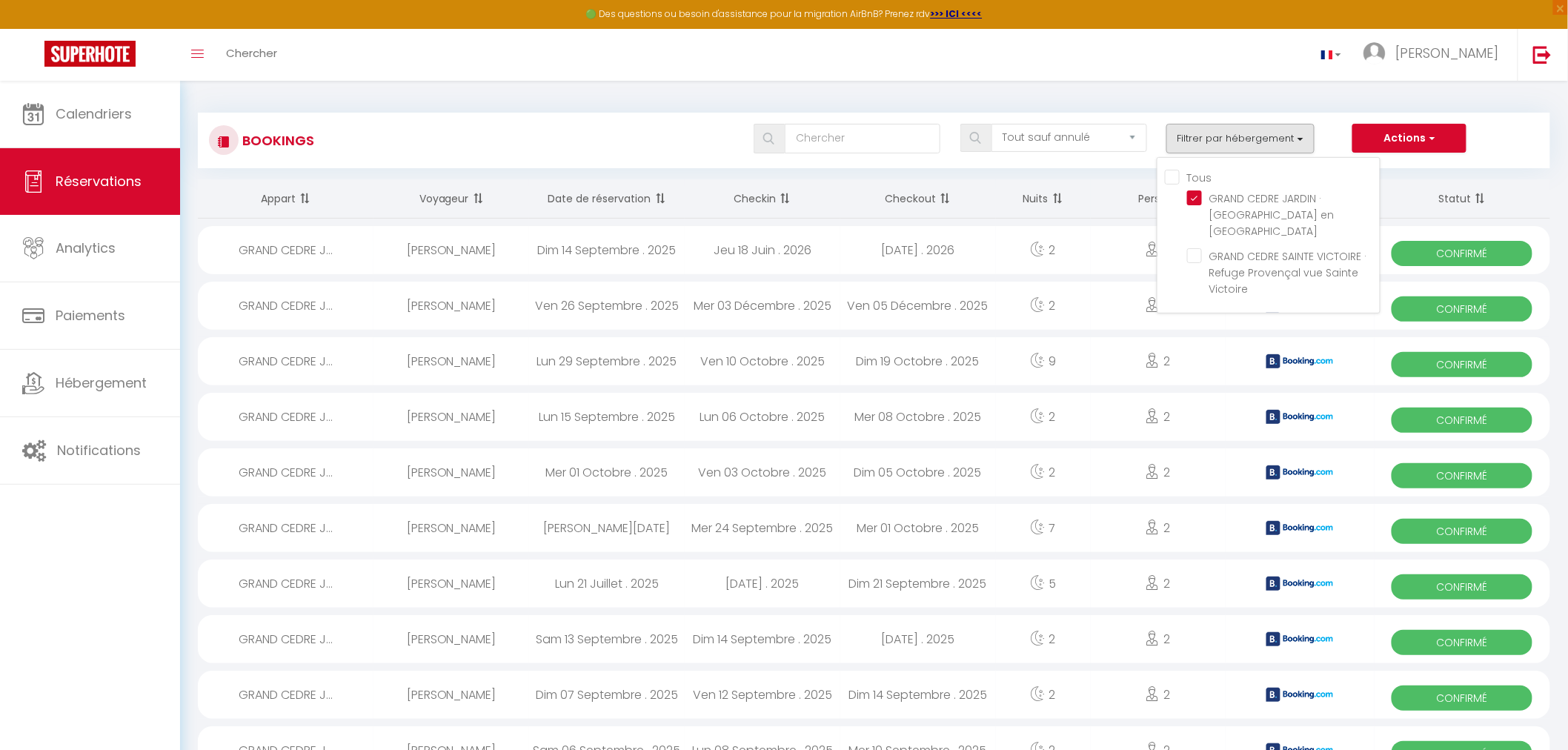
click at [1181, 167] on div "Tous GRAND CEDRE JARDIN · [GEOGRAPHIC_DATA] en [GEOGRAPHIC_DATA] [GEOGRAPHIC_DA…" at bounding box center [1269, 235] width 224 height 156
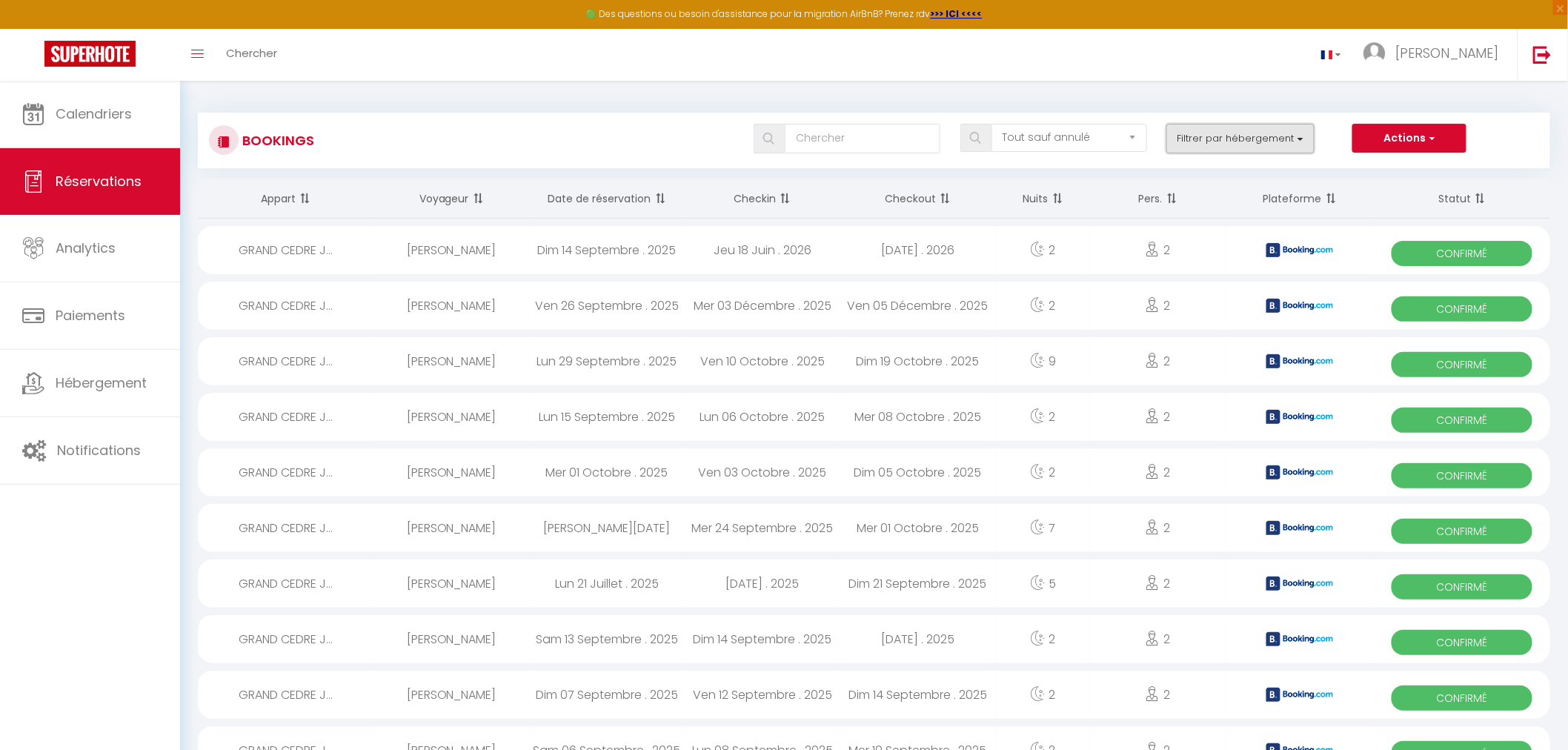
click at [1194, 145] on button "Filtrer par hébergement" at bounding box center [1241, 139] width 149 height 30
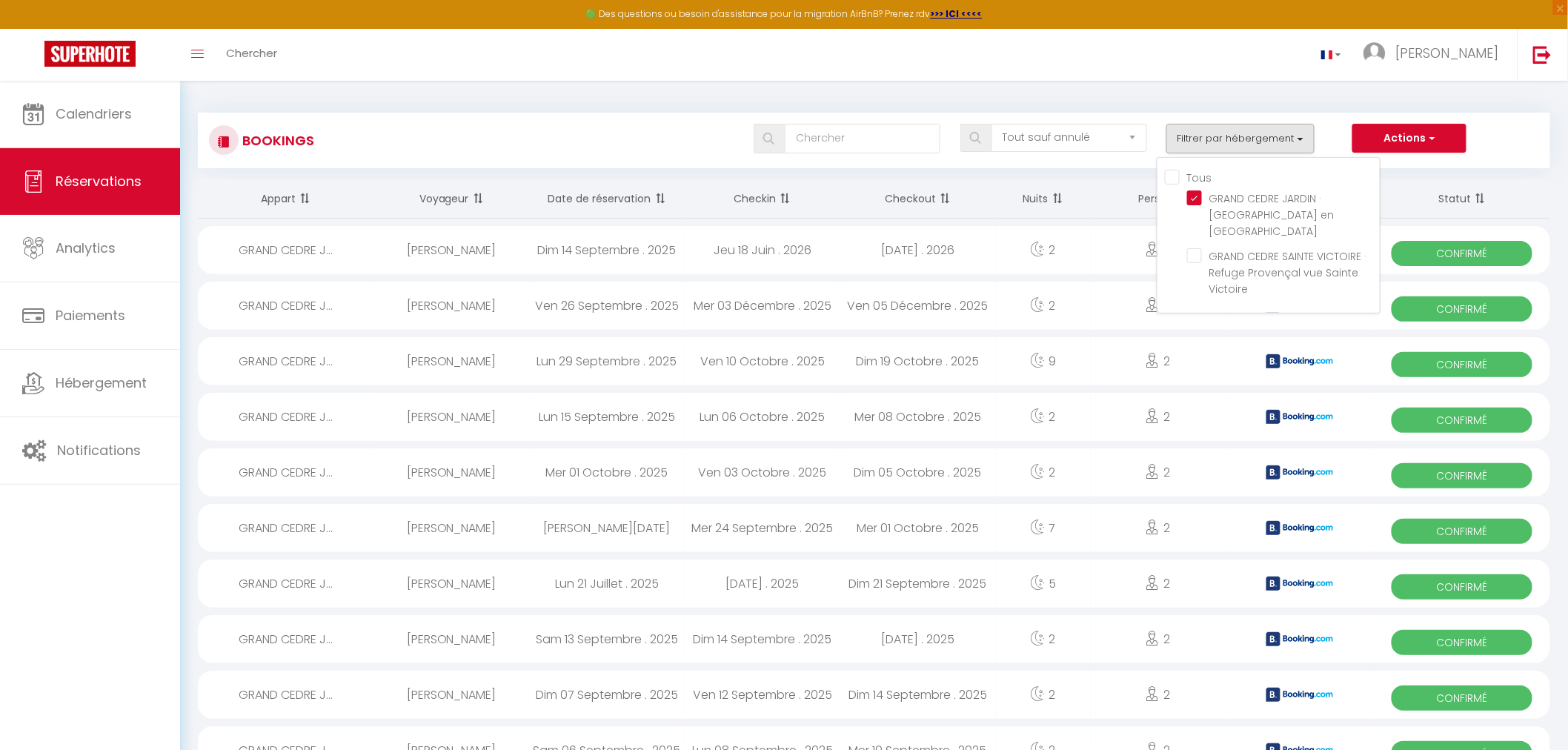
click at [1179, 174] on input "Tous" at bounding box center [1272, 176] width 215 height 15
click at [635, 122] on div "Bookings Tous les statuts Annulé Confirmé Non Confirmé Tout sauf annulé No Show…" at bounding box center [874, 141] width 1353 height 56
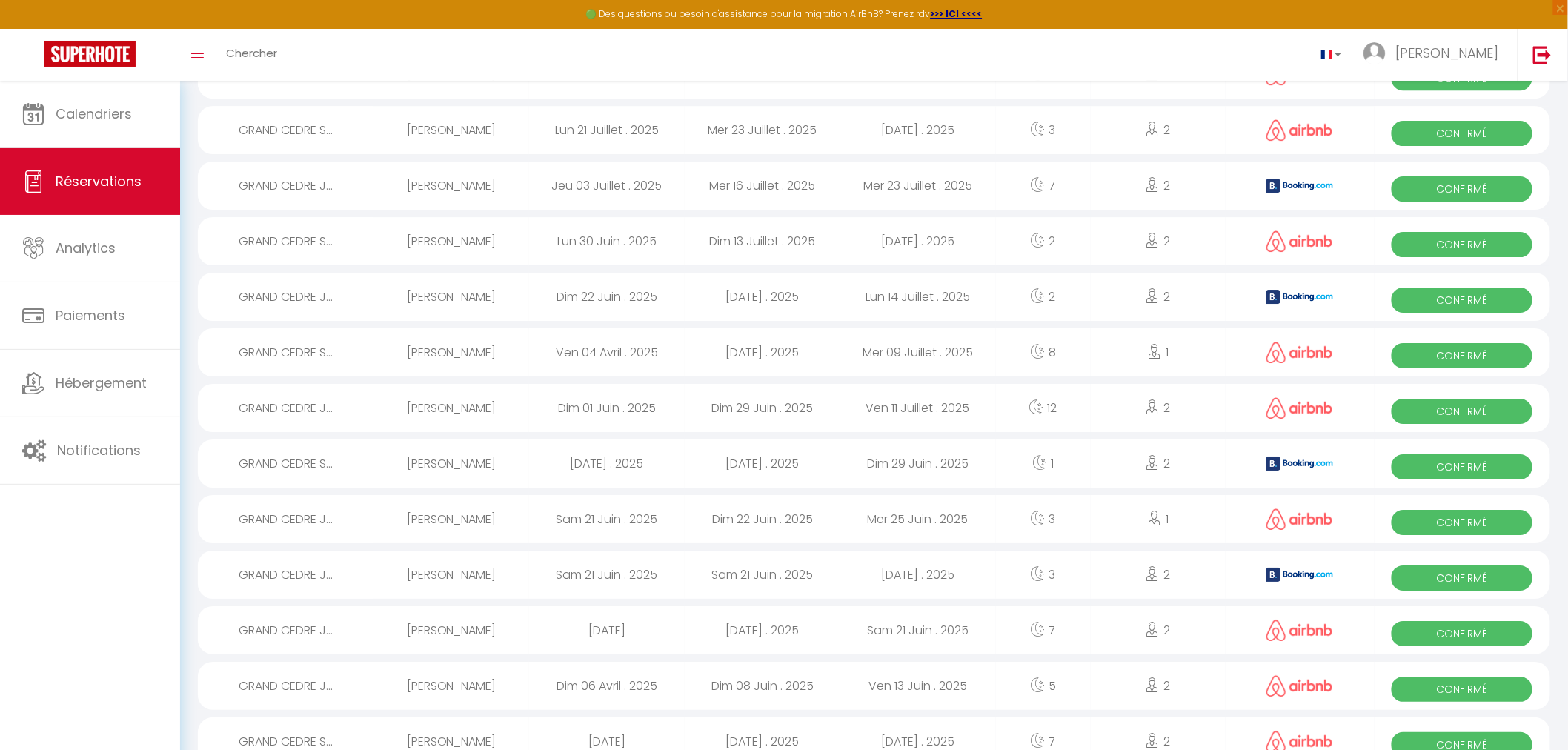
scroll to position [2313, 0]
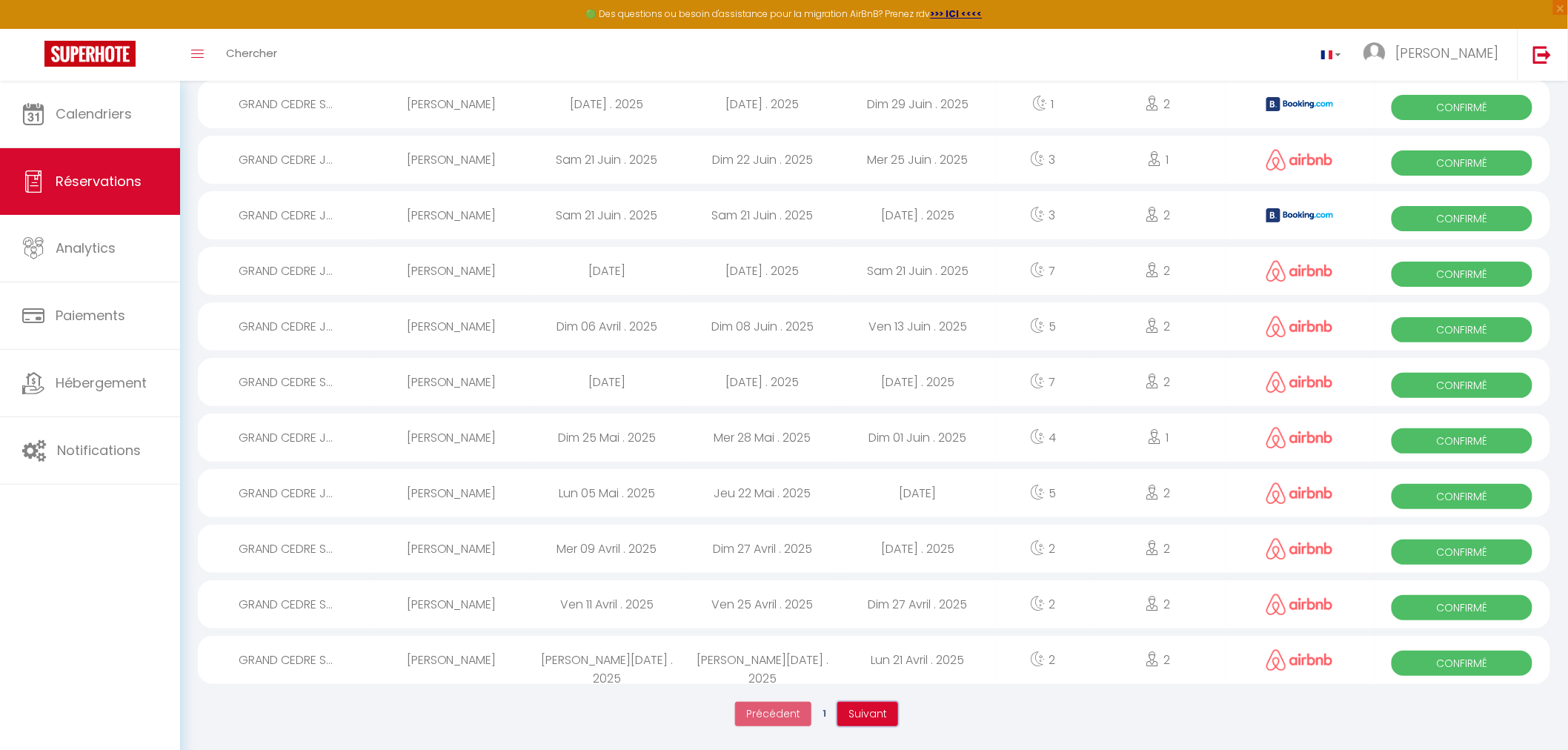
click at [885, 720] on span "Suivant" at bounding box center [868, 713] width 38 height 15
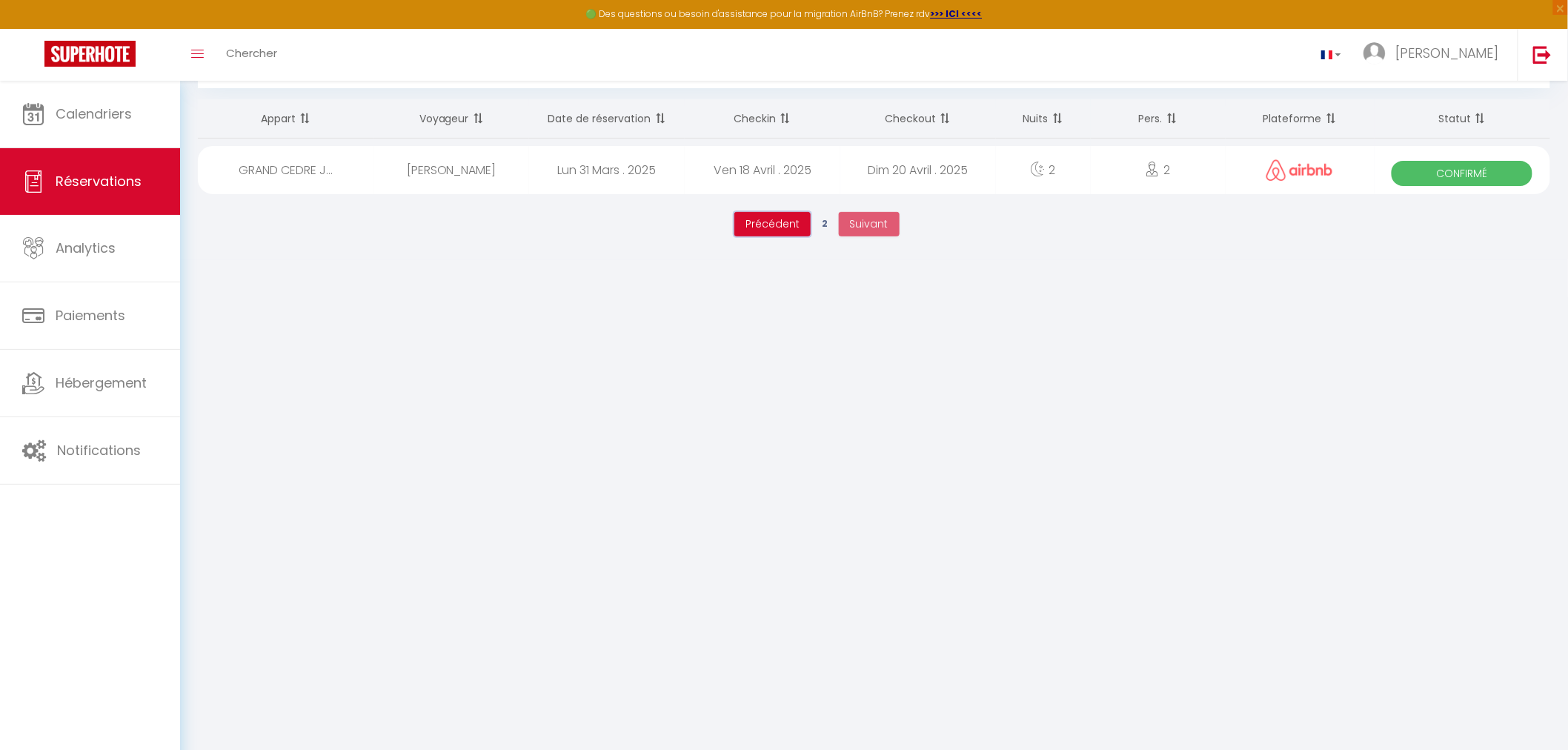
click at [779, 227] on span "Précédent" at bounding box center [773, 223] width 54 height 15
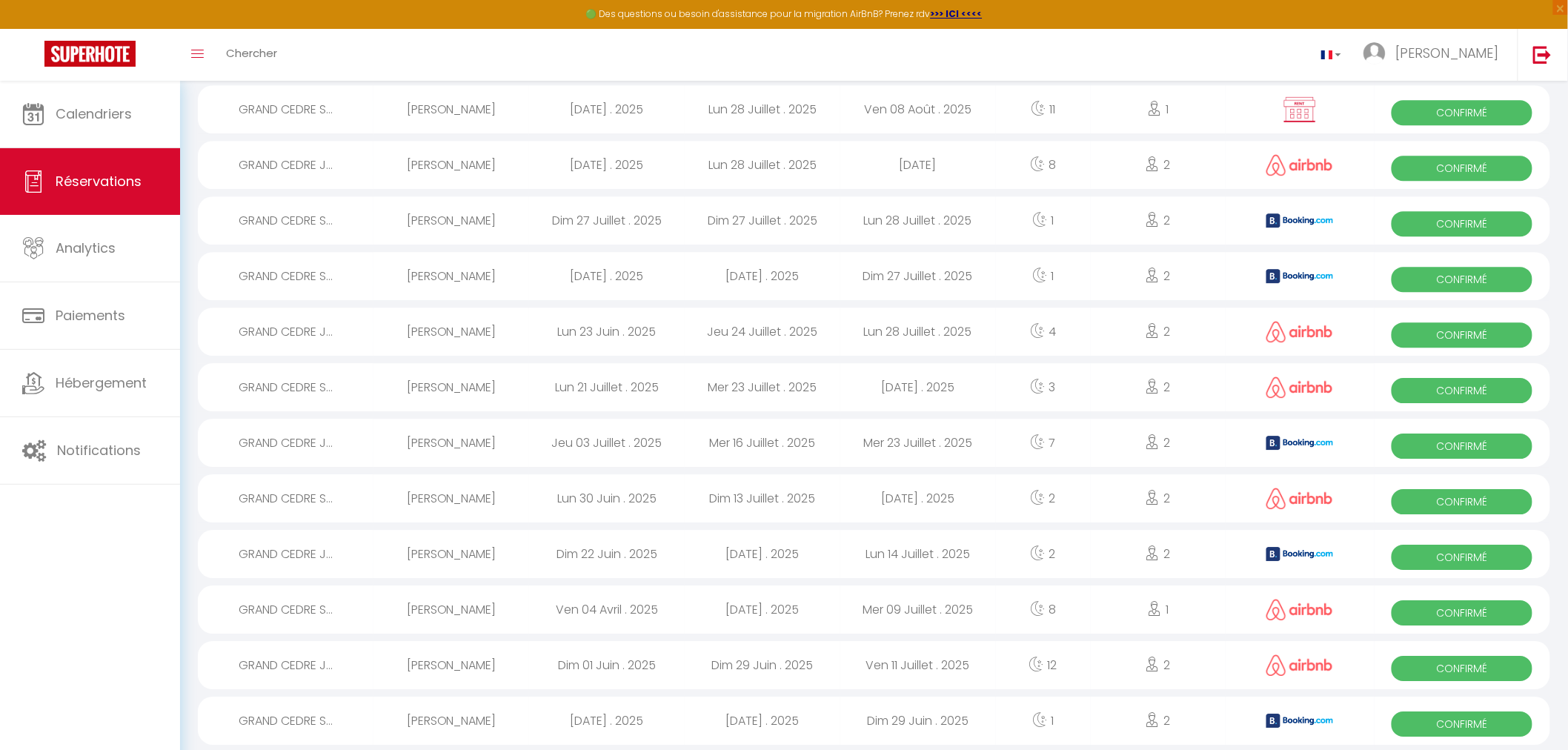
scroll to position [1655, 0]
